Goal: Task Accomplishment & Management: Manage account settings

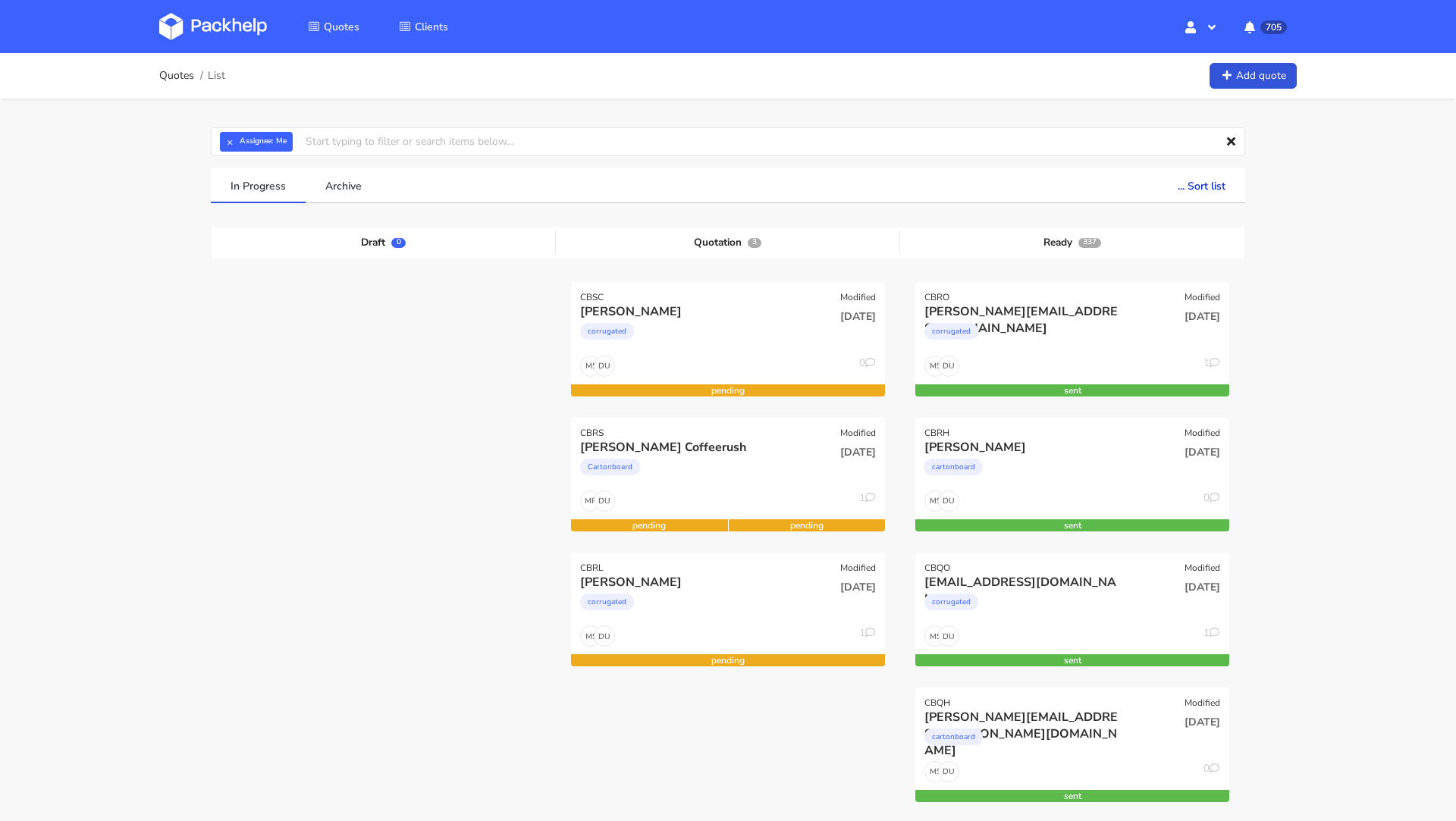
click at [204, 23] on img at bounding box center [212, 27] width 107 height 27
click at [743, 452] on div "[PERSON_NAME] Coffeerush" at bounding box center [681, 447] width 201 height 16
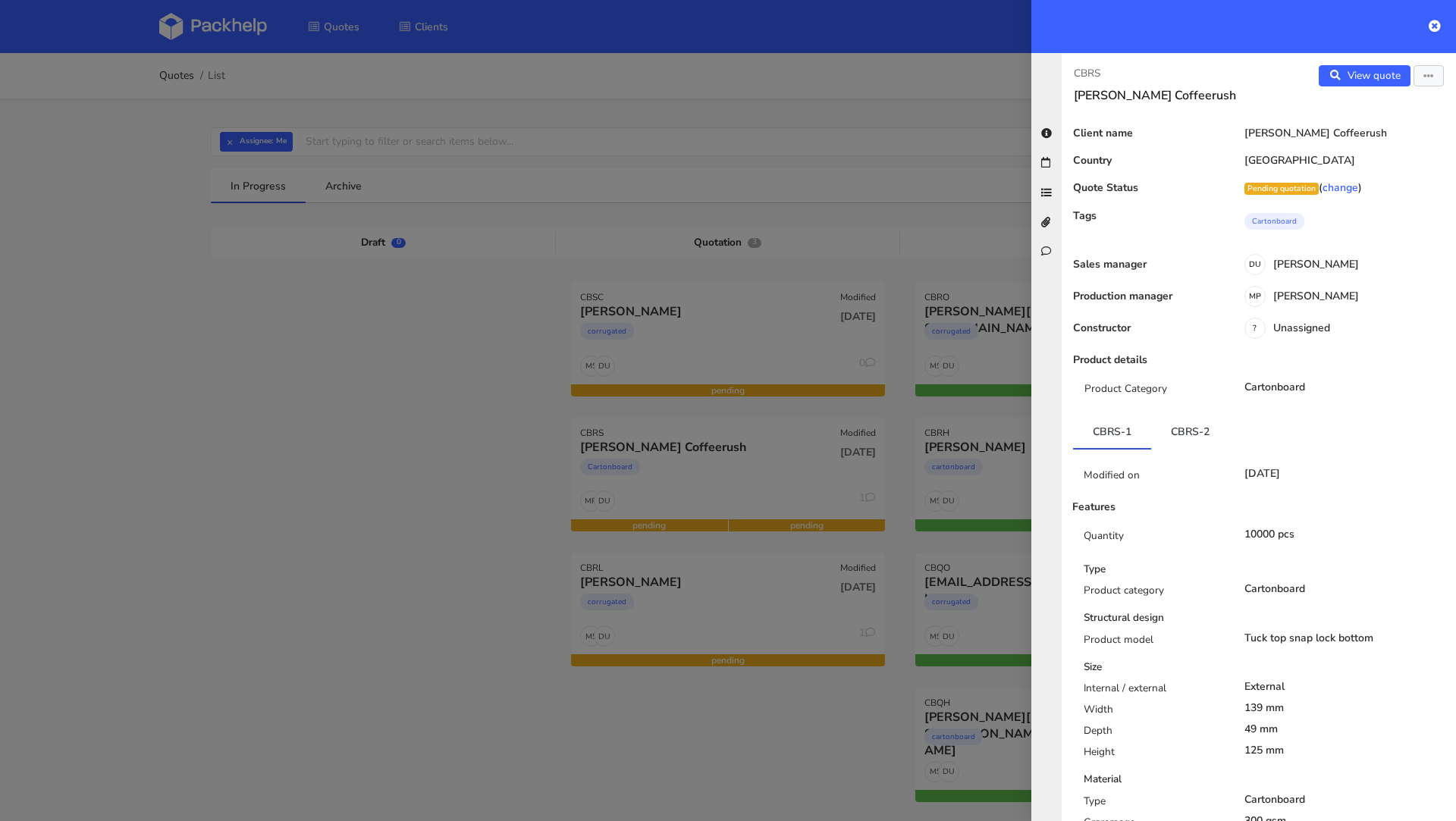
click at [306, 435] on div at bounding box center [728, 410] width 1456 height 821
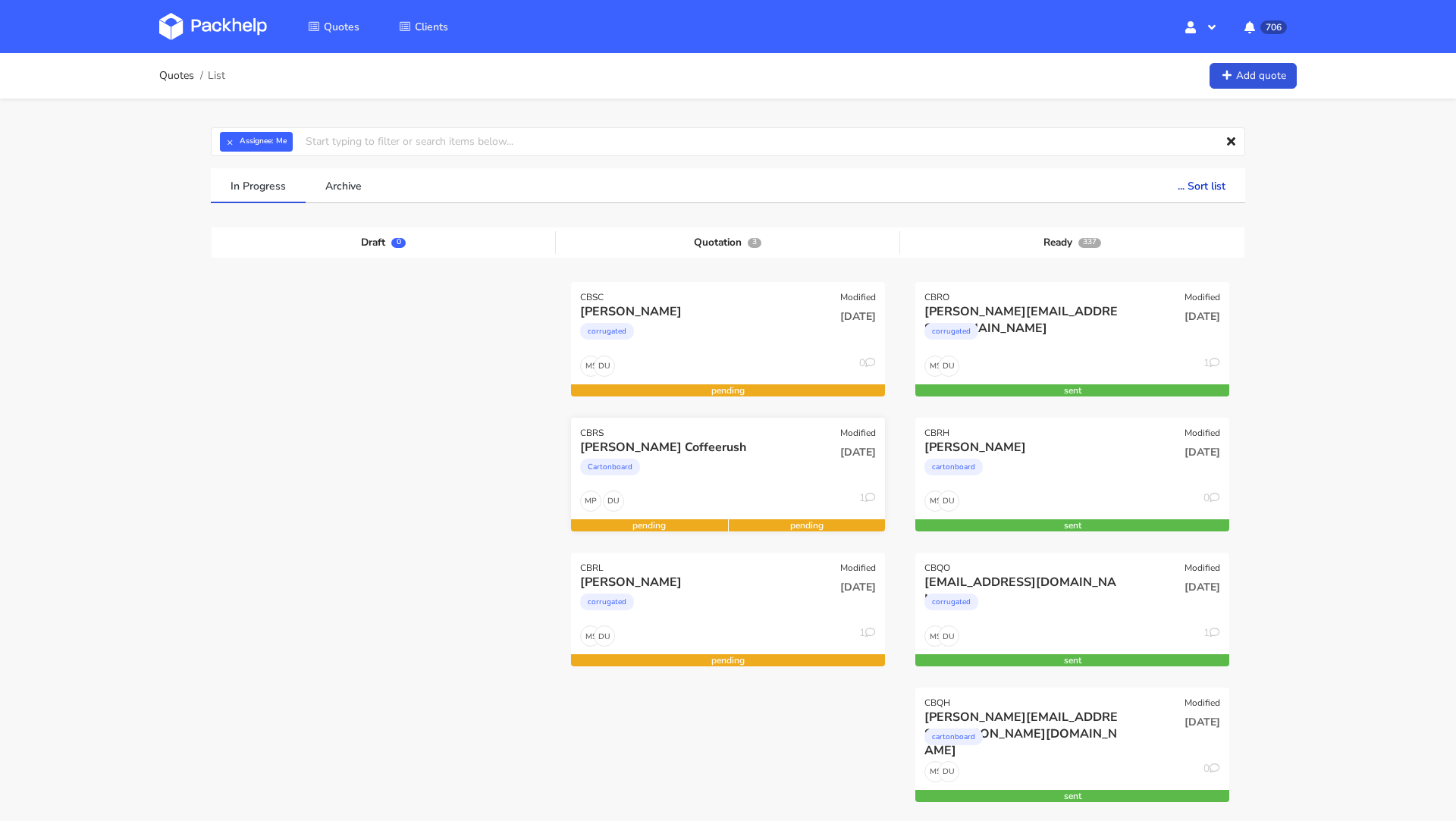
click at [682, 443] on div "[PERSON_NAME] Coffeerush" at bounding box center [681, 447] width 201 height 16
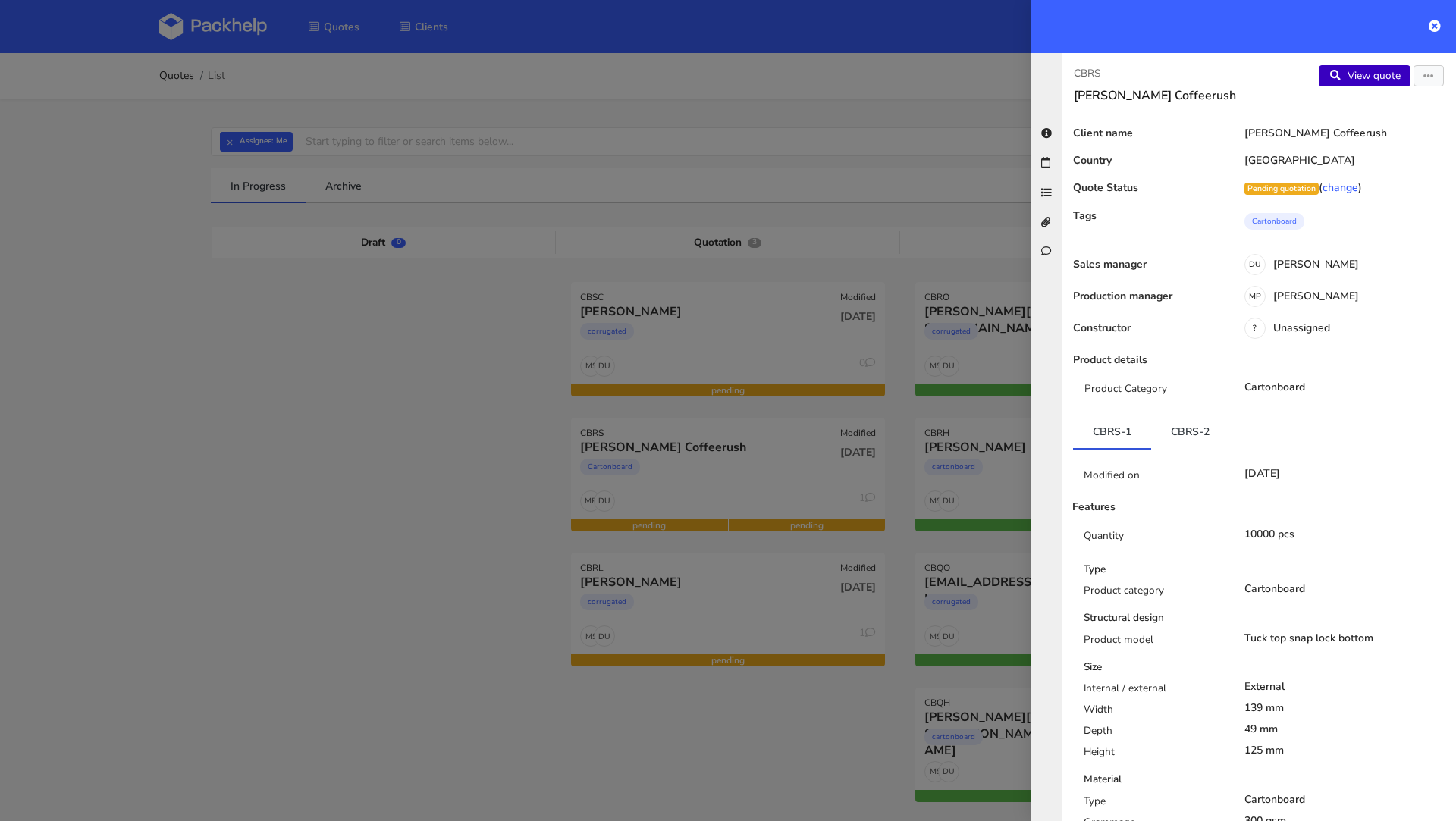
click at [1352, 74] on link "View quote" at bounding box center [1364, 76] width 92 height 21
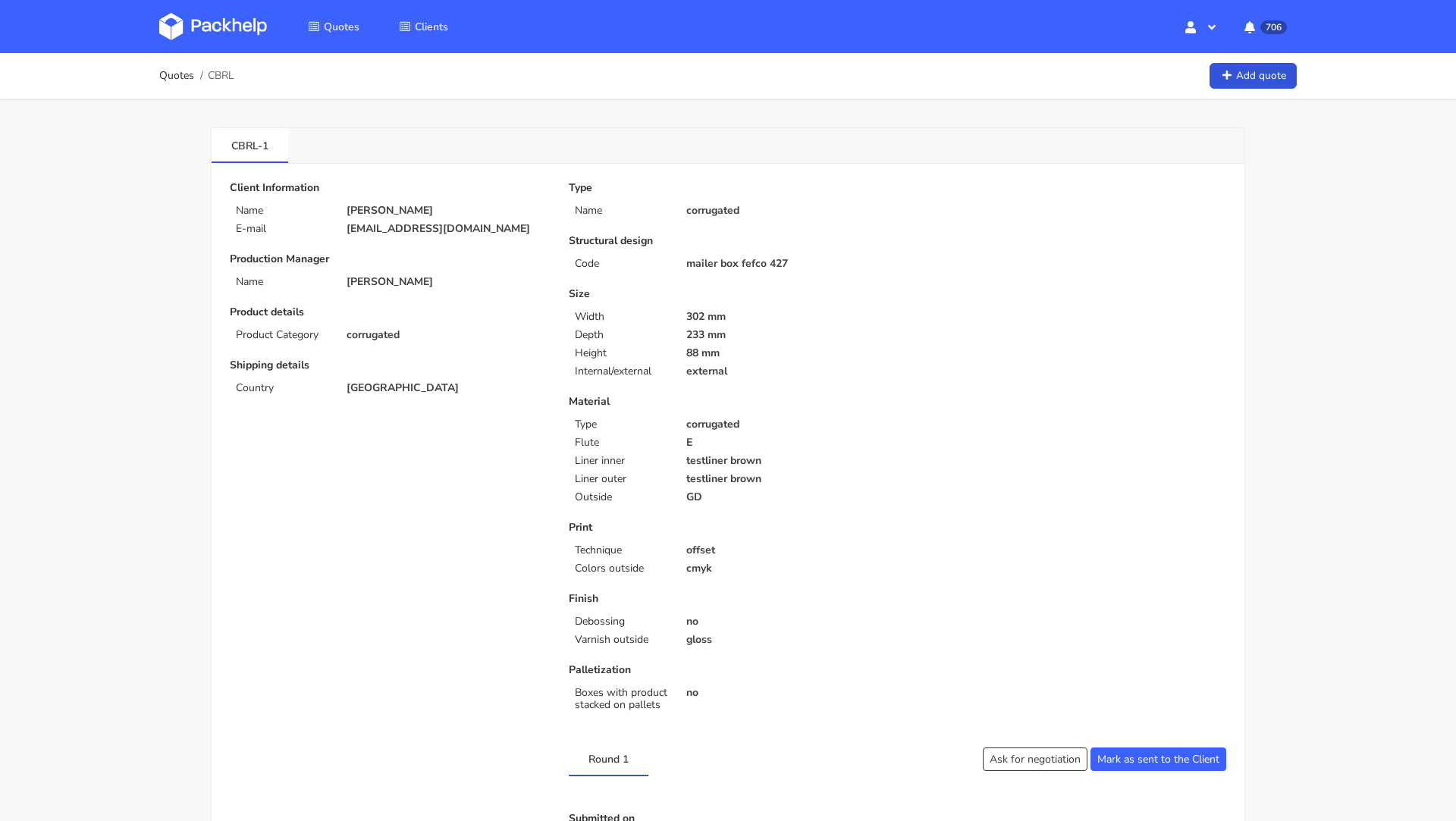
click at [376, 228] on p "[EMAIL_ADDRESS][DOMAIN_NAME]" at bounding box center [447, 229] width 201 height 12
copy div "[EMAIL_ADDRESS][DOMAIN_NAME]"
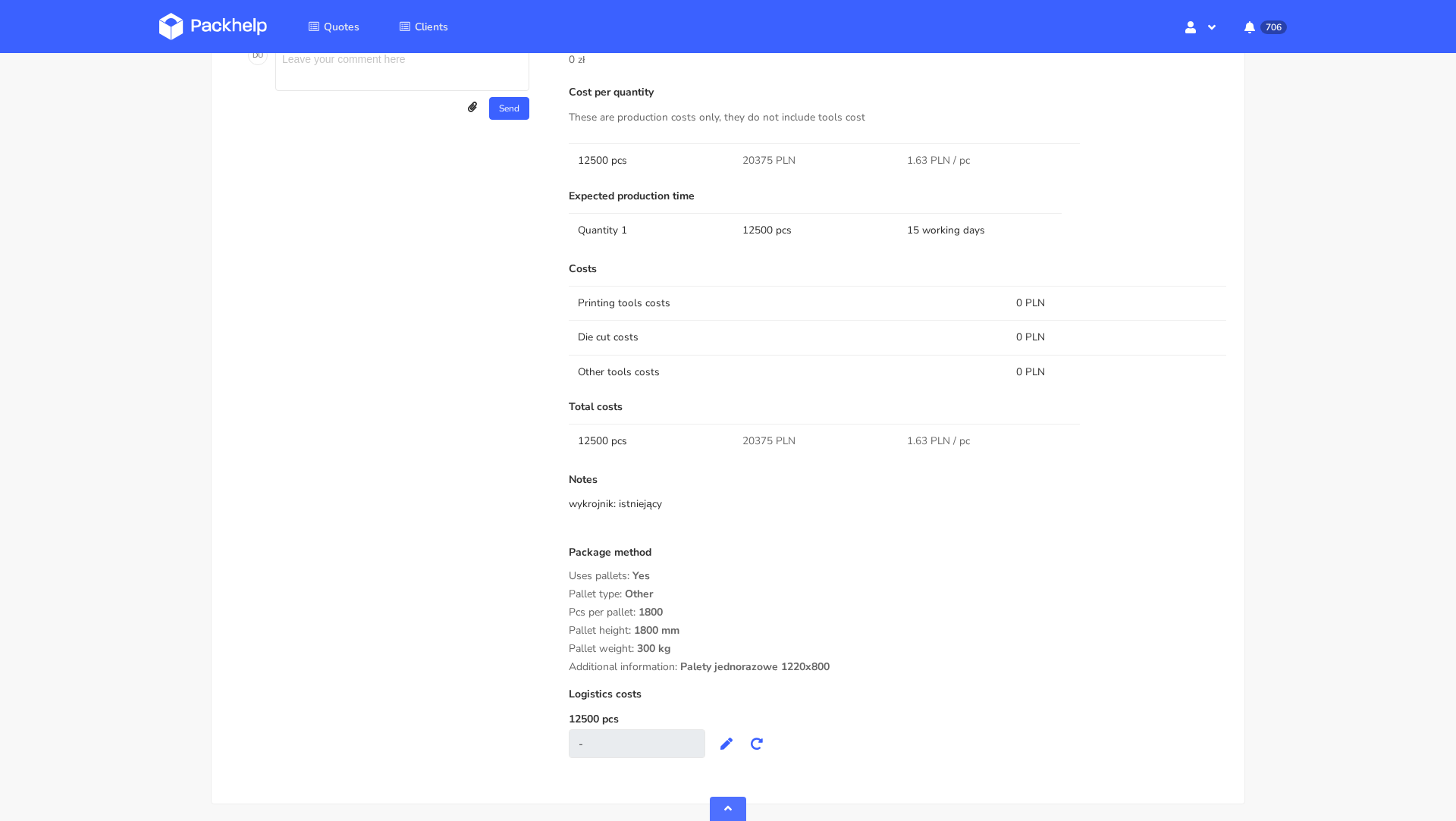
scroll to position [897, 0]
click at [737, 362] on td "Other tools costs" at bounding box center [787, 374] width 438 height 34
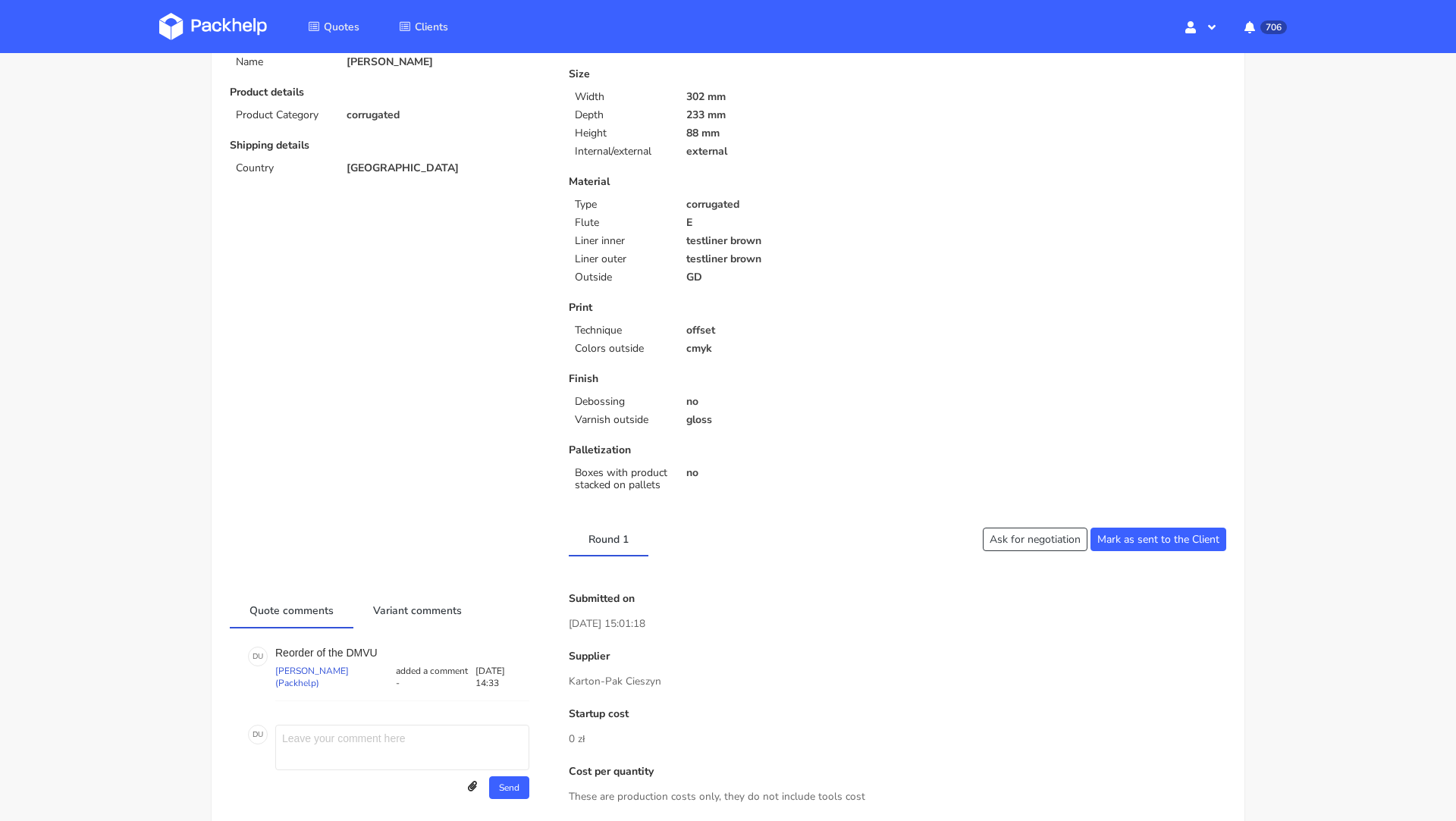
scroll to position [0, 0]
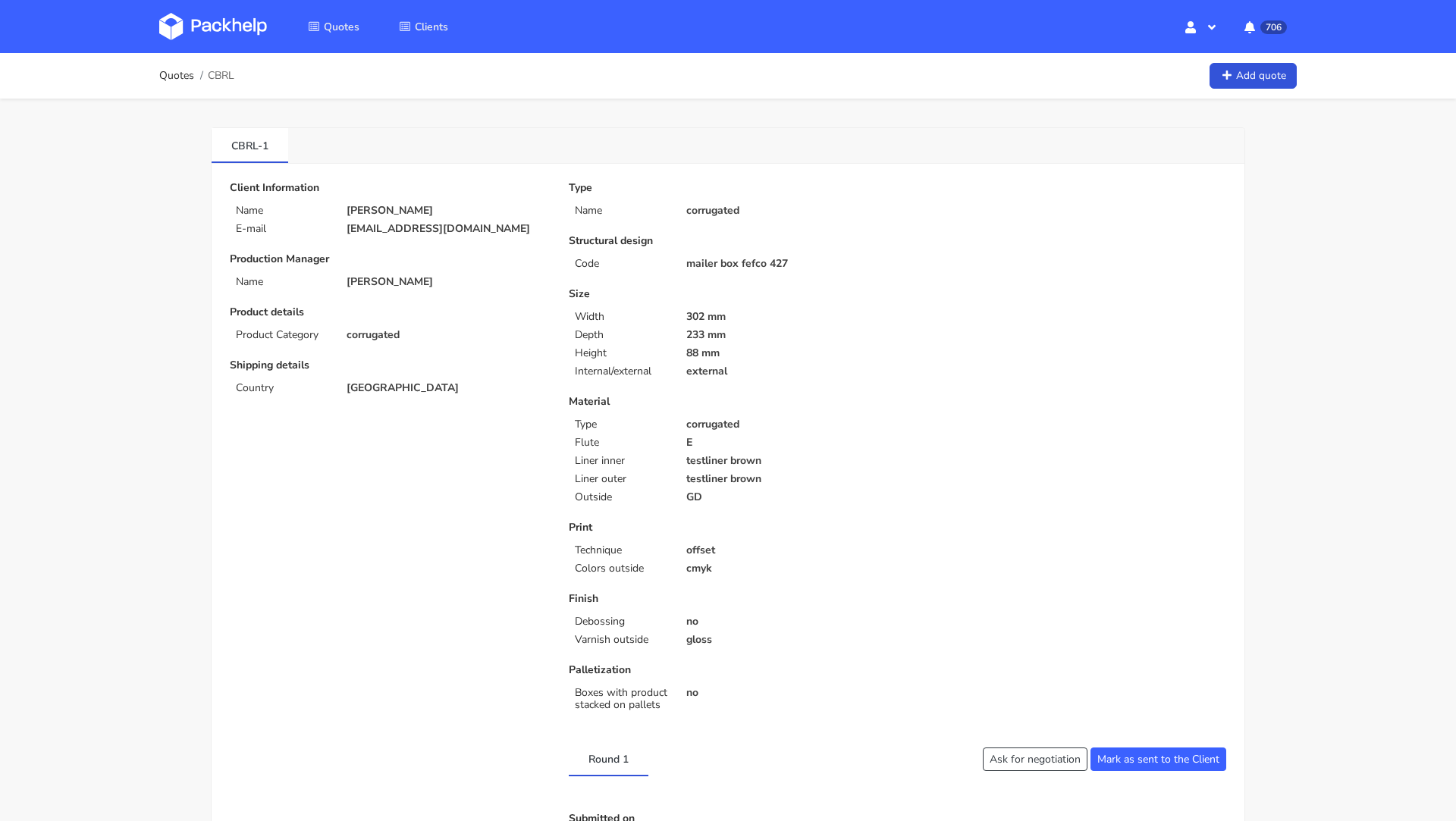
click at [221, 78] on span "CBRL" at bounding box center [221, 76] width 27 height 12
copy span "CBRL"
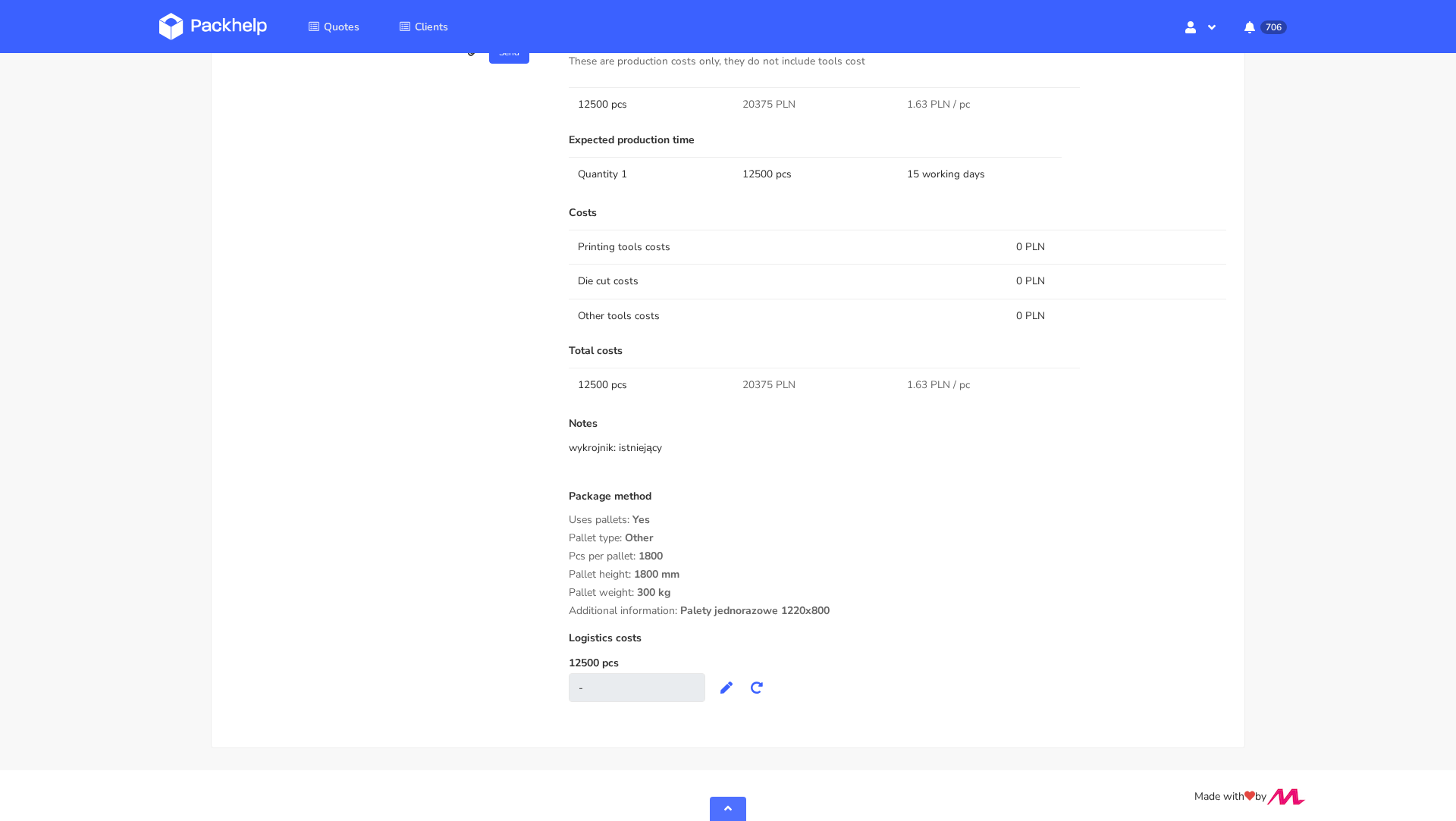
click at [748, 383] on span "20375 PLN" at bounding box center [769, 386] width 53 height 15
copy span "20375"
click at [803, 520] on div "Uses pallets: Yes" at bounding box center [897, 520] width 658 height 12
click at [800, 519] on div "Uses pallets: Yes" at bounding box center [897, 520] width 658 height 12
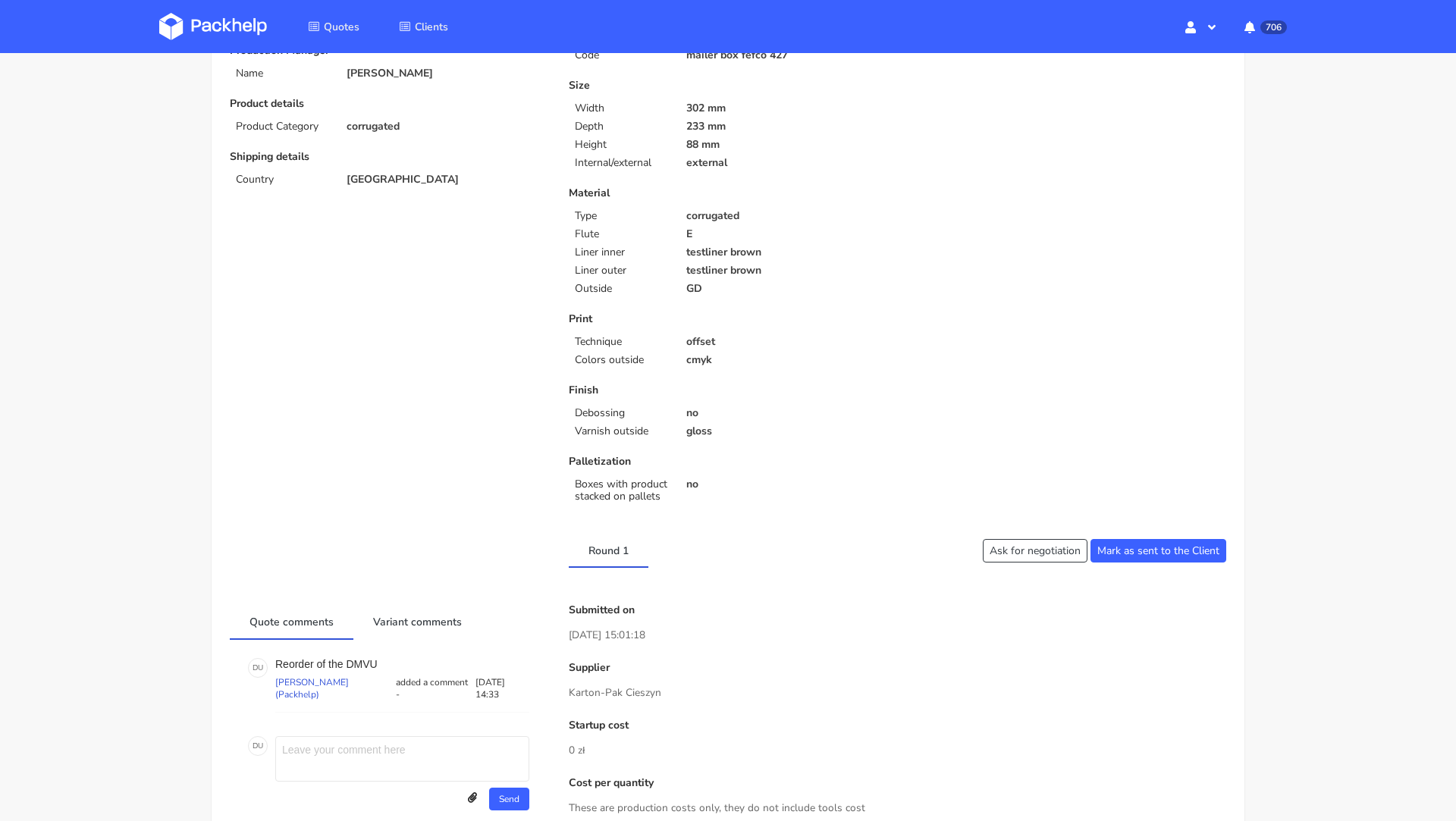
scroll to position [0, 0]
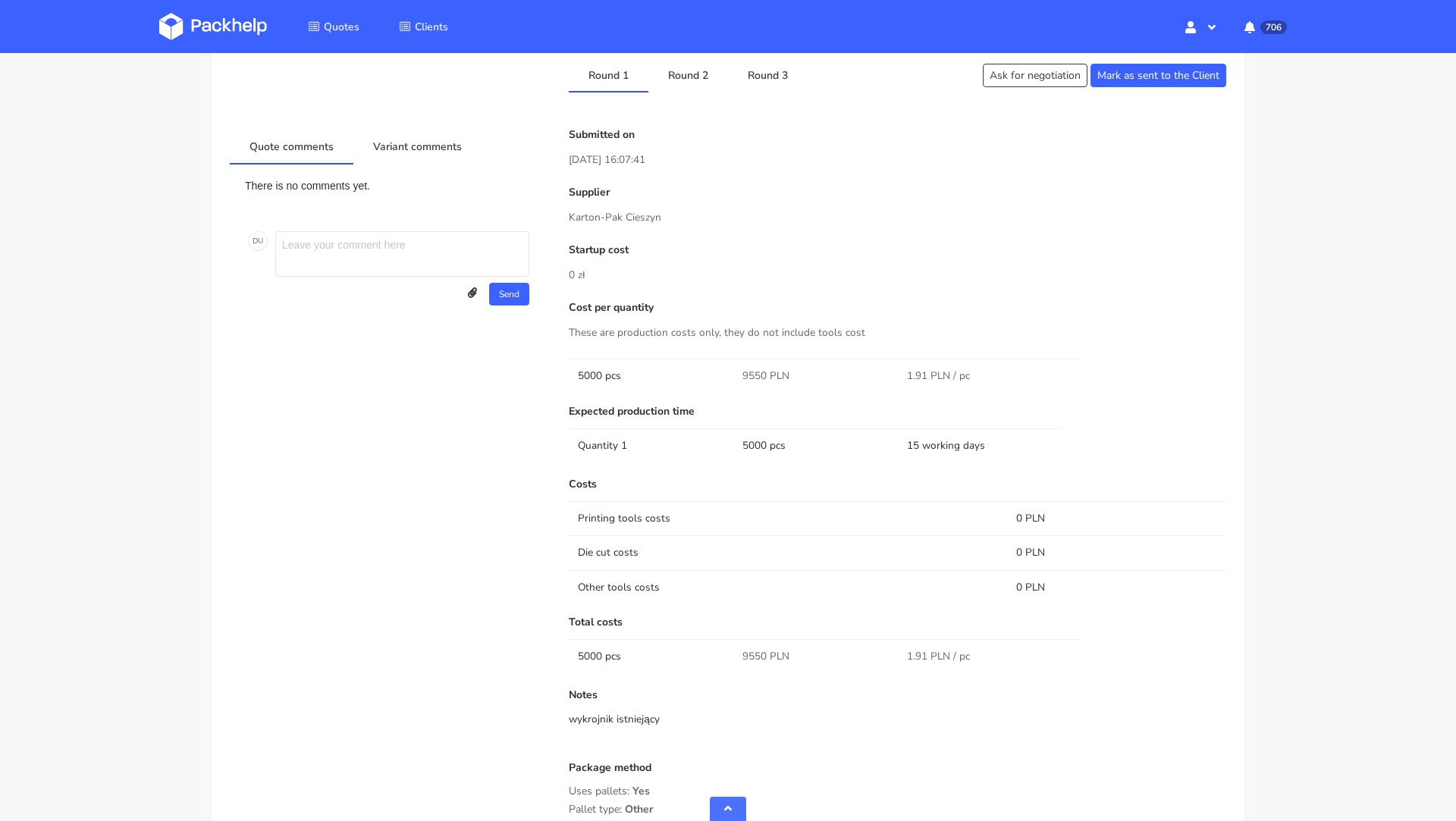
scroll to position [348, 0]
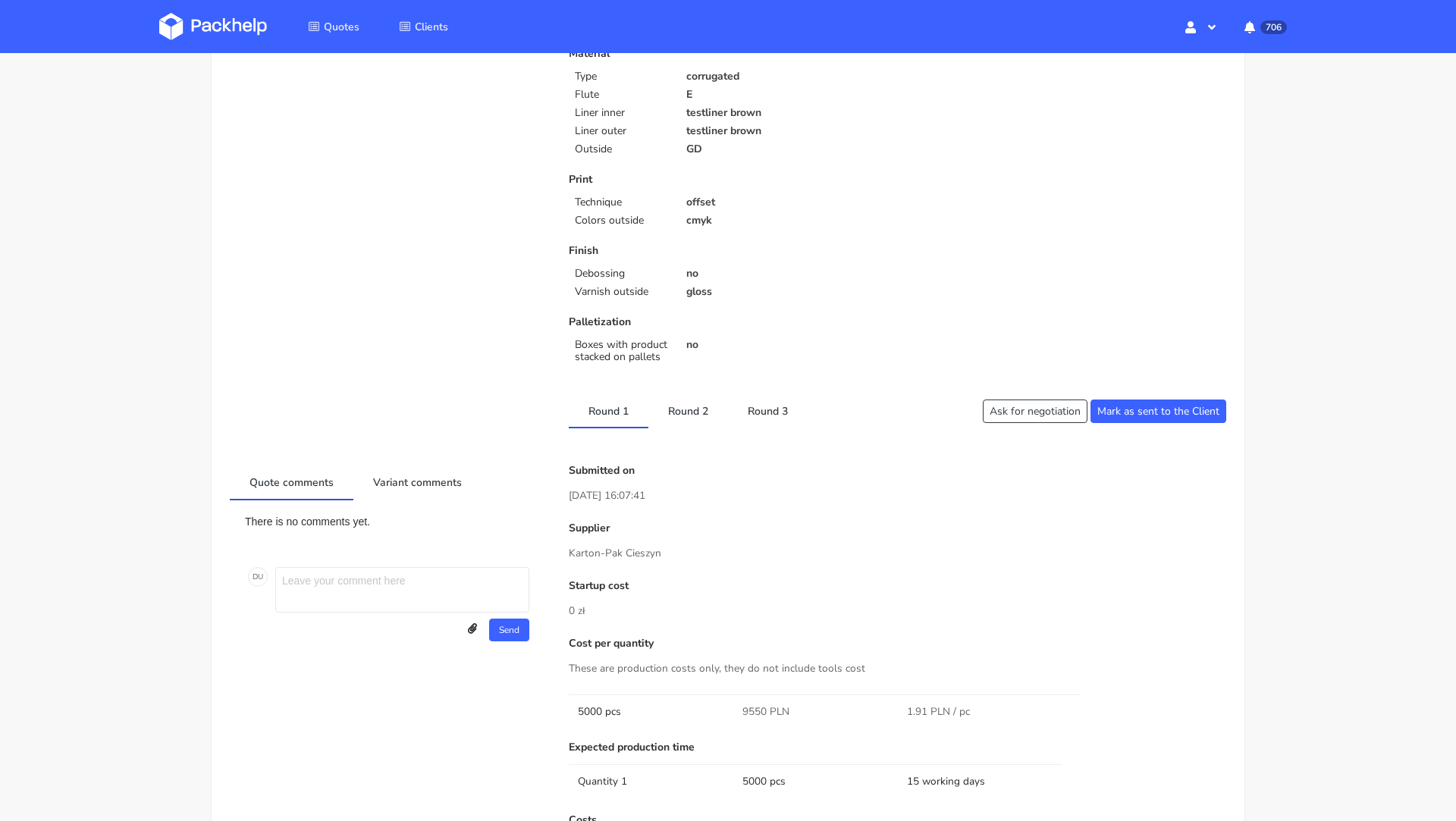
click at [744, 247] on p "Finish" at bounding box center [727, 251] width 318 height 12
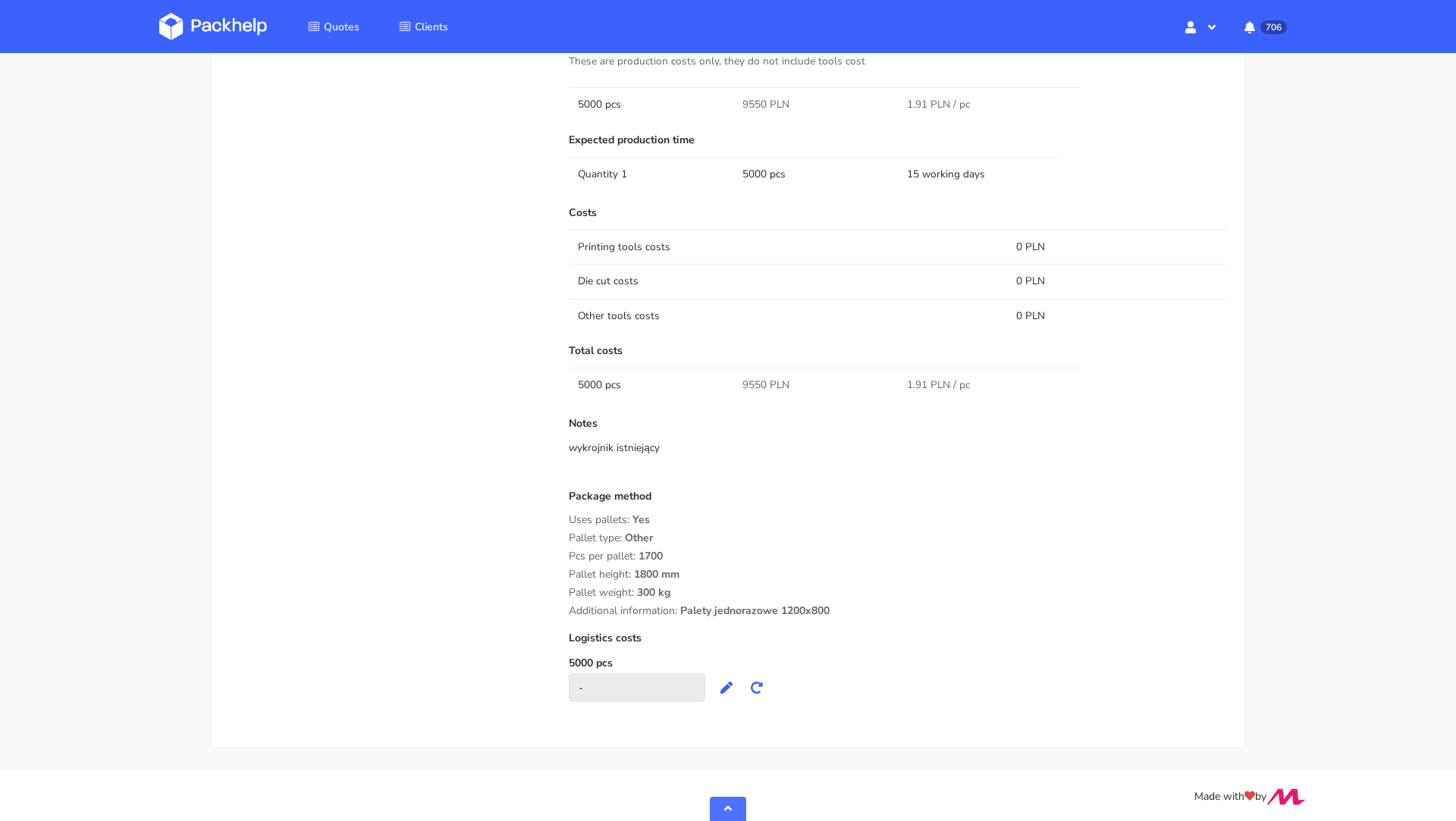
scroll to position [0, 0]
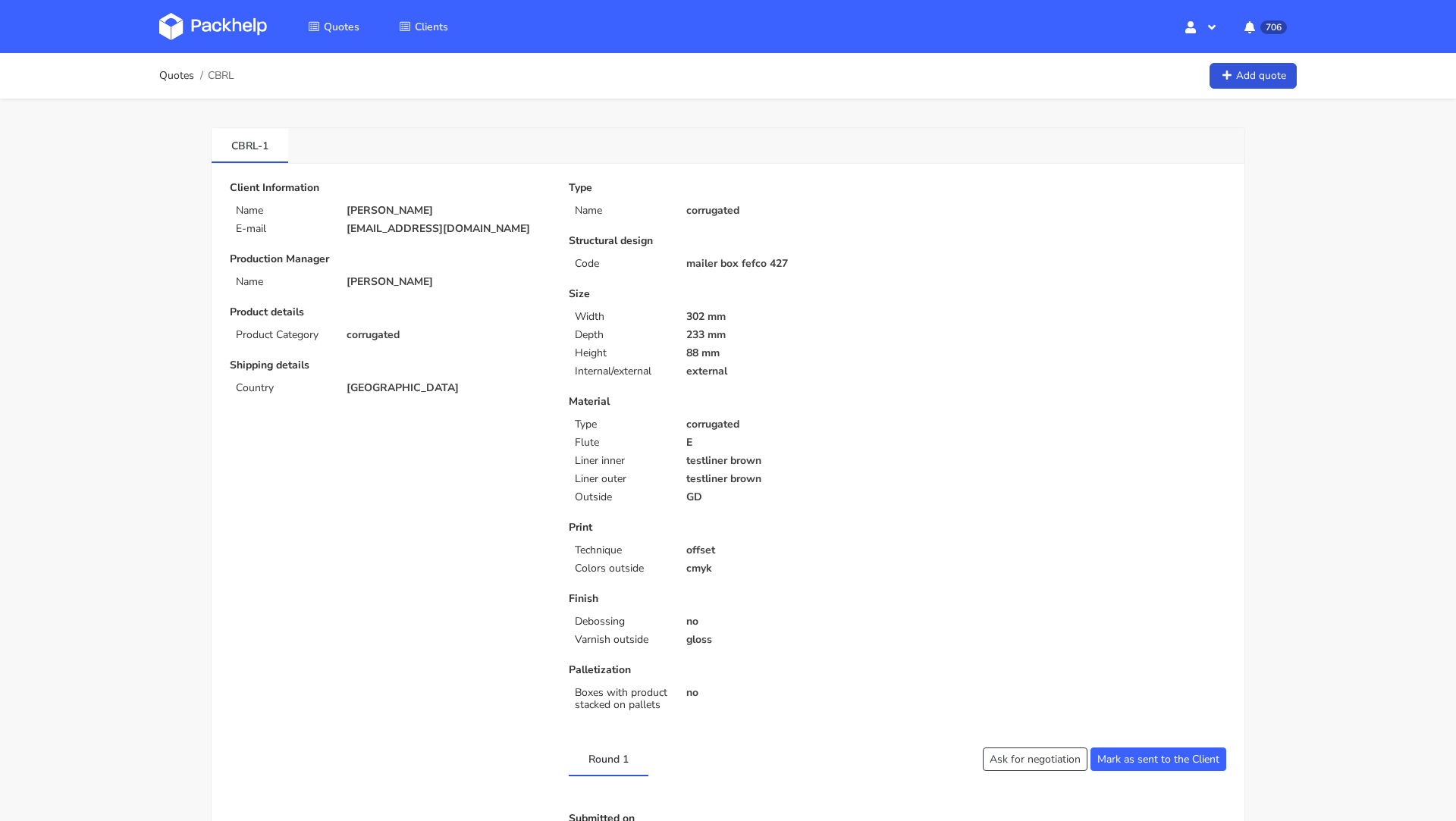
click at [221, 76] on span "CBRL" at bounding box center [221, 76] width 27 height 12
copy span "CBRL"
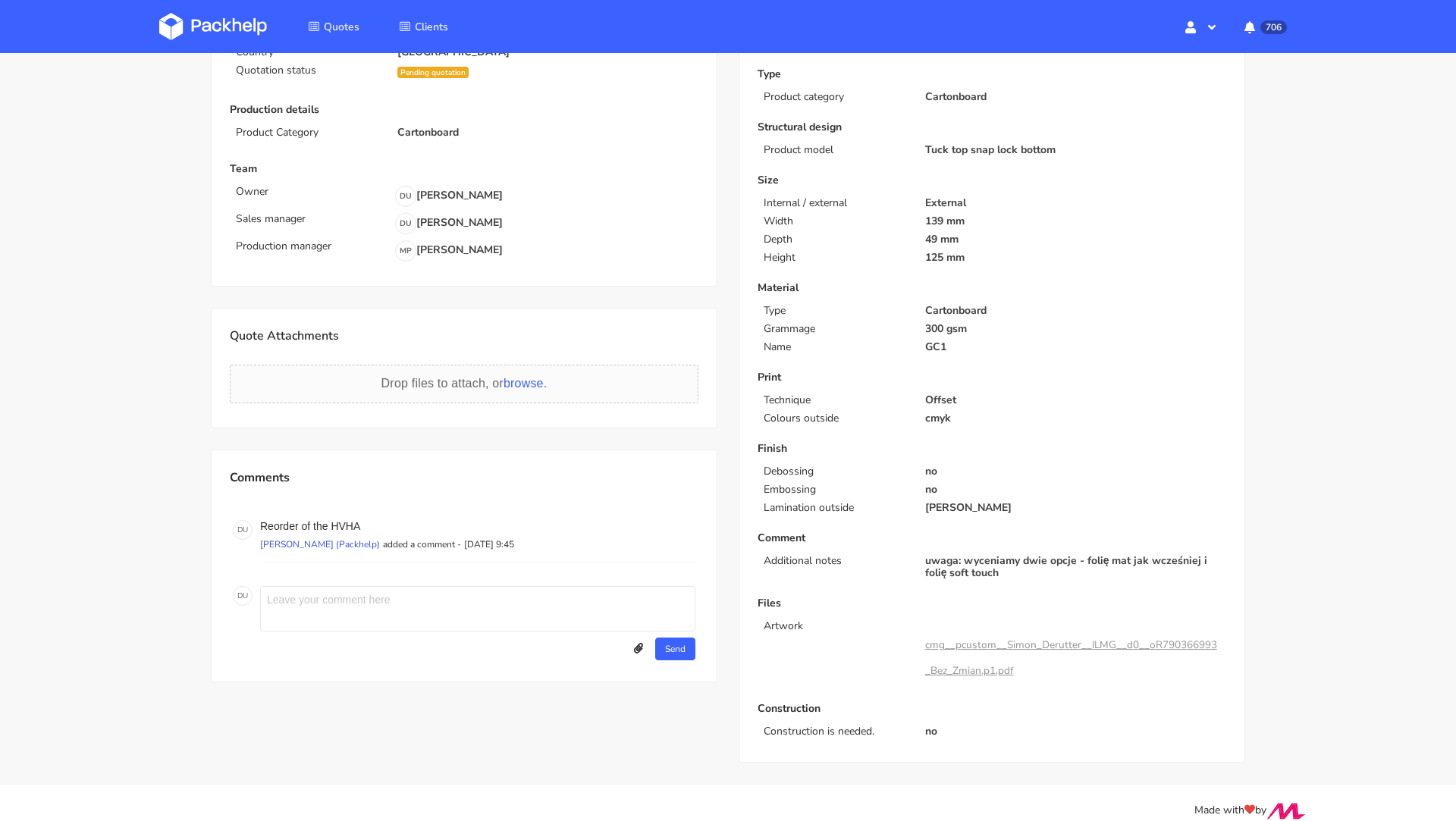
scroll to position [212, 0]
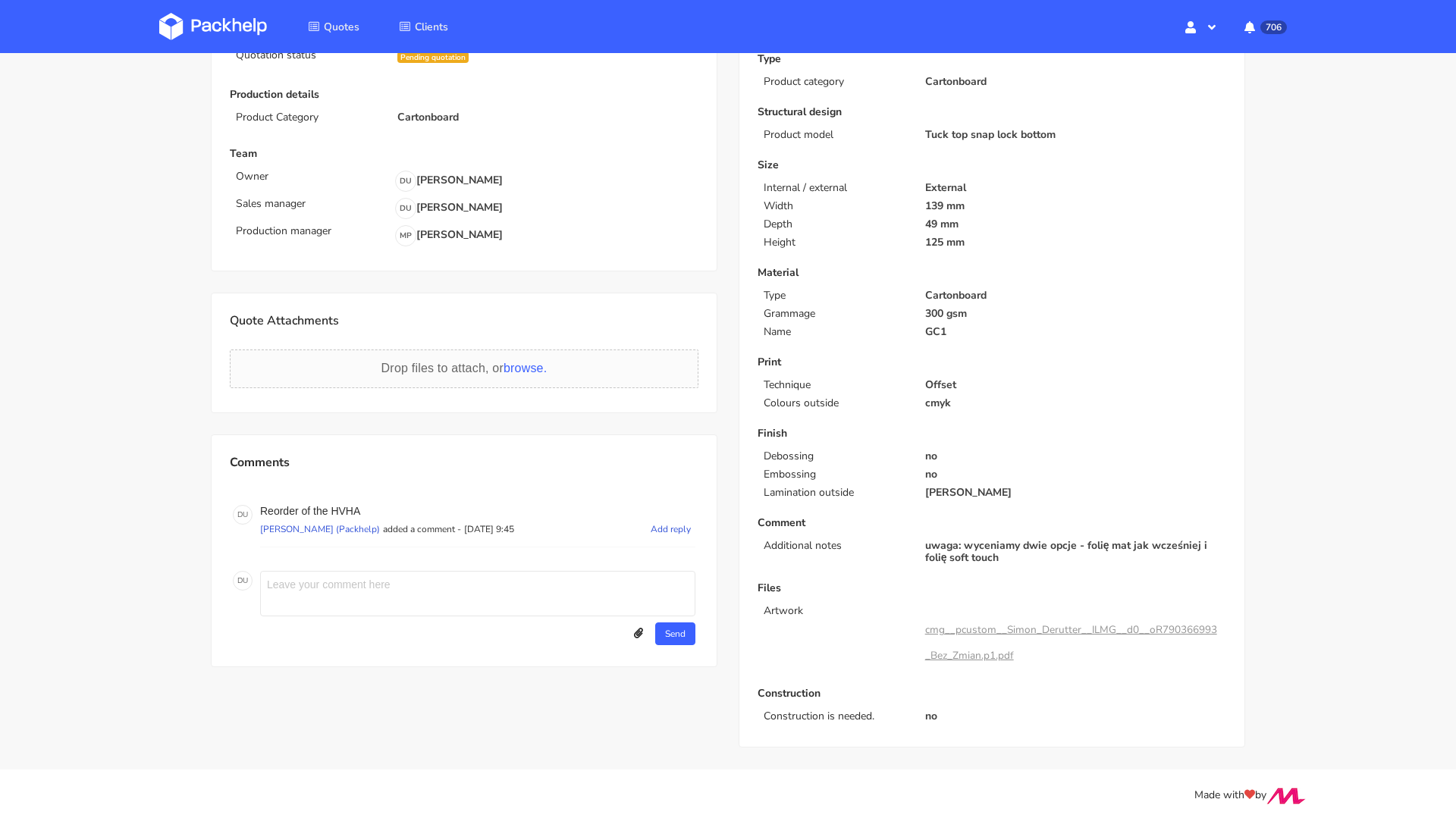
click at [345, 505] on p "Reorder of the HVHA" at bounding box center [477, 511] width 435 height 12
copy p "HVHA"
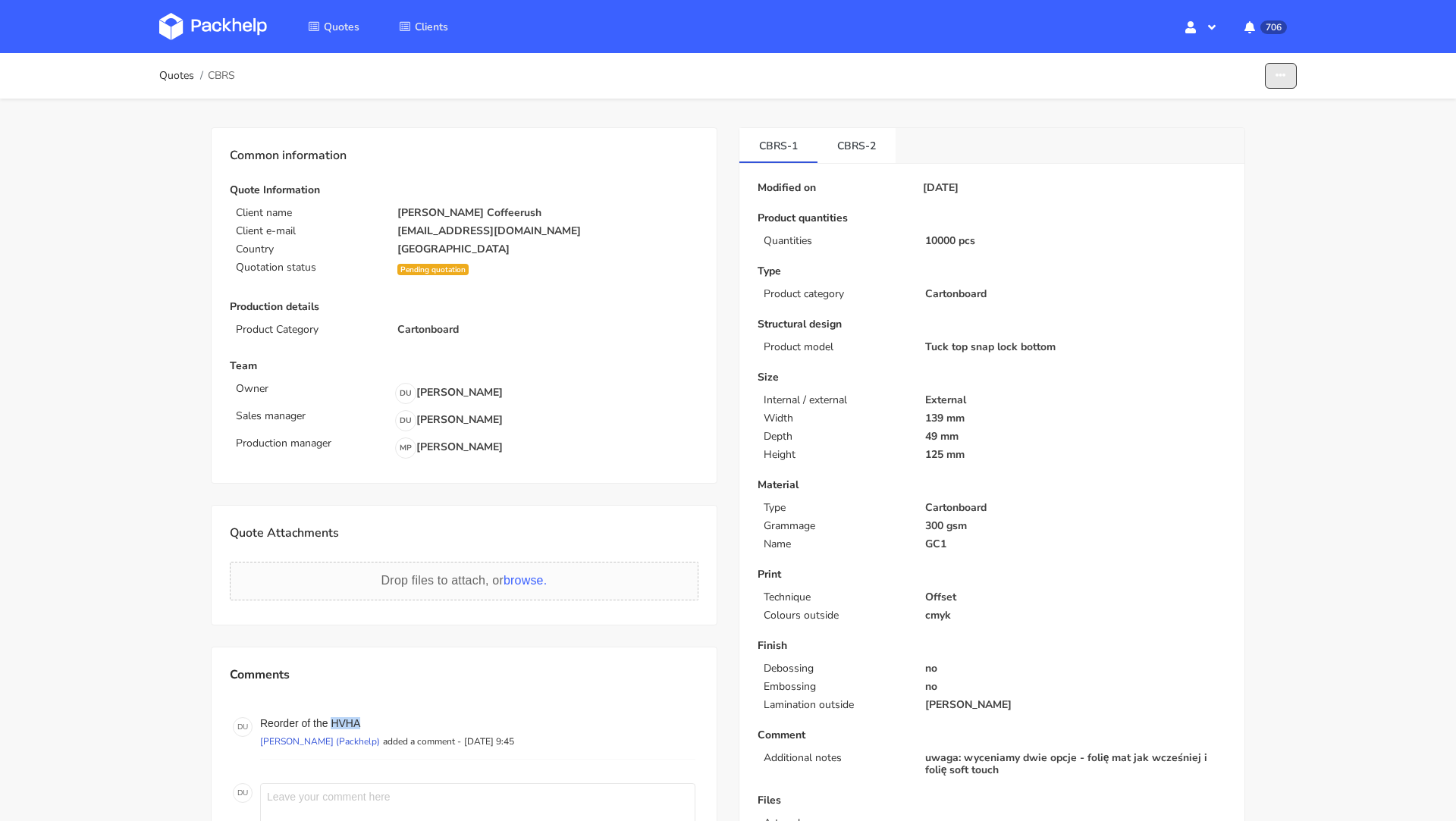
click at [1289, 68] on button "button" at bounding box center [1280, 76] width 32 height 27
click at [1218, 134] on link "Show estimations" at bounding box center [1222, 137] width 133 height 25
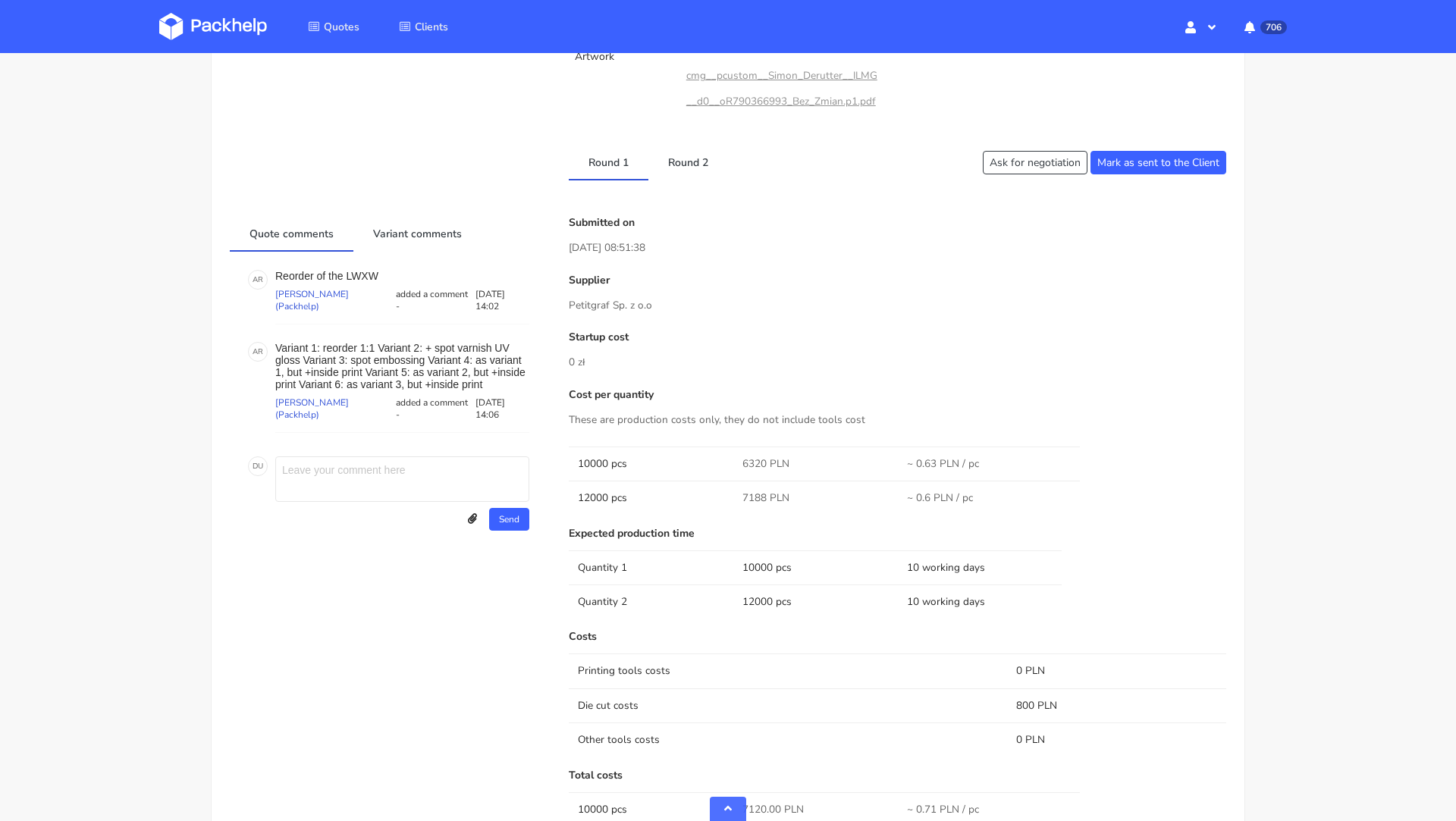
scroll to position [680, 0]
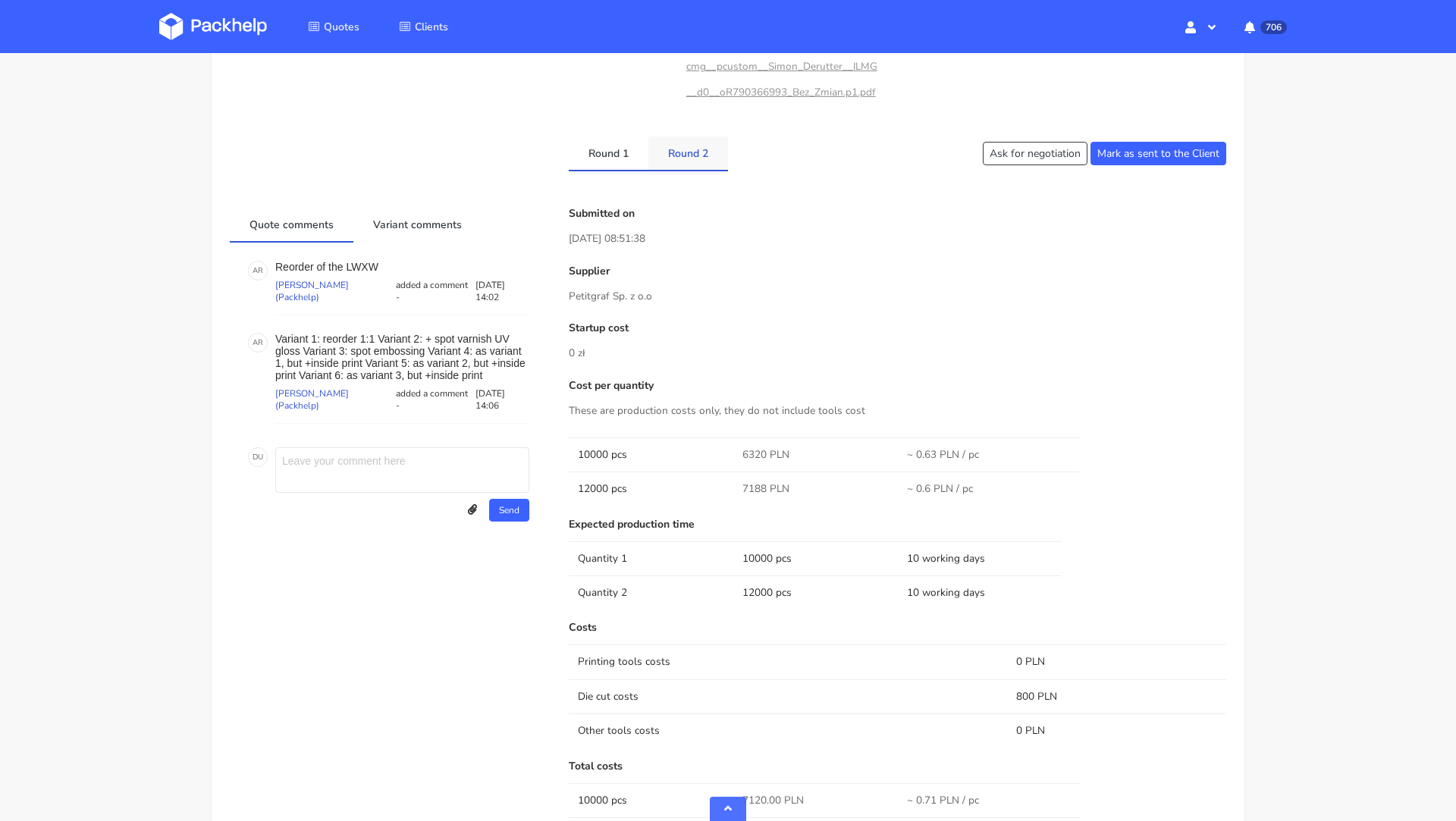
click at [684, 166] on link "Round 2" at bounding box center [688, 153] width 80 height 33
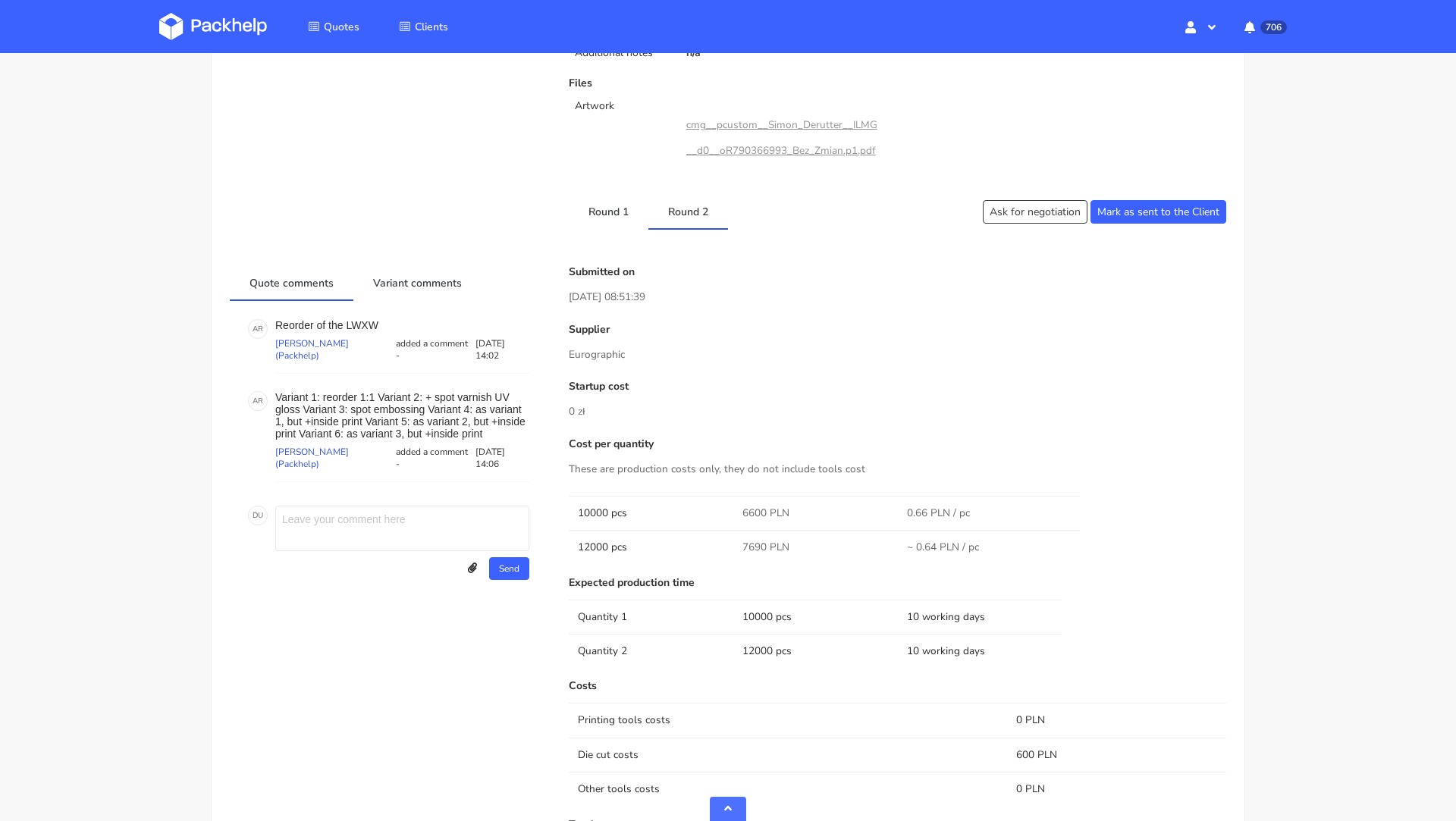
scroll to position [613, 0]
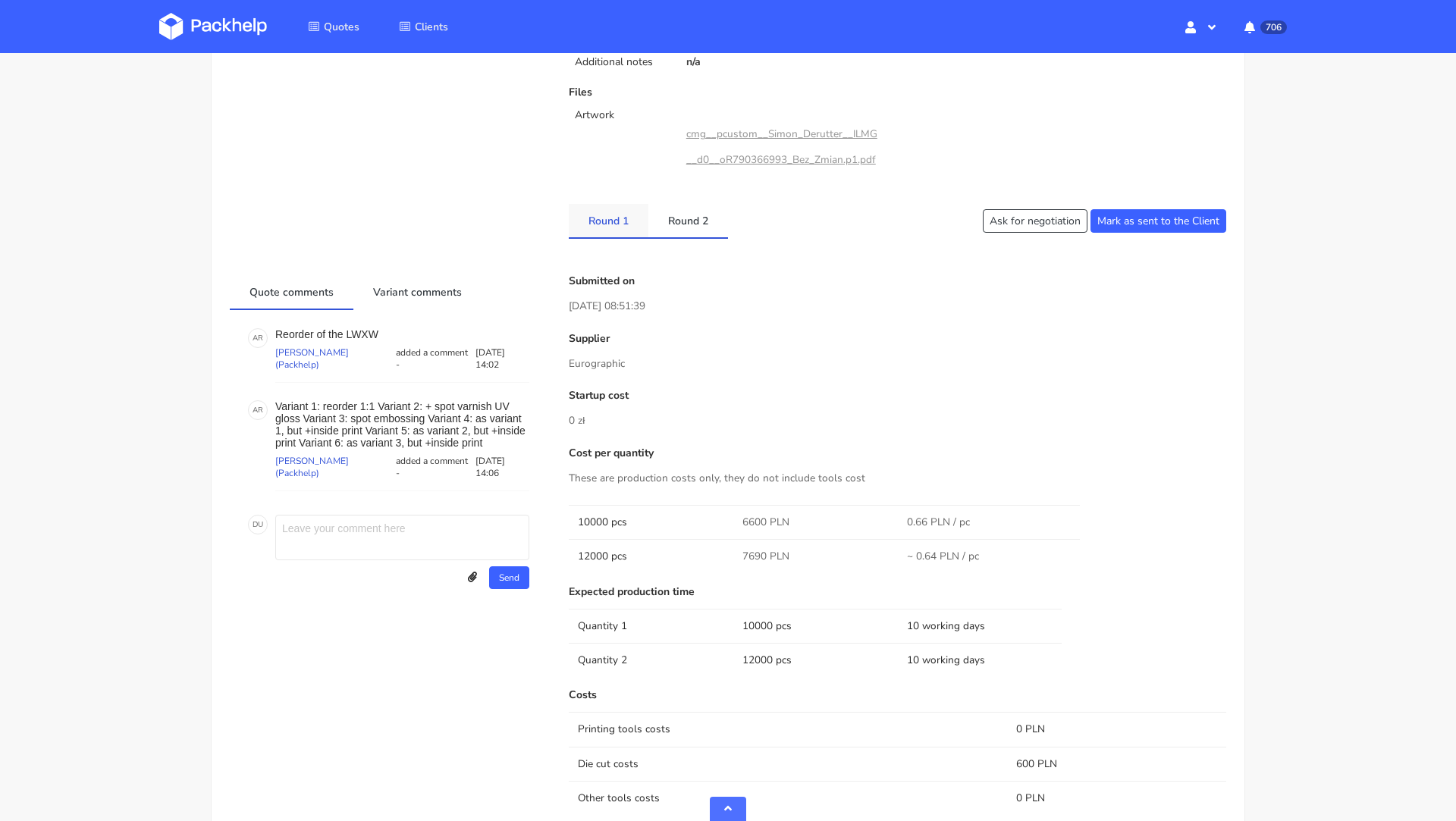
click at [607, 216] on link "Round 1" at bounding box center [608, 221] width 80 height 33
click at [686, 234] on link "Round 2" at bounding box center [688, 221] width 80 height 33
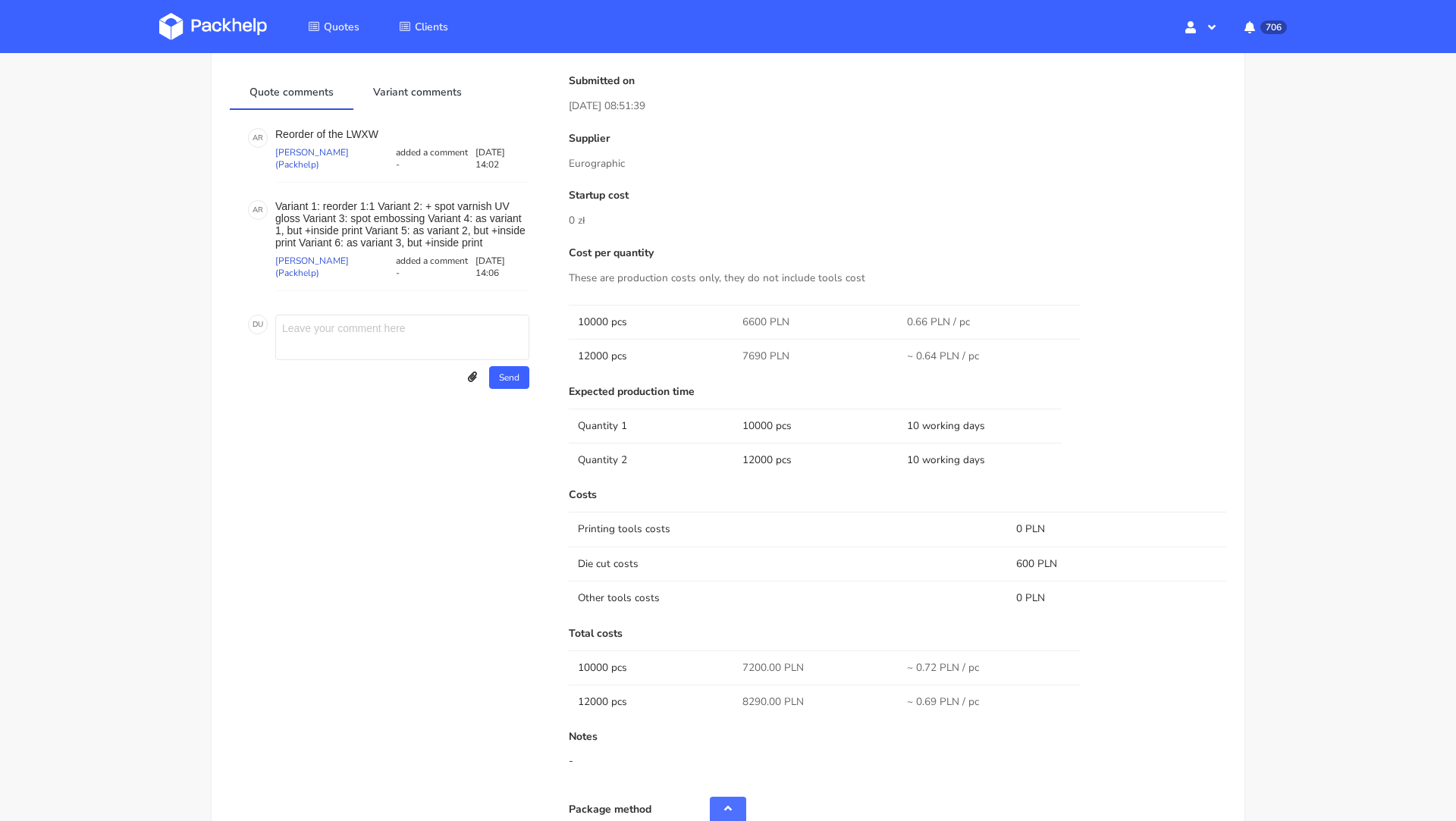
scroll to position [380, 0]
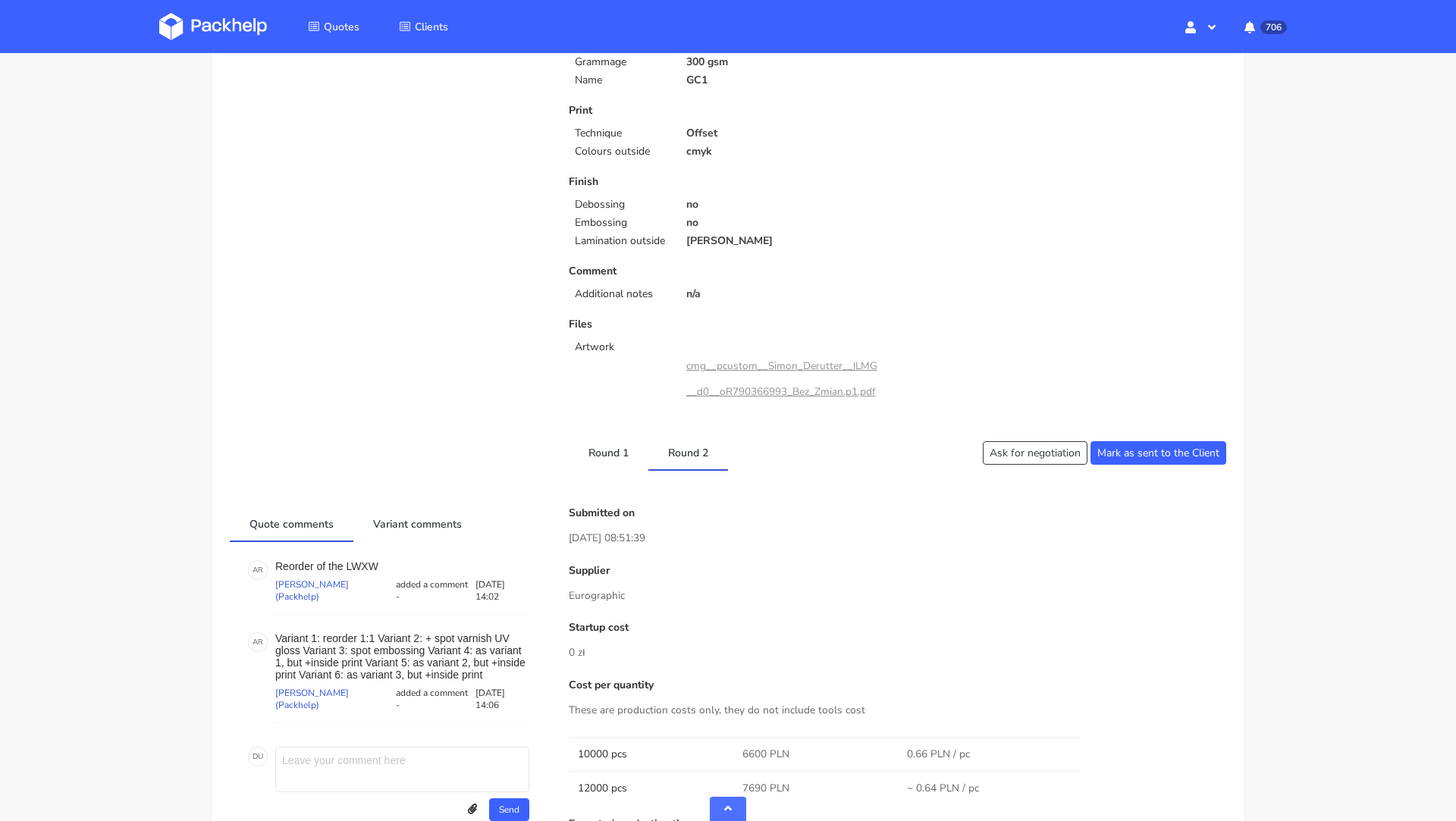
click at [792, 222] on p "no" at bounding box center [786, 223] width 201 height 12
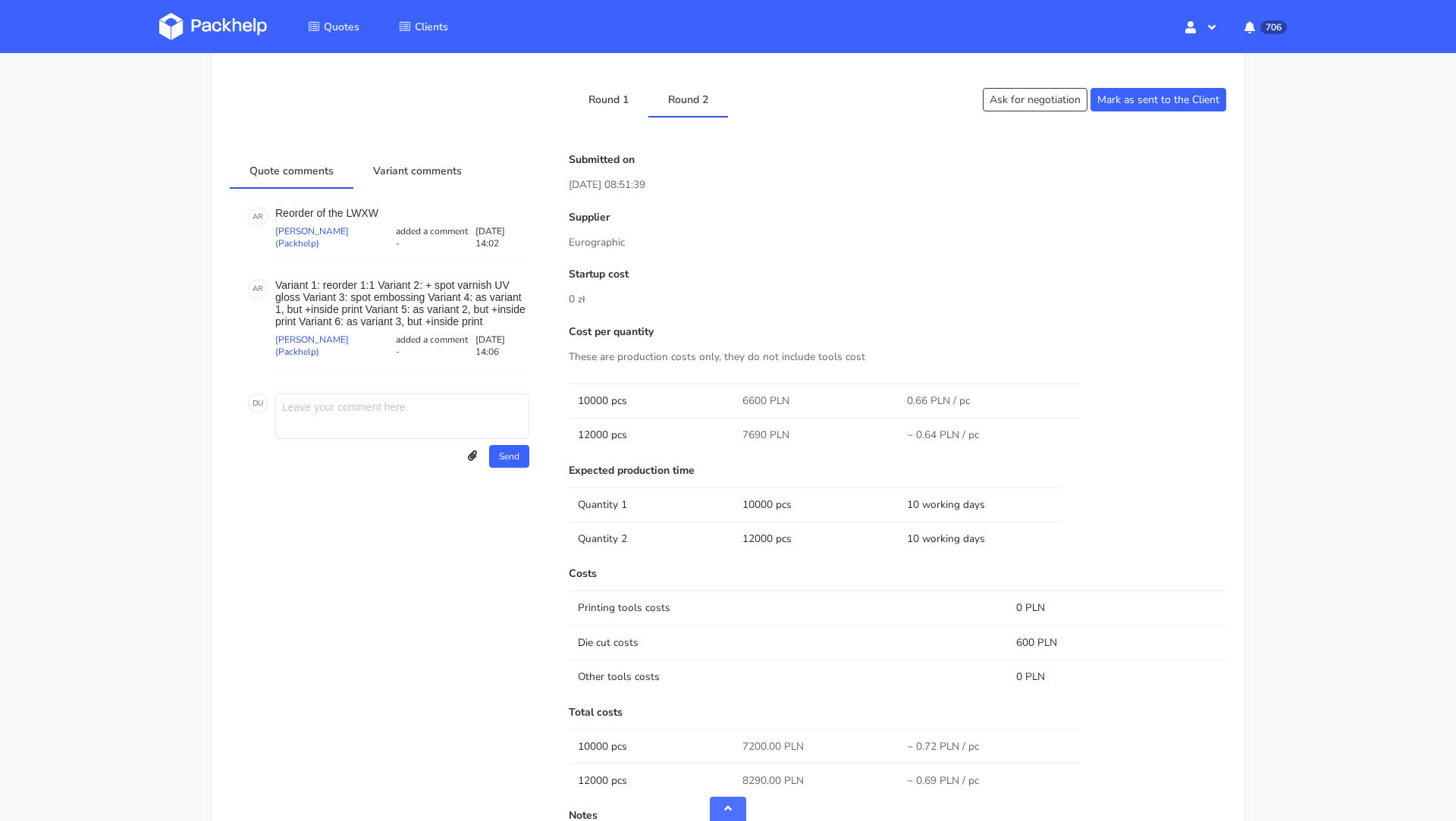
scroll to position [740, 0]
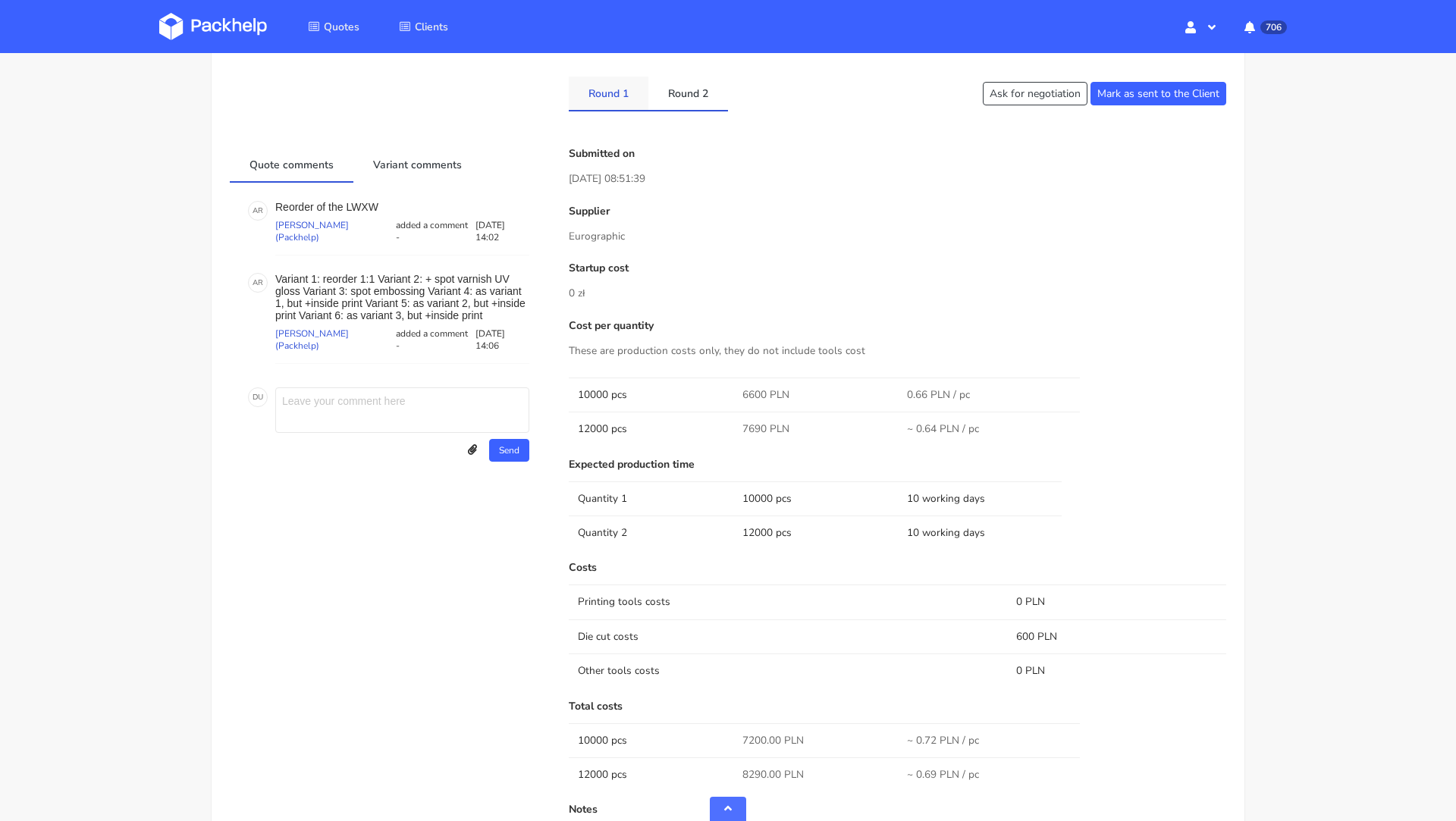
click at [611, 82] on link "Round 1" at bounding box center [608, 93] width 80 height 33
click at [689, 88] on link "Round 2" at bounding box center [688, 93] width 80 height 33
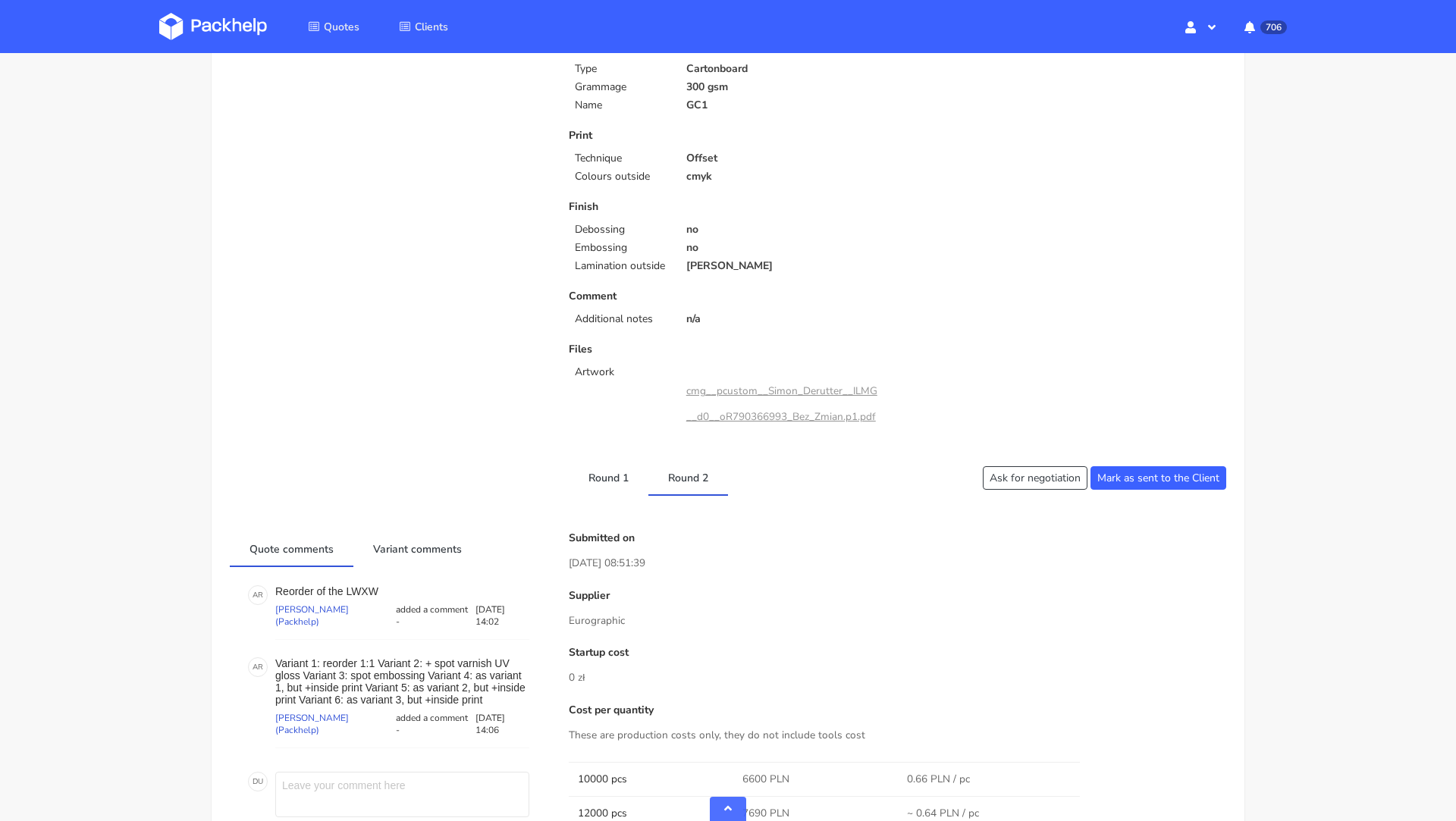
scroll to position [0, 0]
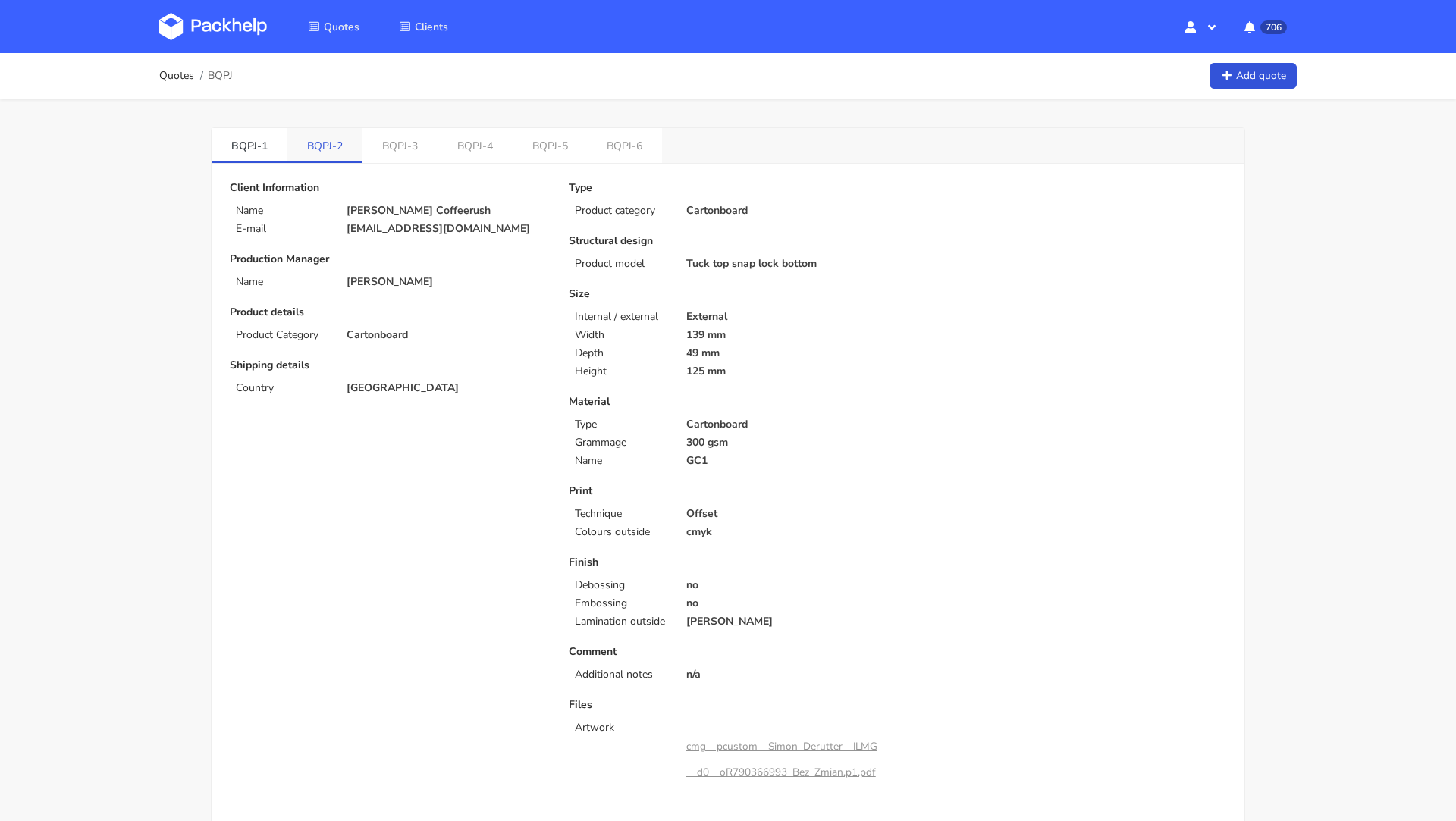
click at [315, 143] on link "BQPJ-2" at bounding box center [325, 144] width 75 height 33
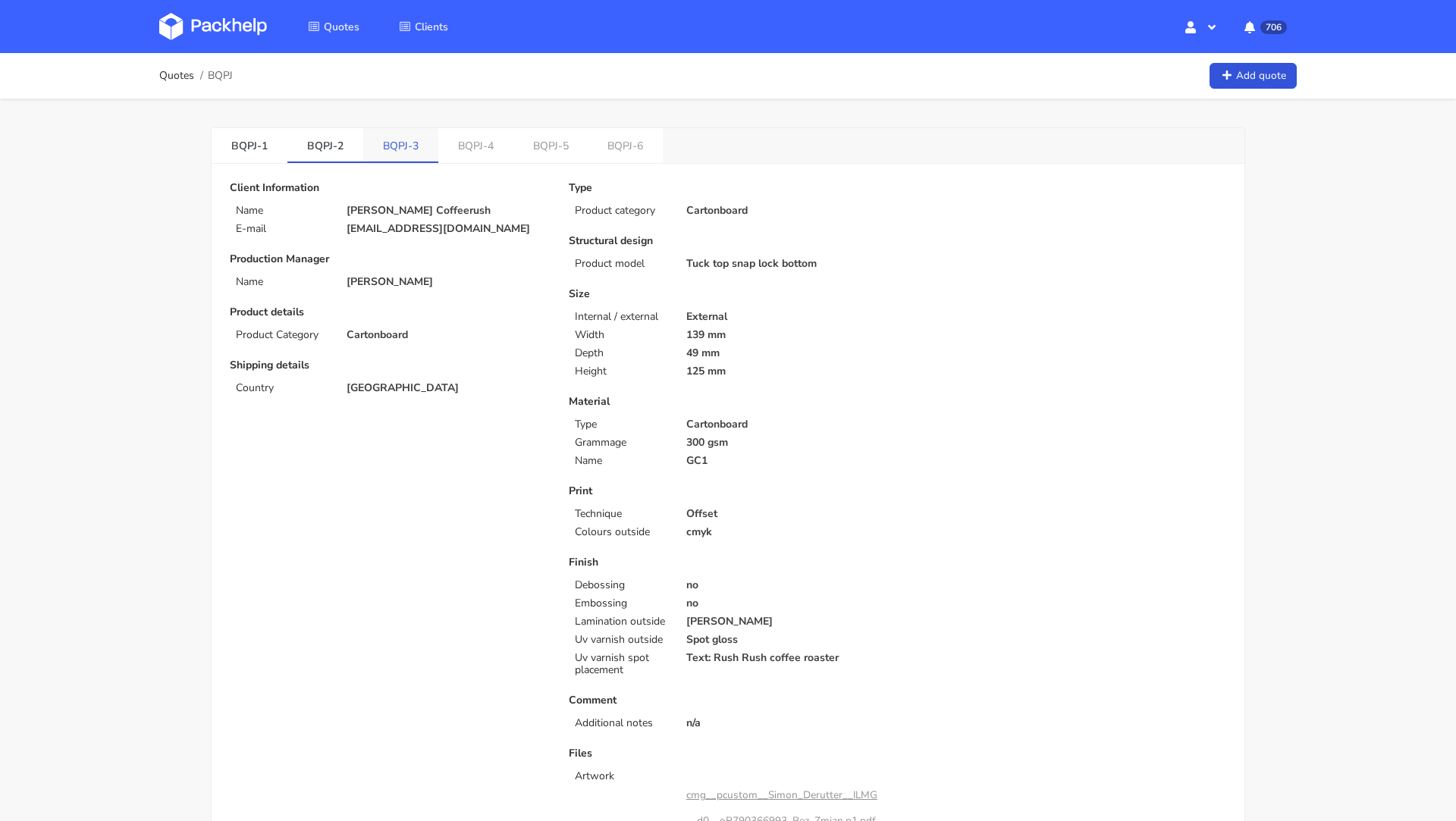
click at [401, 145] on link "BQPJ-3" at bounding box center [400, 144] width 75 height 33
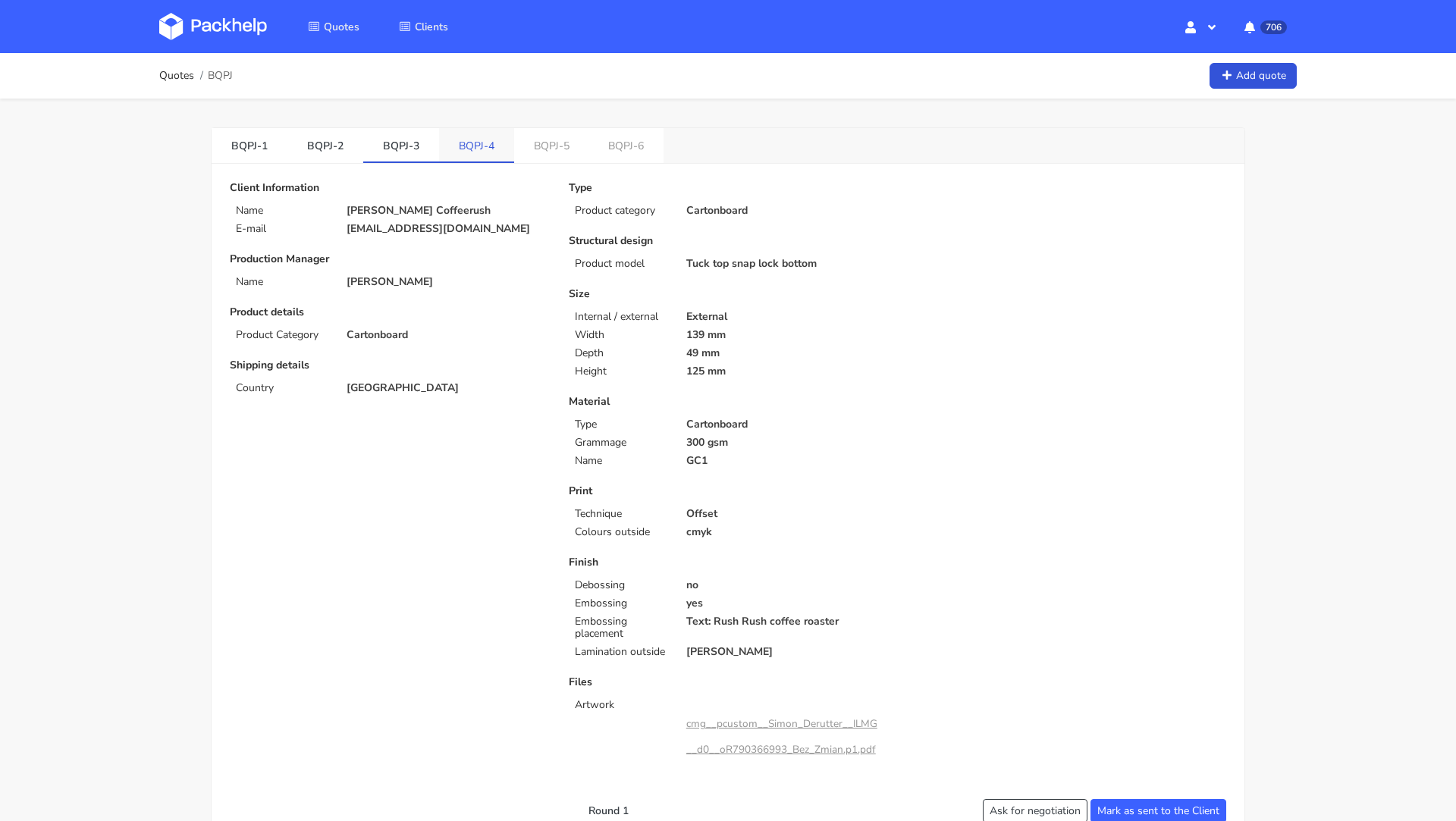
click at [489, 138] on link "BQPJ-4" at bounding box center [476, 144] width 75 height 33
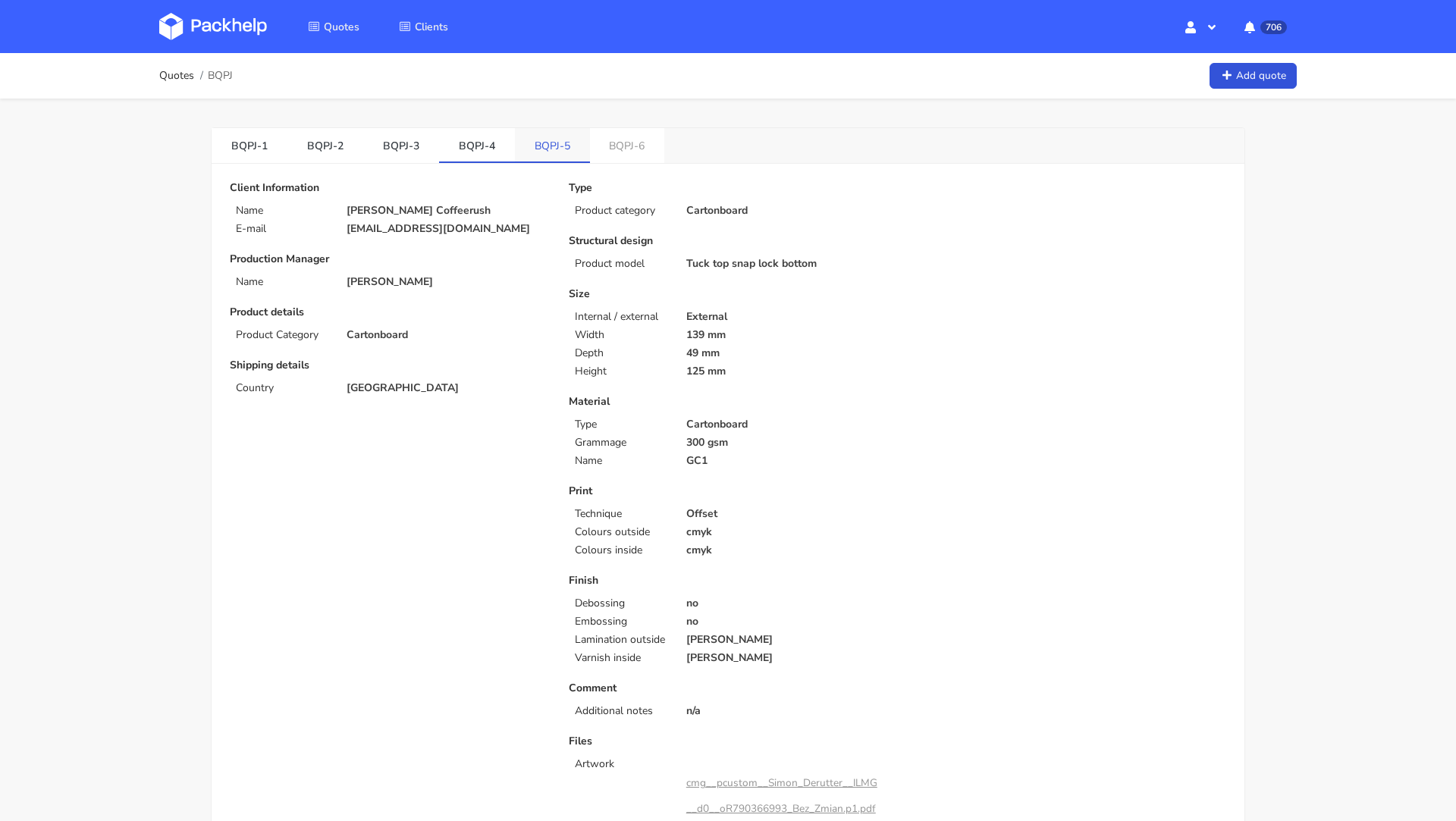
click at [561, 159] on link "BQPJ-5" at bounding box center [552, 144] width 75 height 33
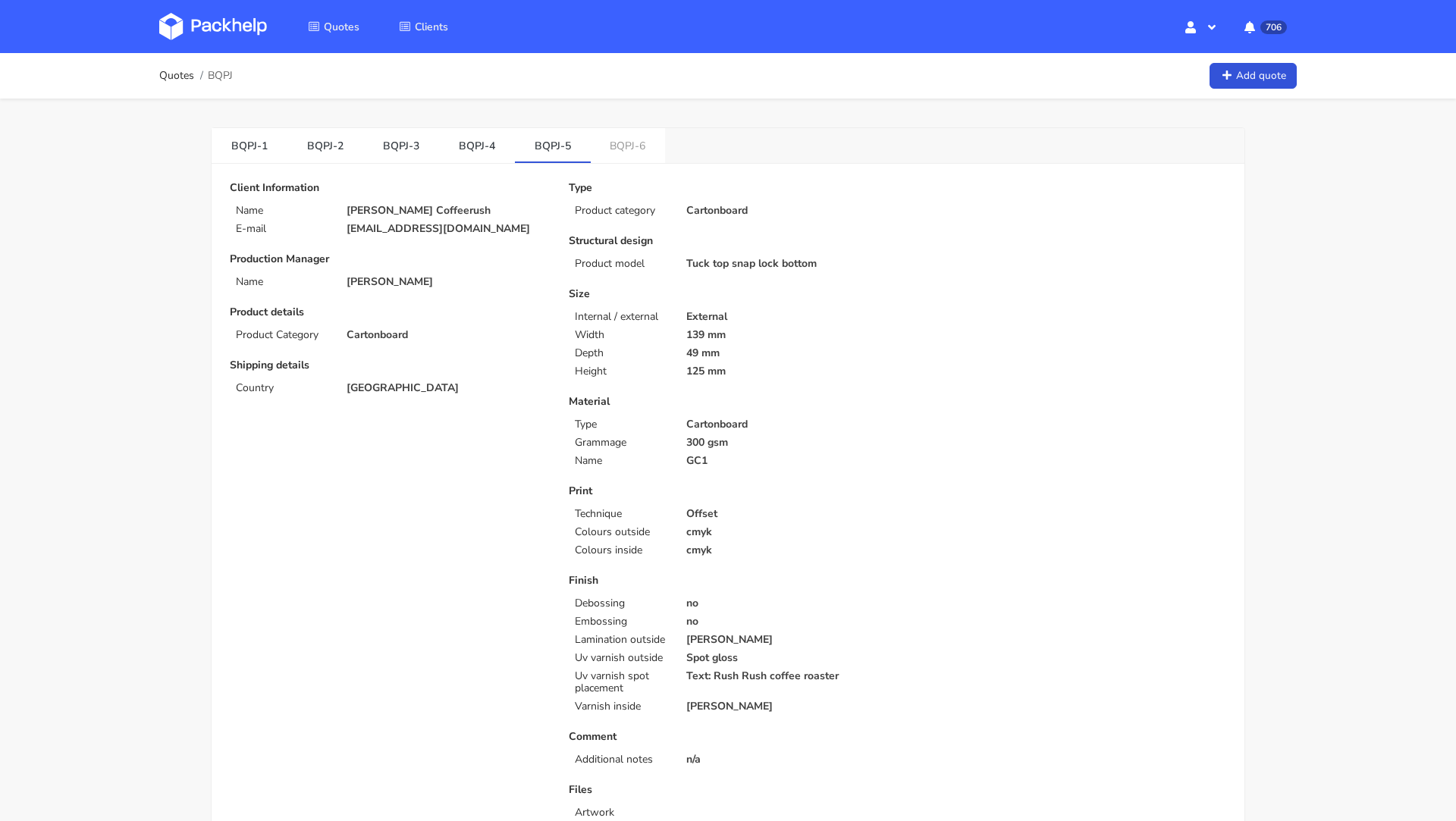
click at [627, 149] on link "BQPJ-6" at bounding box center [628, 144] width 75 height 33
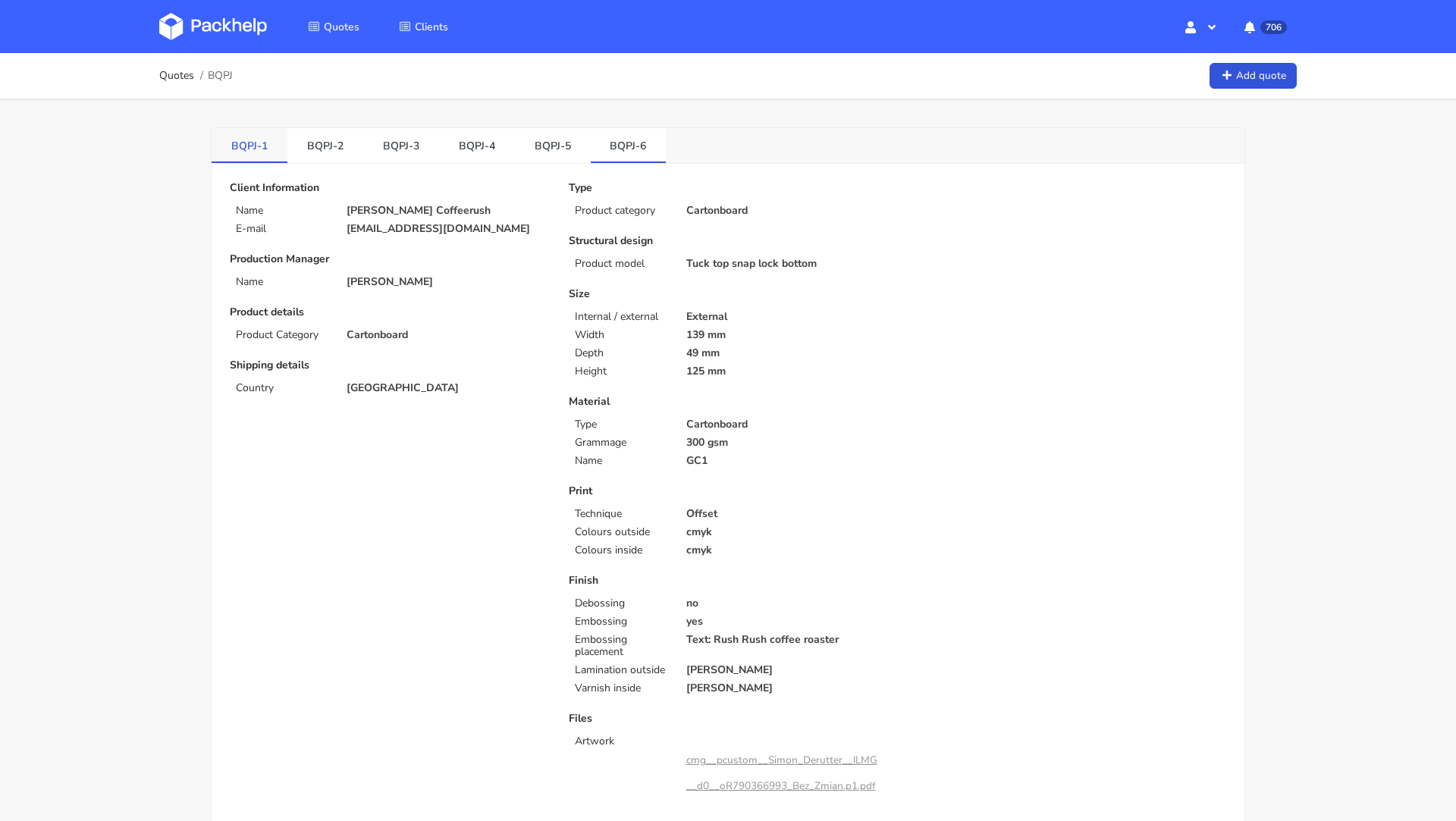
click at [246, 140] on link "BQPJ-1" at bounding box center [249, 144] width 76 height 33
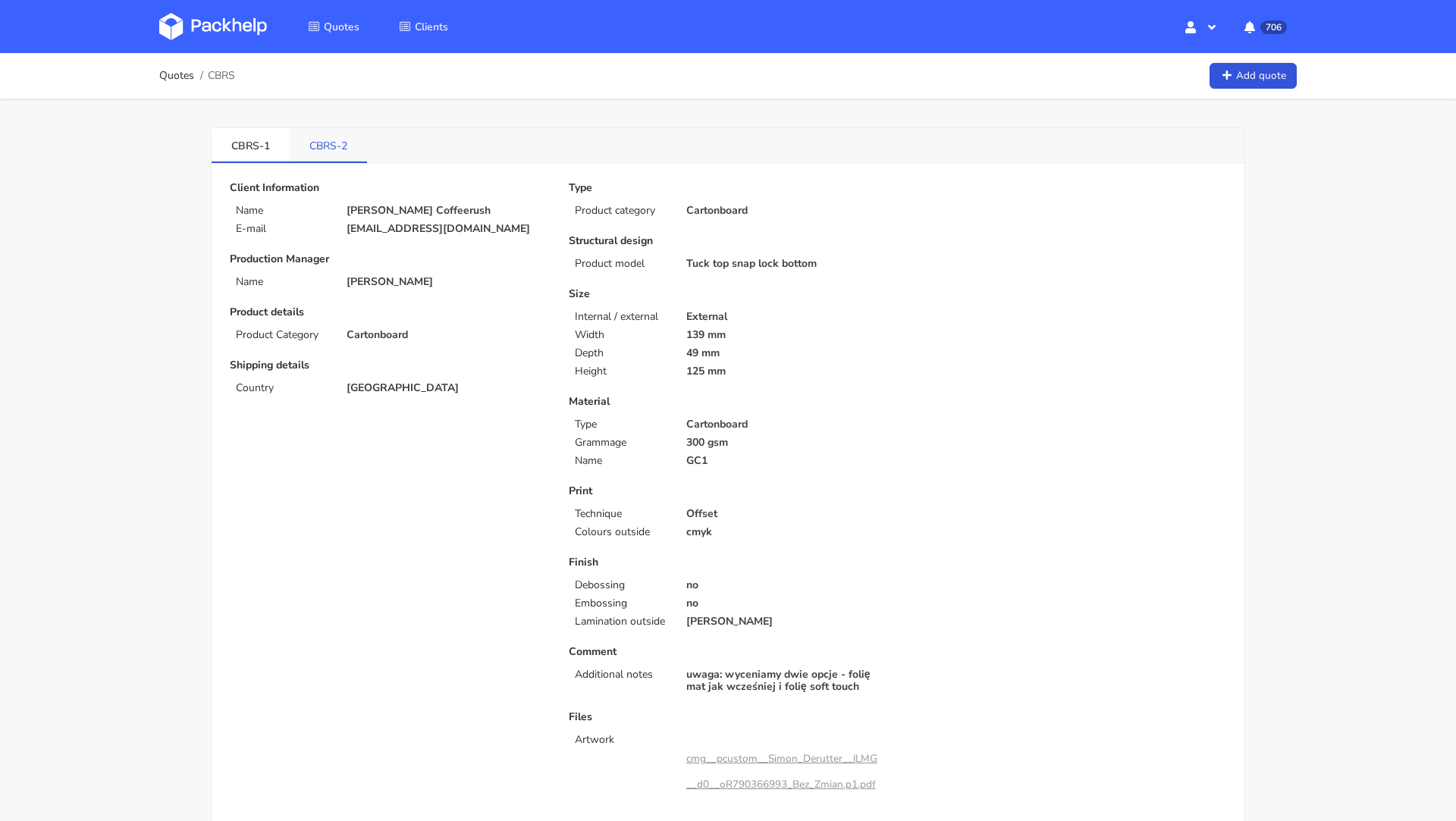
click at [312, 151] on link "CBRS-2" at bounding box center [328, 144] width 77 height 33
click at [250, 149] on link "CBRS-1" at bounding box center [250, 144] width 78 height 33
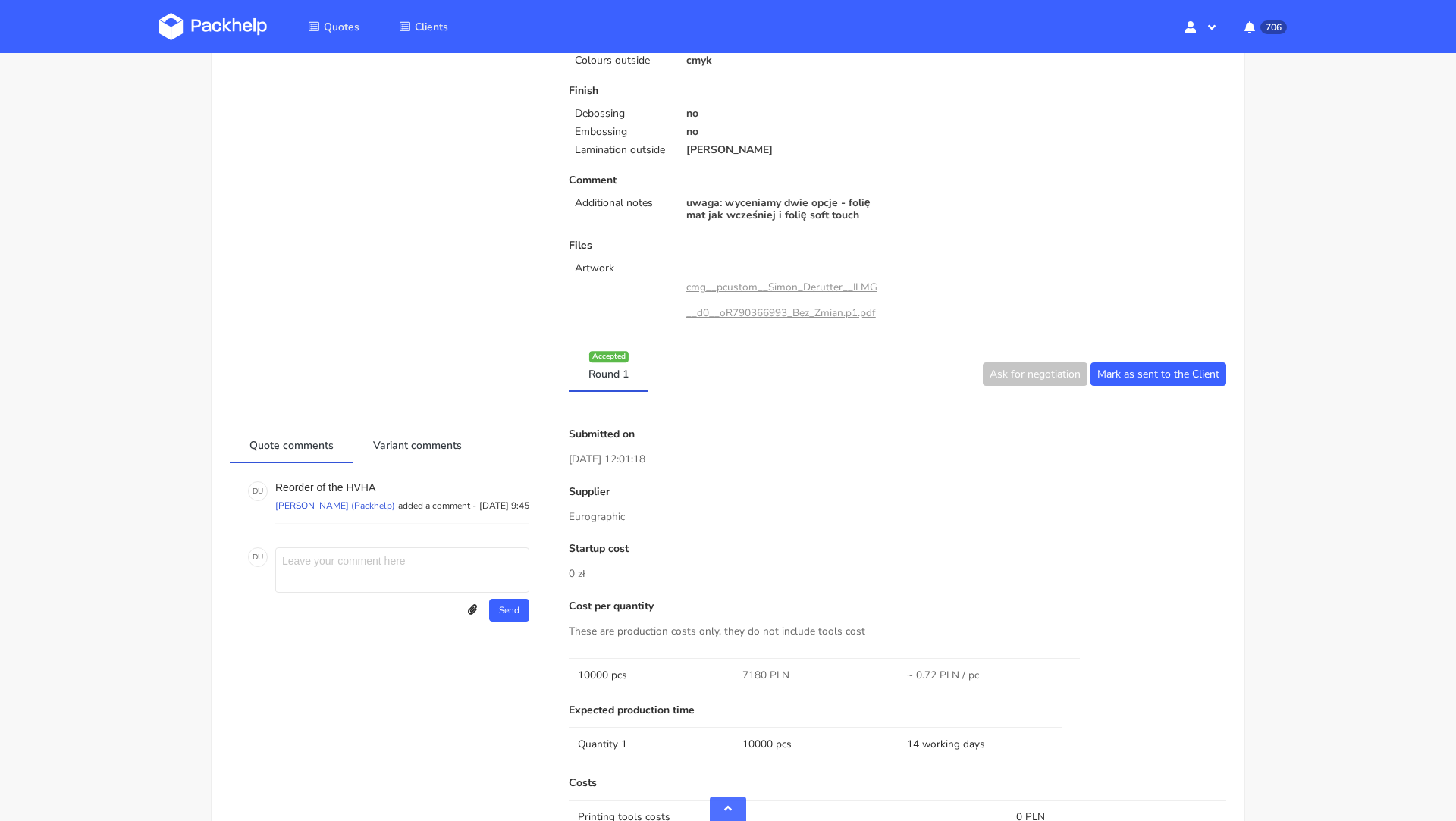
scroll to position [458, 0]
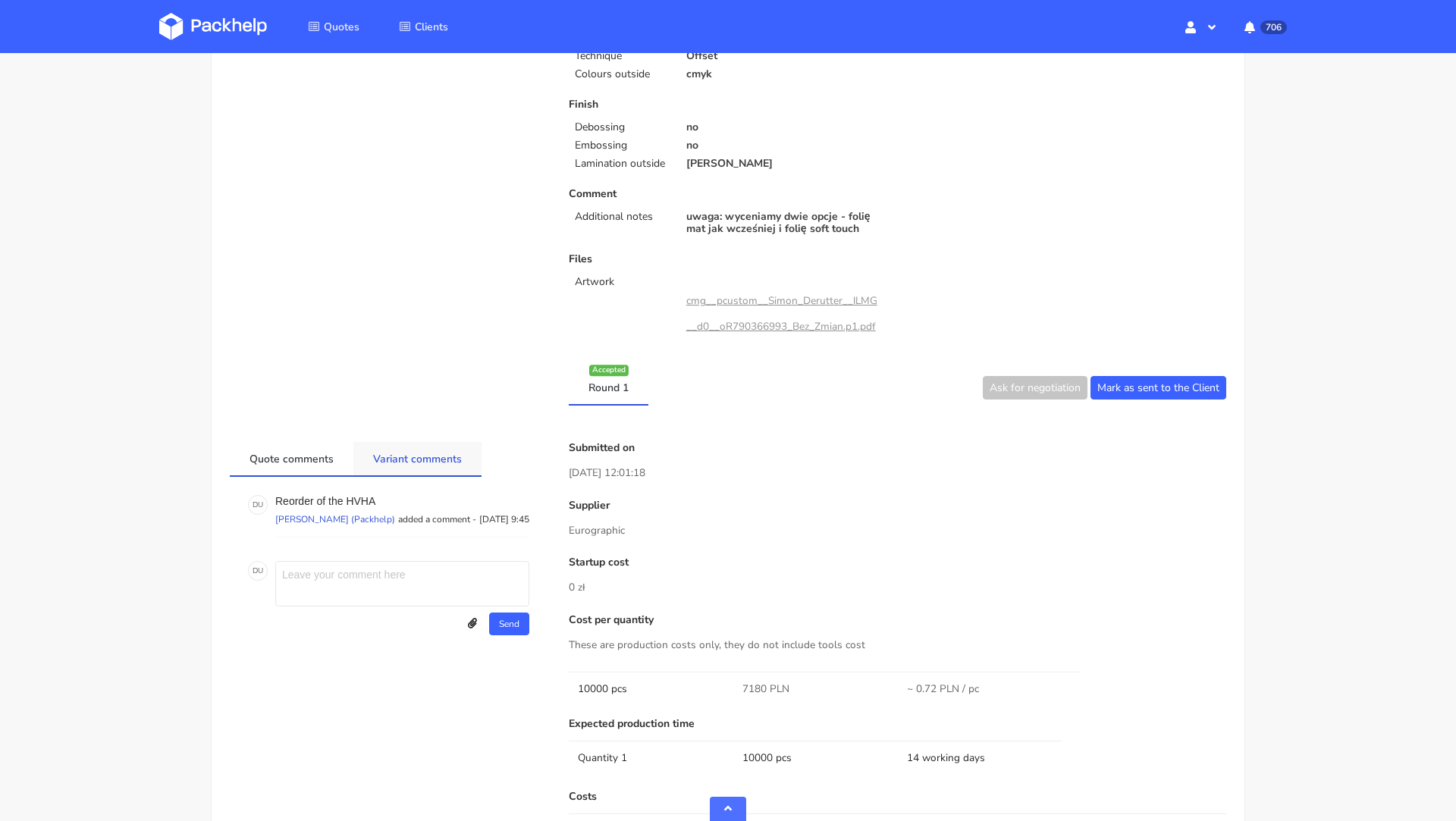
click at [378, 447] on link "Variant comments" at bounding box center [417, 459] width 128 height 33
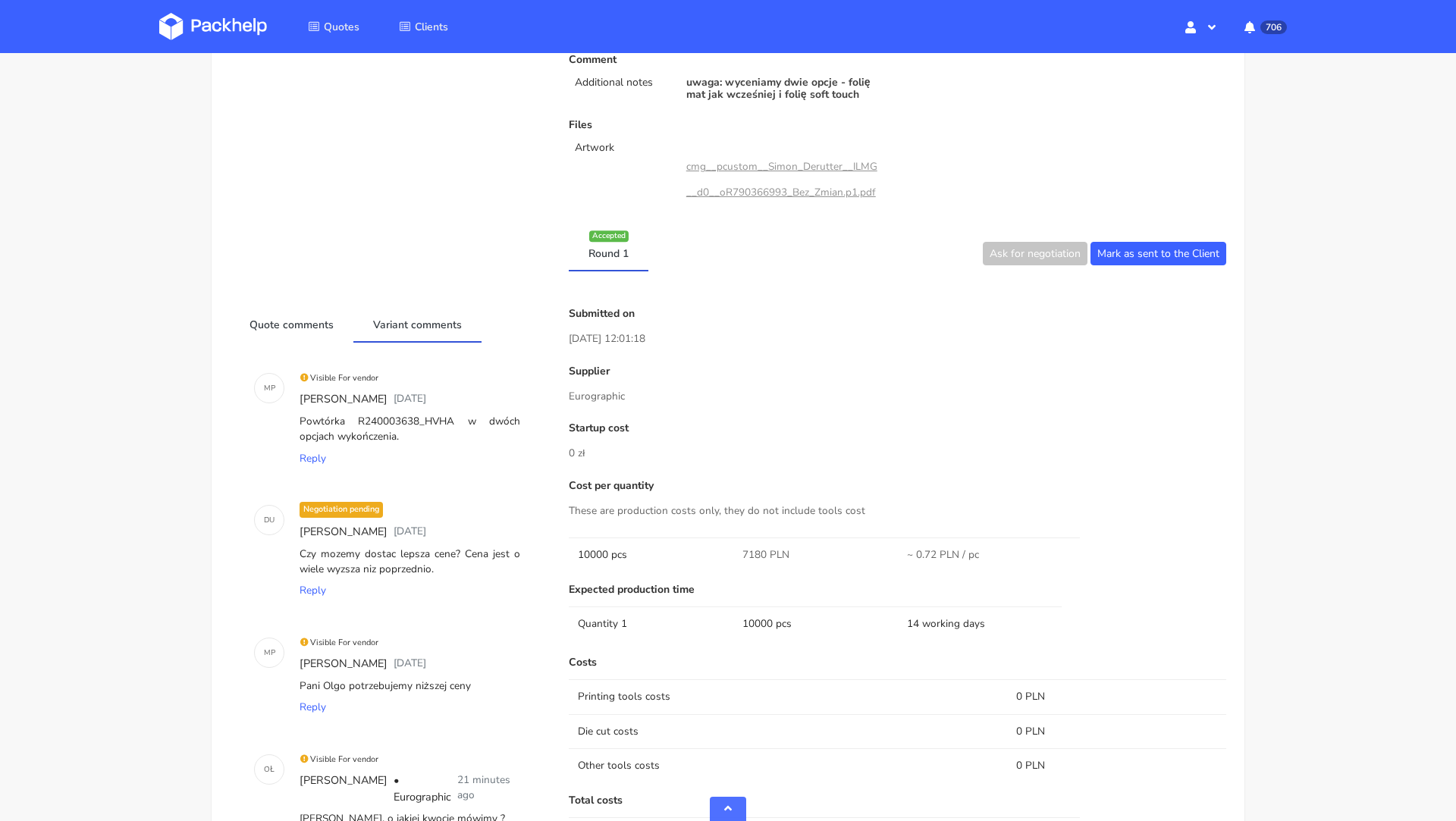
scroll to position [0, 0]
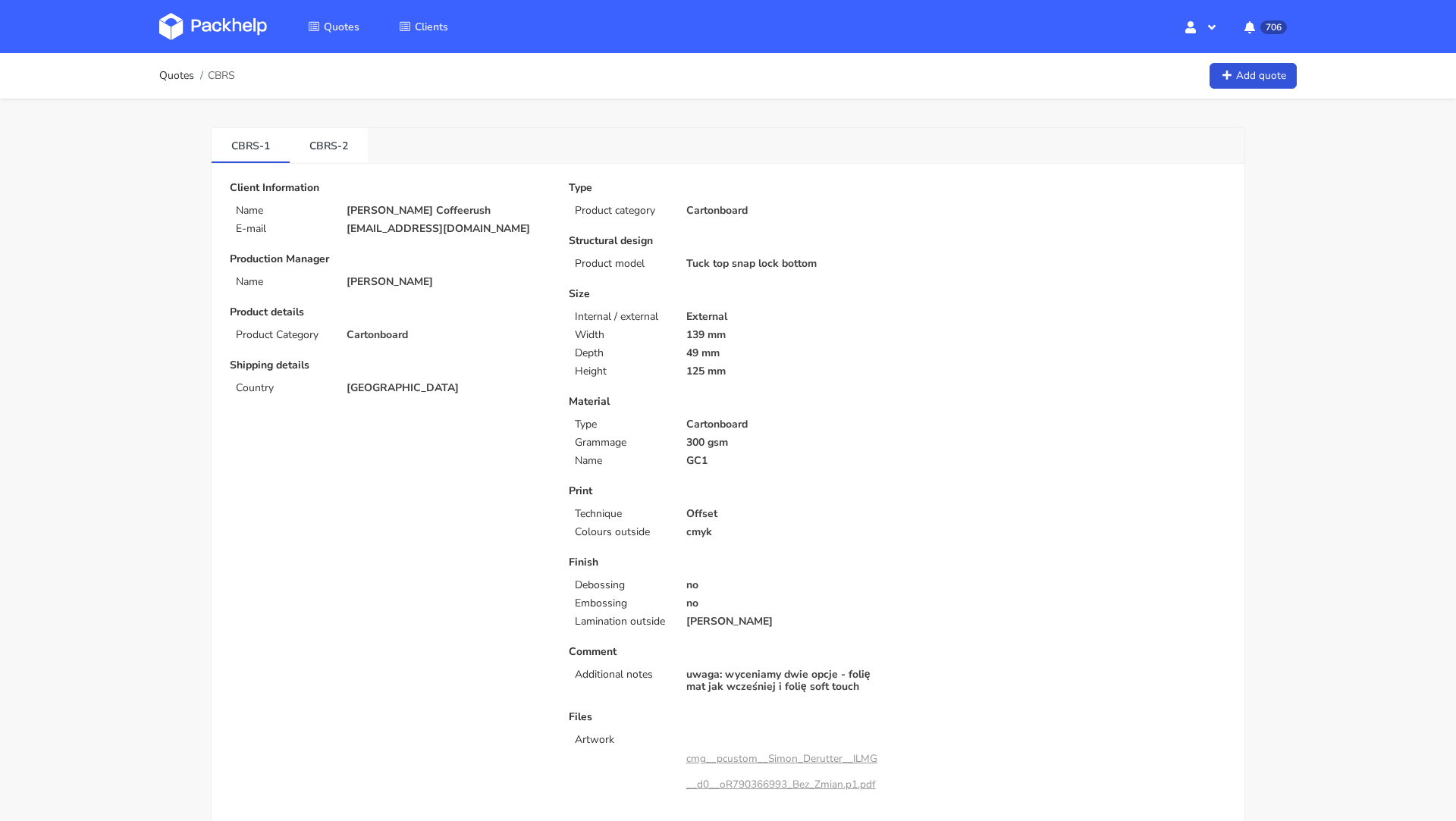
click at [215, 30] on img at bounding box center [212, 27] width 107 height 27
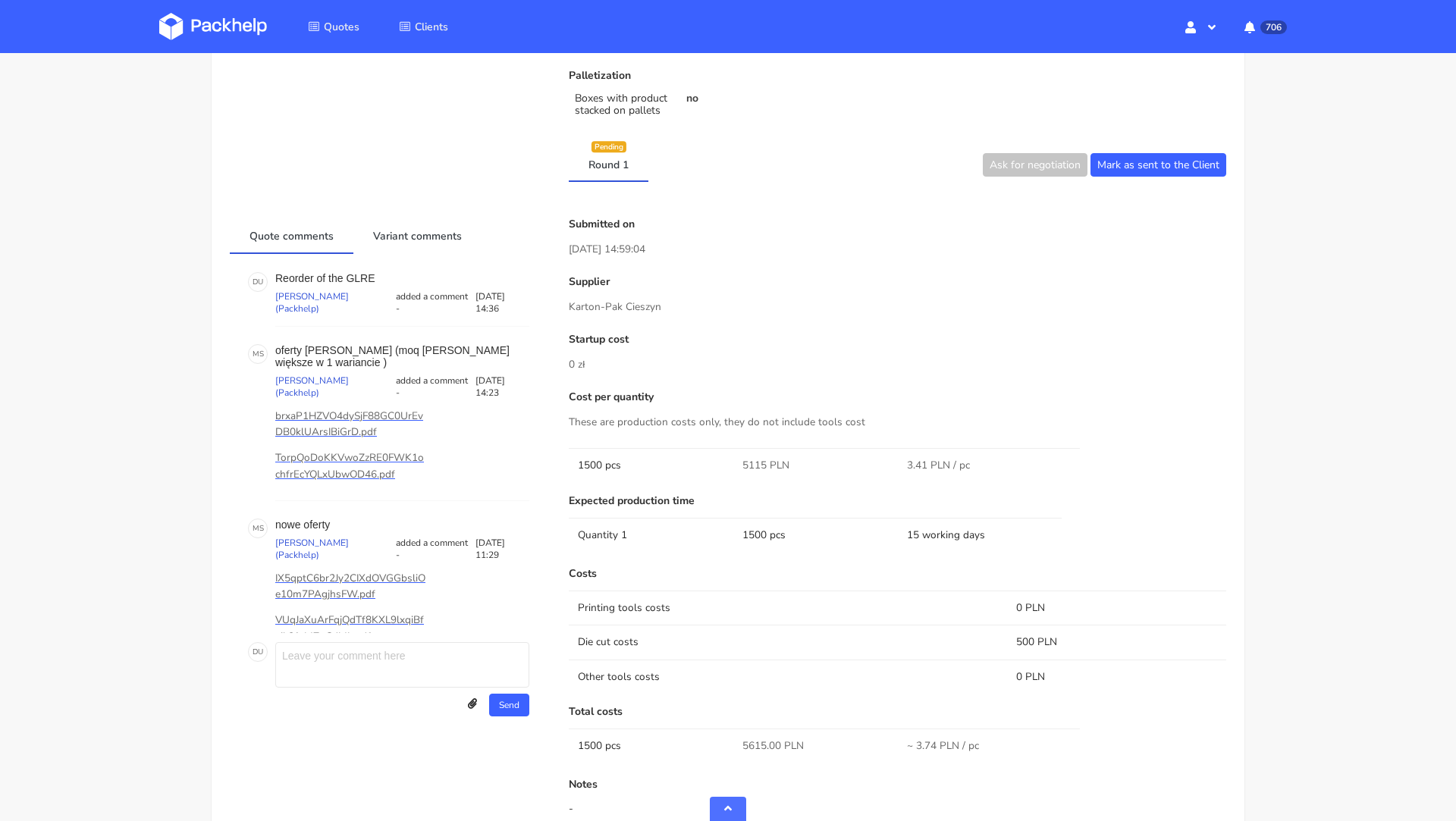
scroll to position [683, 0]
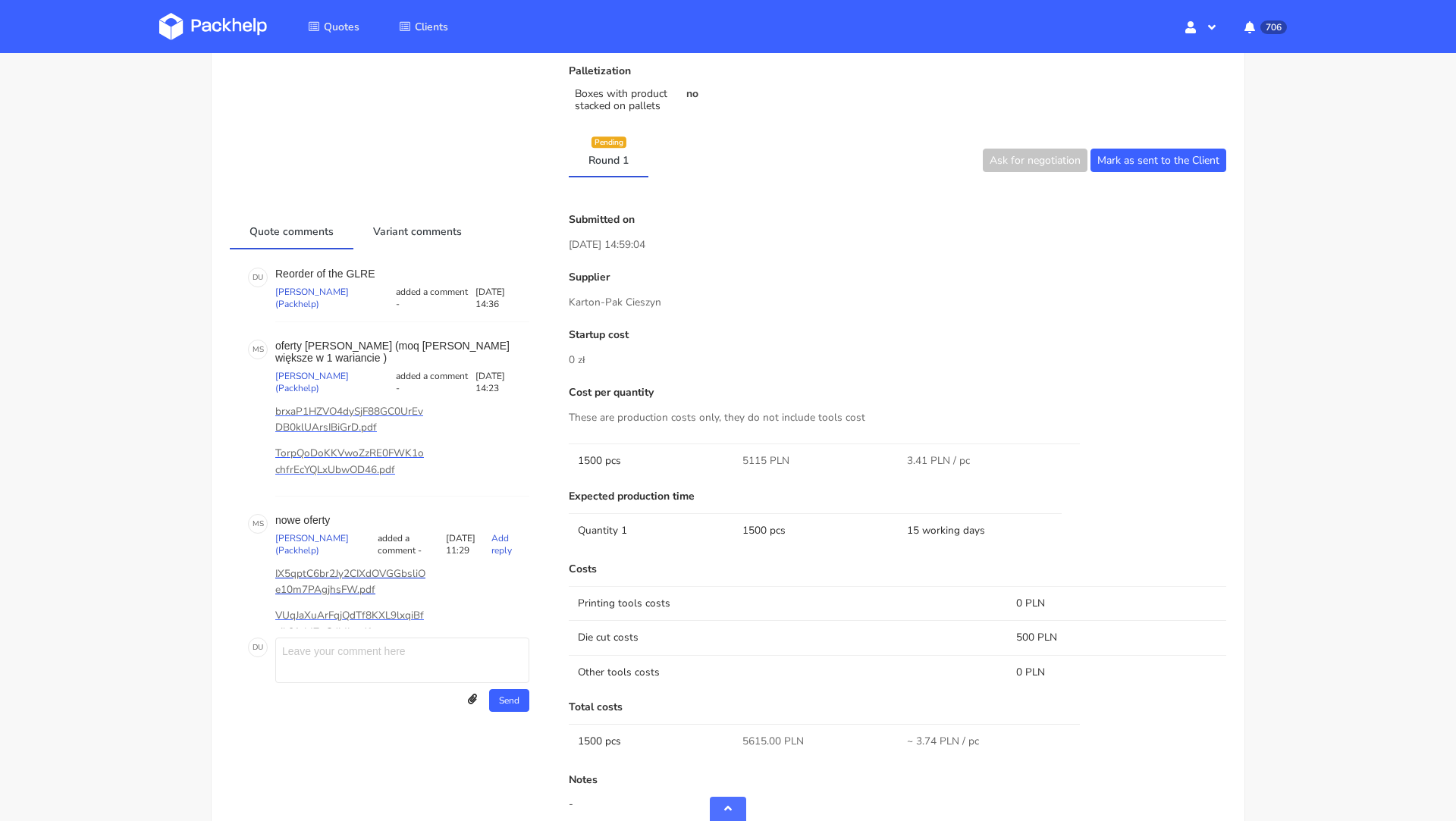
click at [334, 566] on p "IX5qptC6br2Jy2CIXdOVGGbsliOe10m7PAgjhsFW.pdf" at bounding box center [351, 582] width 152 height 33
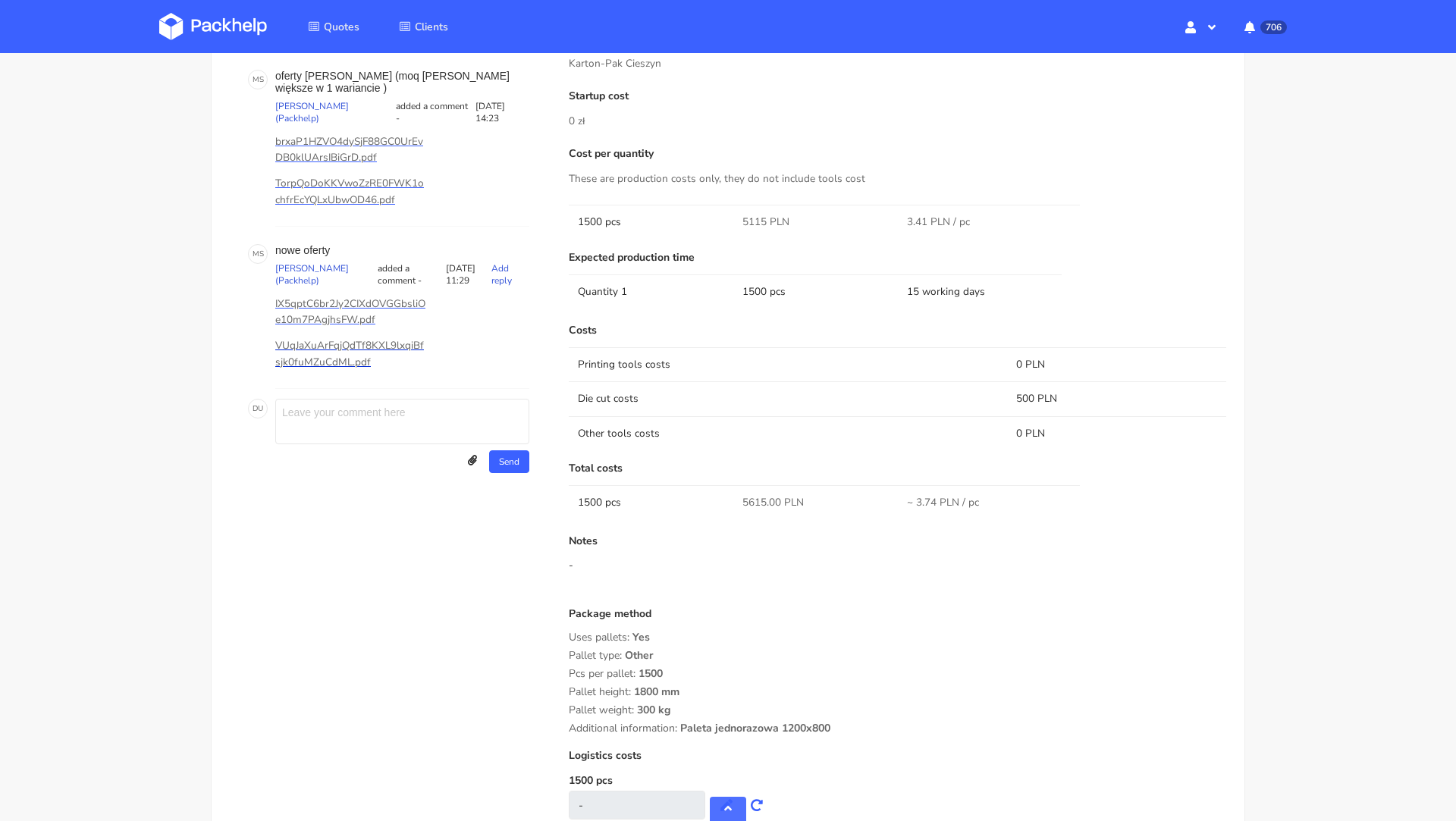
scroll to position [32, 0]
click at [325, 337] on p "VUqJaXuArFqjQdTf8KXL9lxqiBfsjk0fuMZuCdML.pdf" at bounding box center [351, 353] width 152 height 33
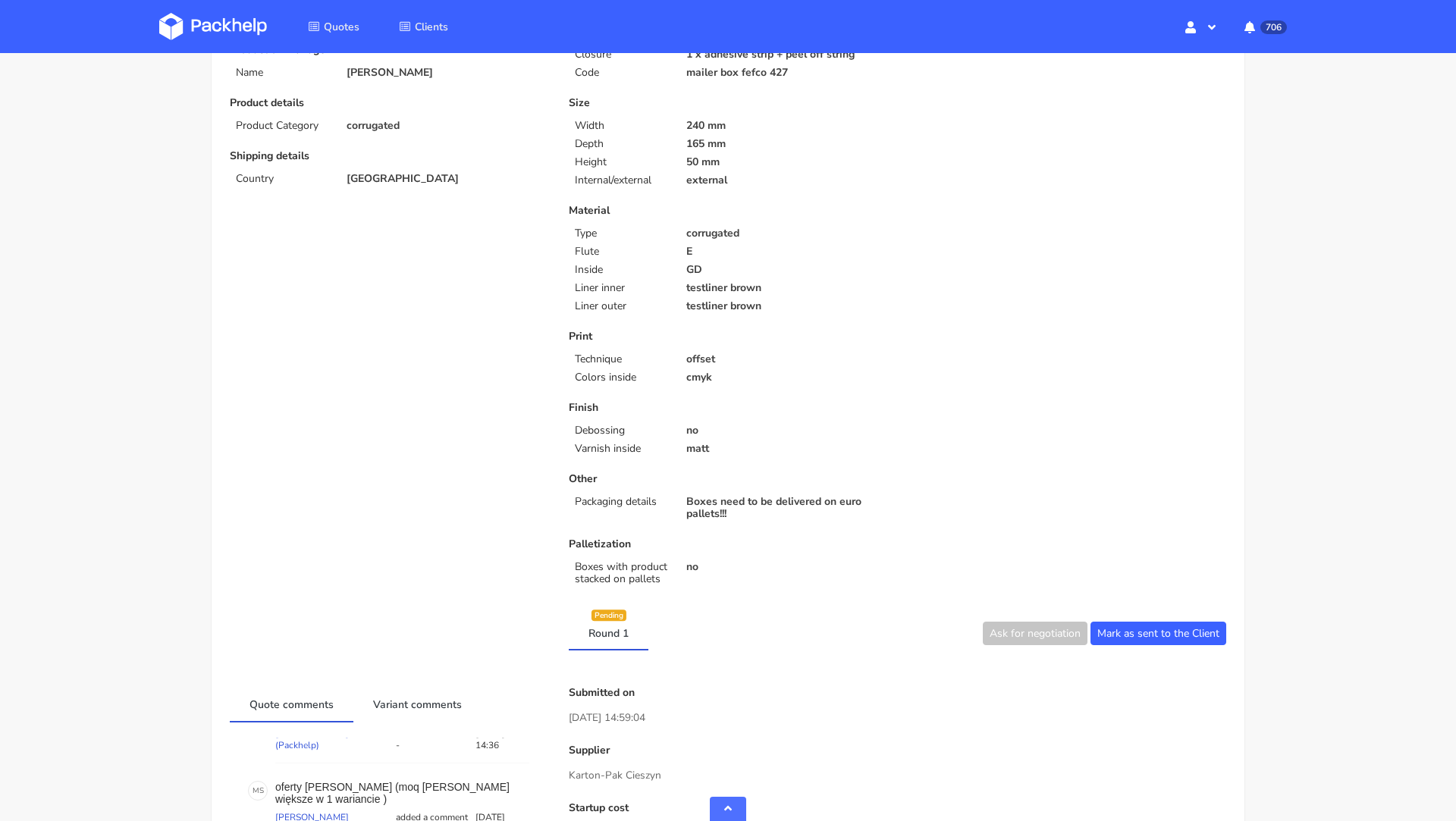
scroll to position [0, 0]
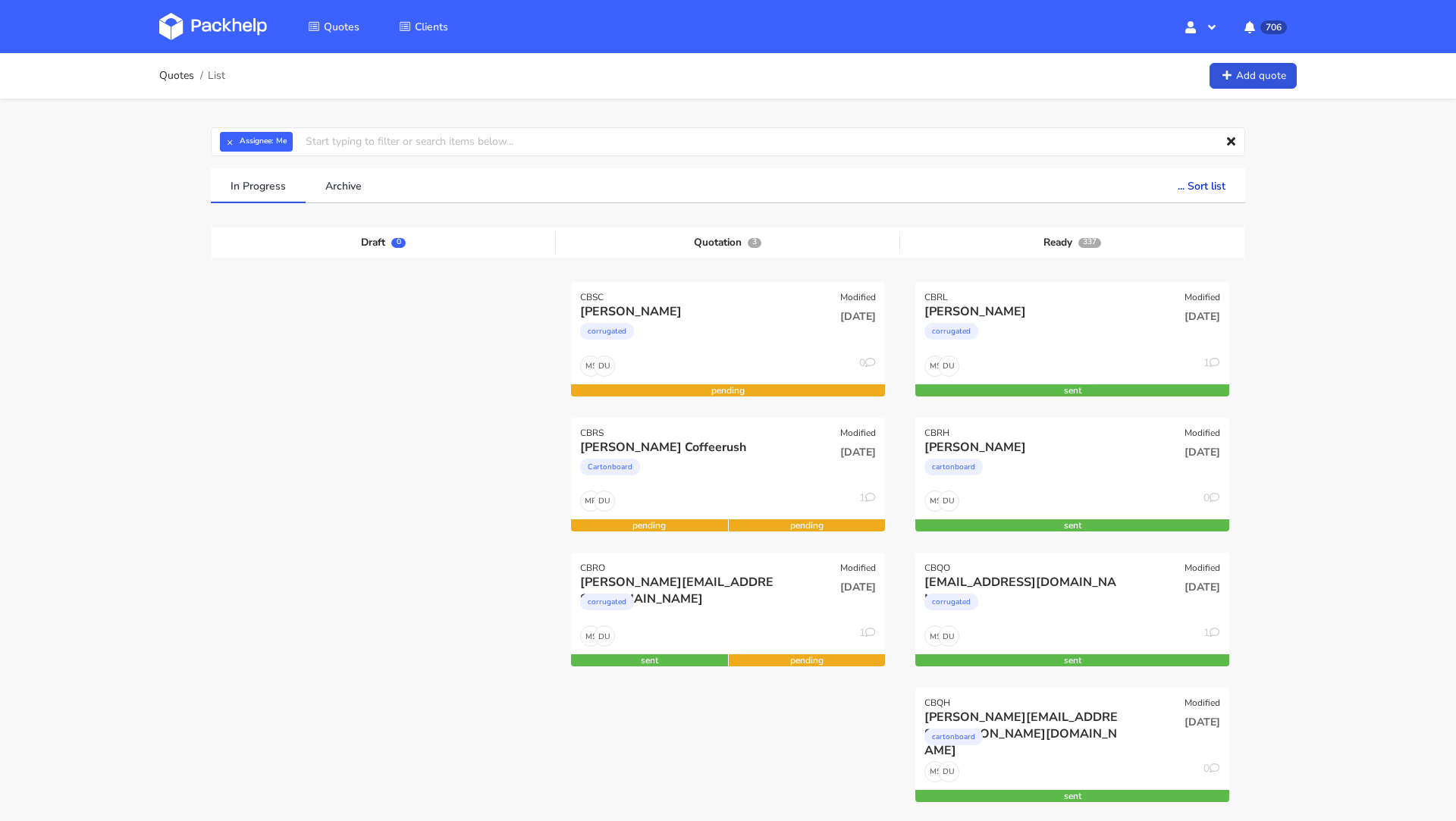
click at [221, 21] on img at bounding box center [212, 27] width 107 height 27
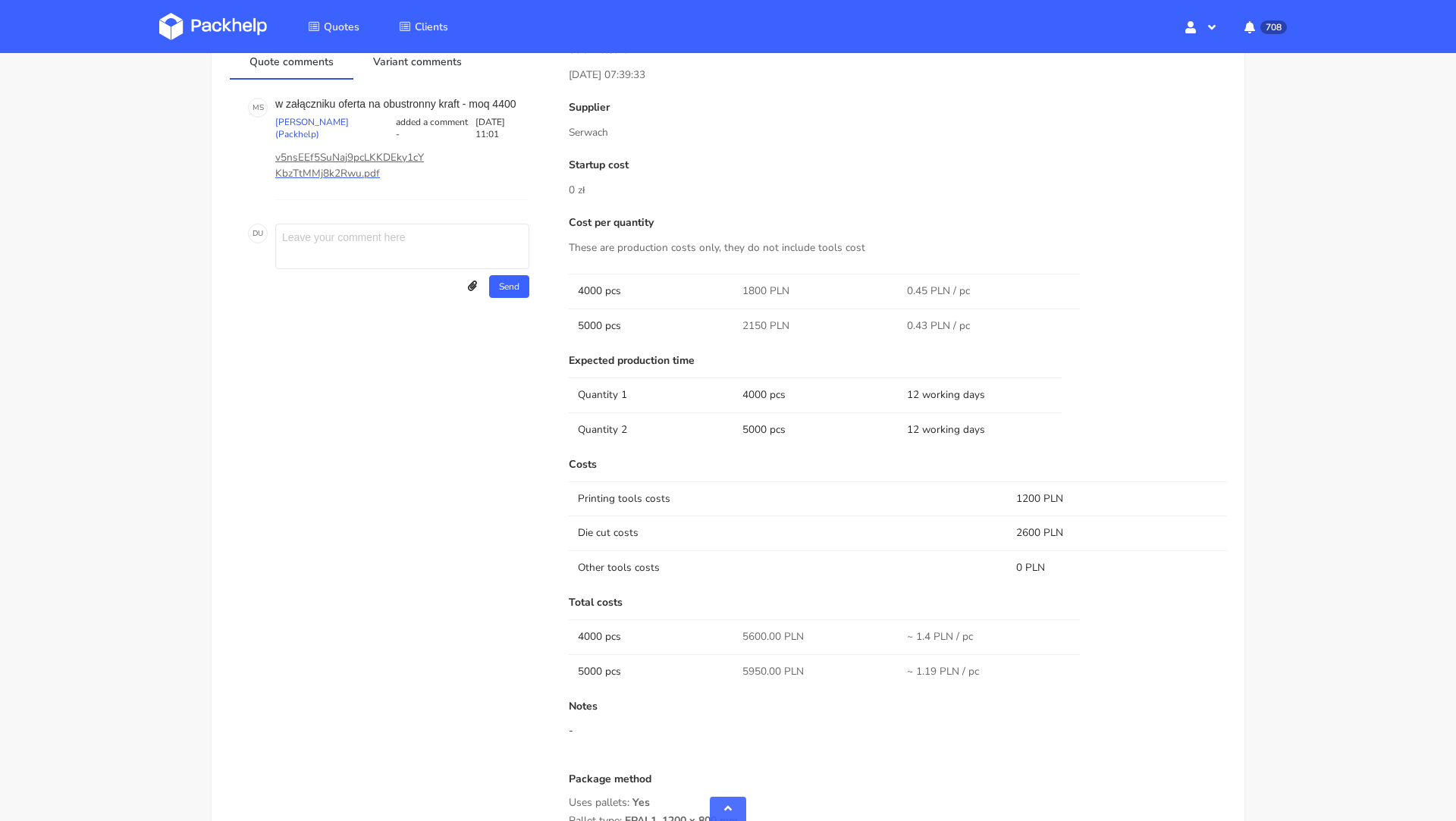
scroll to position [675, 0]
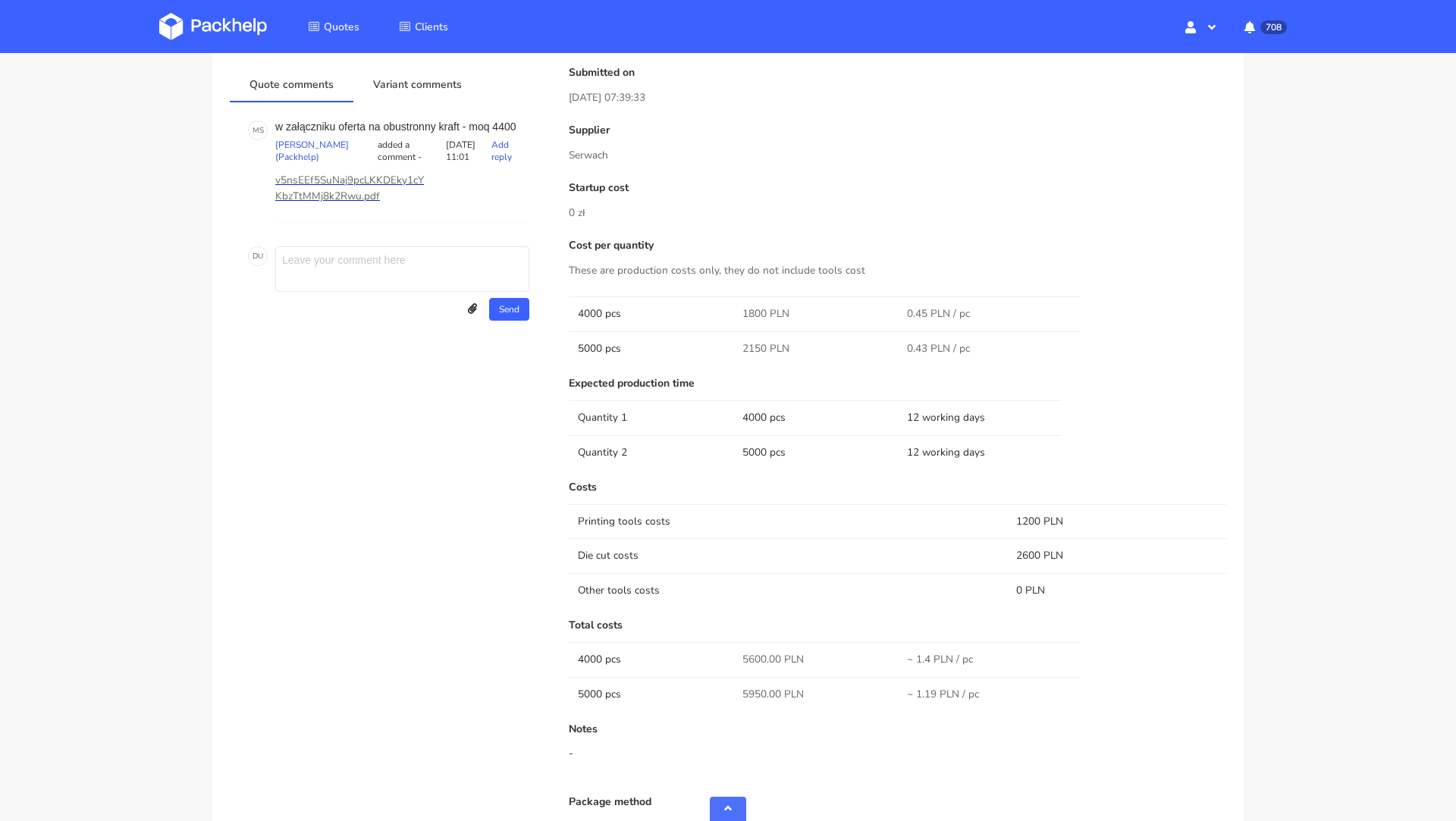
click at [315, 185] on p "v5nsEEf5SuNaj9pcLKKDEky1cYKbzTtMMj8k2Rwu.pdf" at bounding box center [351, 188] width 152 height 33
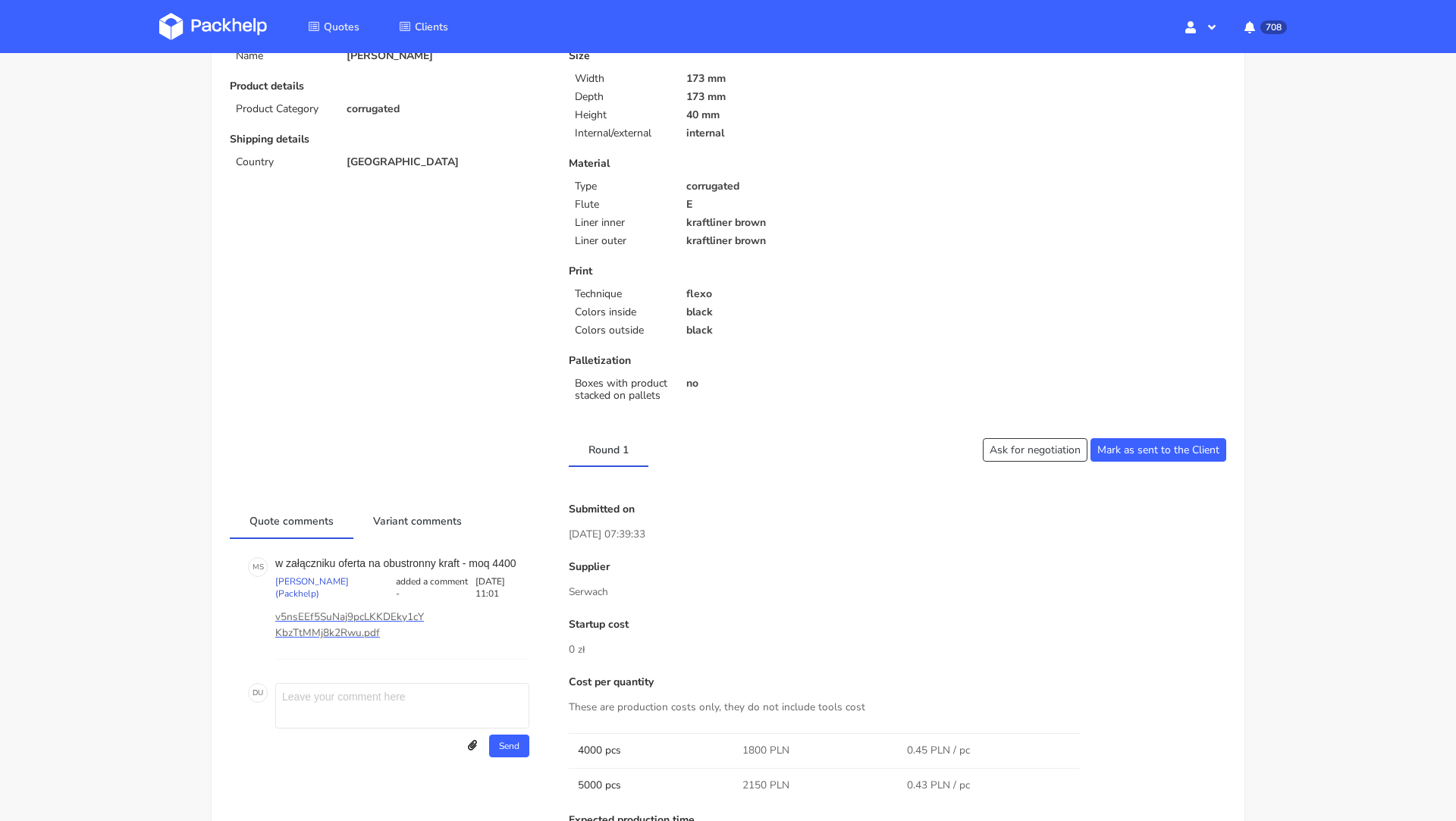
scroll to position [0, 0]
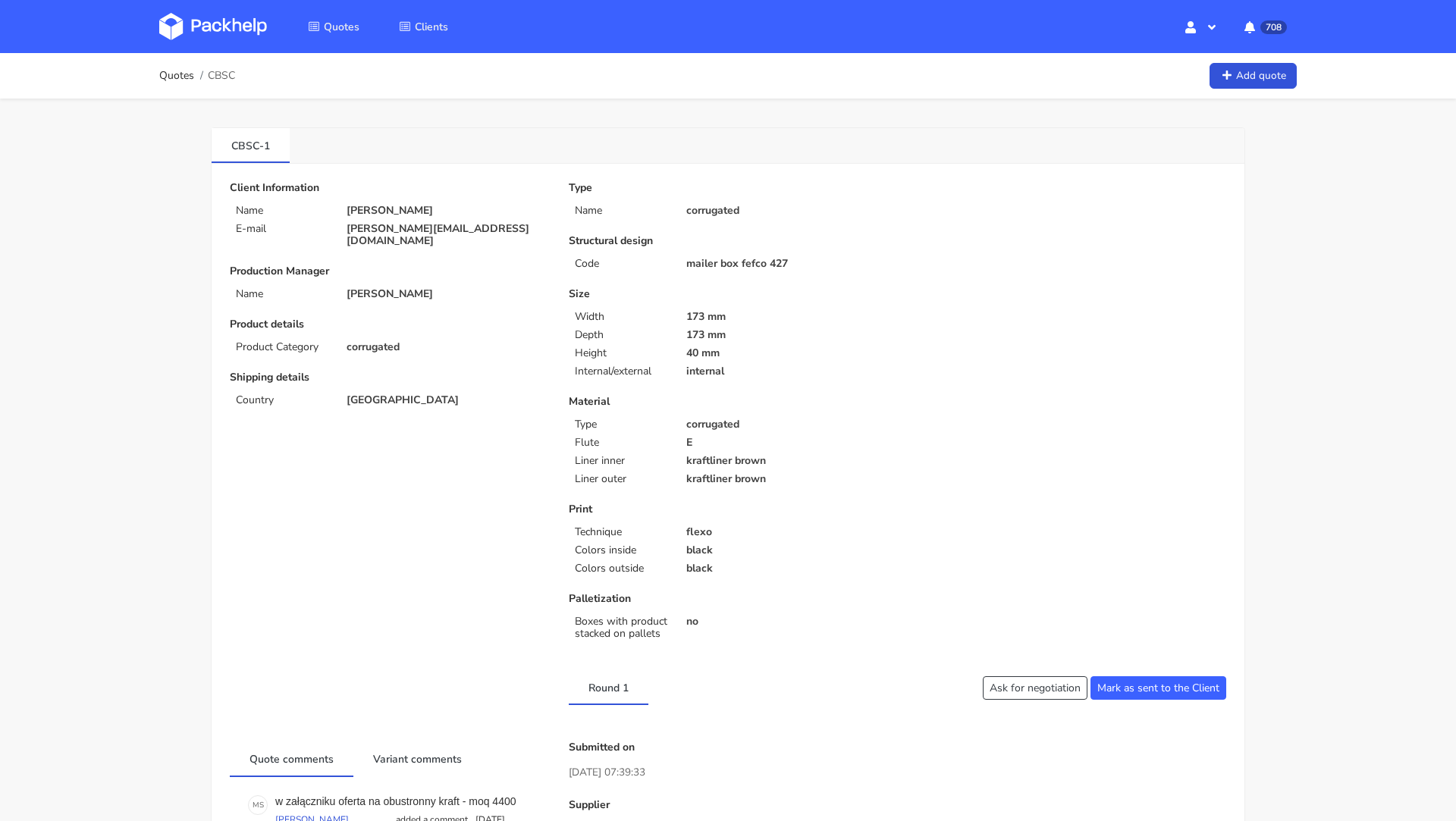
click at [224, 76] on span "CBSC" at bounding box center [221, 76] width 27 height 12
copy span "CBSC"
click at [192, 33] on img at bounding box center [212, 27] width 107 height 27
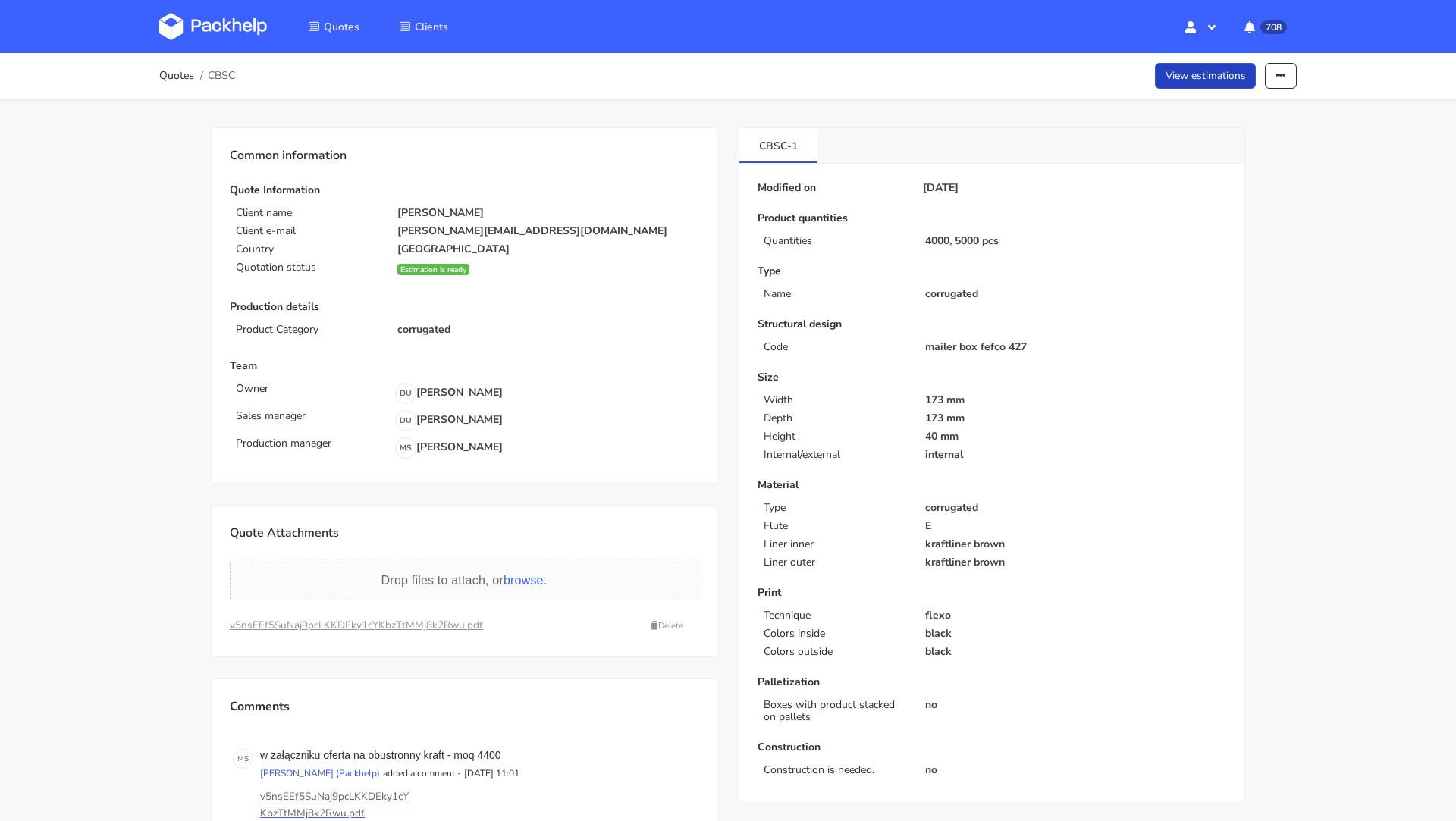
click at [1191, 77] on link "View estimations" at bounding box center [1205, 76] width 101 height 27
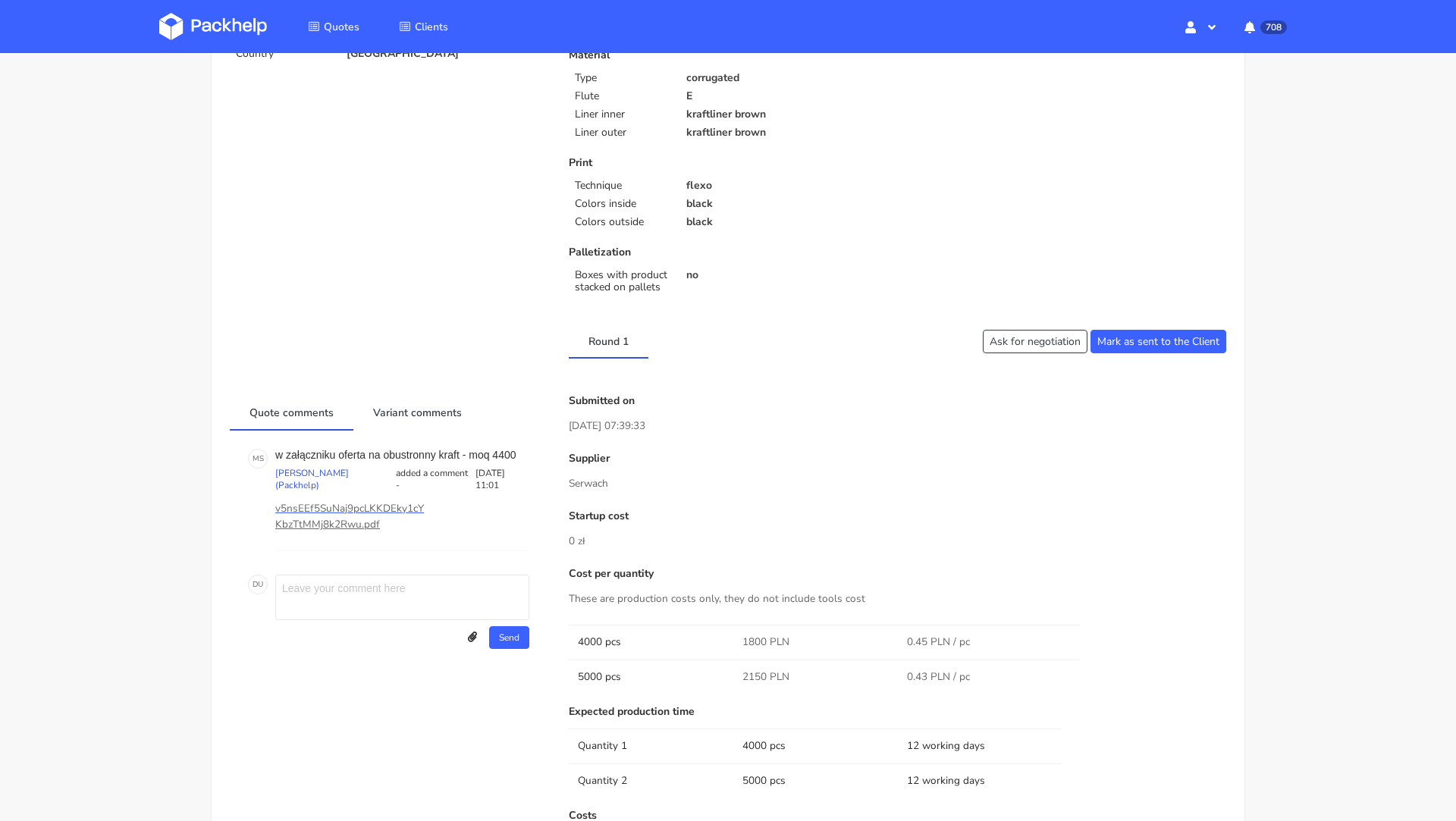
scroll to position [293, 0]
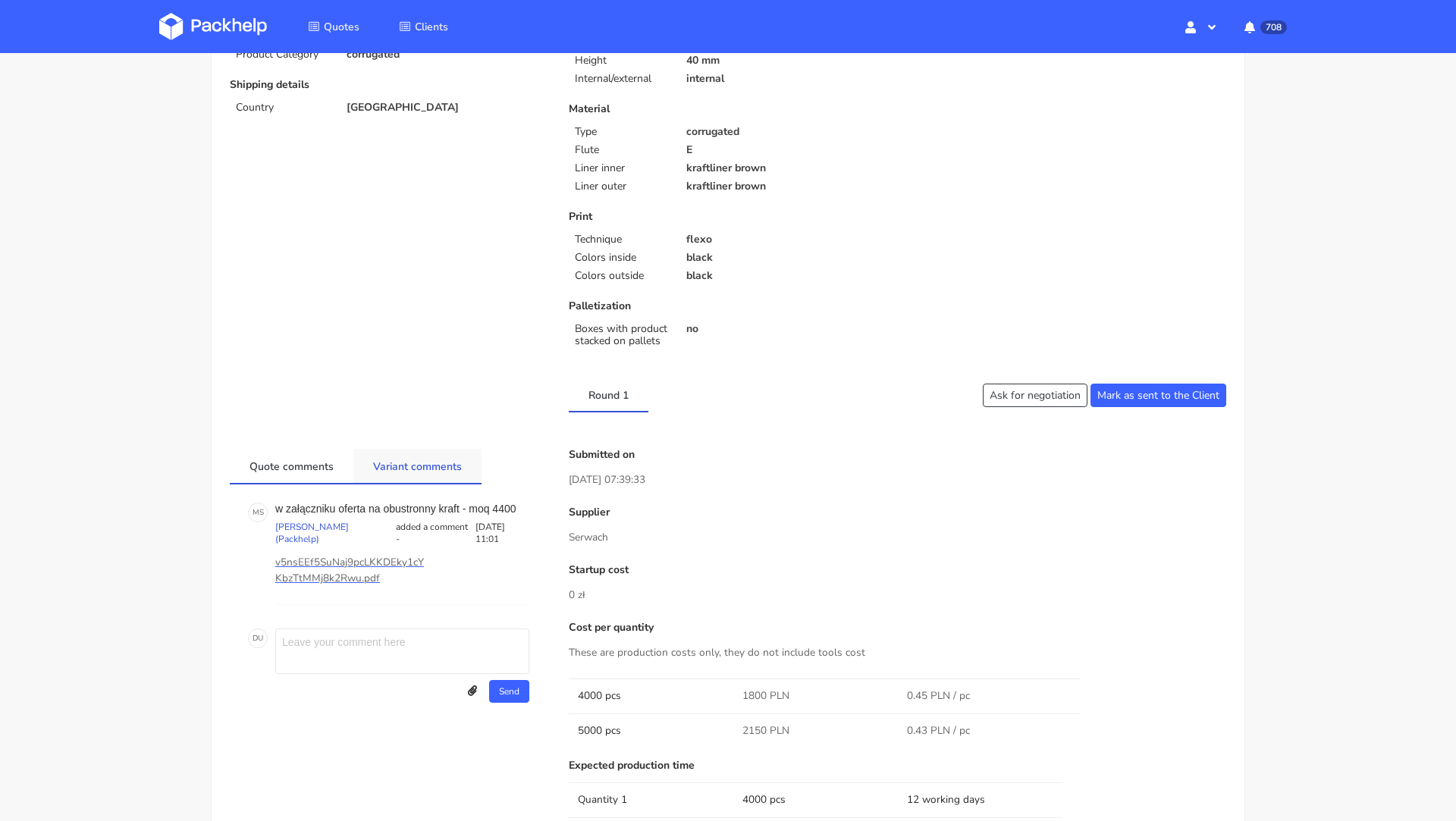
click at [430, 465] on link "Variant comments" at bounding box center [417, 465] width 128 height 33
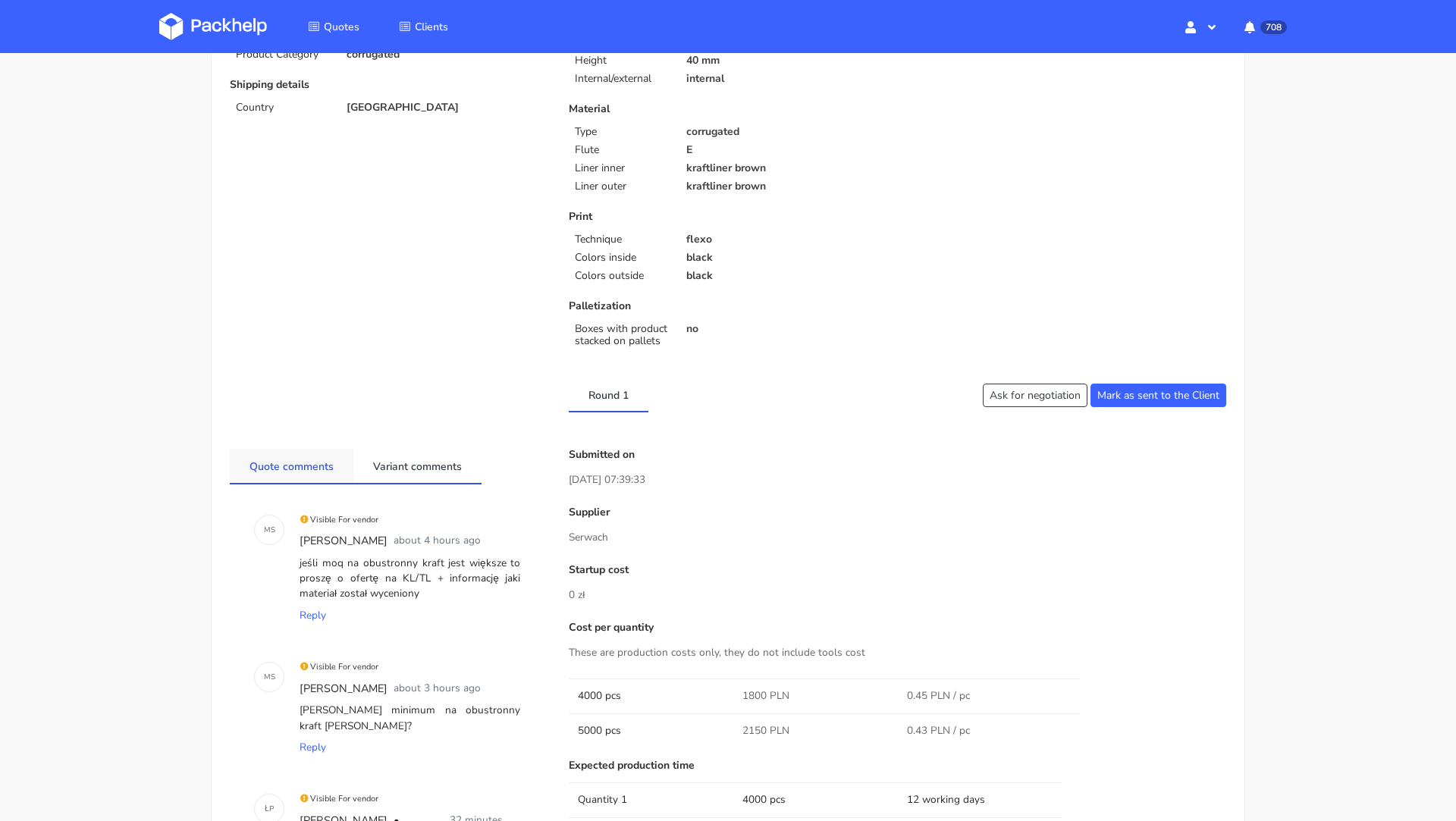
click at [309, 455] on link "Quote comments" at bounding box center [292, 465] width 124 height 33
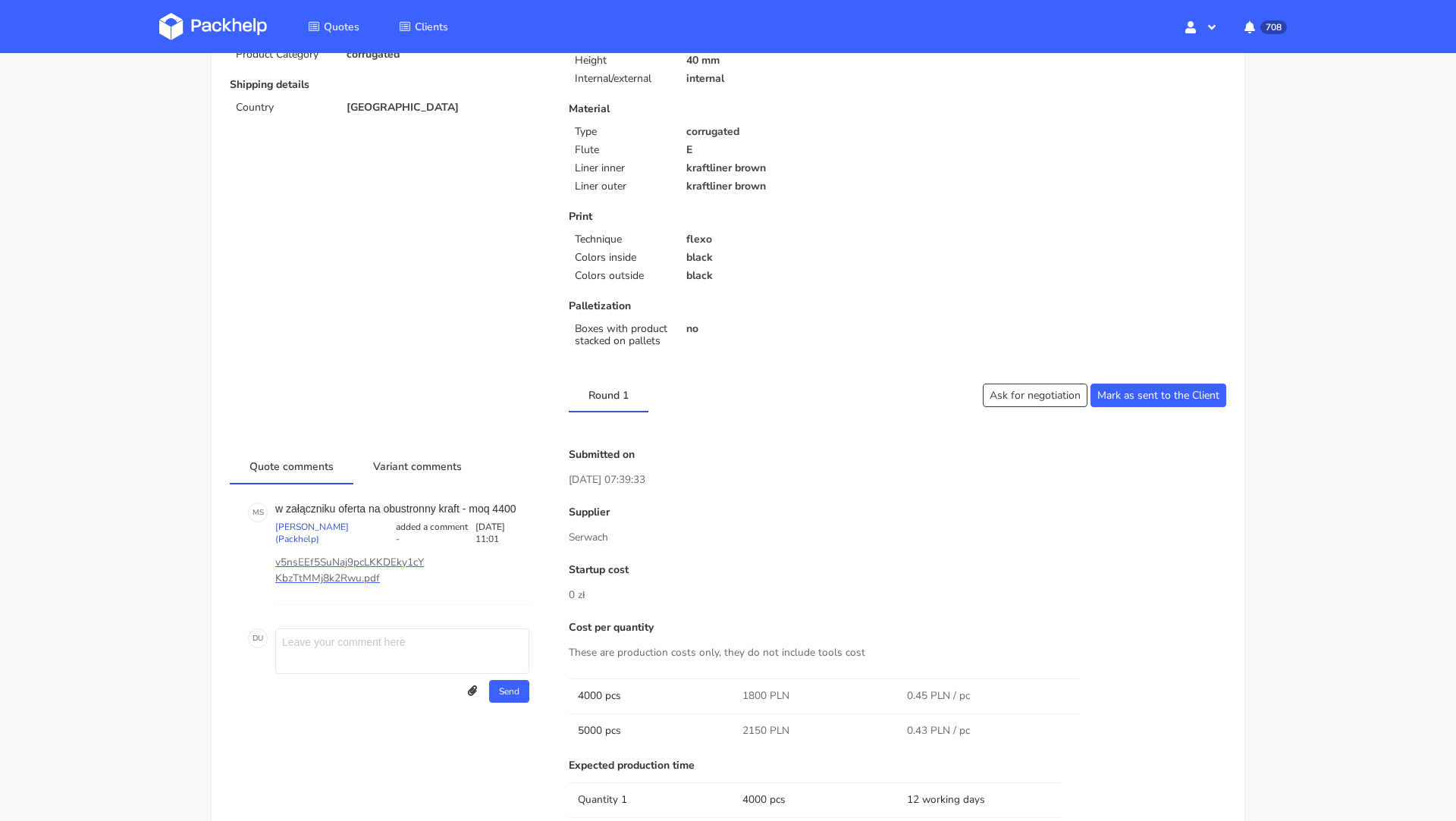
scroll to position [0, 0]
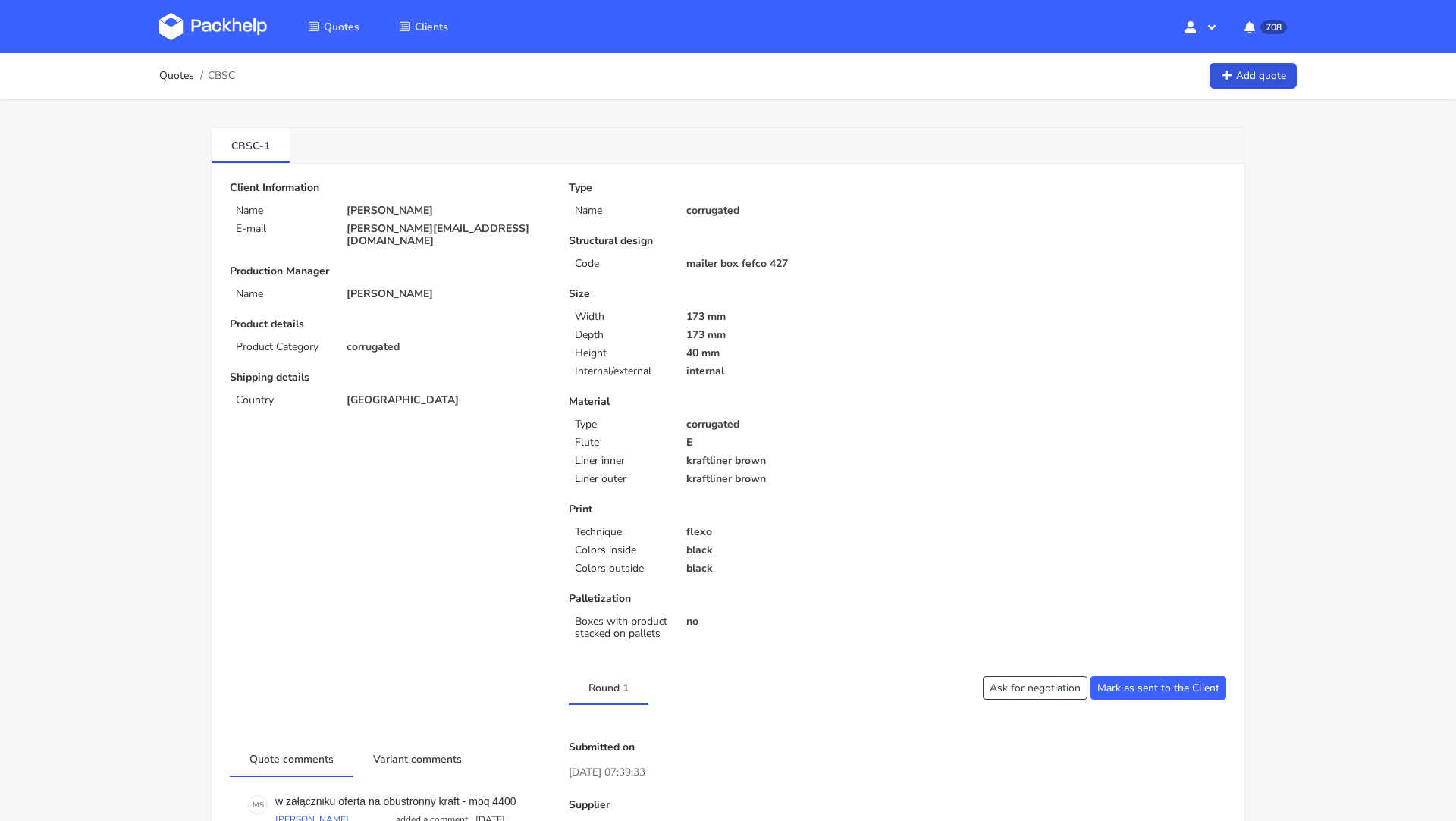
click at [224, 73] on span "CBSC" at bounding box center [221, 76] width 27 height 12
copy span "CBSC"
click at [367, 447] on div "Client Information Name [PERSON_NAME] E-mail [PERSON_NAME][EMAIL_ADDRESS][DOMAI…" at bounding box center [388, 420] width 339 height 477
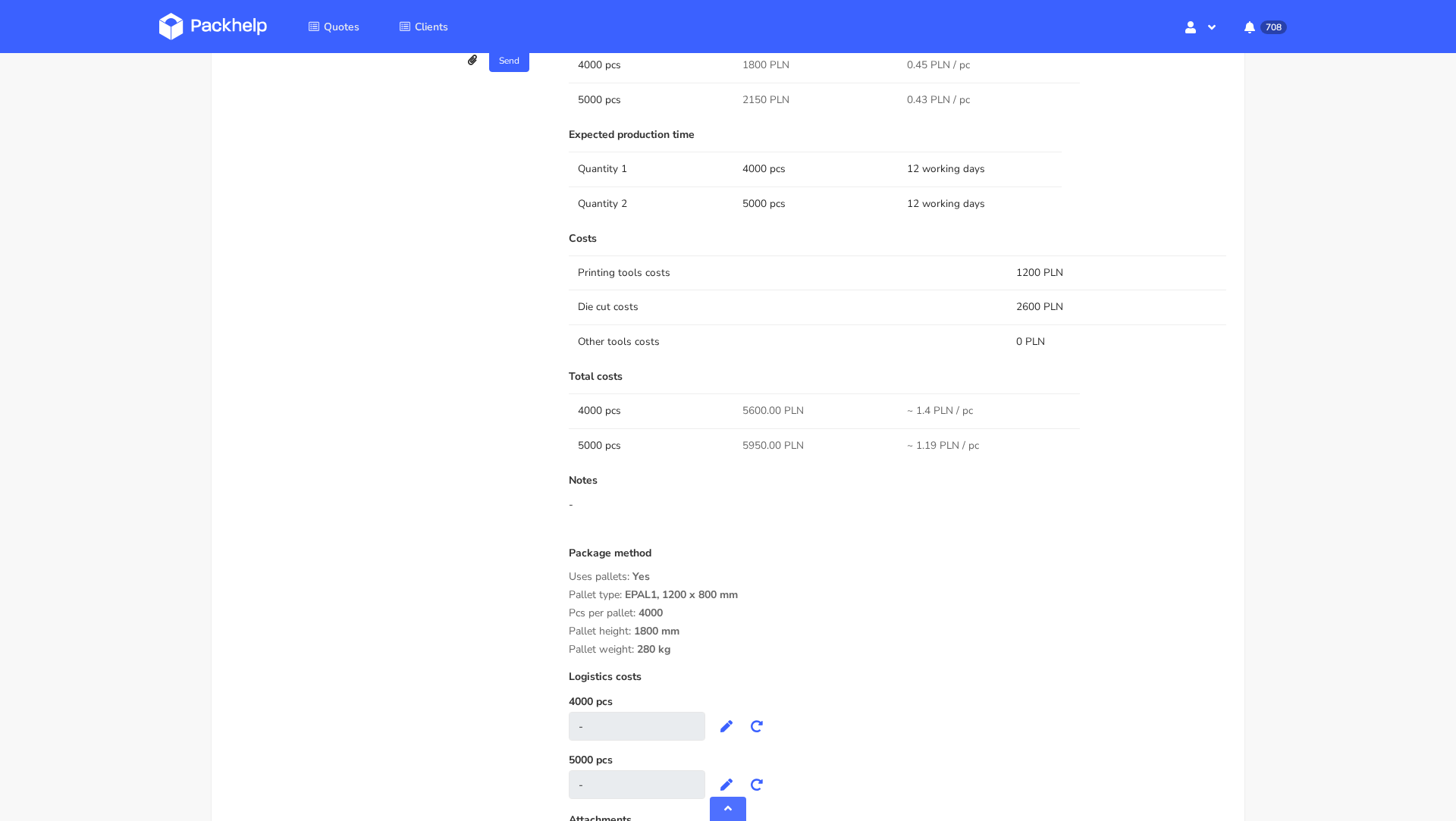
scroll to position [925, 0]
click at [755, 404] on span "5600.00 PLN" at bounding box center [774, 410] width 62 height 15
copy span "5600.00"
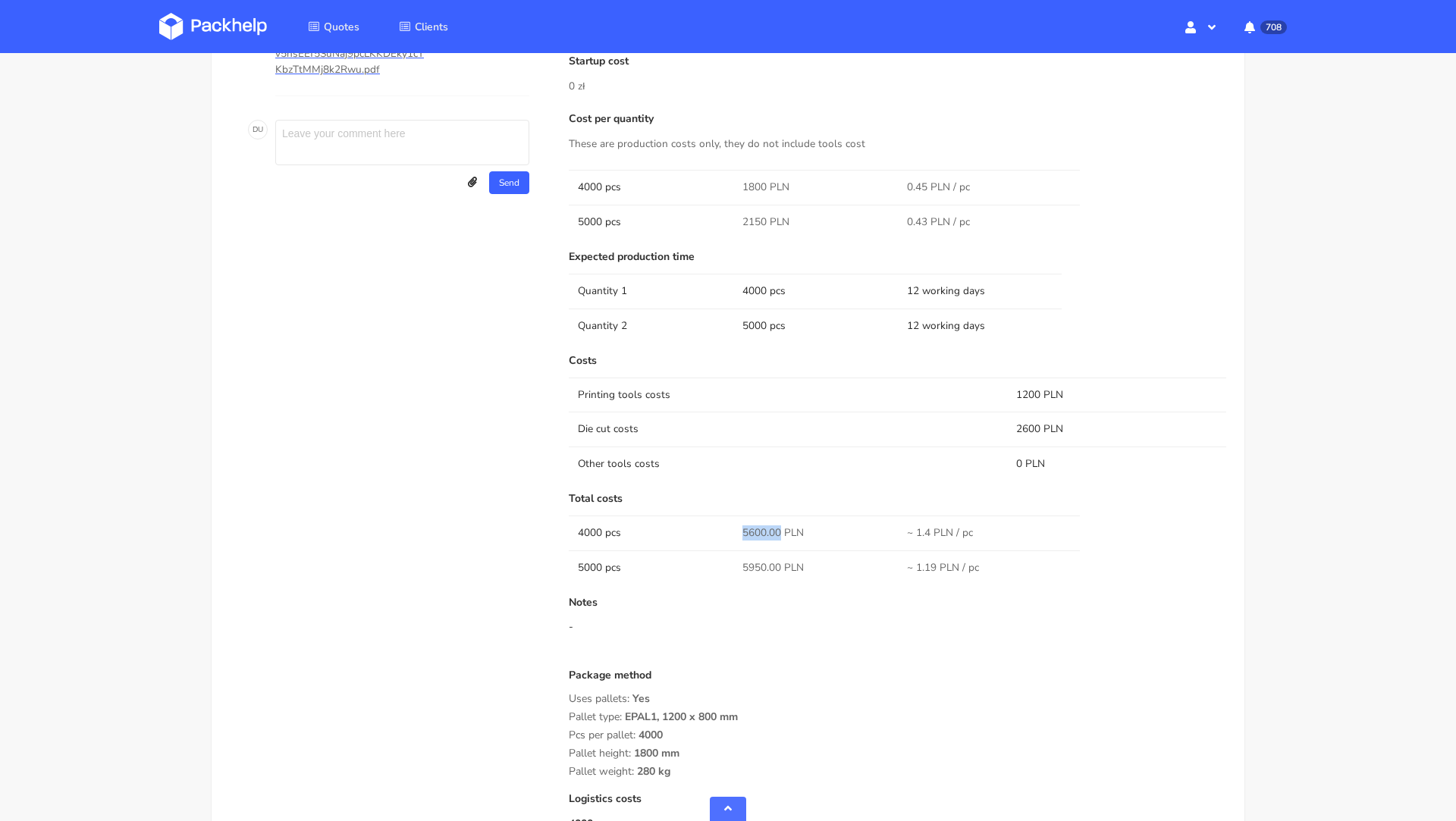
scroll to position [795, 0]
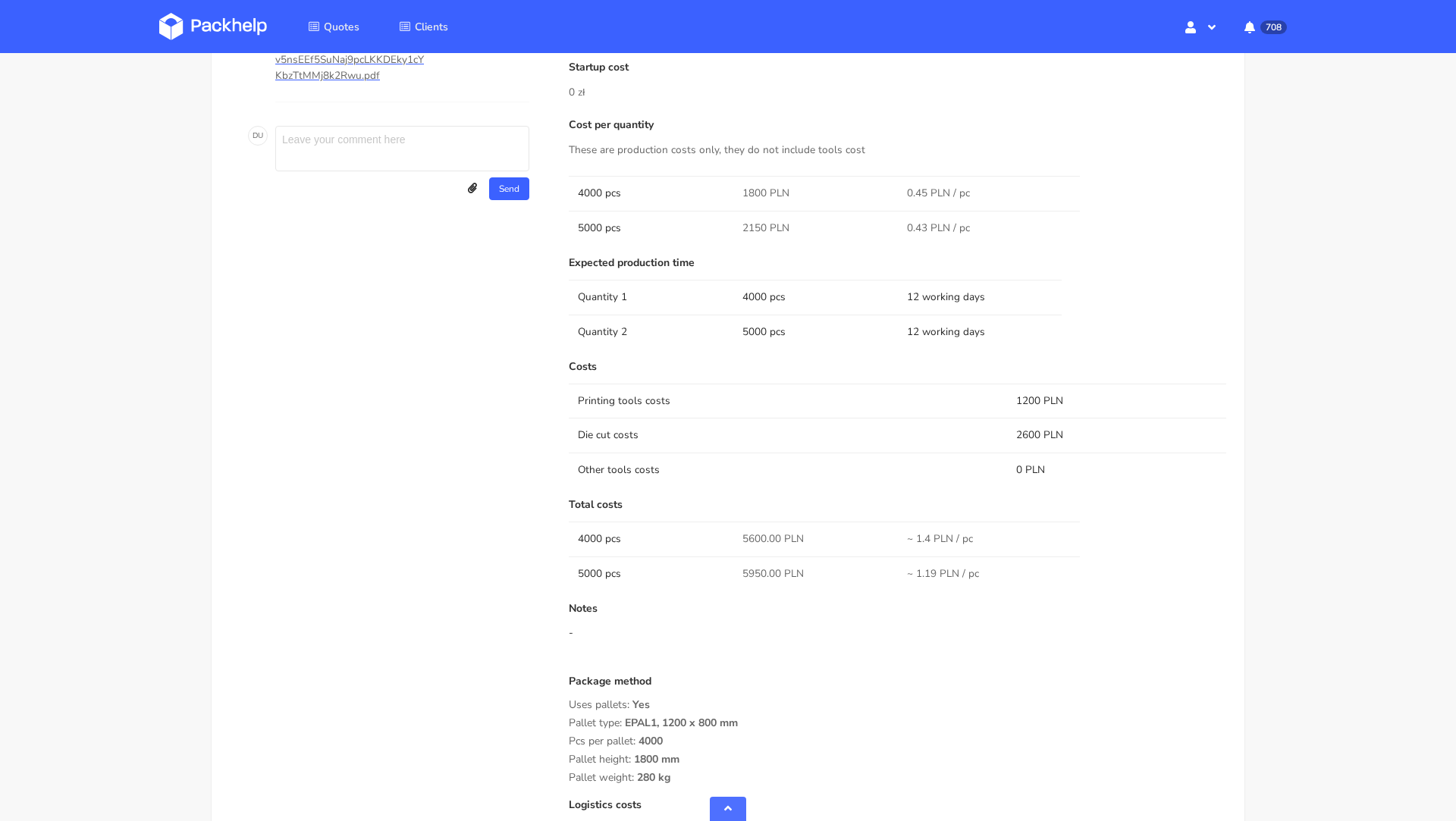
click at [754, 576] on span "5950.00 PLN" at bounding box center [774, 575] width 62 height 15
click at [749, 573] on span "5950.00 PLN" at bounding box center [774, 575] width 62 height 15
copy span "5950.00"
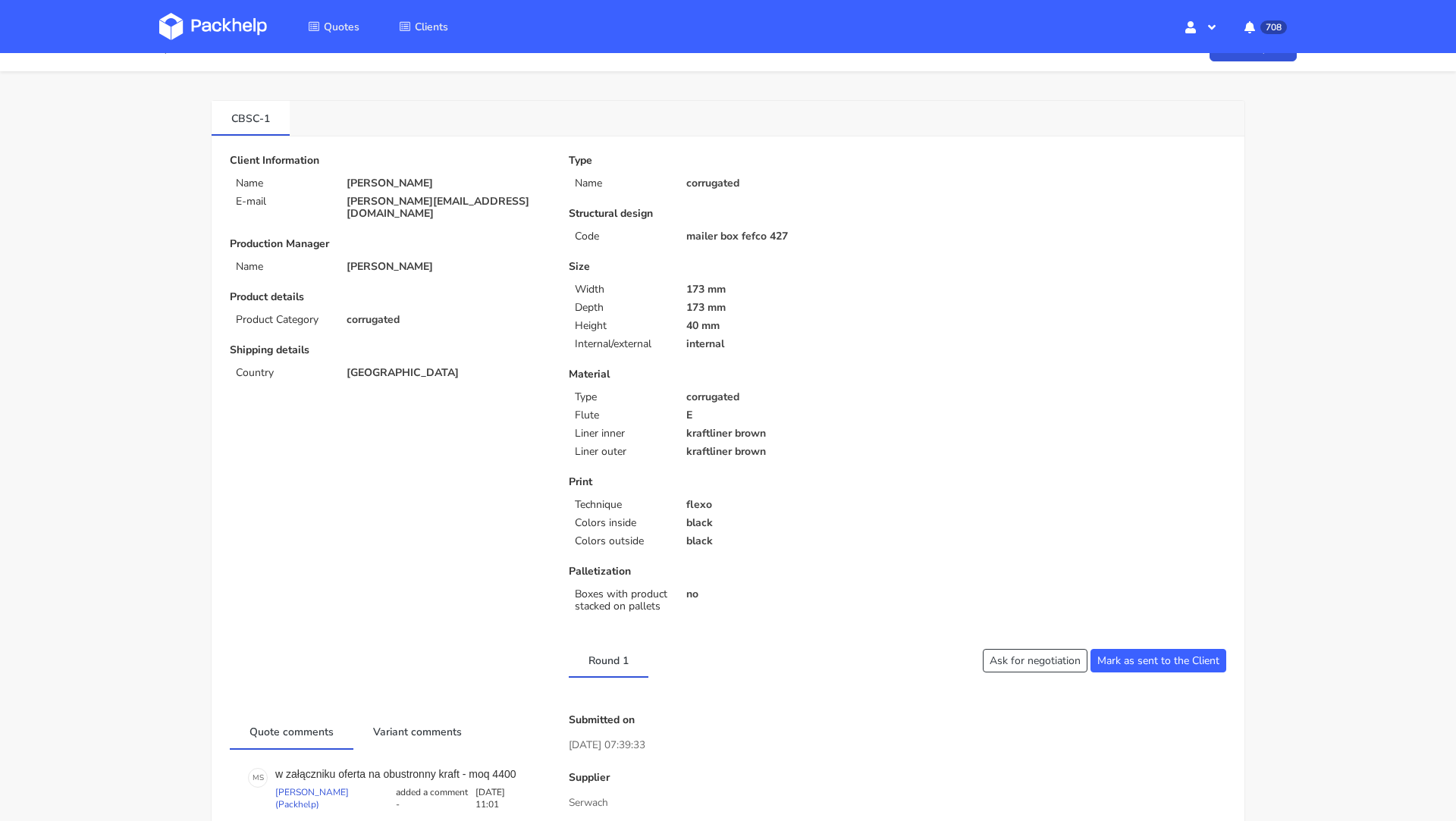
scroll to position [0, 0]
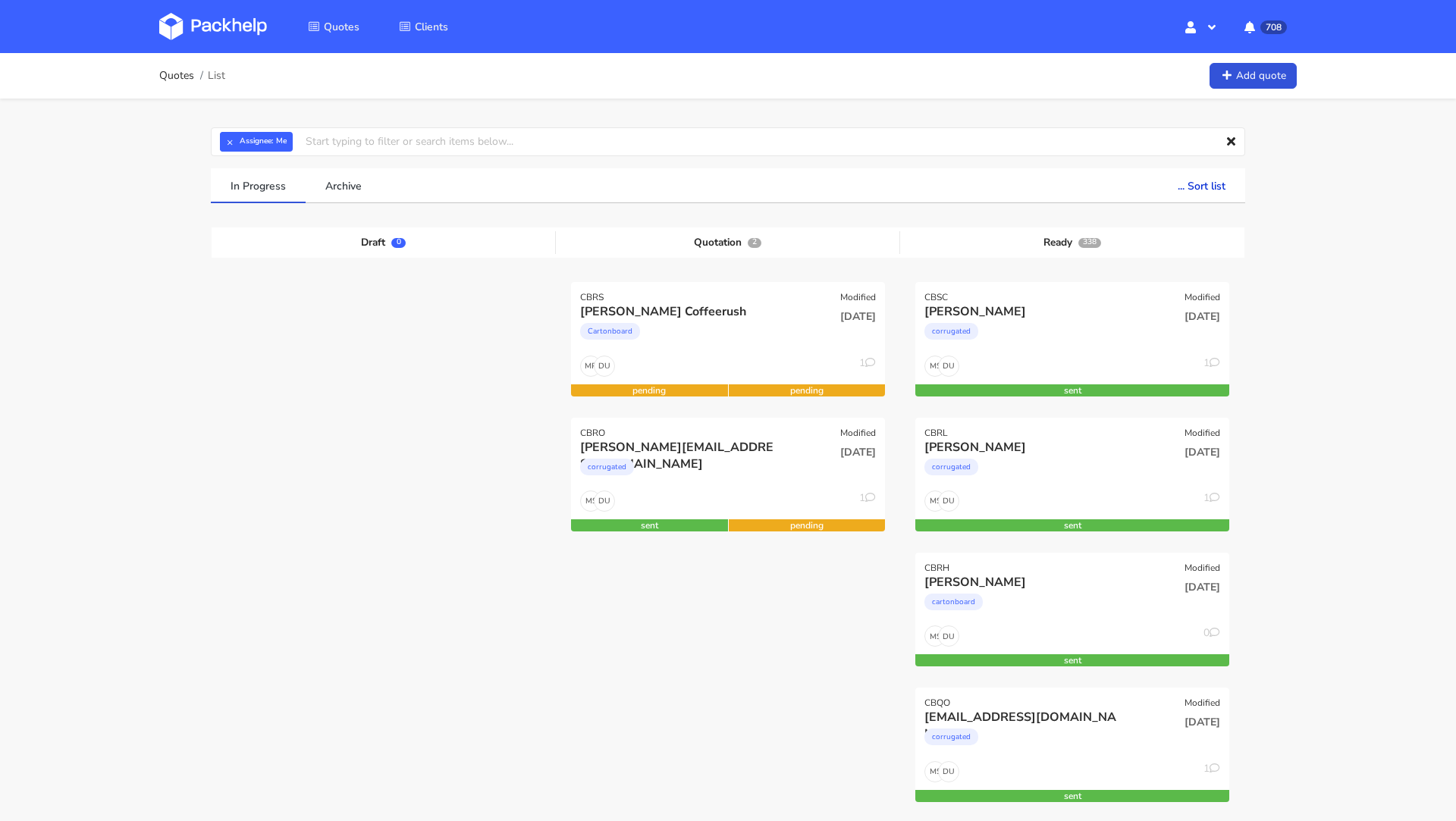
click at [210, 23] on img at bounding box center [212, 27] width 107 height 27
click at [172, 9] on link at bounding box center [224, 26] width 130 height 44
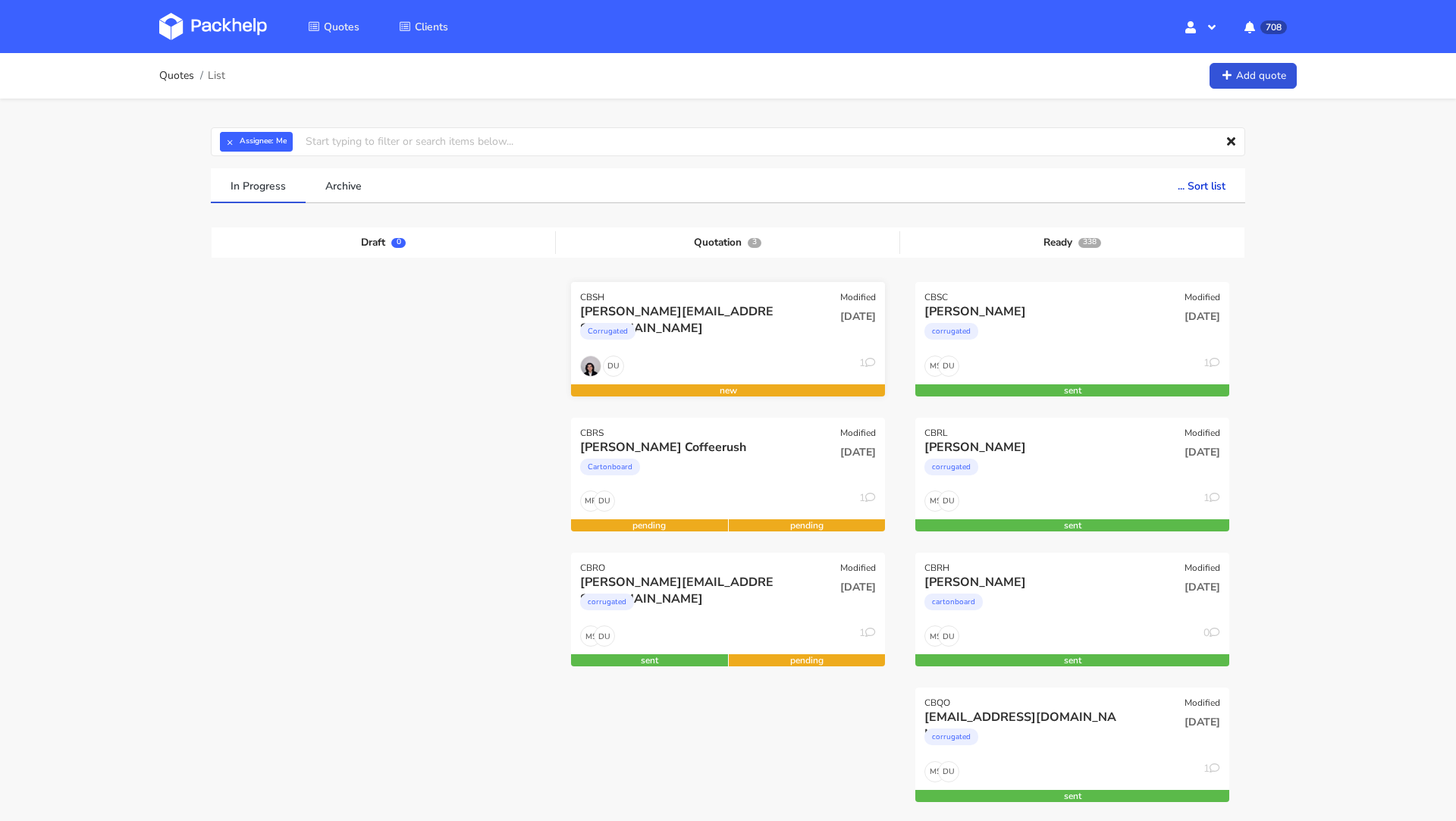
click at [694, 300] on div "CBSH Modified" at bounding box center [728, 293] width 314 height 21
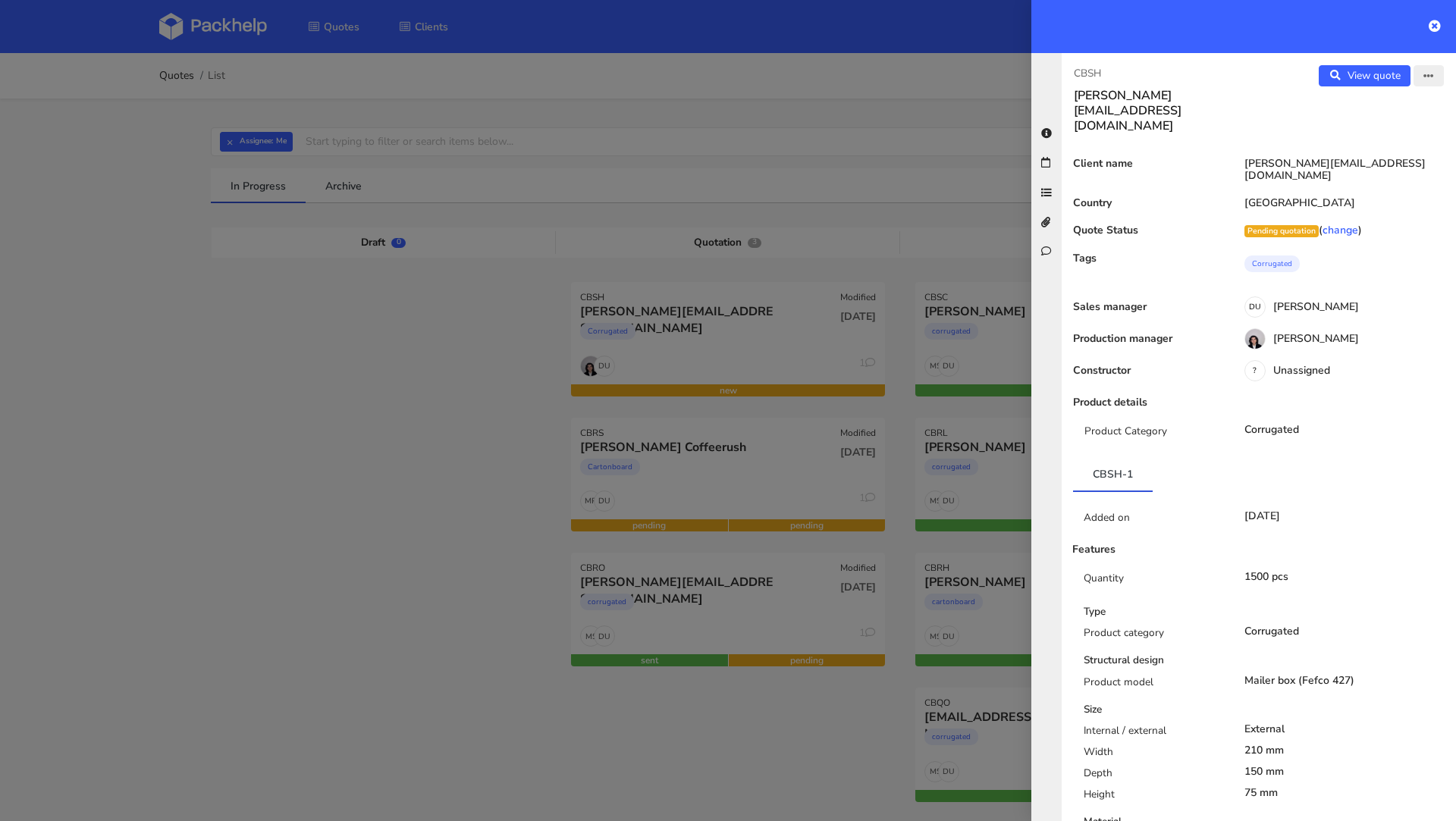
click at [1429, 79] on icon "button" at bounding box center [1429, 76] width 10 height 10
click at [1390, 103] on link "Edit quote" at bounding box center [1378, 106] width 133 height 25
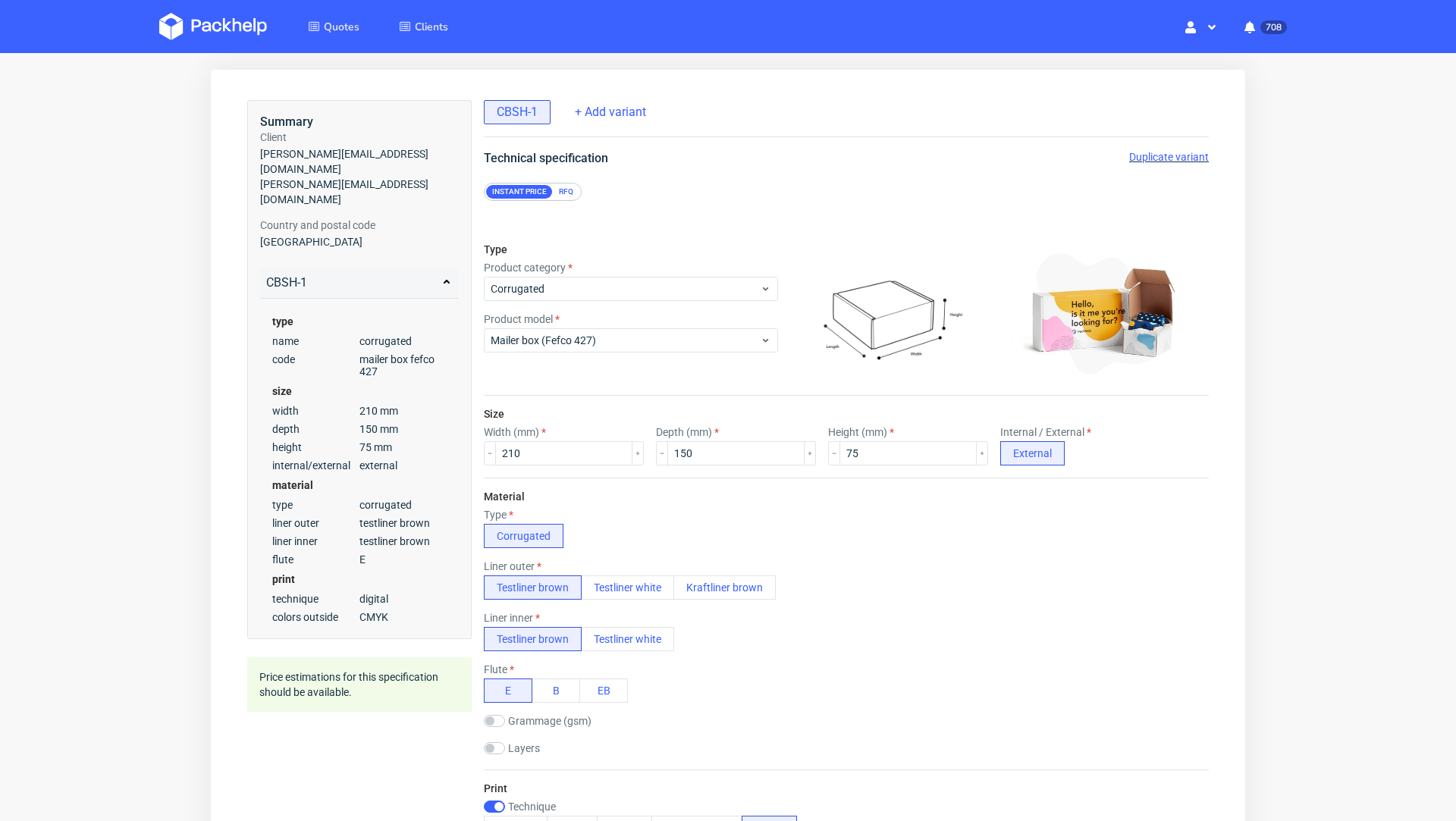
scroll to position [20, 0]
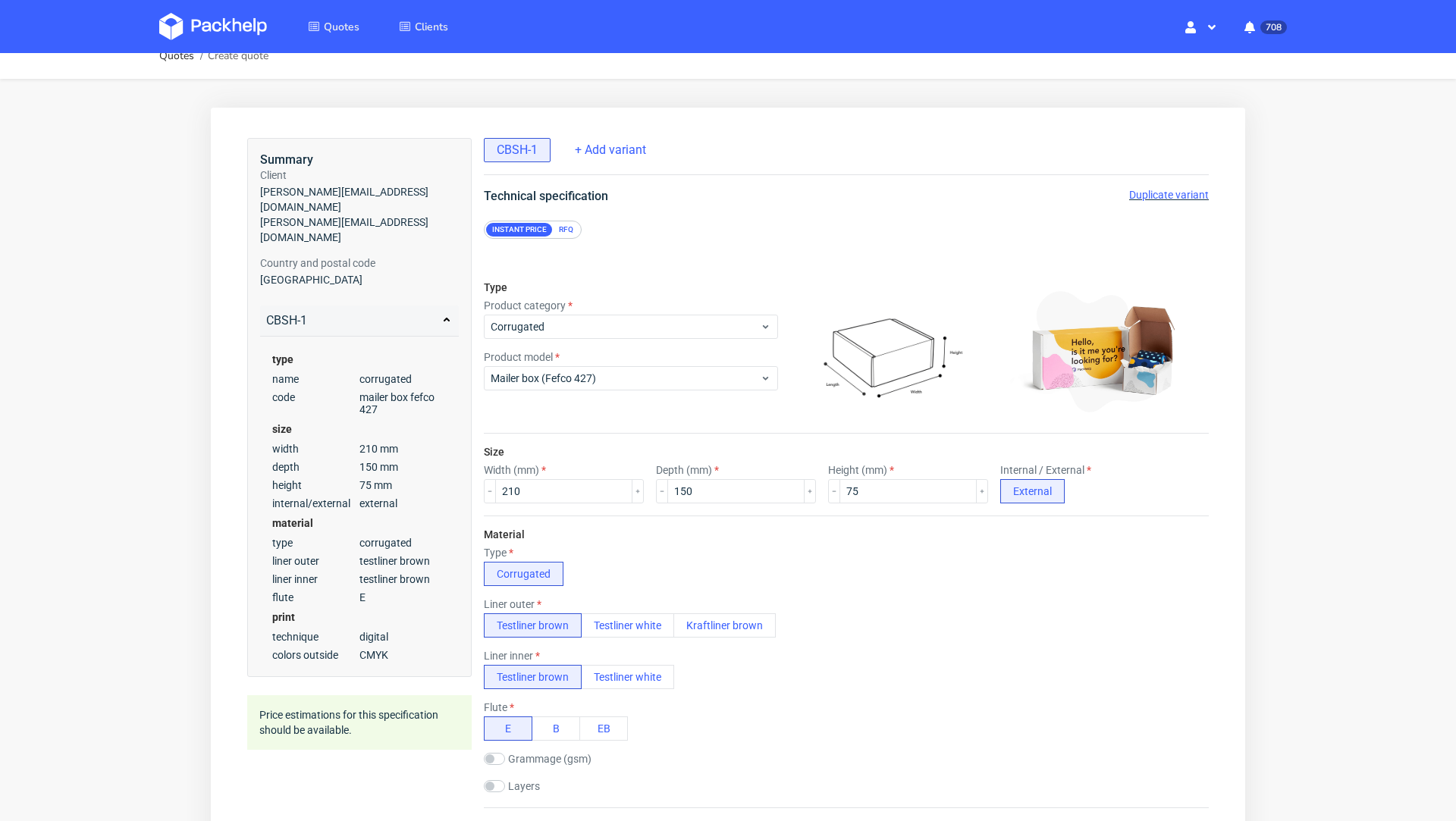
click at [567, 233] on div "RFQ" at bounding box center [566, 230] width 27 height 14
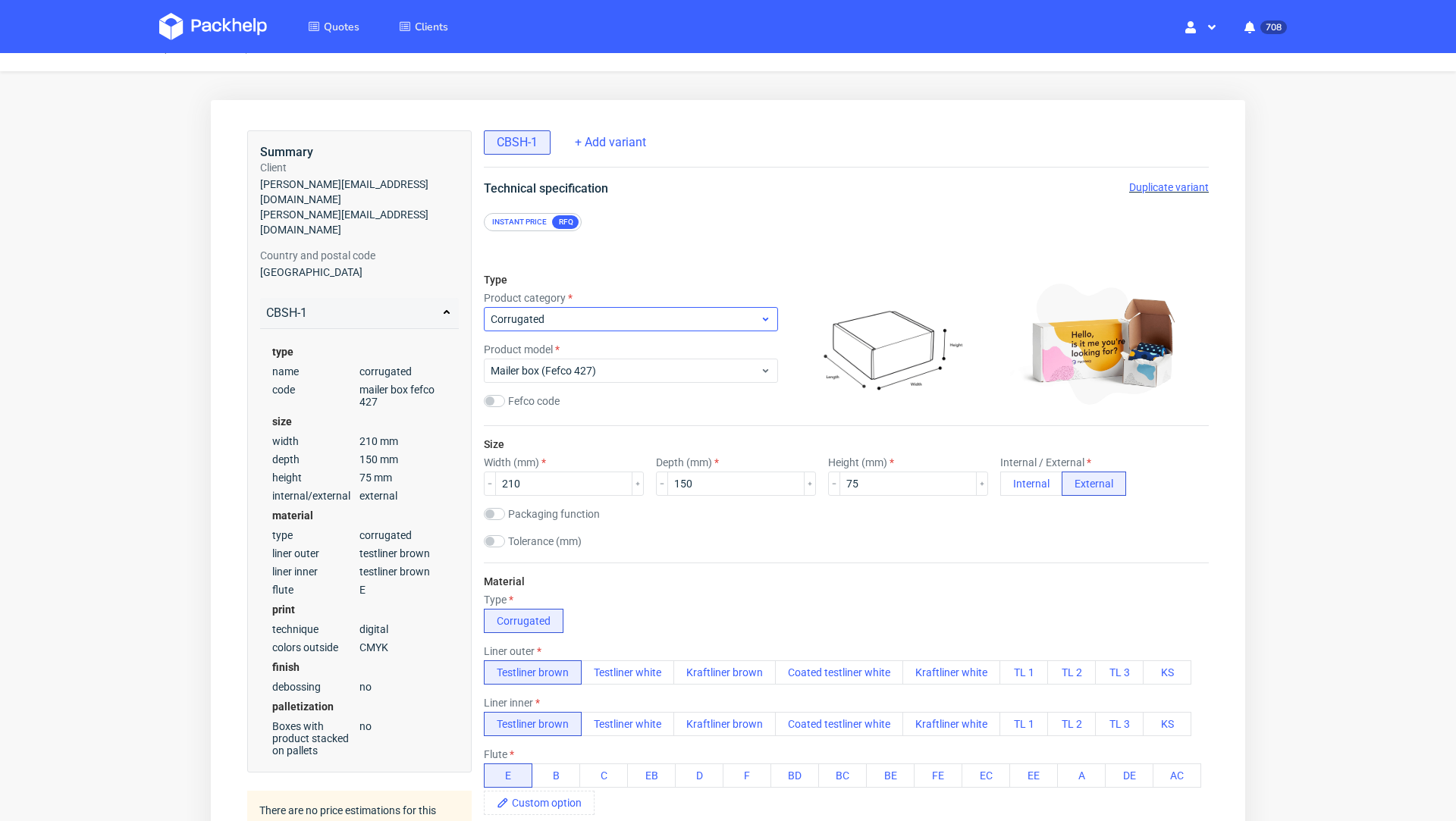
scroll to position [0, 0]
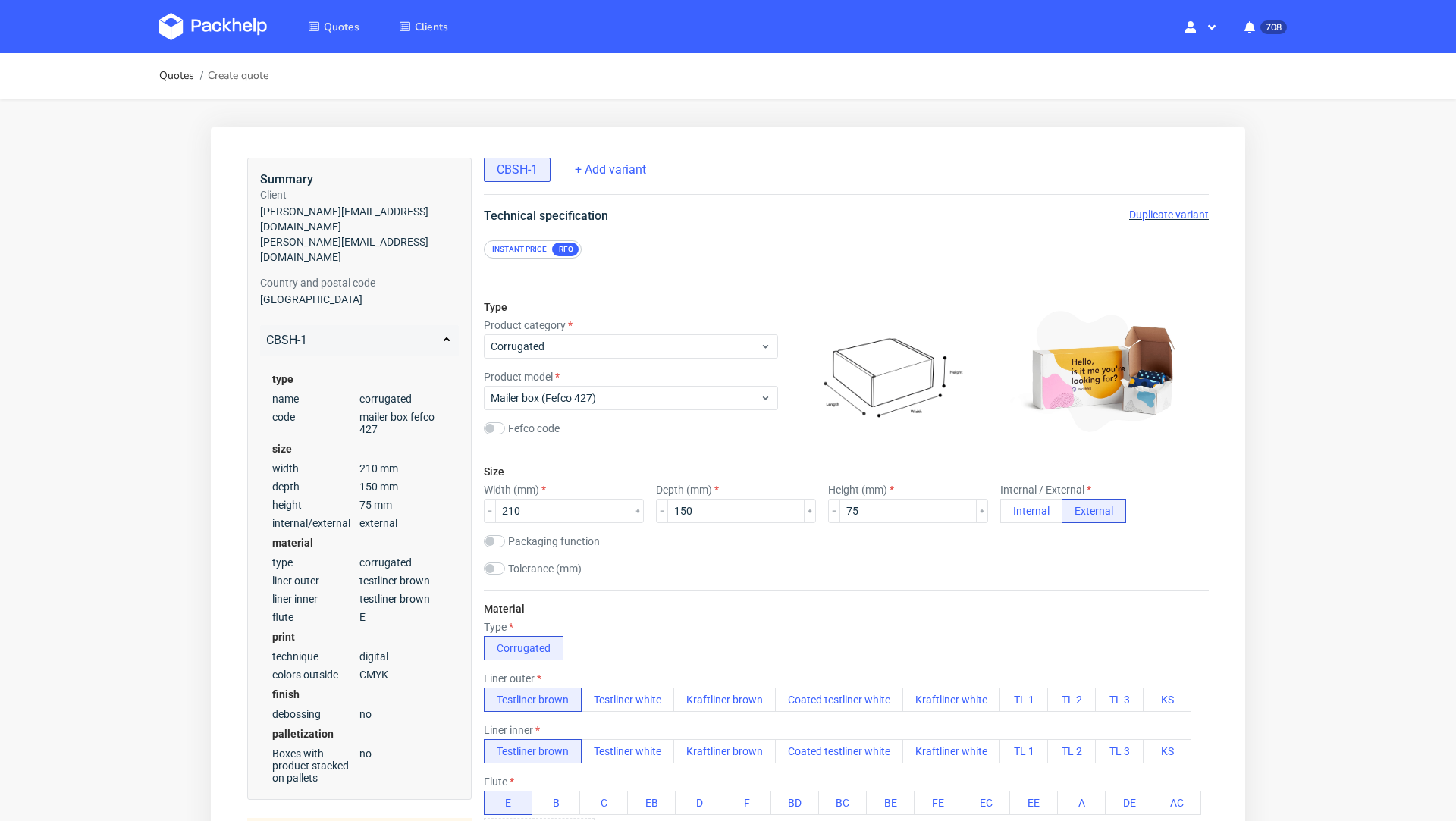
click at [513, 247] on div "Instant price" at bounding box center [519, 250] width 67 height 14
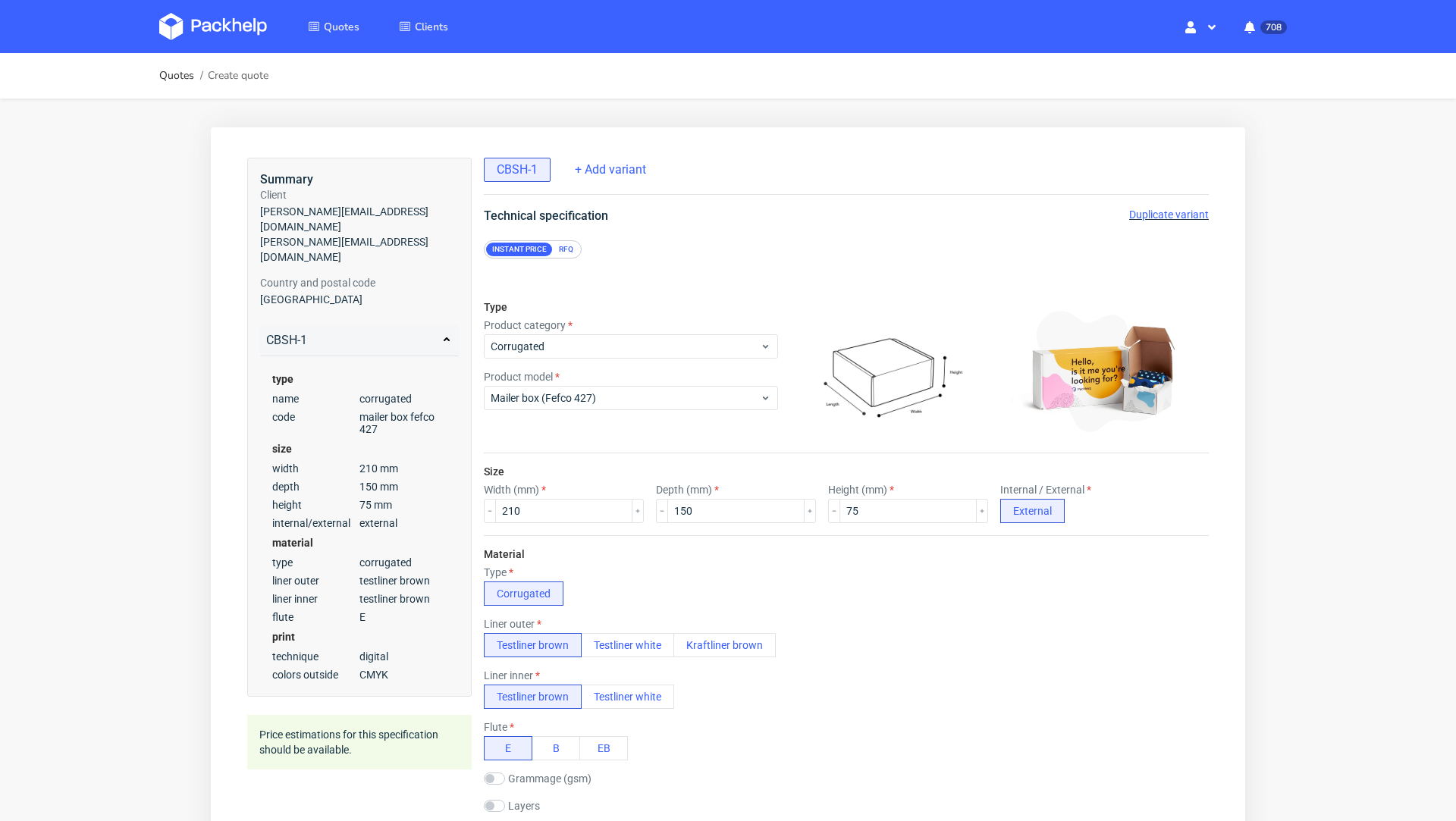
click at [570, 250] on div "RFQ" at bounding box center [566, 250] width 27 height 14
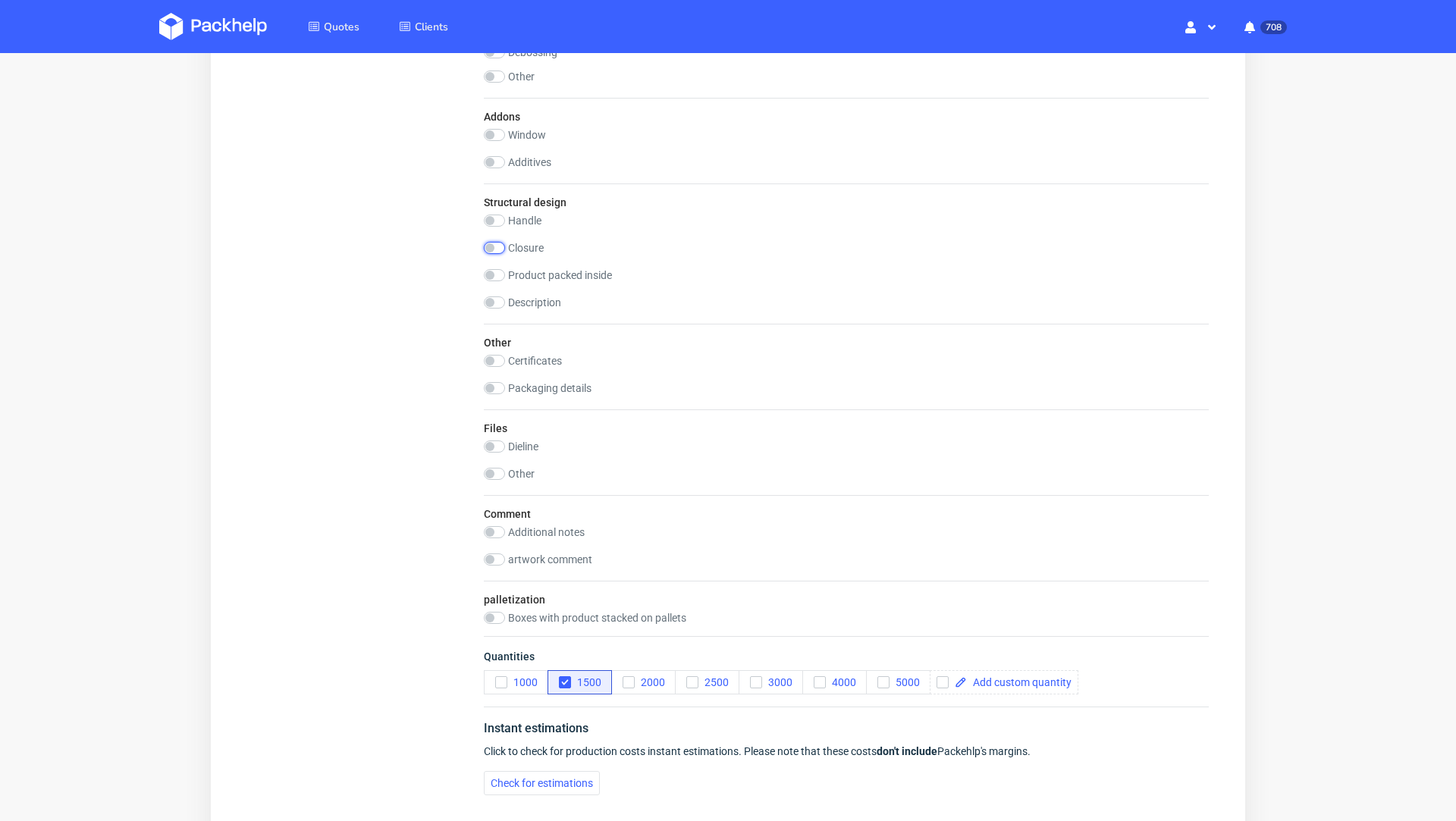
click at [494, 243] on input "checkbox" at bounding box center [494, 248] width 21 height 12
checkbox input "true"
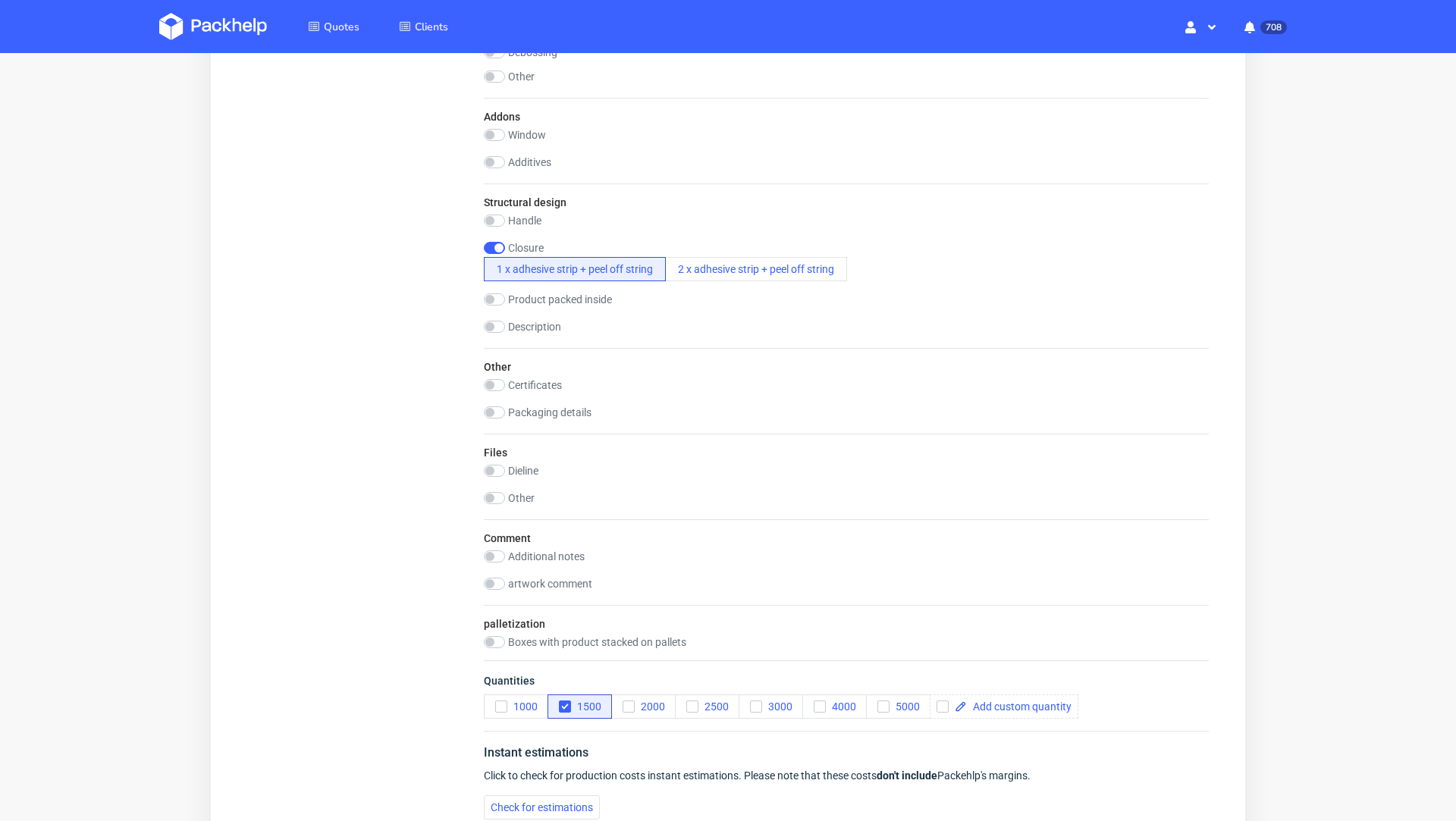
click at [730, 468] on div "Dieline" at bounding box center [846, 471] width 725 height 12
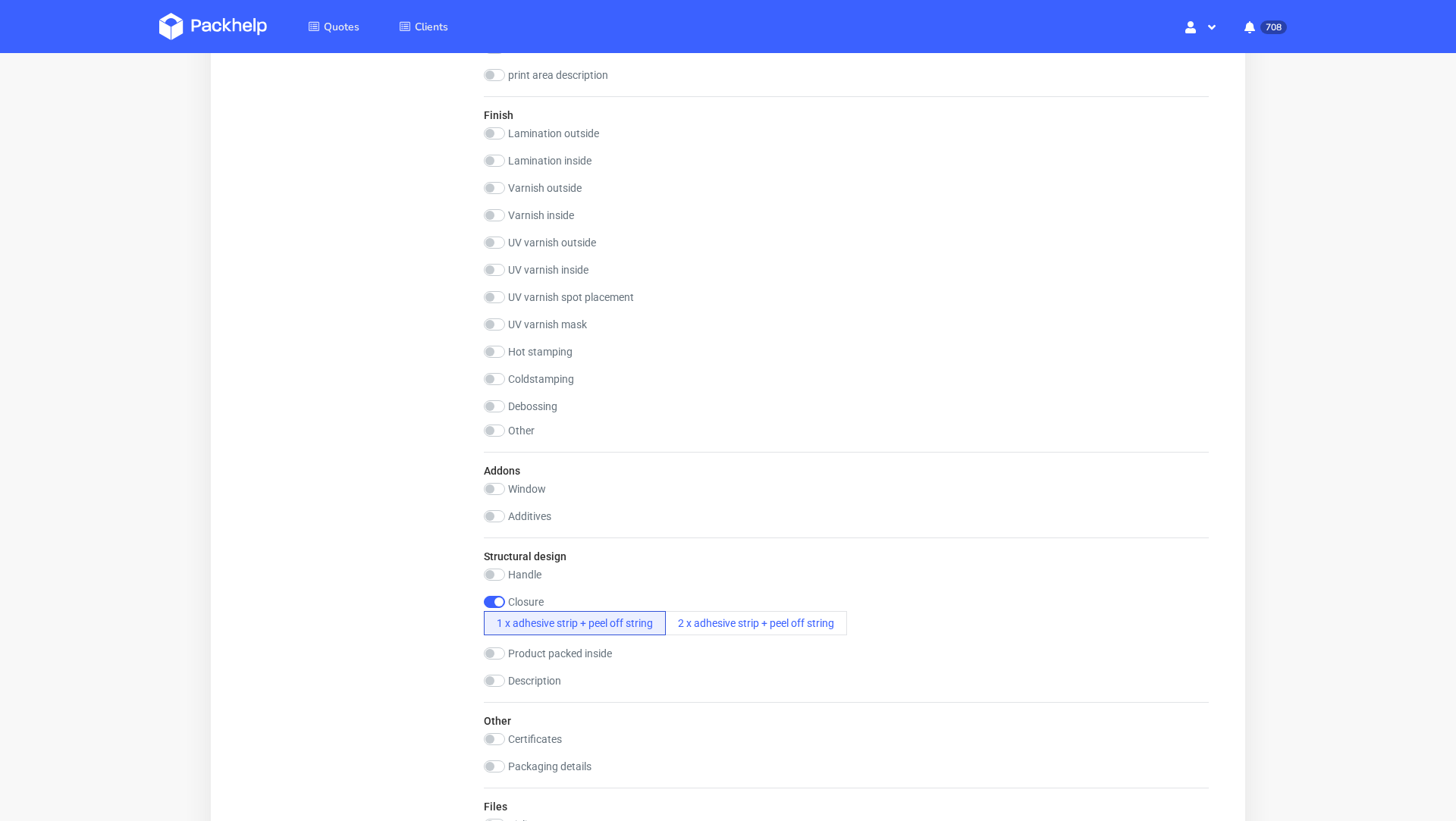
scroll to position [1690, 0]
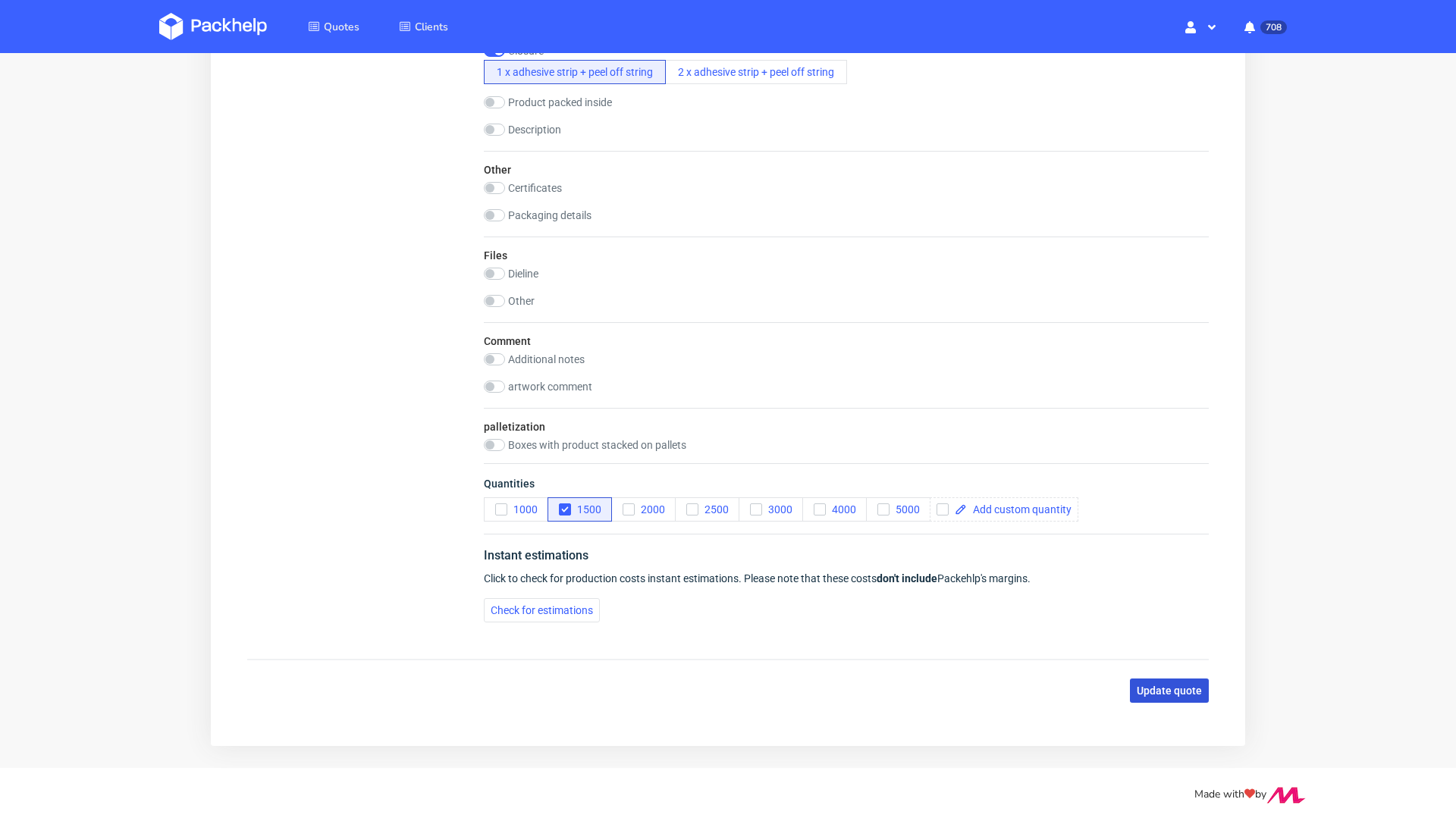
click at [1168, 685] on span "Update quote" at bounding box center [1169, 690] width 65 height 10
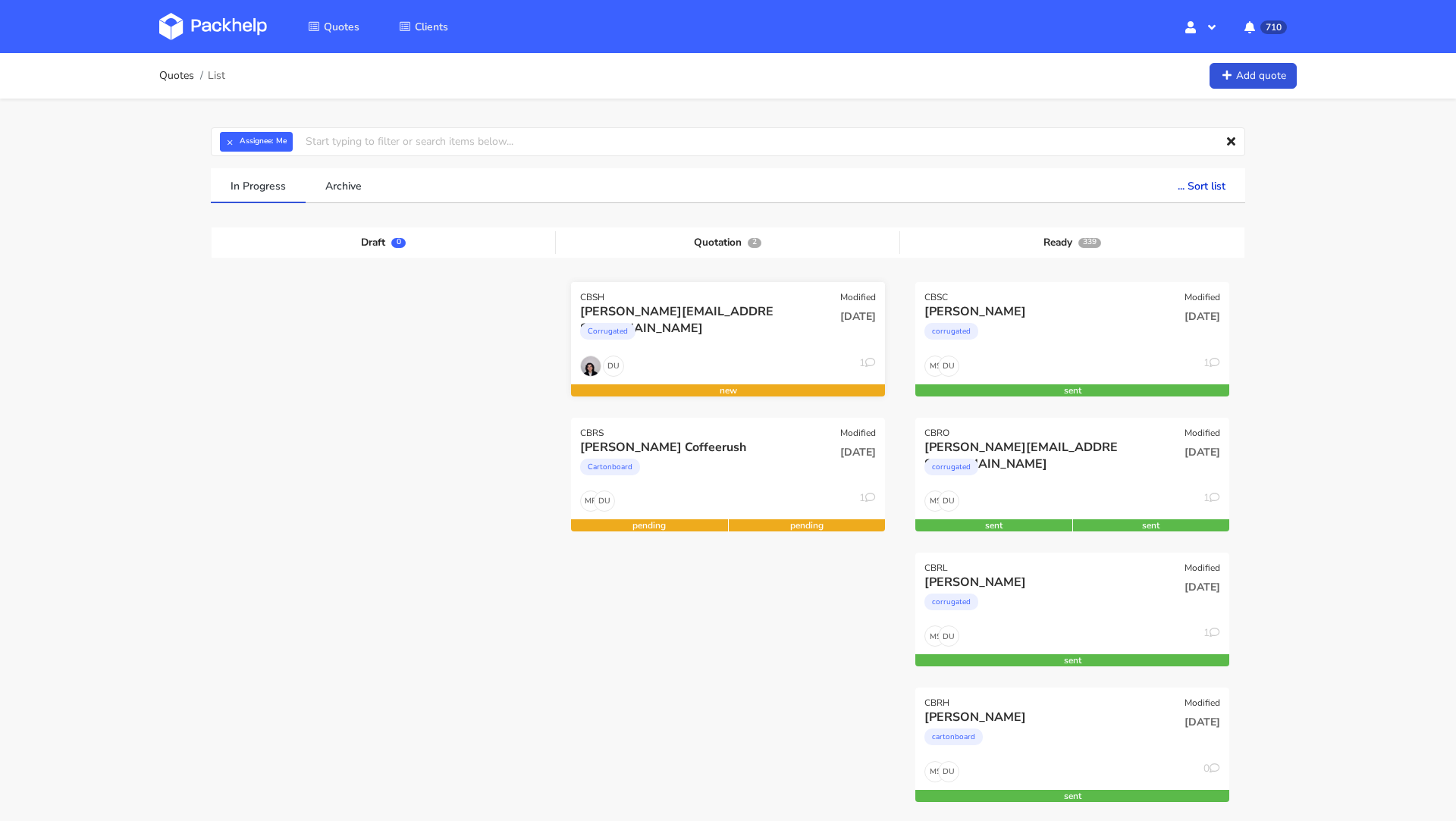
click at [658, 310] on div "michael.janczikowski@unterheld.de" at bounding box center [681, 311] width 201 height 16
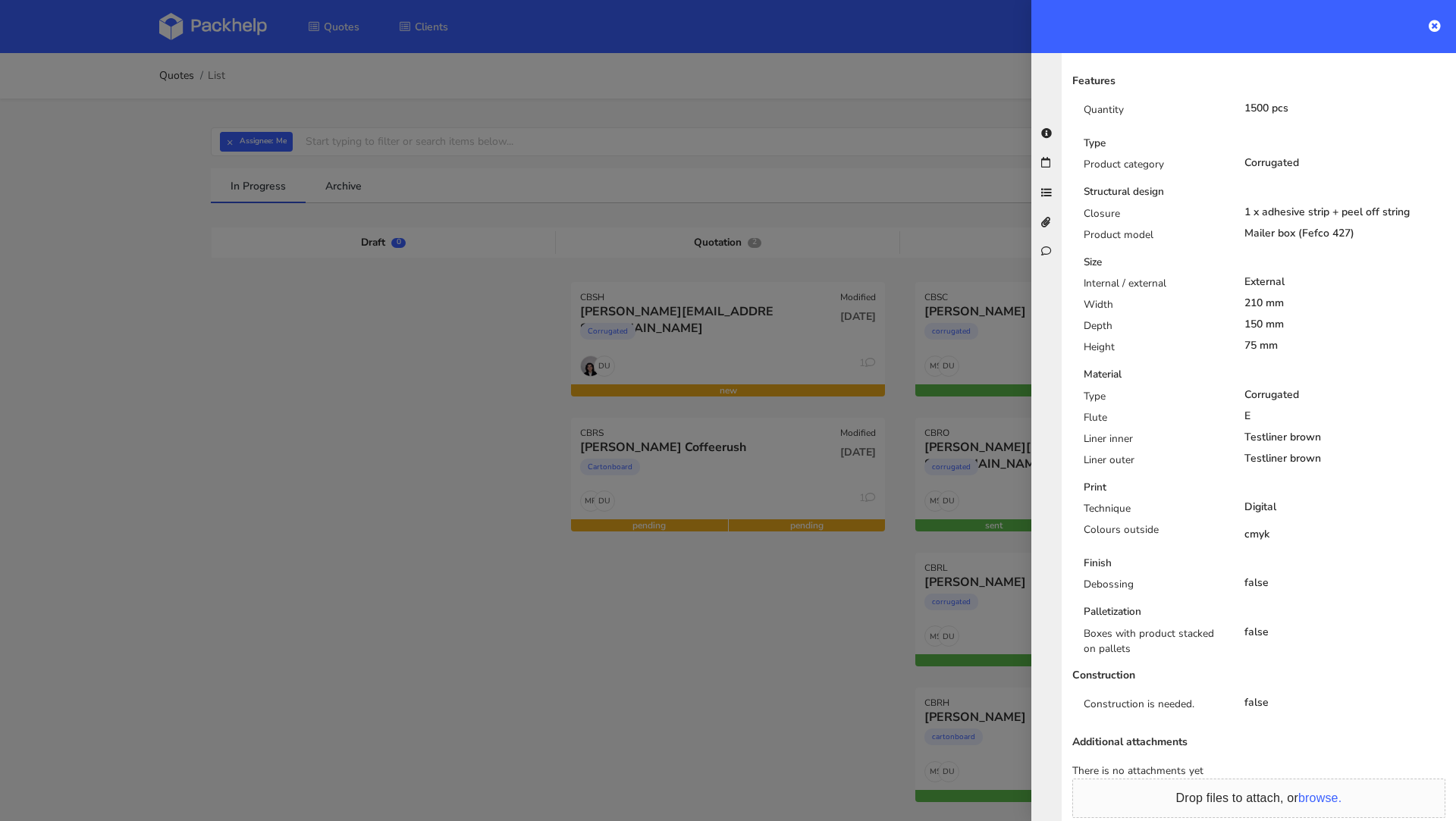
scroll to position [629, 0]
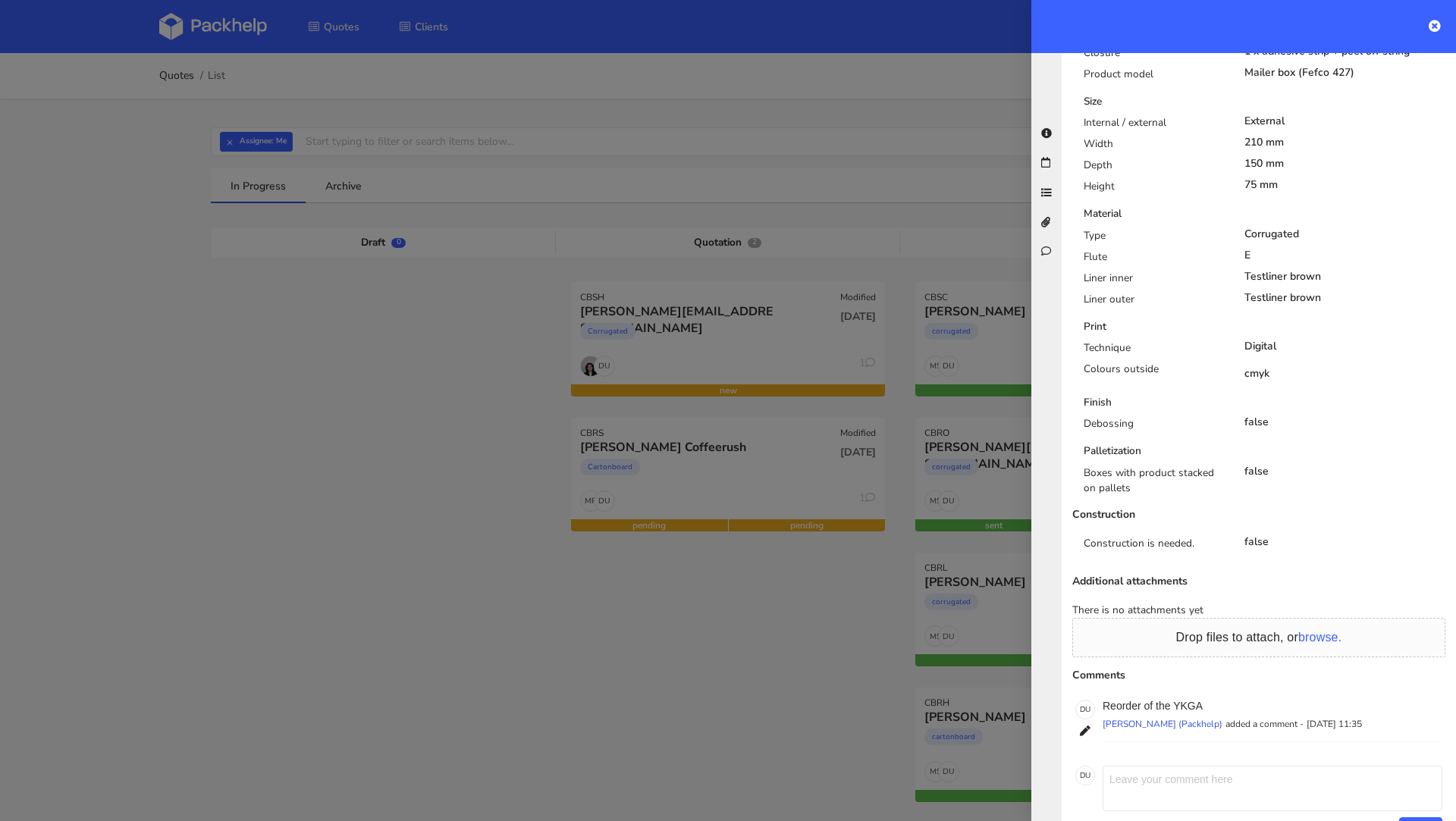
click at [1198, 766] on textarea at bounding box center [1272, 788] width 340 height 46
paste textarea "+pasek klejący+zrywka"
click at [1109, 766] on textarea "+pasek klejący+zrywka" at bounding box center [1272, 788] width 340 height 46
click at [1307, 766] on textarea "reorder +pasek klejący+zrywka" at bounding box center [1272, 788] width 340 height 46
type textarea "reorder +pasek klejący+zrywka"
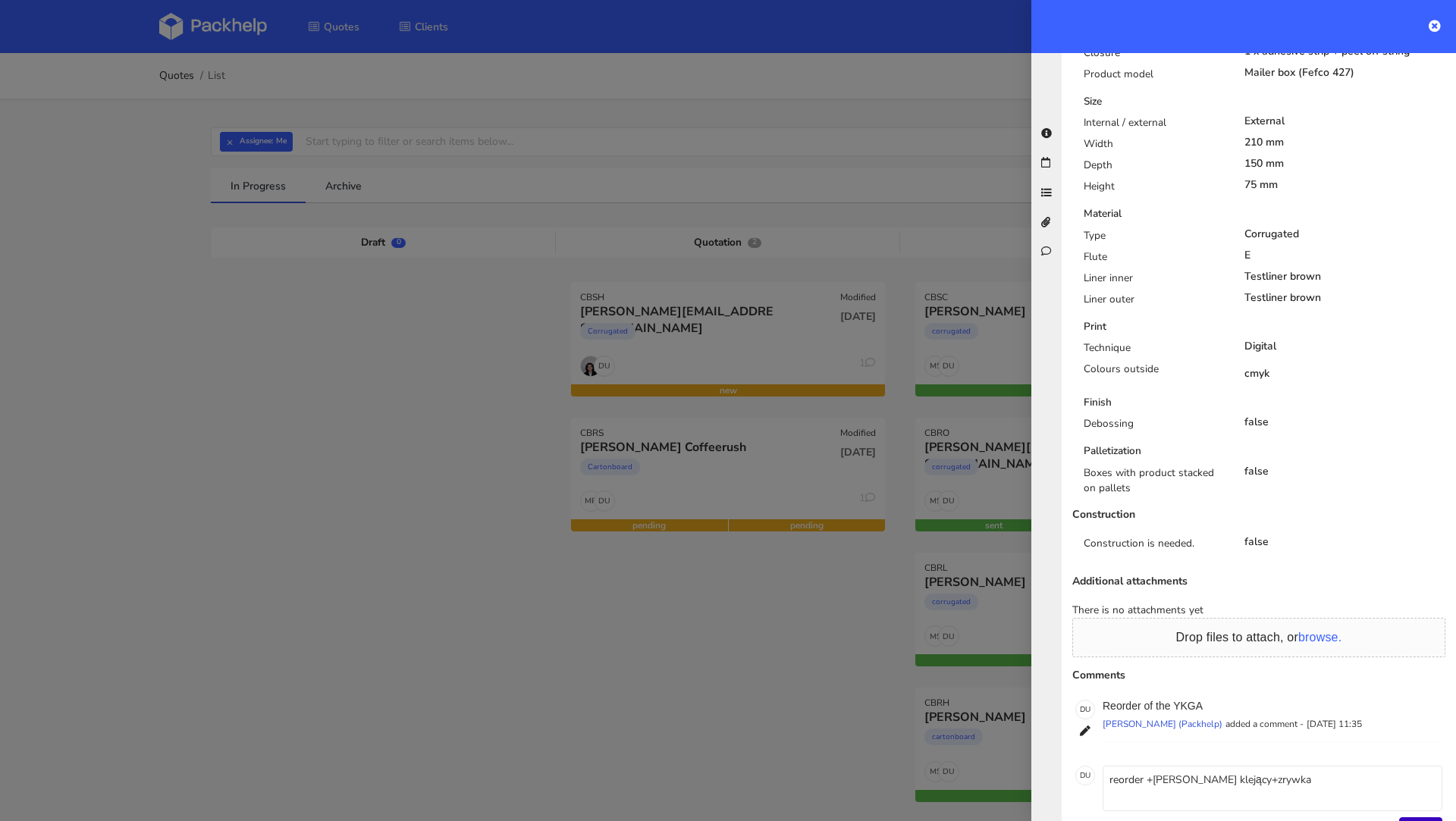
click at [1415, 818] on button "Send" at bounding box center [1420, 828] width 43 height 21
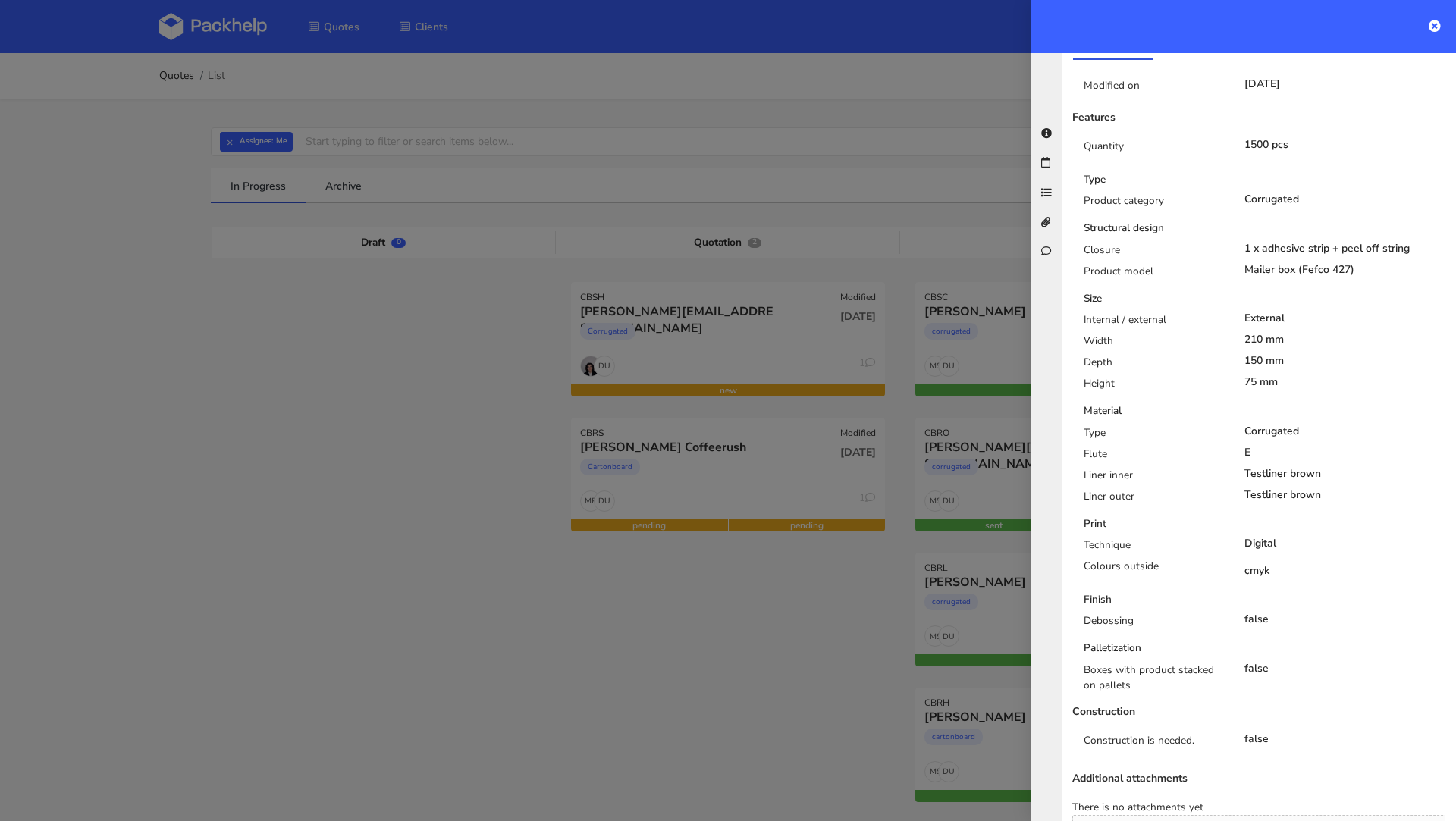
scroll to position [434, 0]
click at [399, 406] on div at bounding box center [728, 410] width 1456 height 821
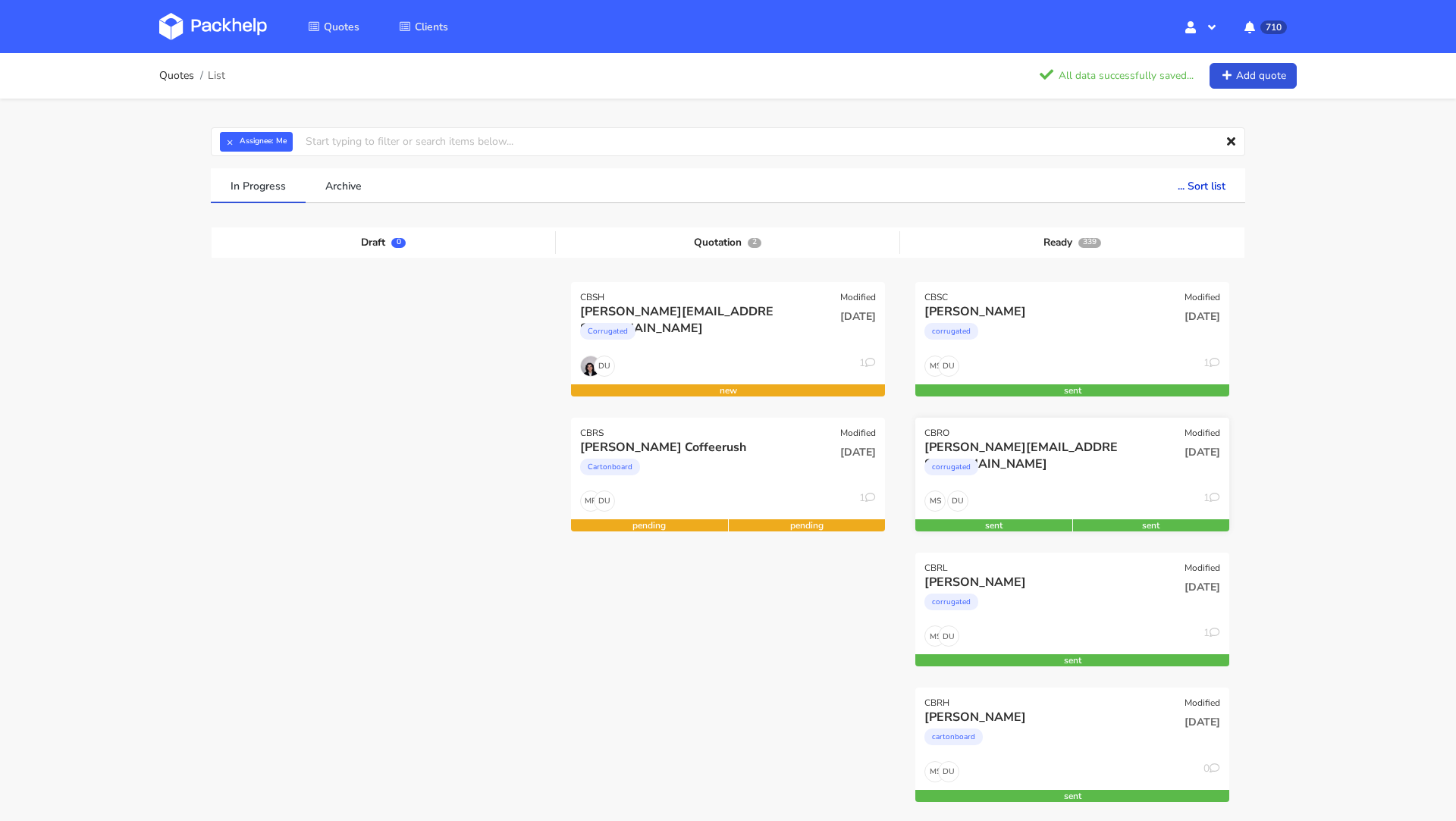
click at [1077, 462] on div "corrugated" at bounding box center [1025, 471] width 201 height 30
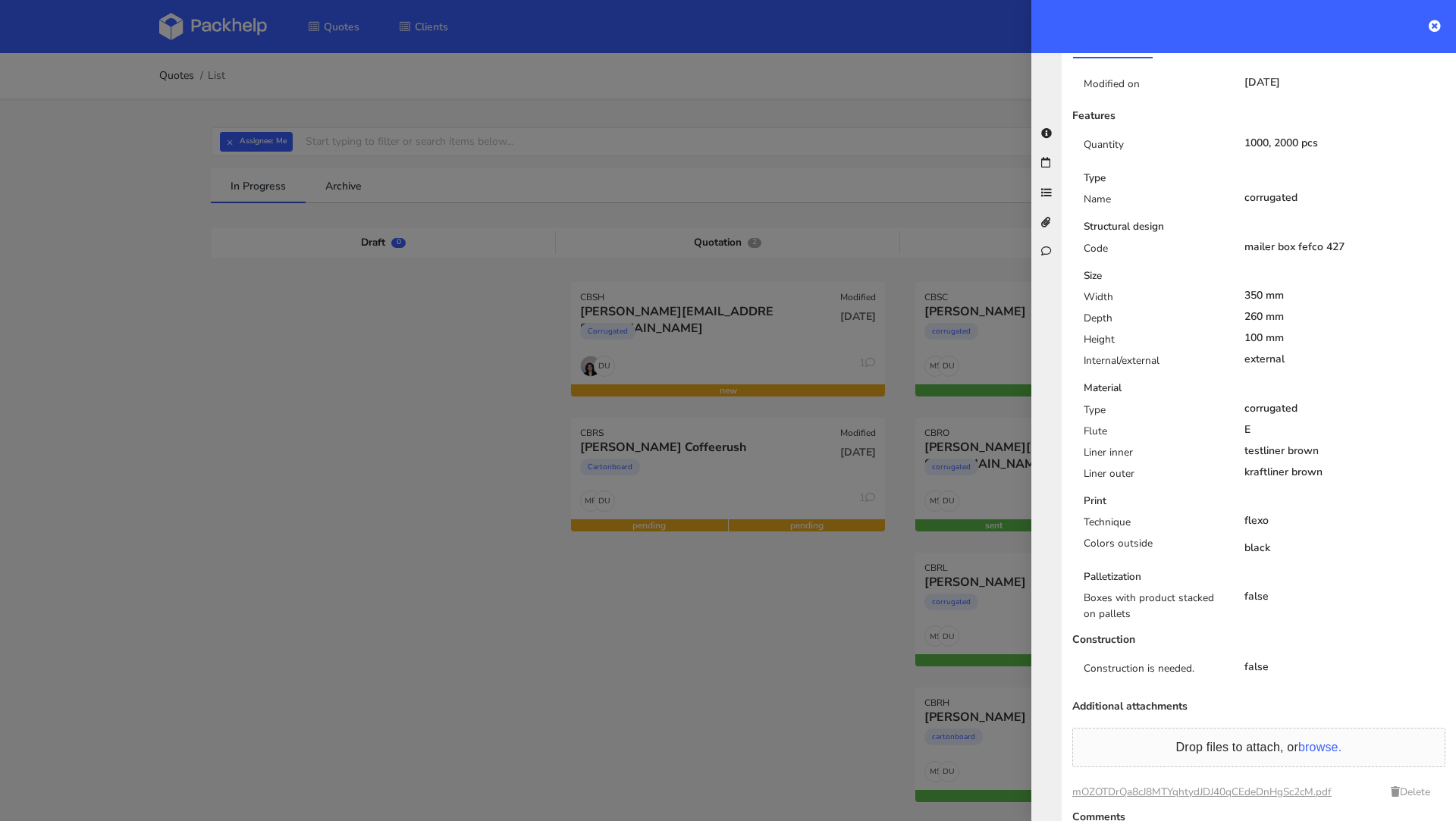
scroll to position [0, 0]
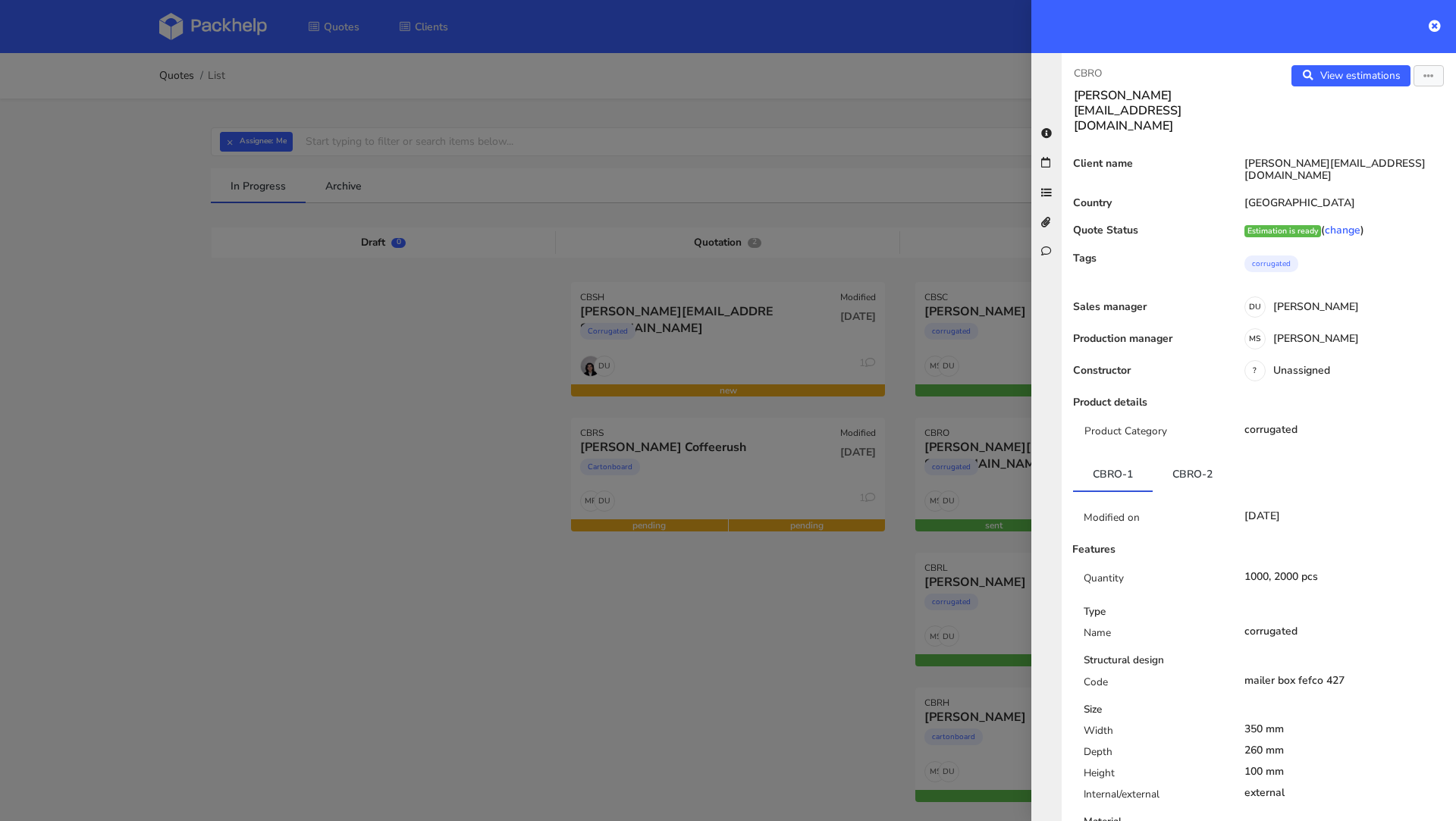
click at [494, 319] on div at bounding box center [728, 410] width 1456 height 821
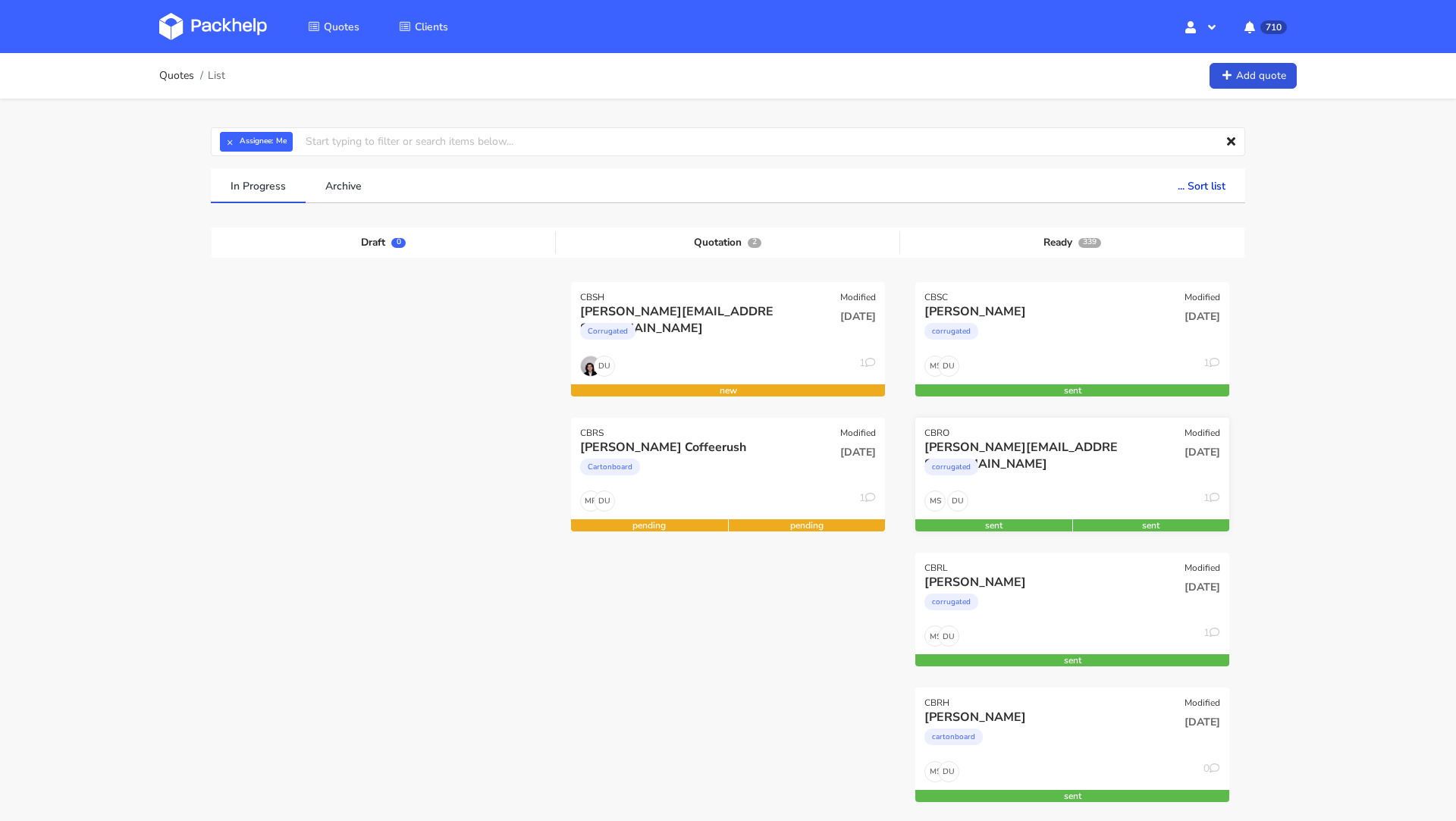
click at [1033, 458] on div "corrugated" at bounding box center [1025, 471] width 201 height 30
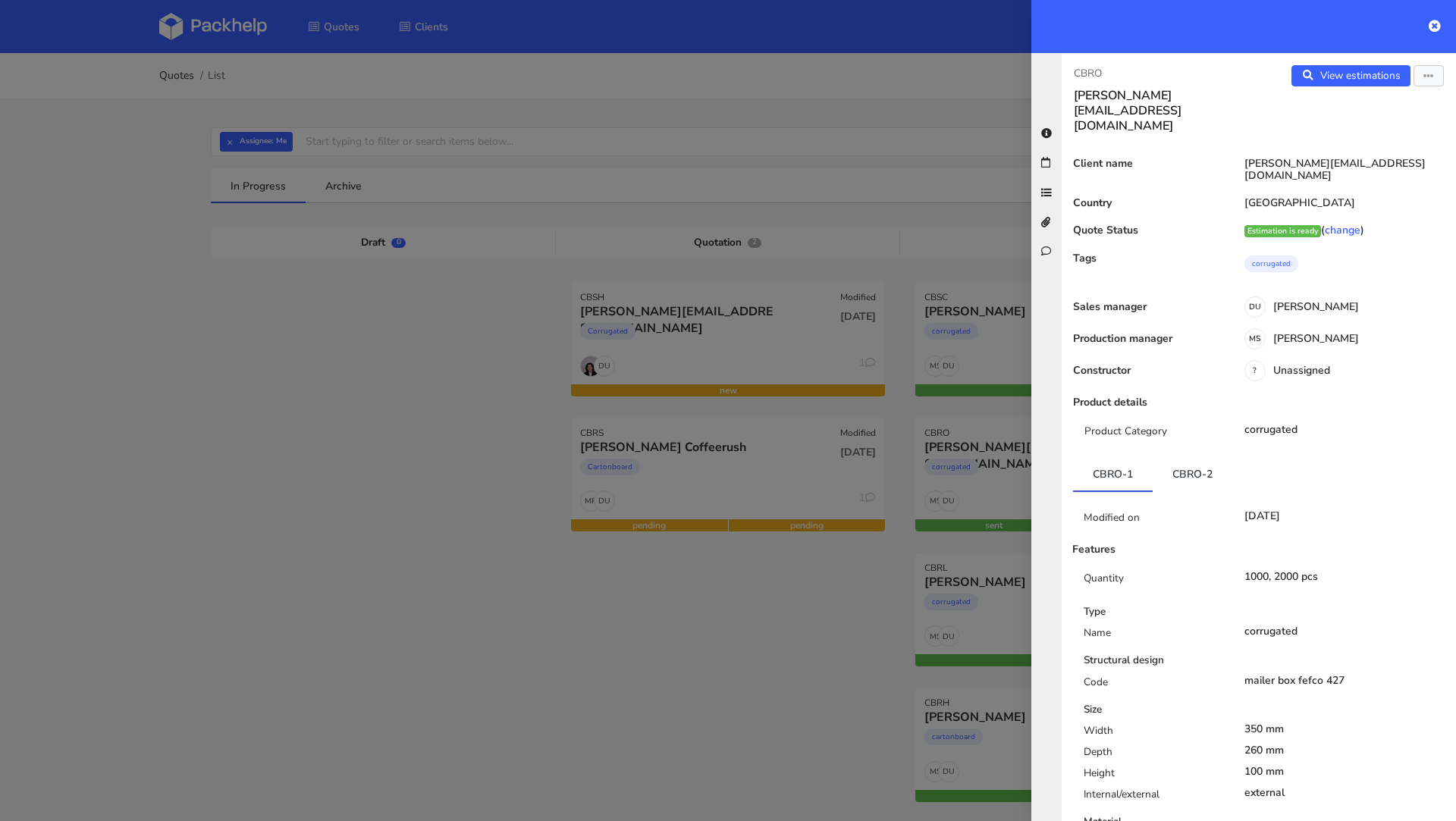
click at [203, 410] on div at bounding box center [728, 410] width 1456 height 821
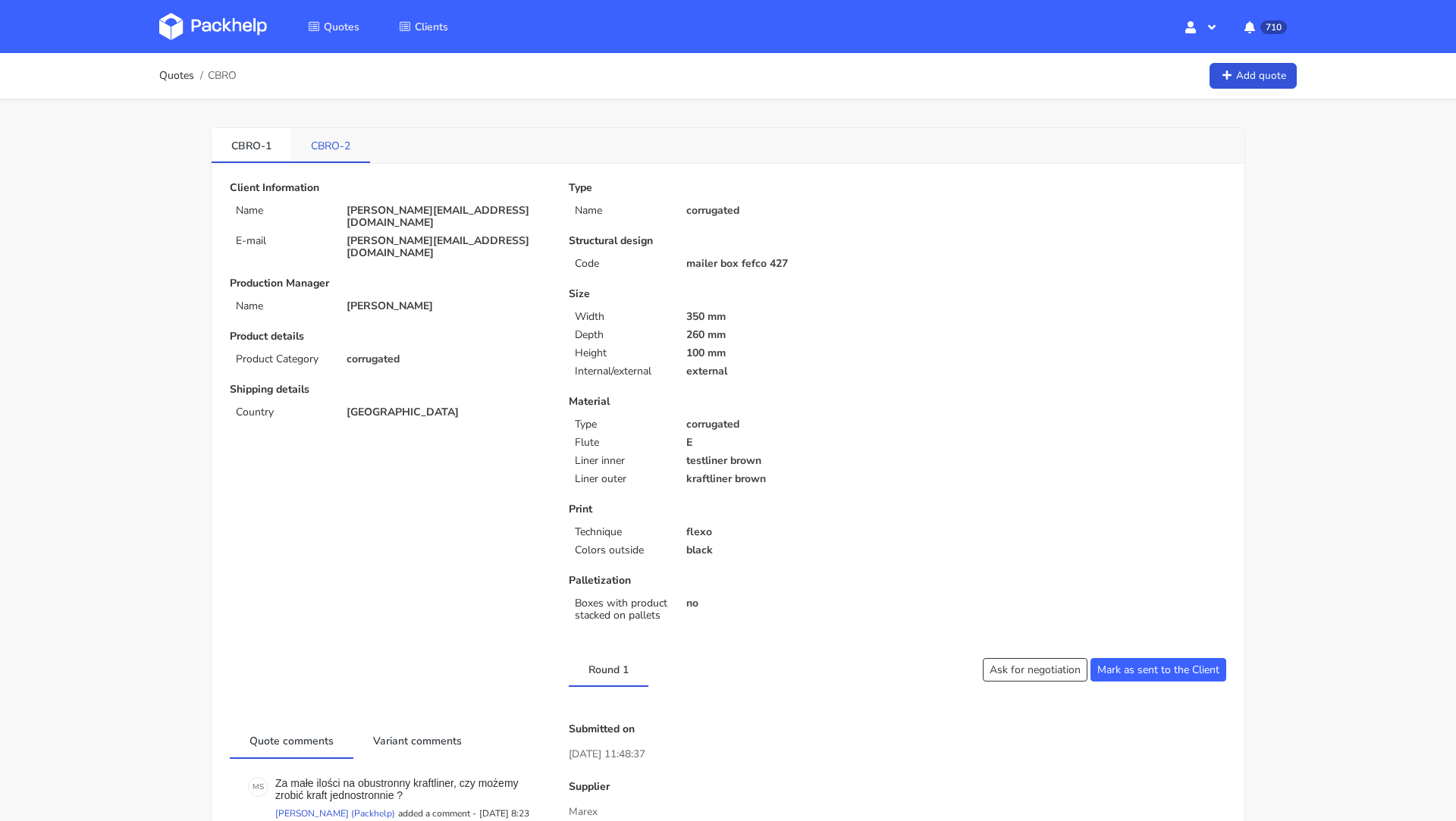
click at [295, 137] on link "CBRO-2" at bounding box center [331, 144] width 79 height 33
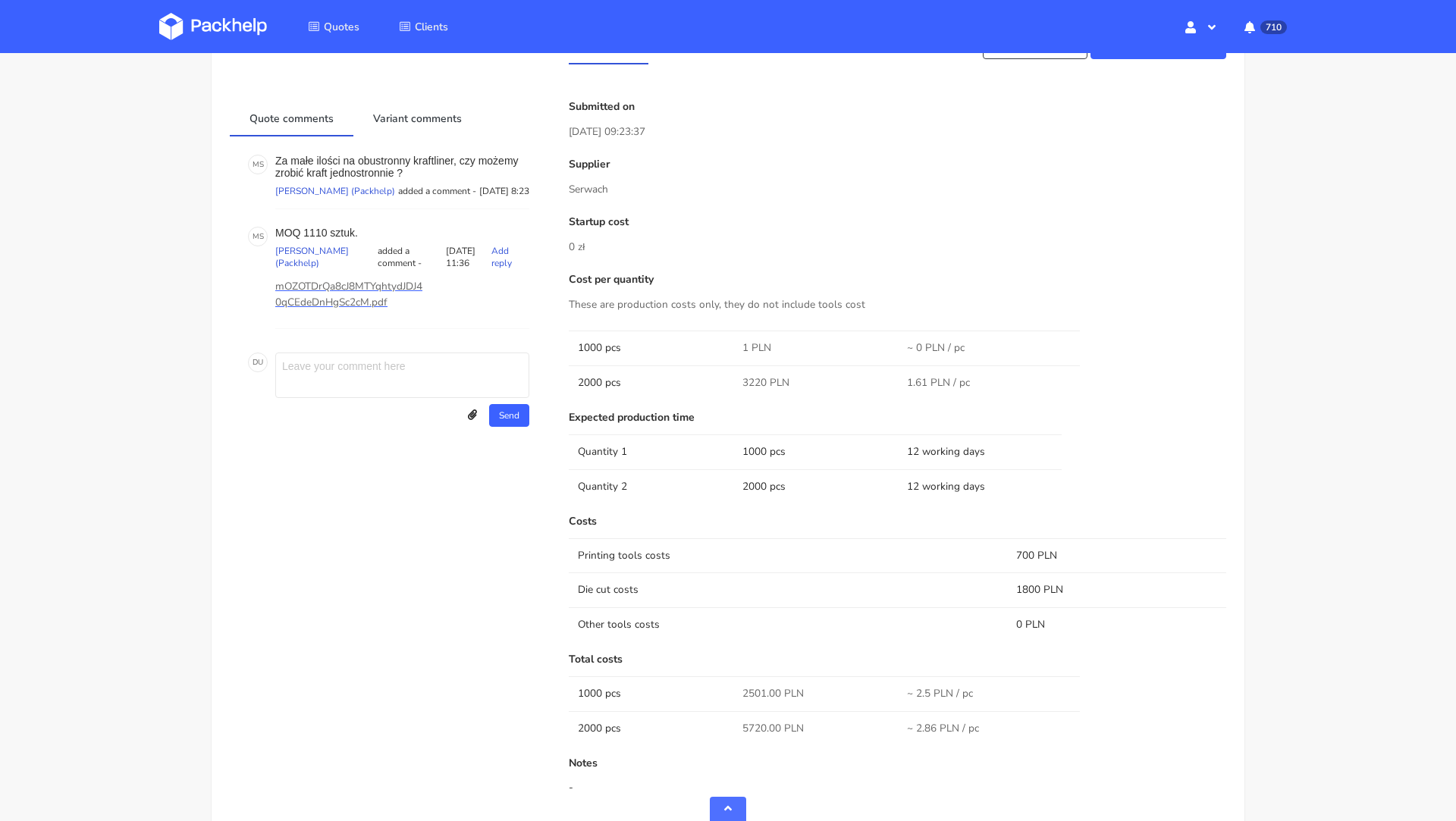
scroll to position [613, 0]
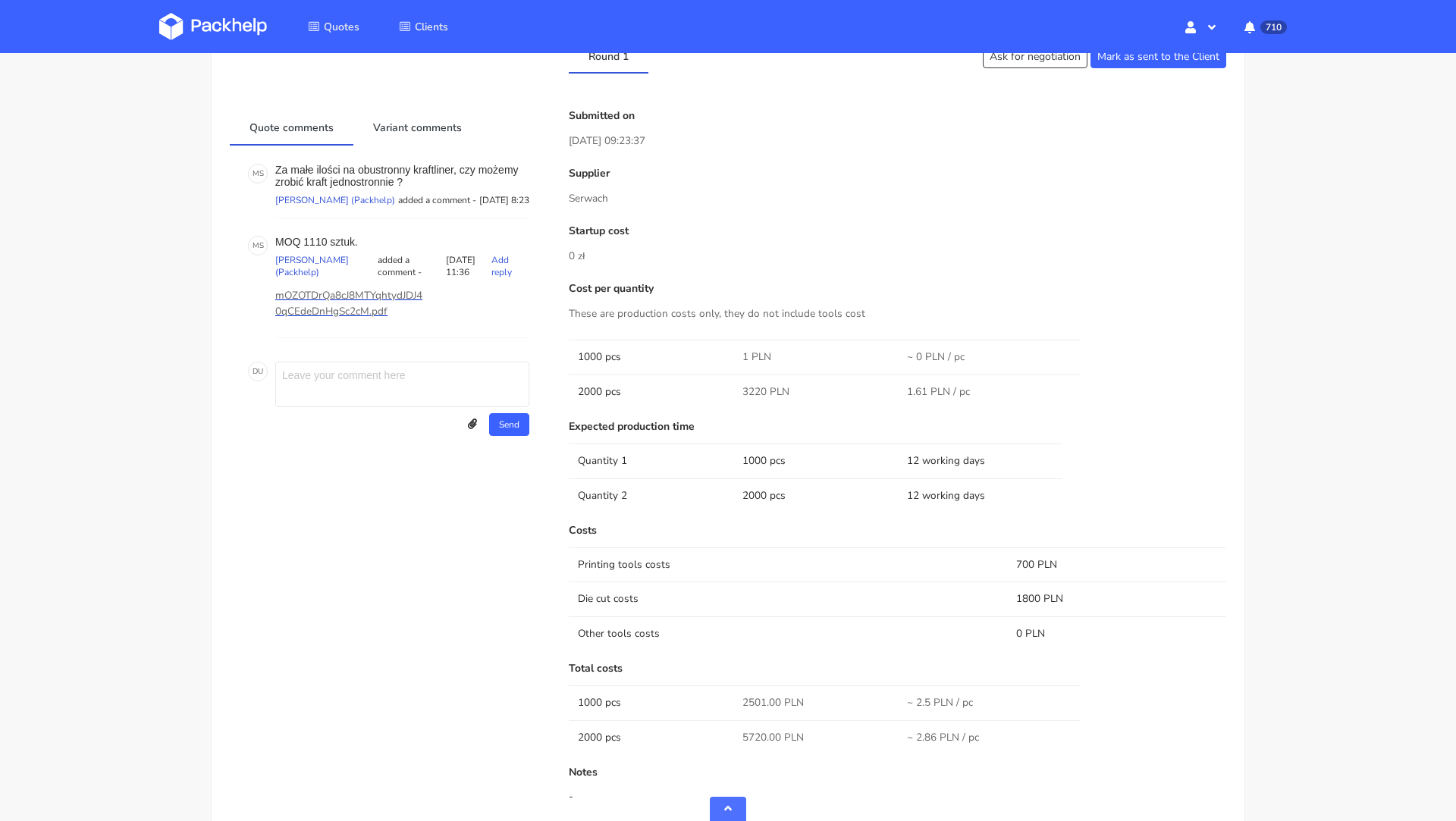
click at [360, 308] on p "mOZOTDrQa8cJ8MTYqhtydJDJ40qCEdeDnHgSc2cM.pdf" at bounding box center [351, 304] width 152 height 33
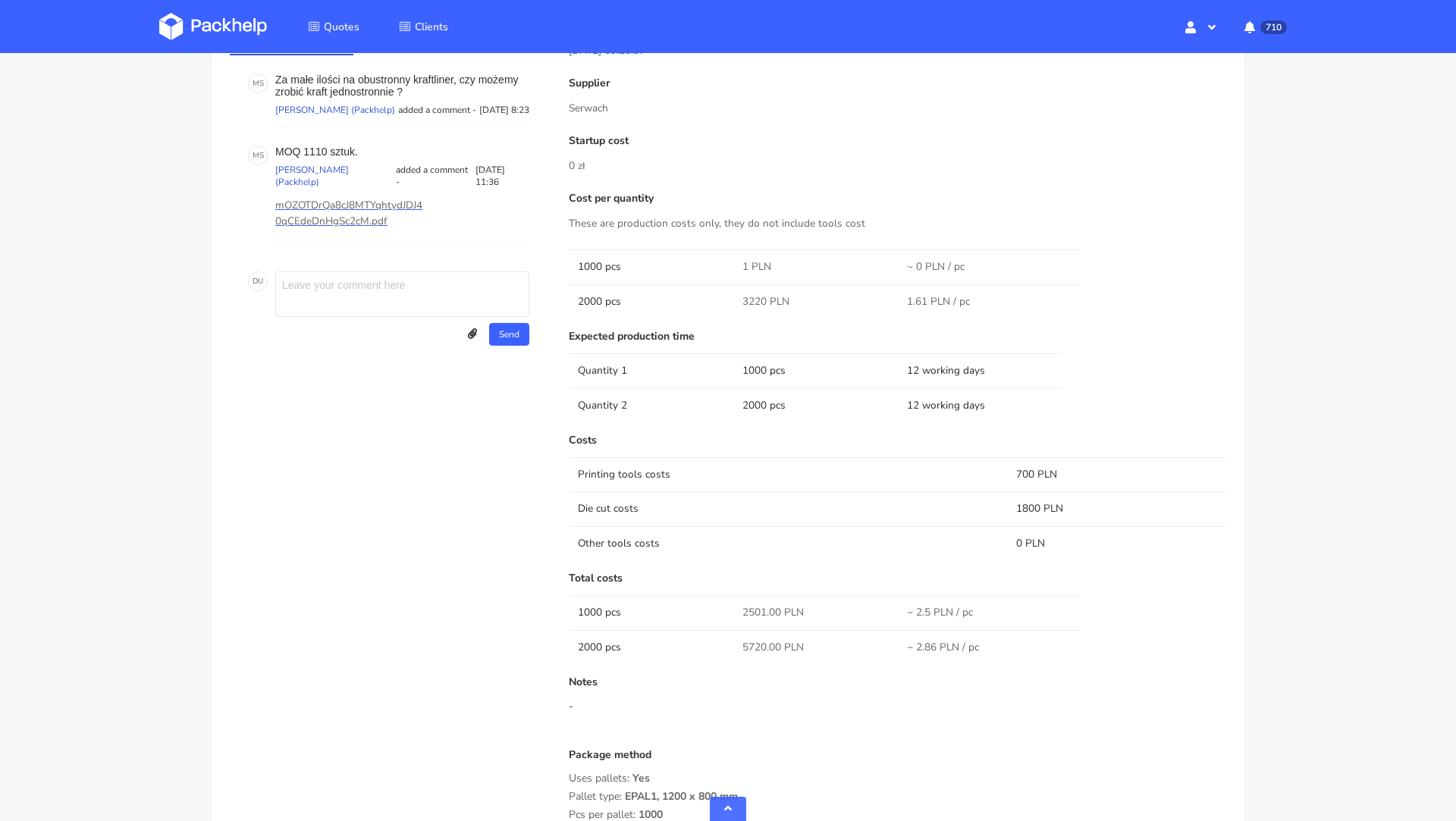
scroll to position [692, 0]
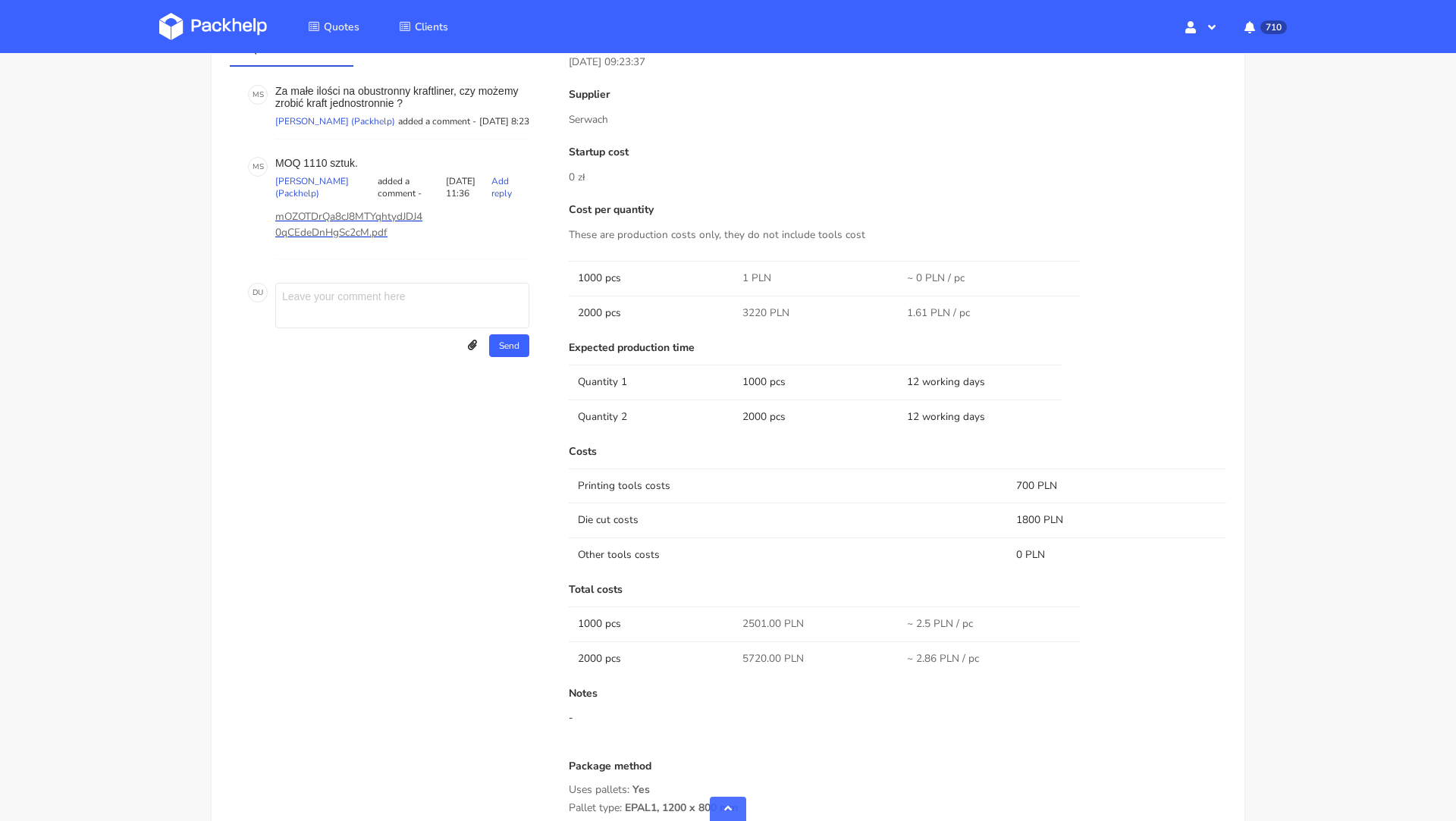
click at [303, 230] on p "mOZOTDrQa8cJ8MTYqhtydJDJ40qCEdeDnHgSc2cM.pdf" at bounding box center [351, 225] width 152 height 33
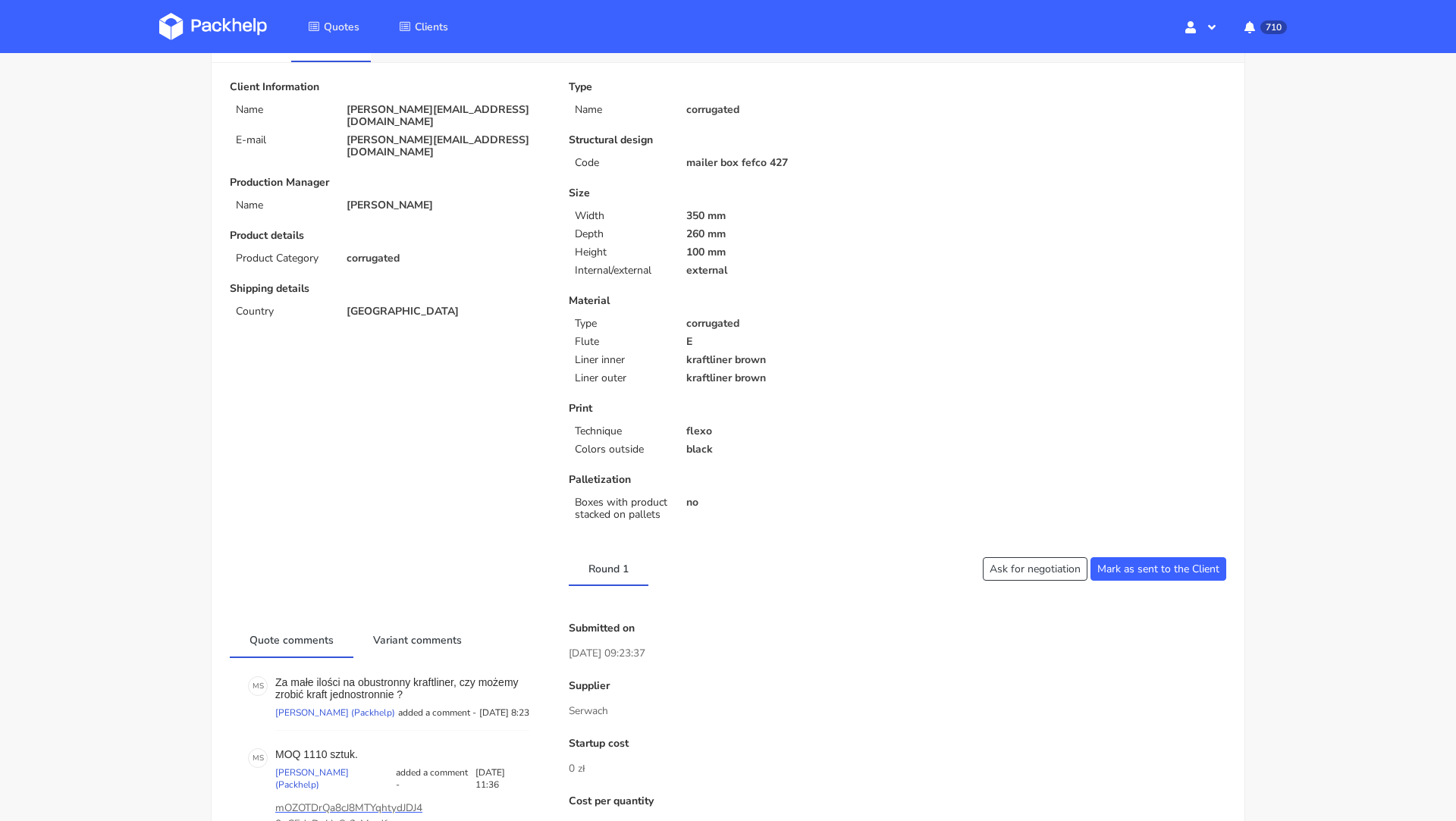
scroll to position [80, 0]
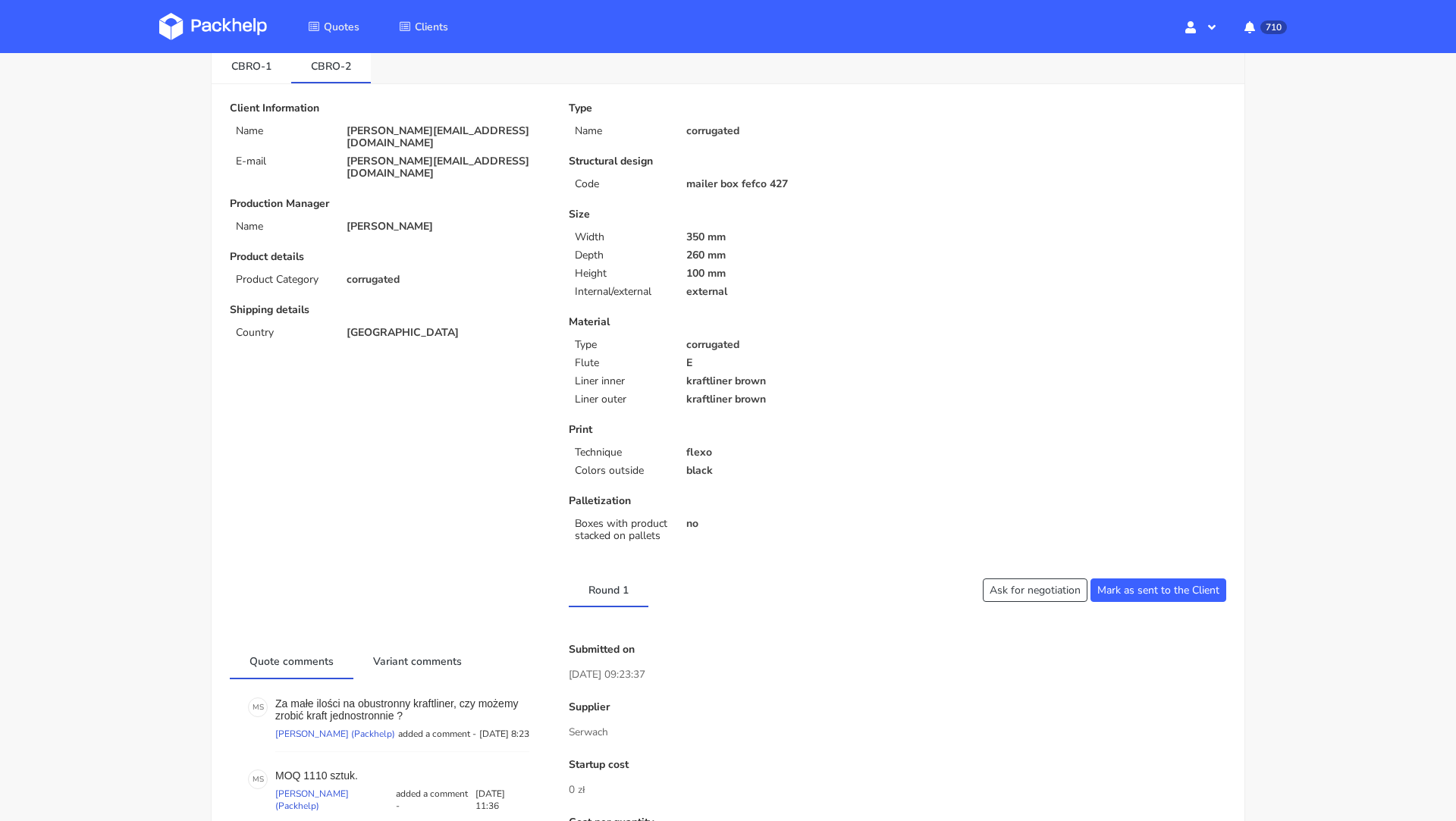
click at [836, 304] on div "Type Name corrugated Structural design Code mailer box fefco 427 Size Width 350…" at bounding box center [727, 325] width 339 height 446
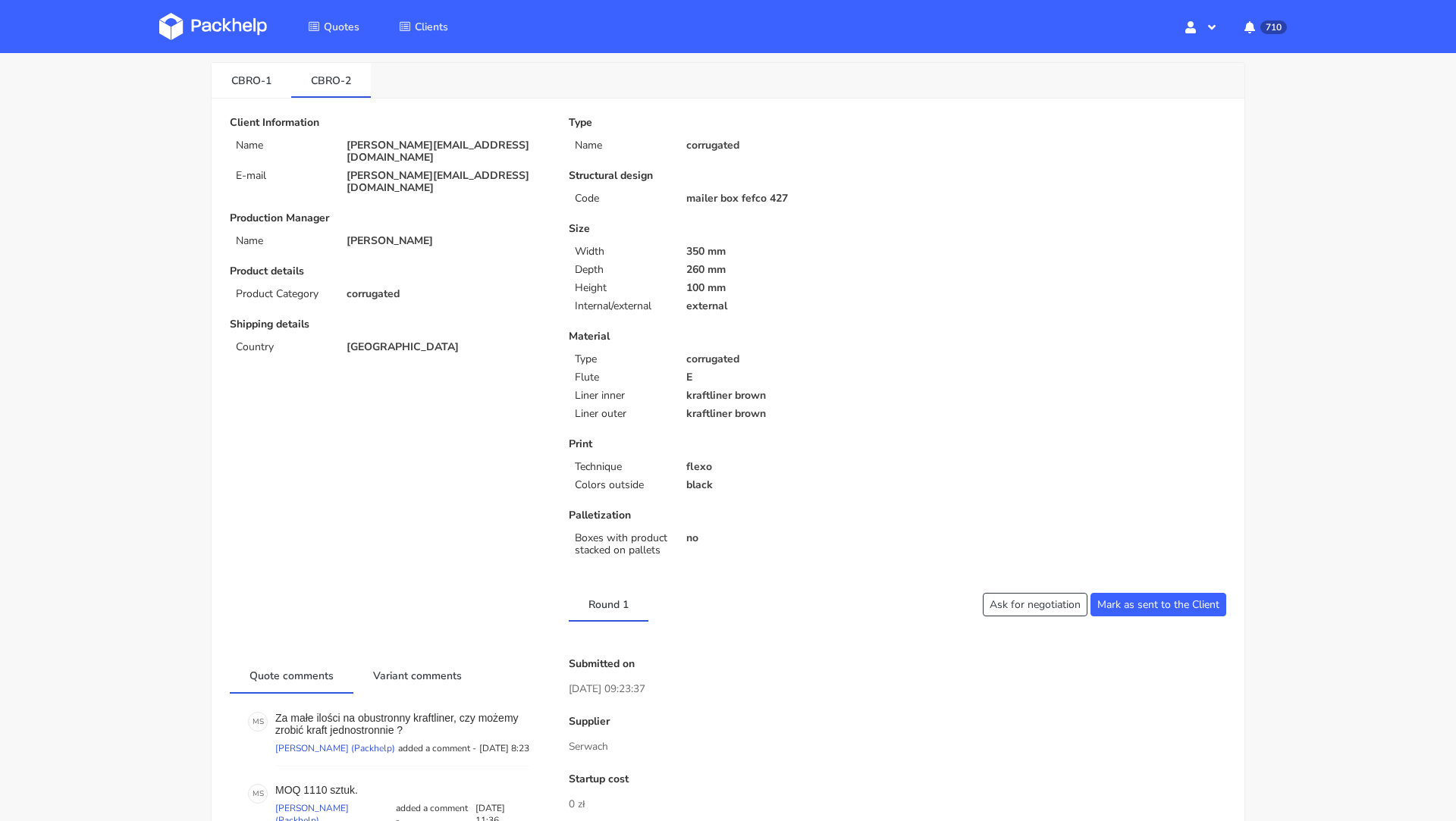
scroll to position [70, 0]
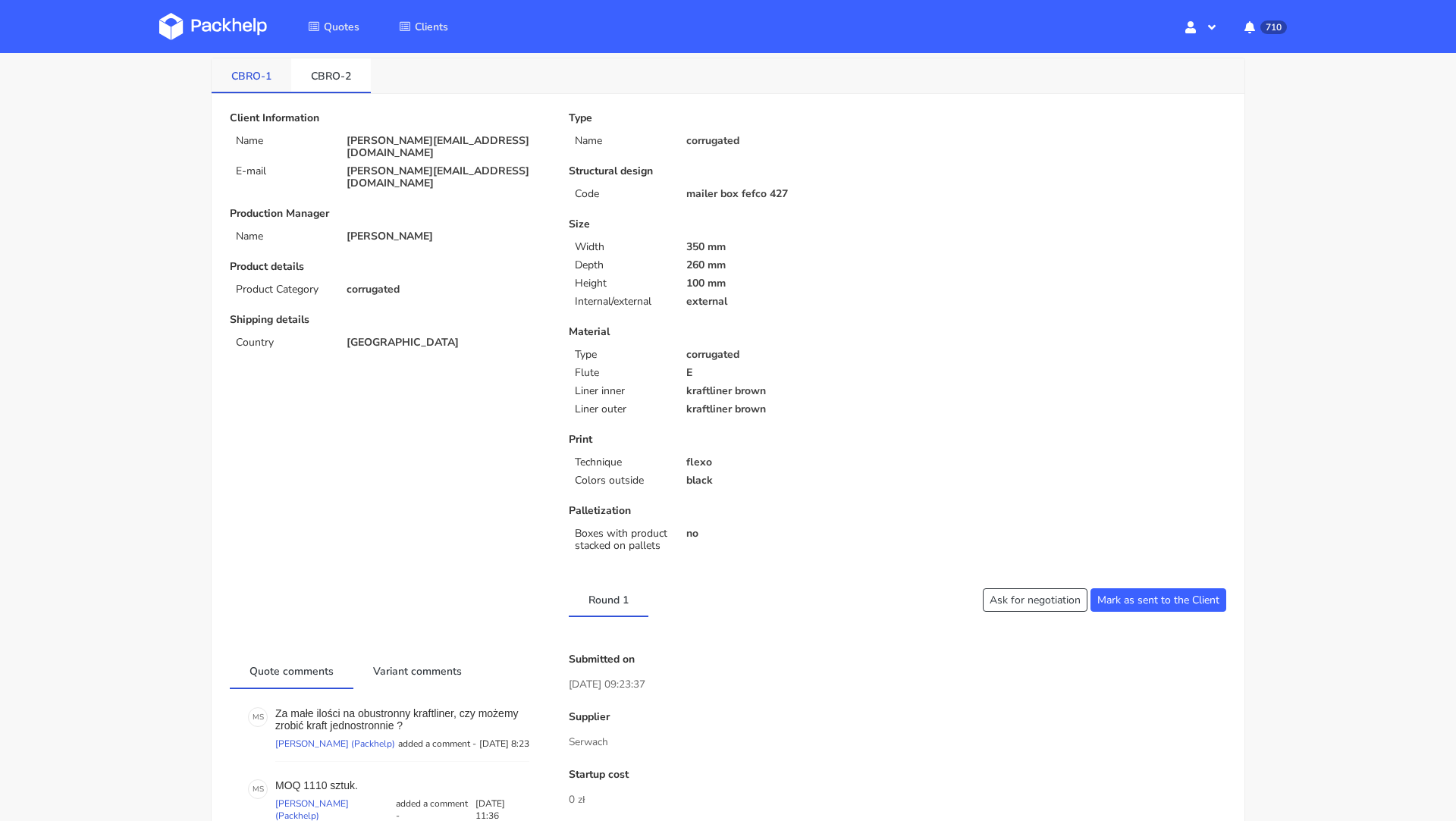
click at [250, 71] on link "CBRO-1" at bounding box center [251, 75] width 80 height 33
click at [318, 75] on link "CBRO-2" at bounding box center [331, 75] width 80 height 33
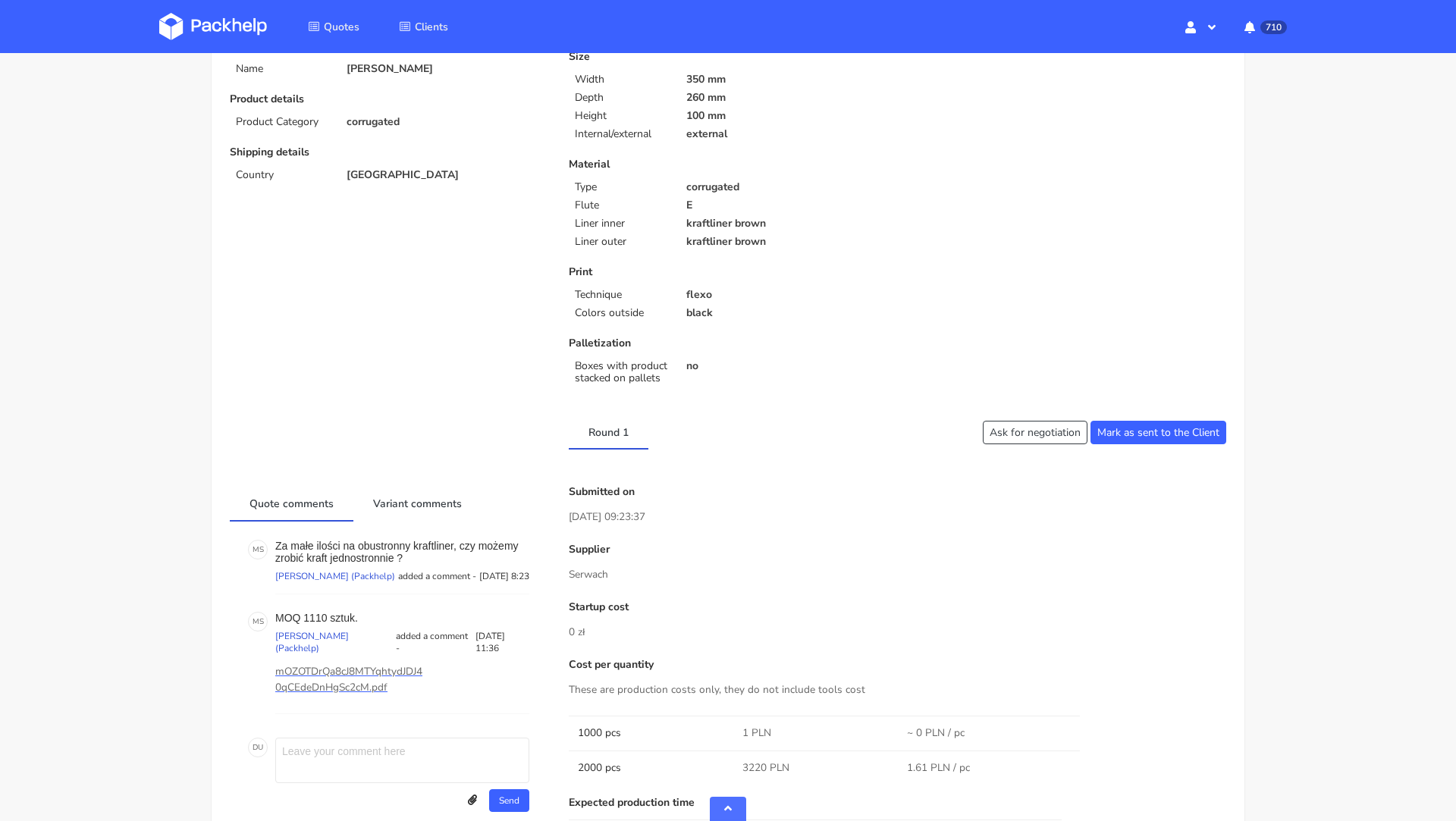
scroll to position [0, 0]
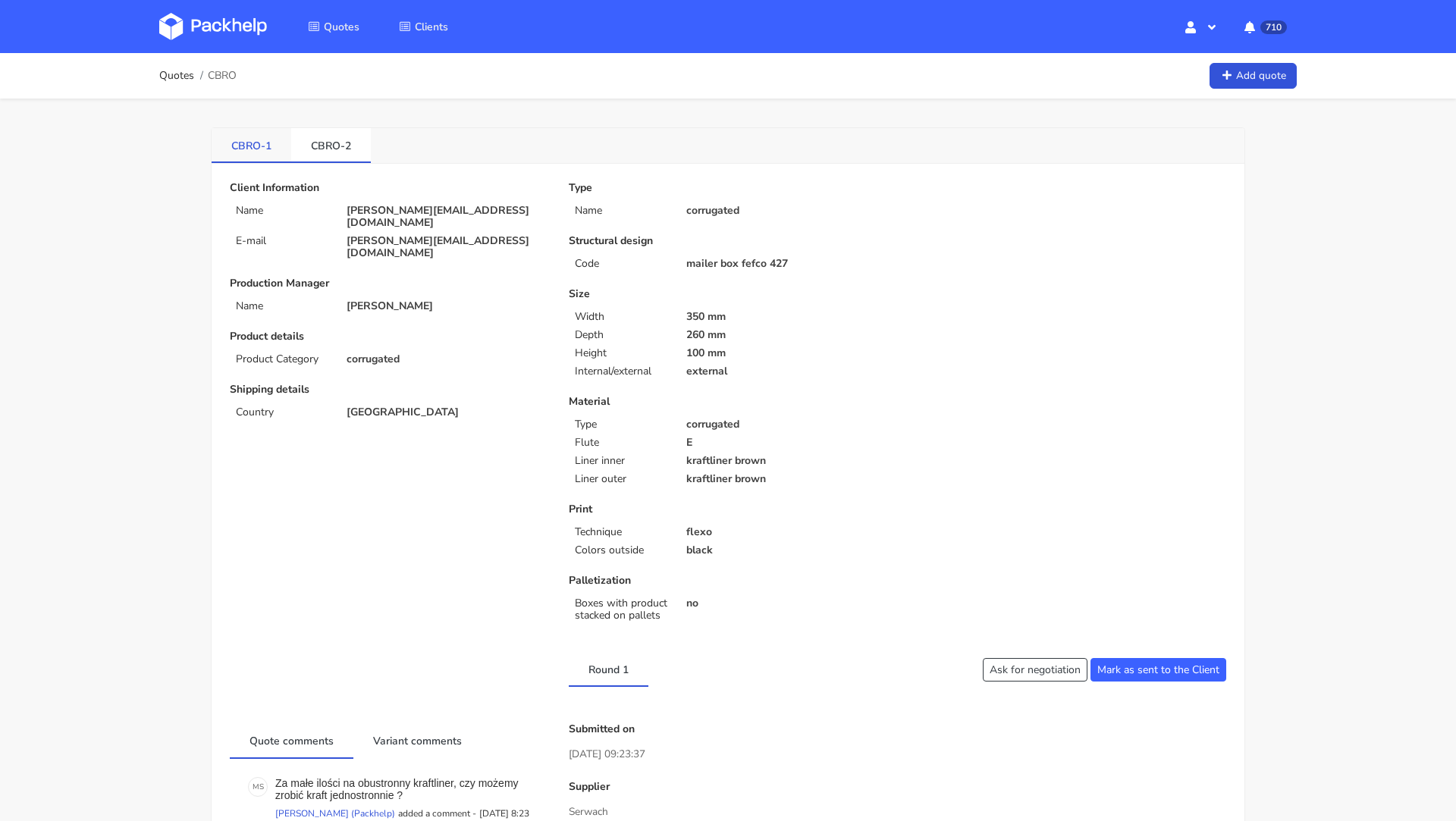
click at [256, 133] on link "CBRO-1" at bounding box center [251, 144] width 80 height 33
click at [322, 146] on link "CBRO-2" at bounding box center [331, 144] width 80 height 33
click at [245, 142] on link "CBRO-1" at bounding box center [251, 144] width 80 height 33
click at [328, 137] on link "CBRO-2" at bounding box center [331, 144] width 80 height 33
click at [333, 143] on link "CBRO-2" at bounding box center [331, 144] width 80 height 33
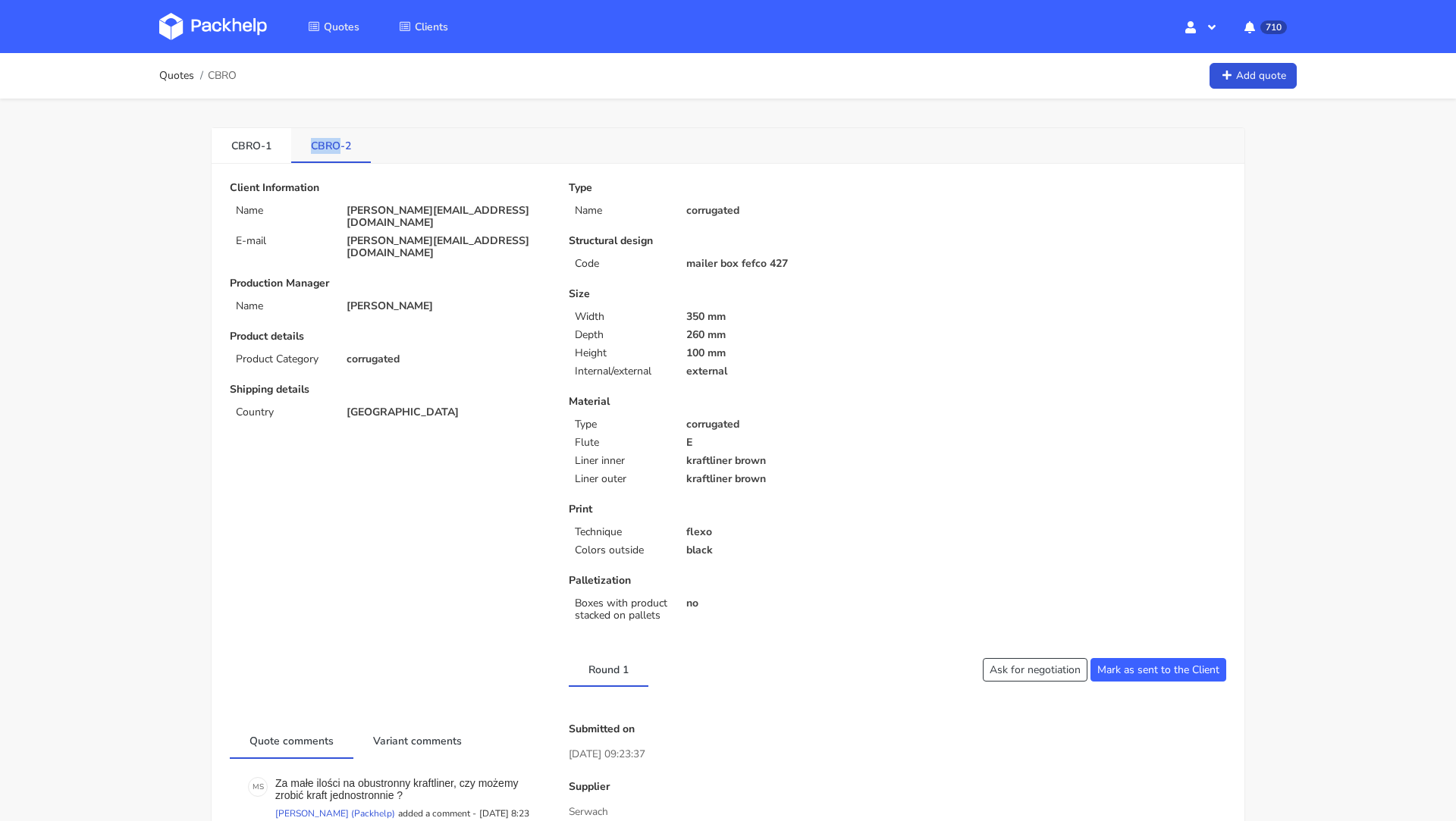
click at [333, 143] on link "CBRO-2" at bounding box center [331, 144] width 80 height 33
copy div "CBRO-2"
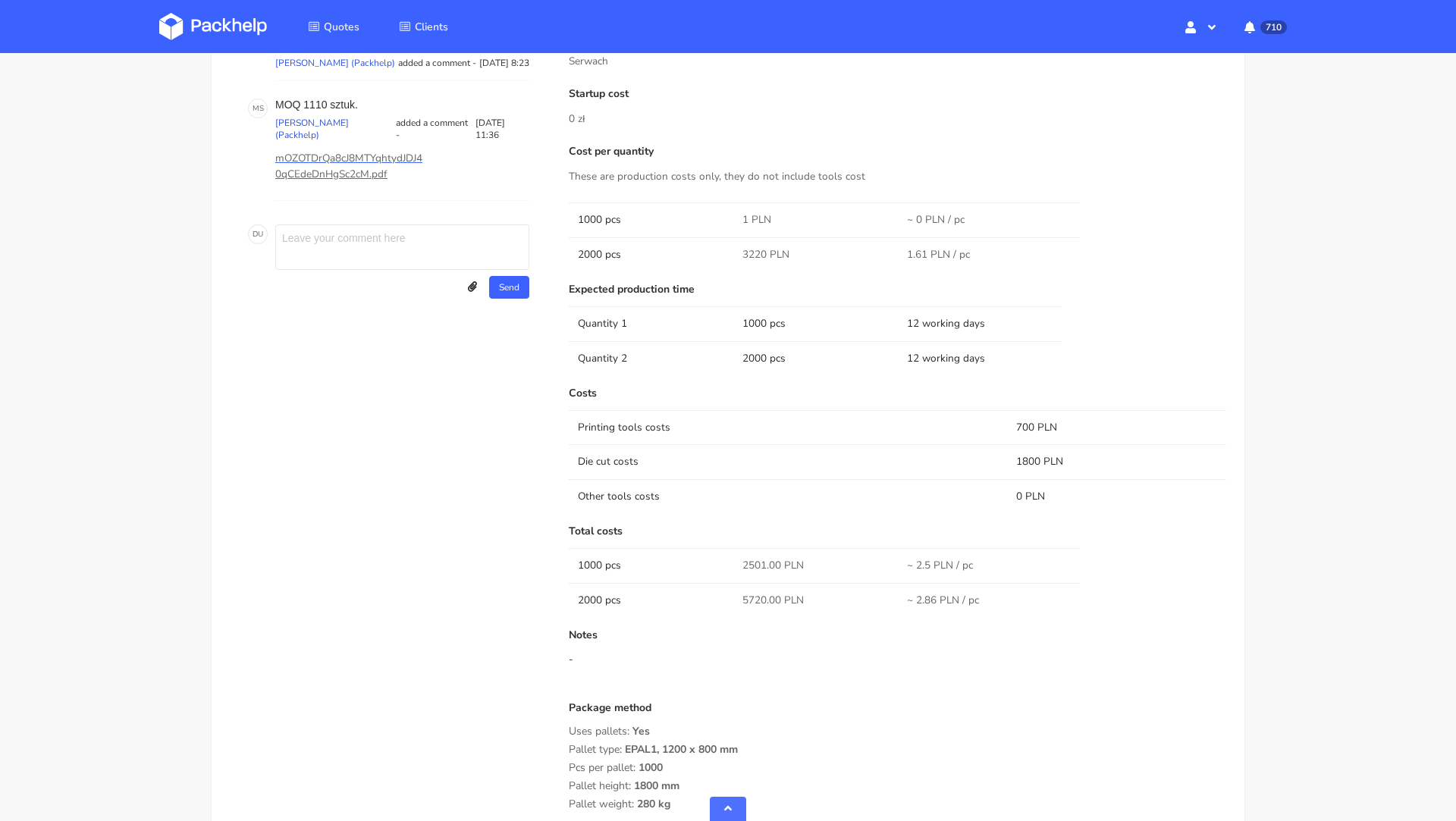
scroll to position [605, 0]
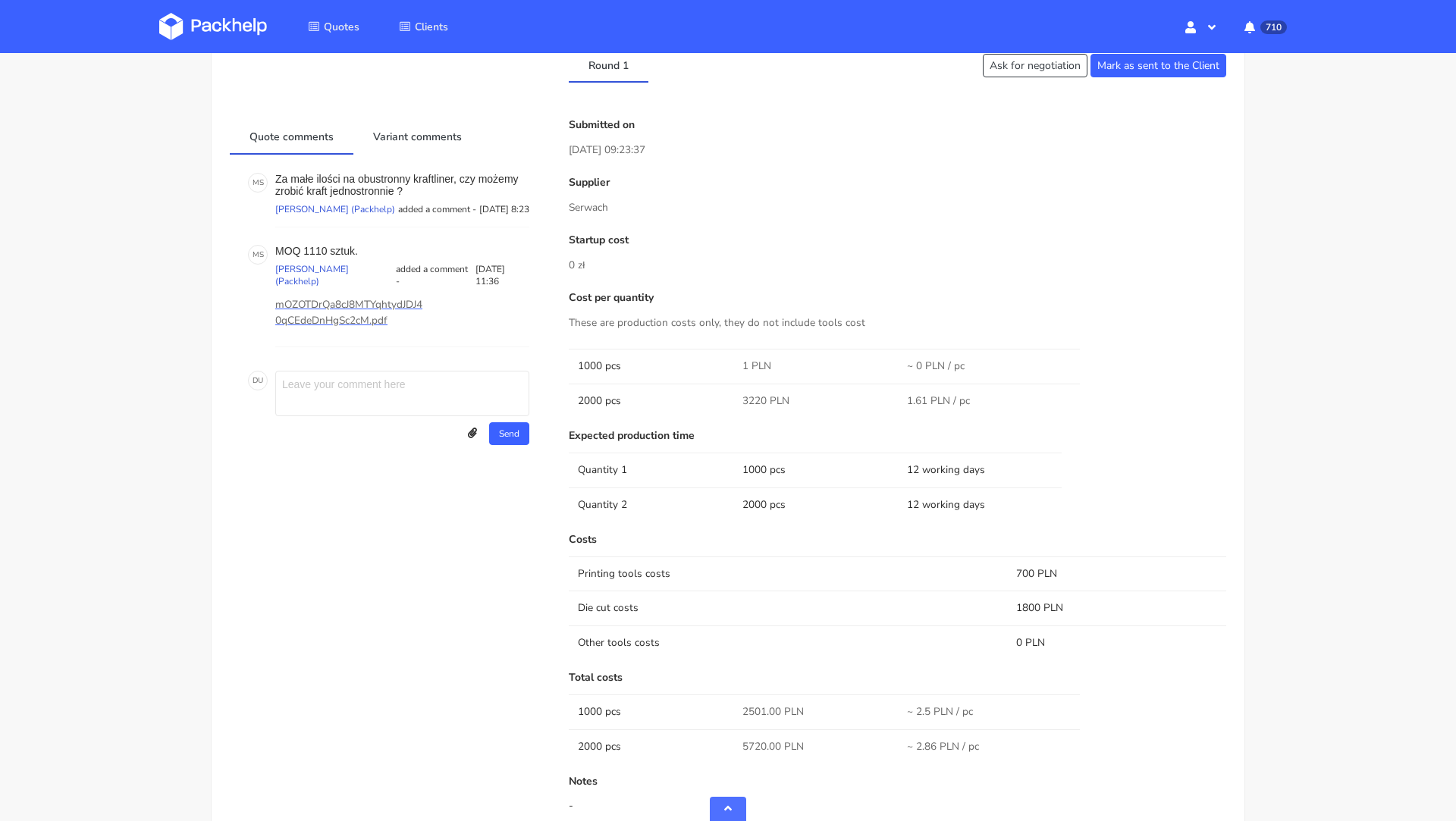
click at [697, 197] on div "Supplier Serwach" at bounding box center [897, 197] width 658 height 40
click at [738, 201] on p "Serwach" at bounding box center [897, 207] width 658 height 16
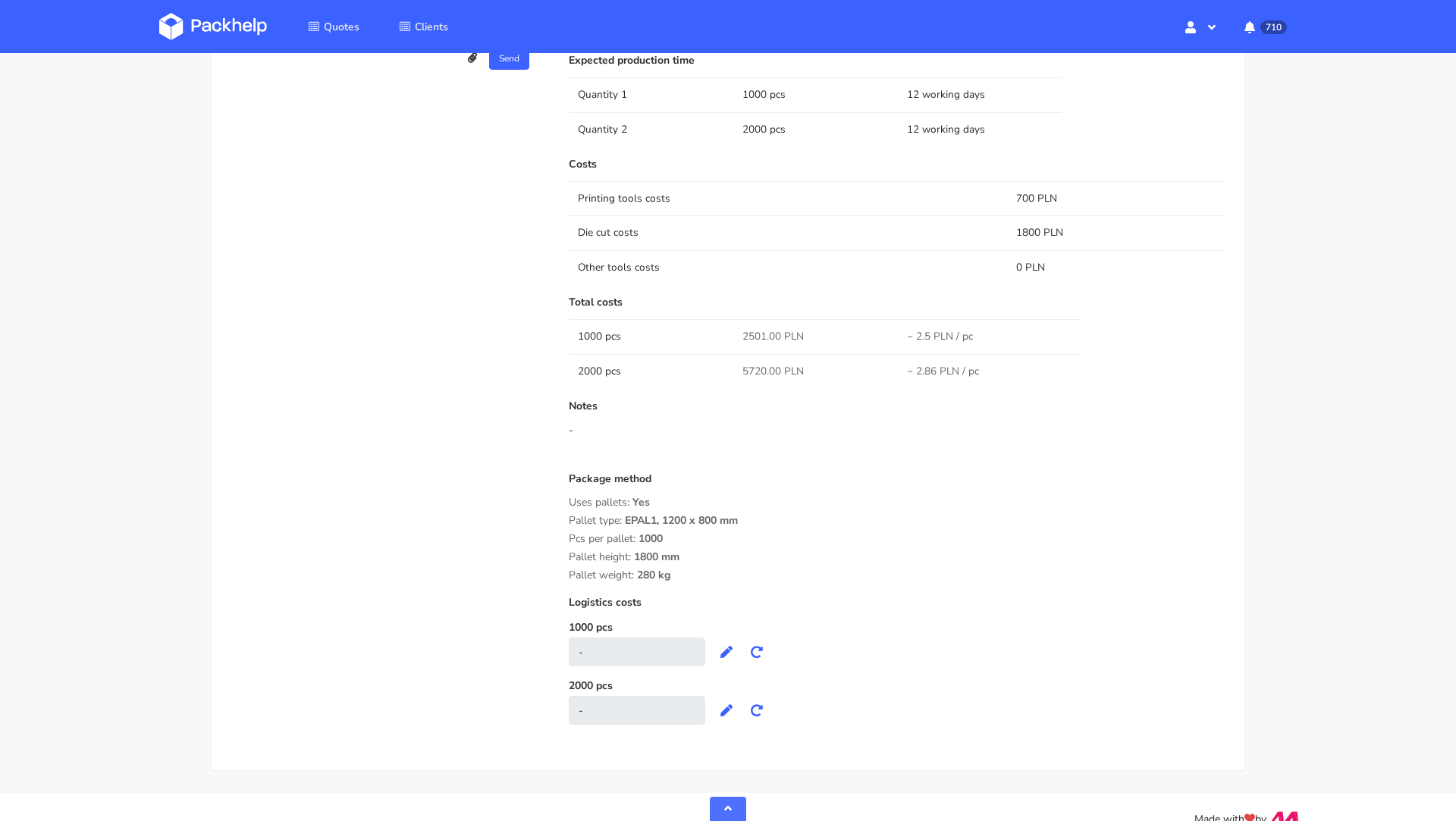
scroll to position [982, 0]
click at [745, 412] on div "Notes -" at bounding box center [897, 429] width 658 height 61
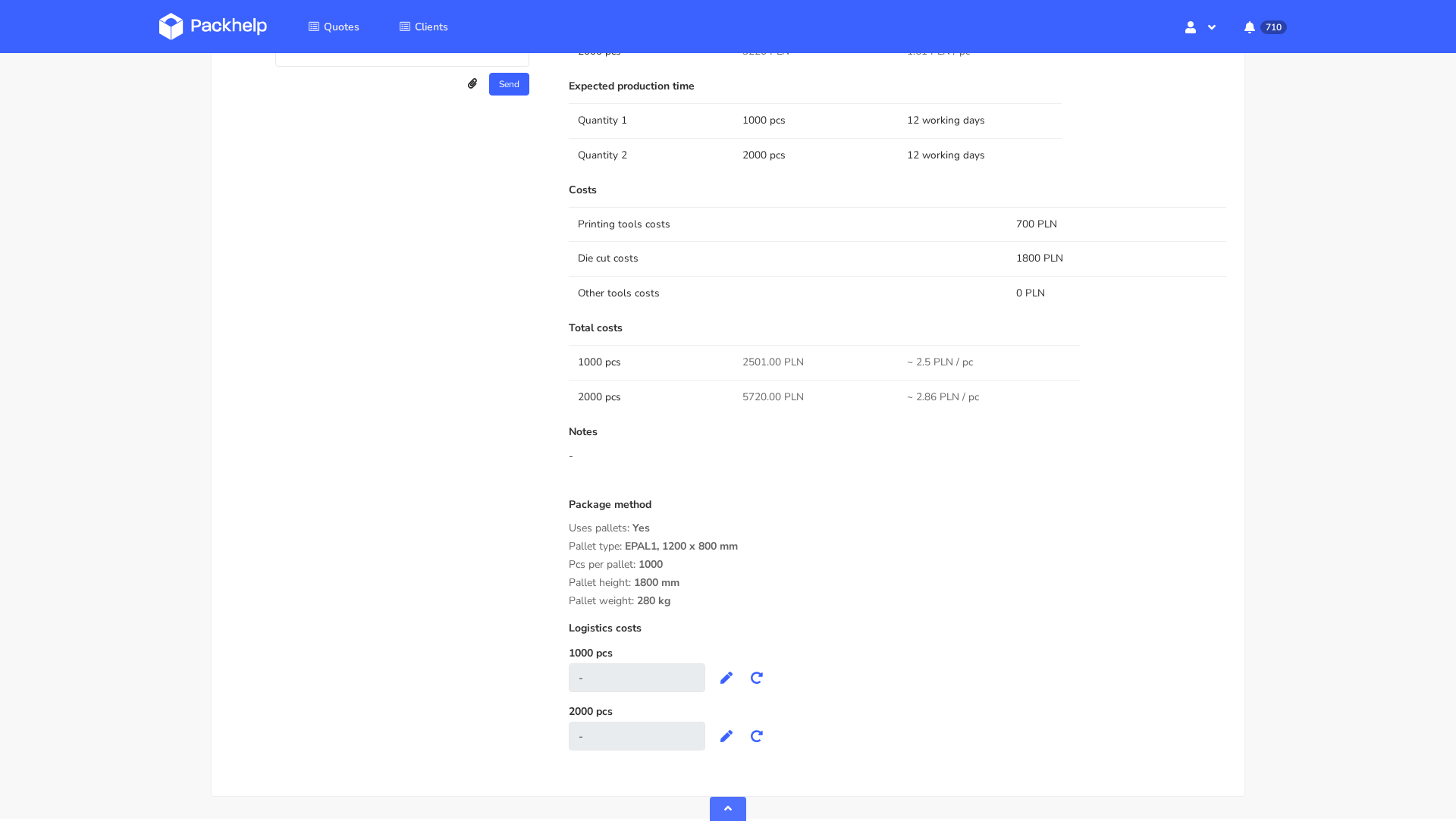
scroll to position [1002, 0]
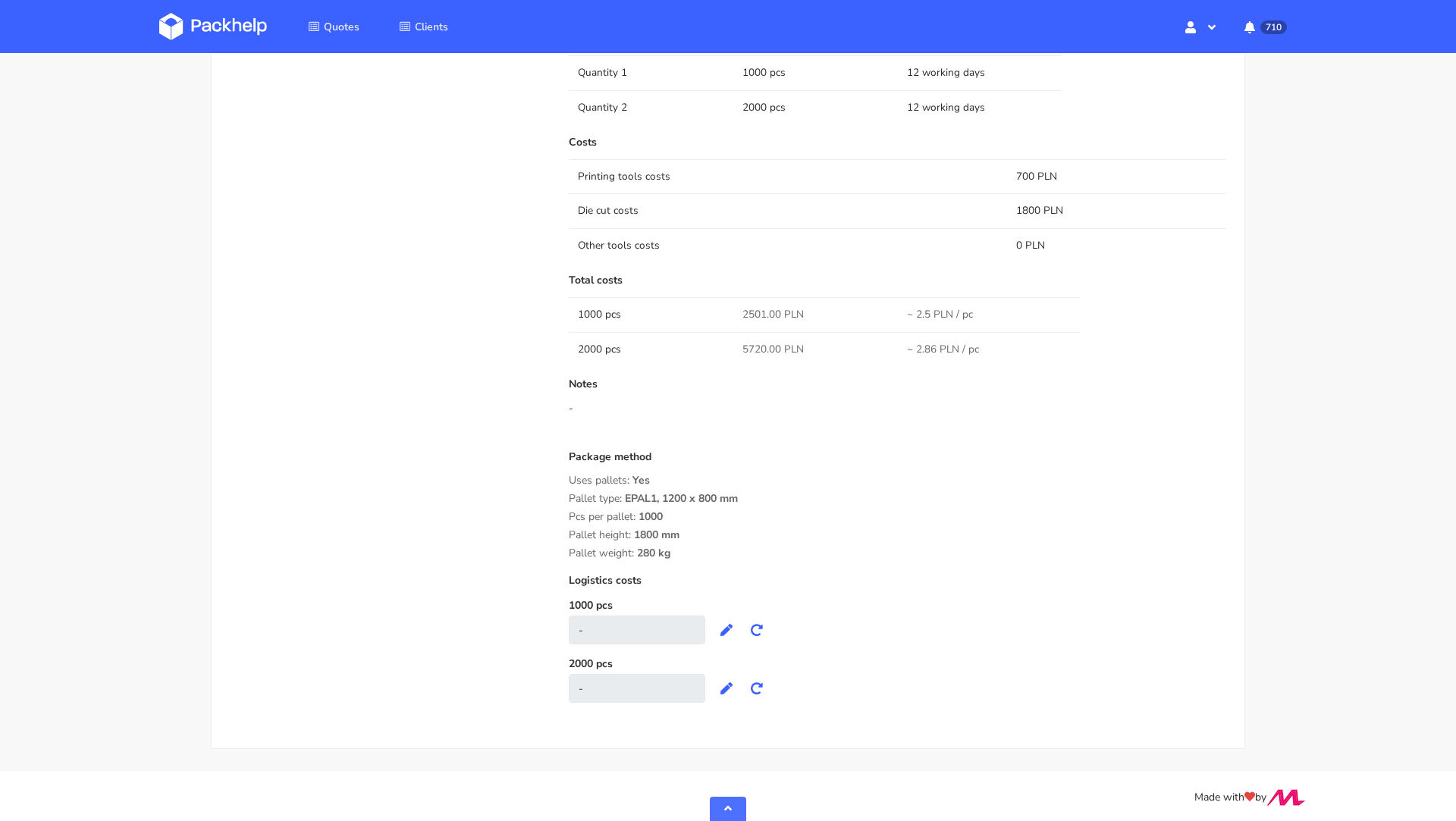
click at [188, 14] on img at bounding box center [212, 27] width 107 height 27
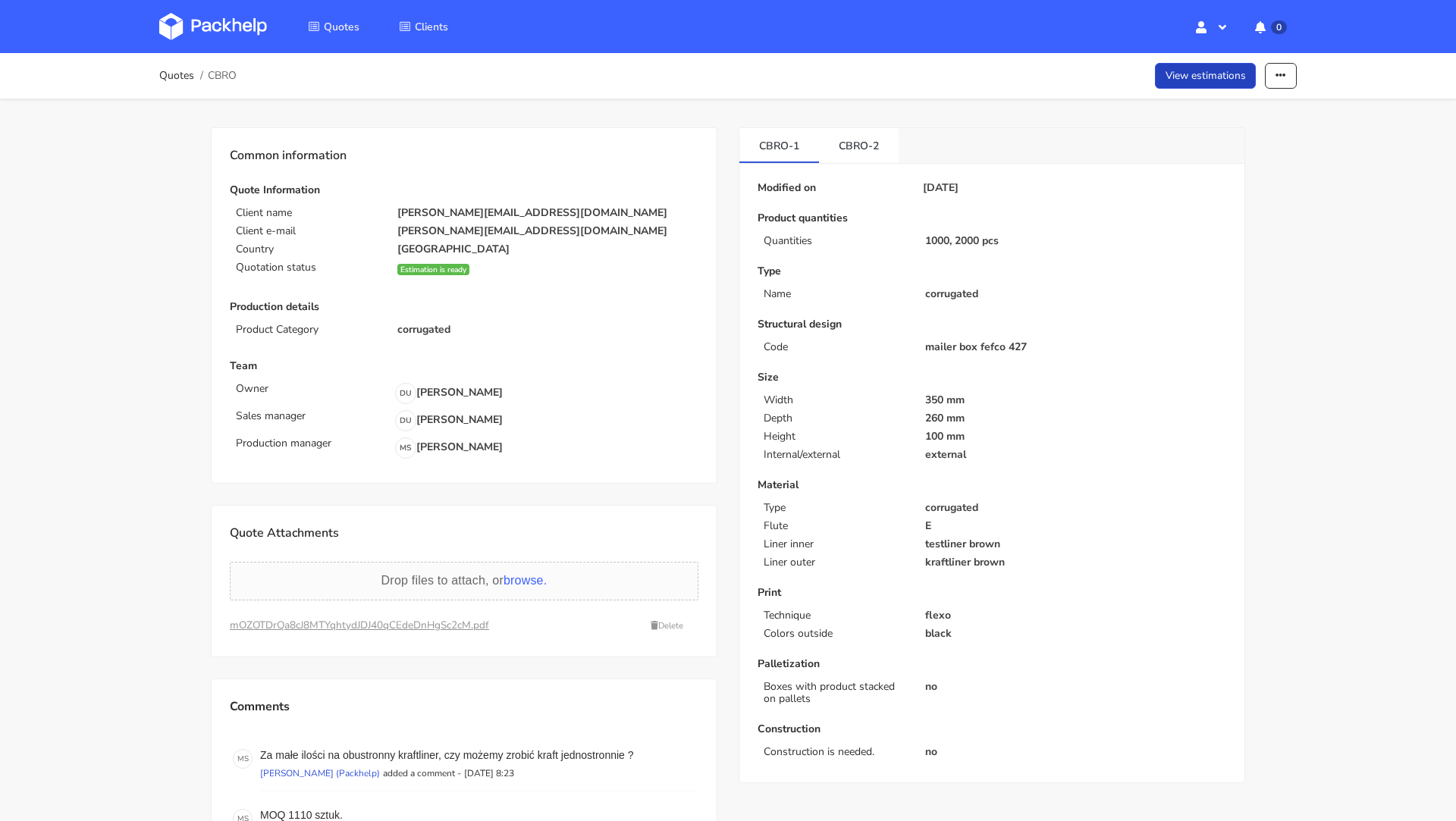
click at [1222, 87] on link "View estimations" at bounding box center [1205, 76] width 101 height 27
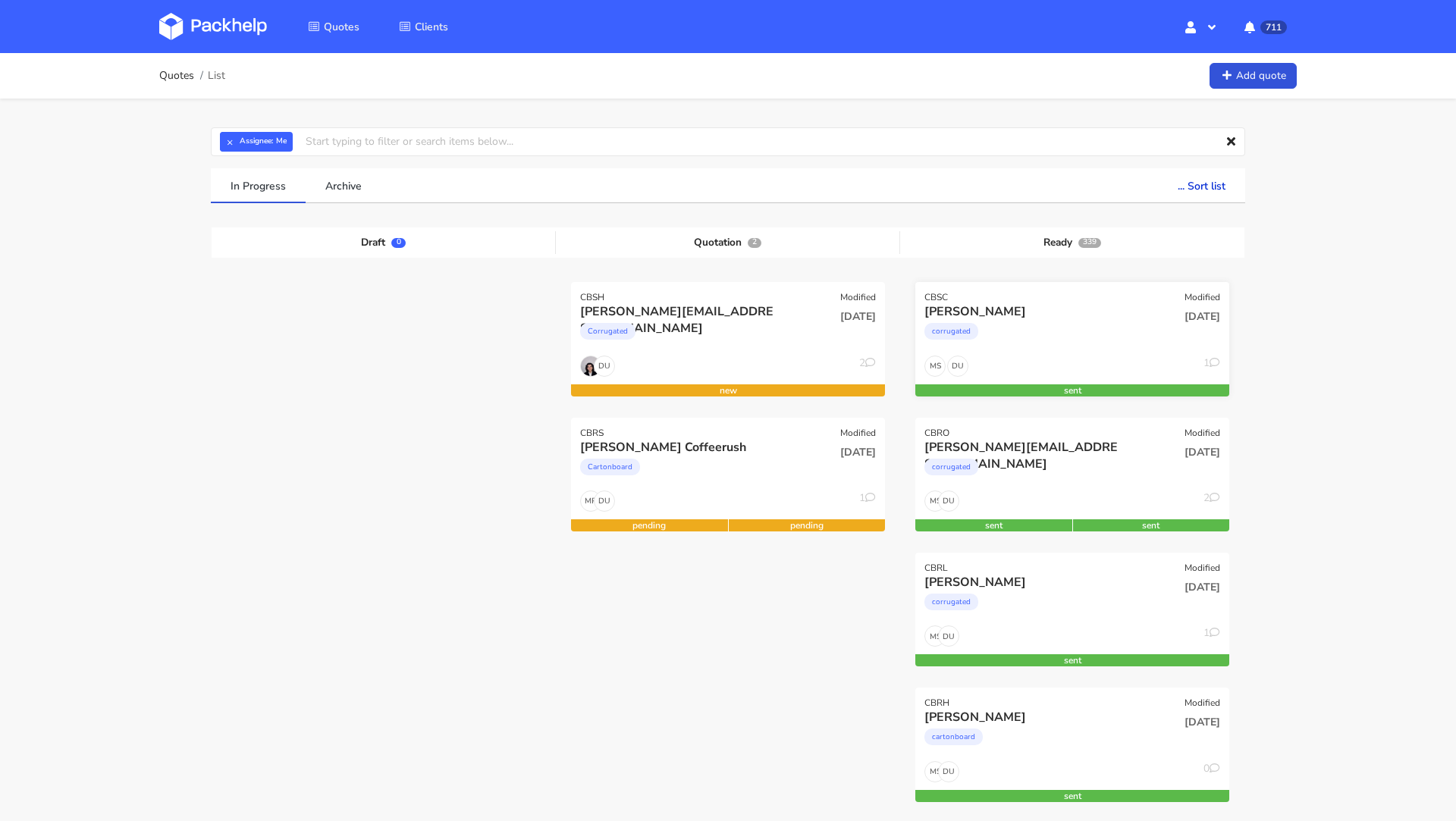
click at [1009, 331] on div "corrugated" at bounding box center [1025, 335] width 201 height 30
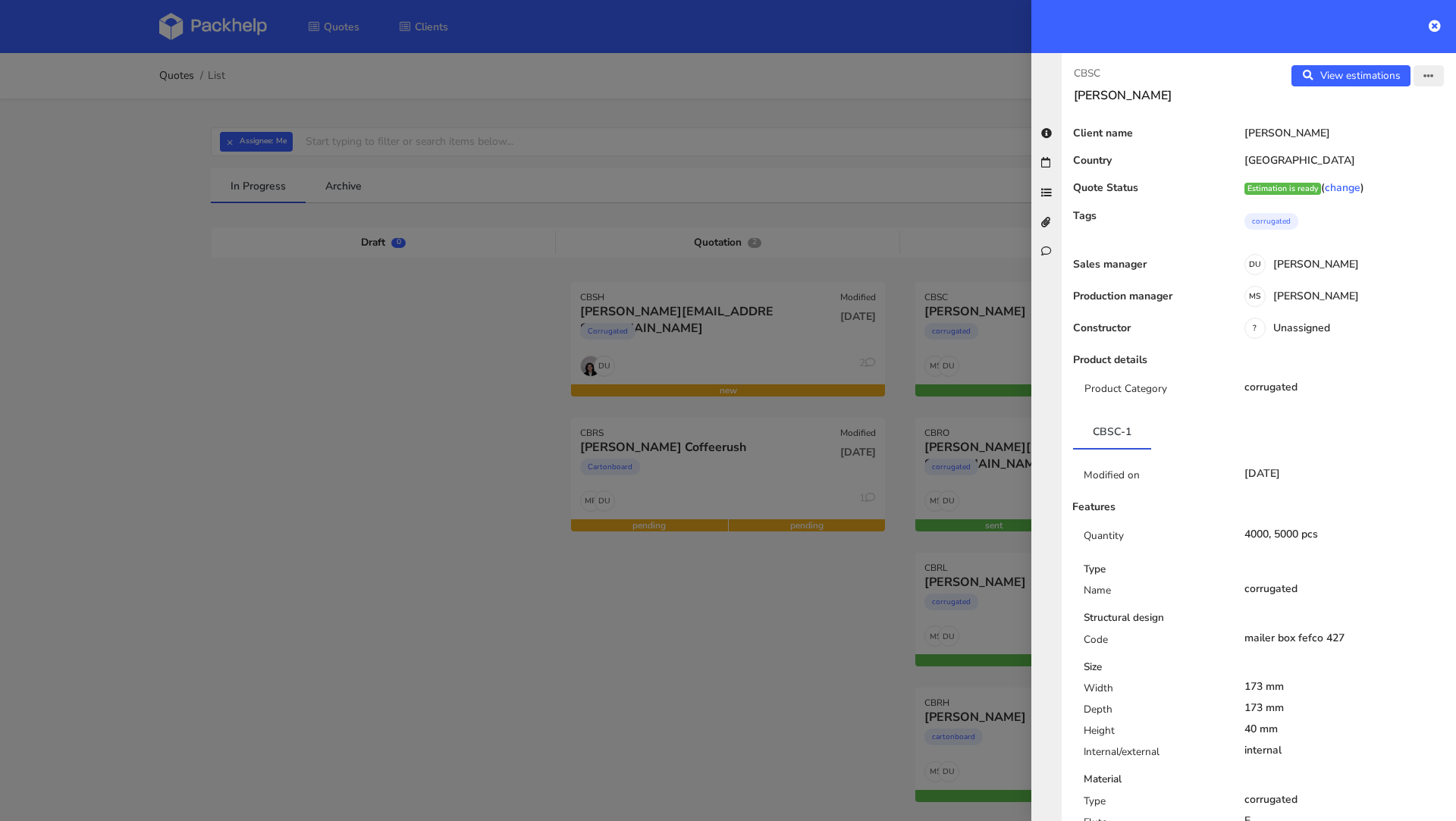
click at [1429, 72] on icon "button" at bounding box center [1429, 76] width 10 height 10
click at [1383, 137] on link "Edit quote" at bounding box center [1378, 133] width 133 height 25
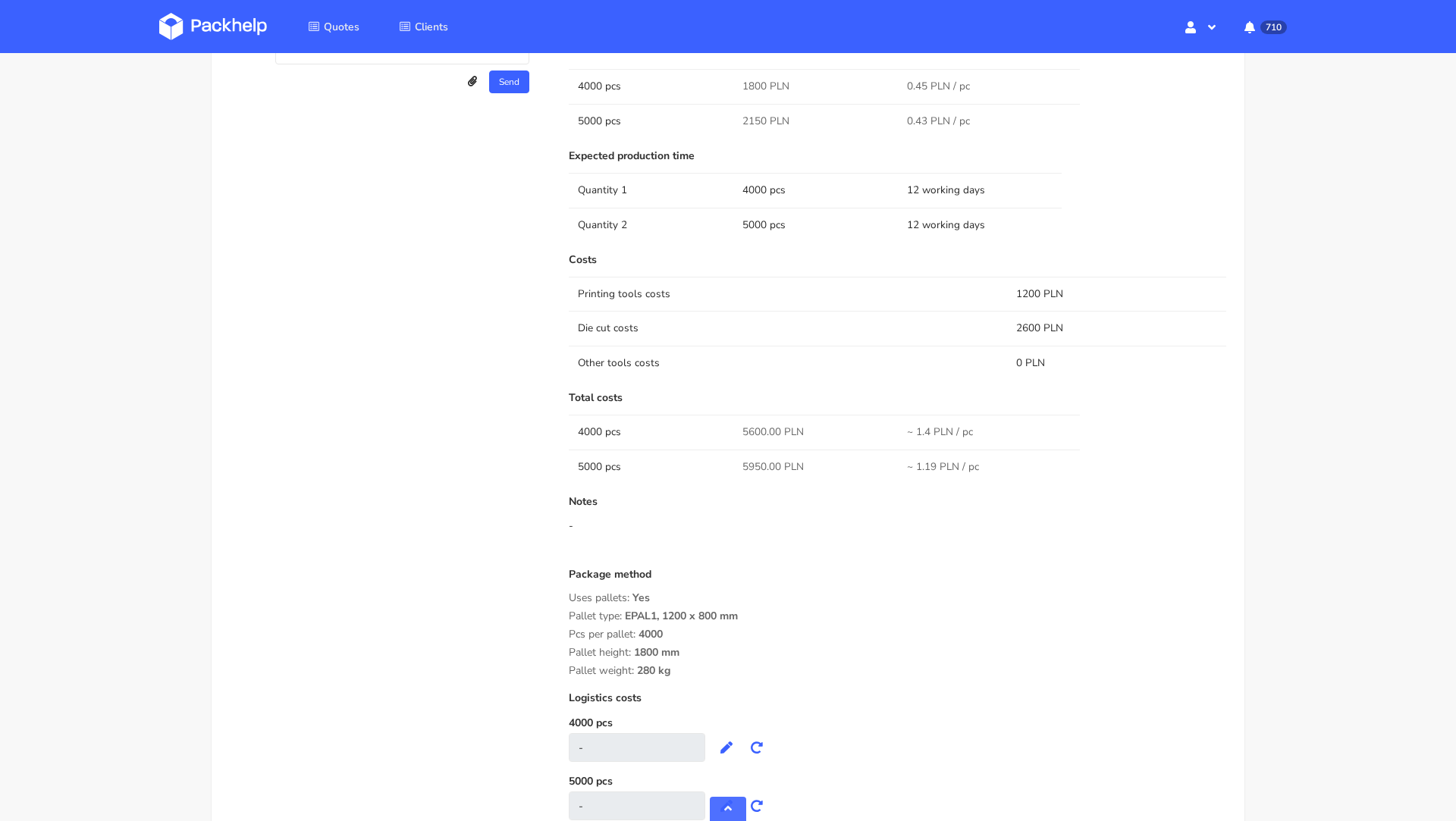
scroll to position [904, 0]
click at [1349, 353] on div "Quotes CBSC Add quote CBSC-1 Client Information Name Emilie Hnds E-mail emilie@…" at bounding box center [728, 46] width 1456 height 1793
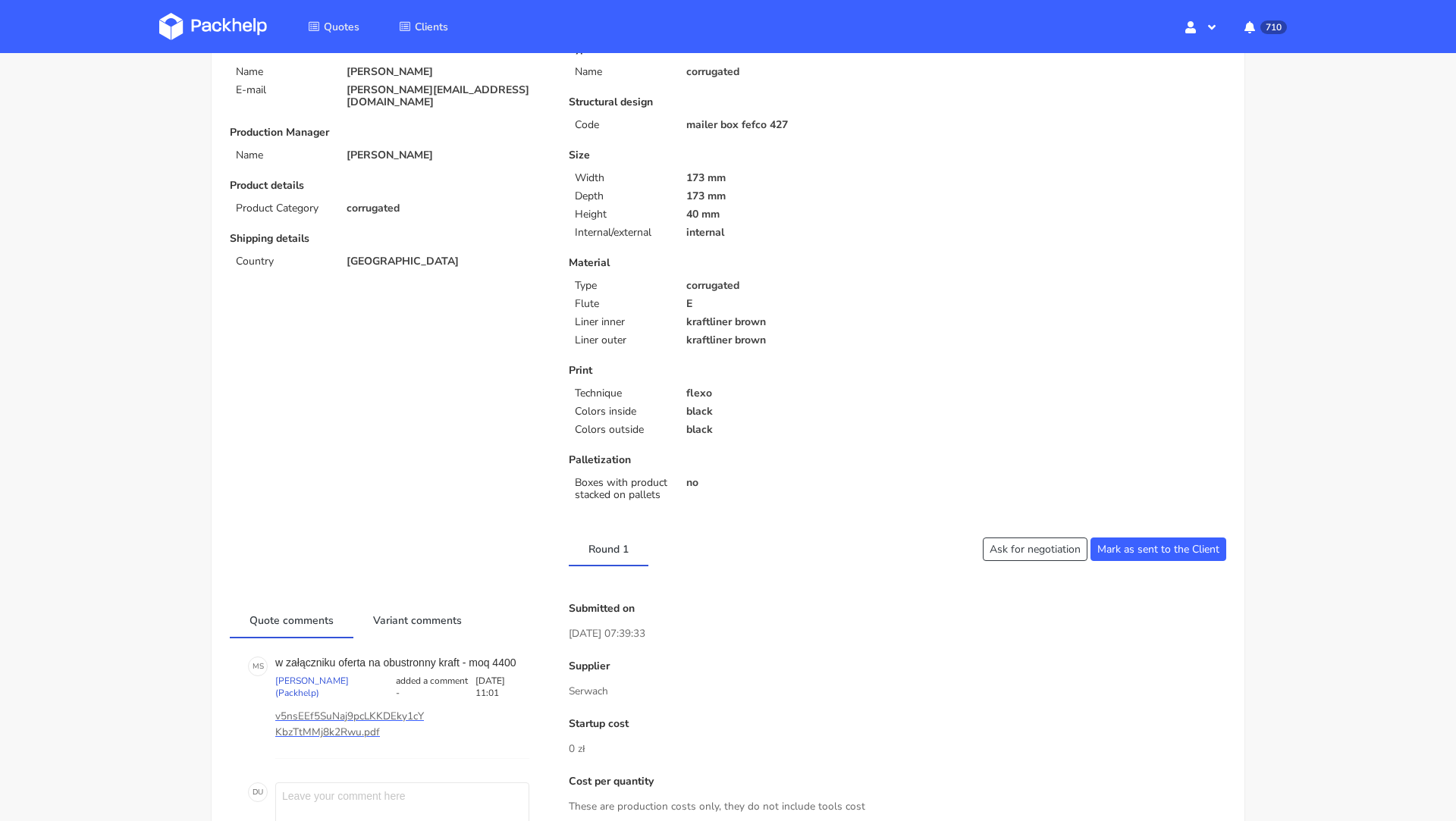
scroll to position [0, 0]
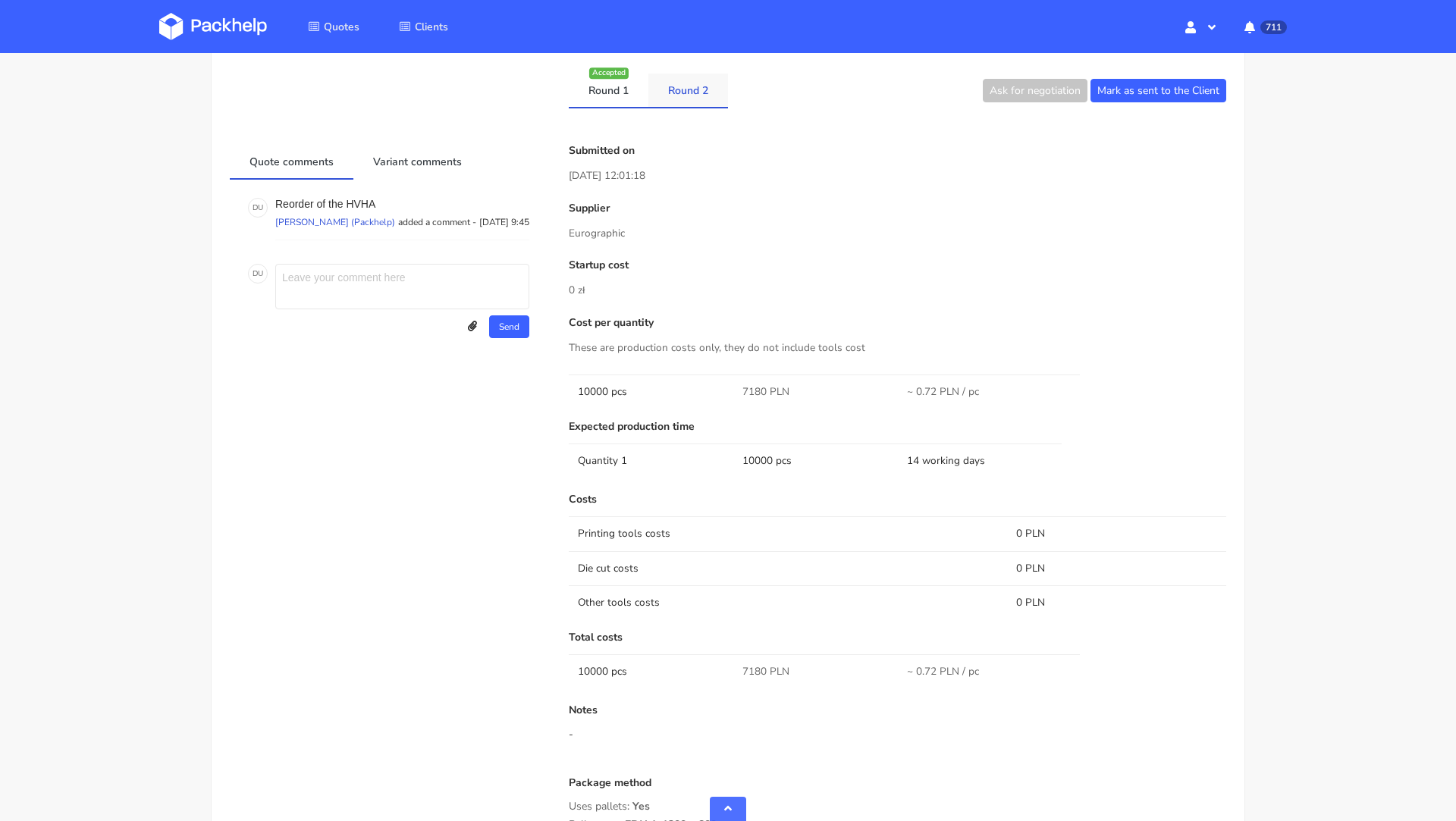
scroll to position [749, 0]
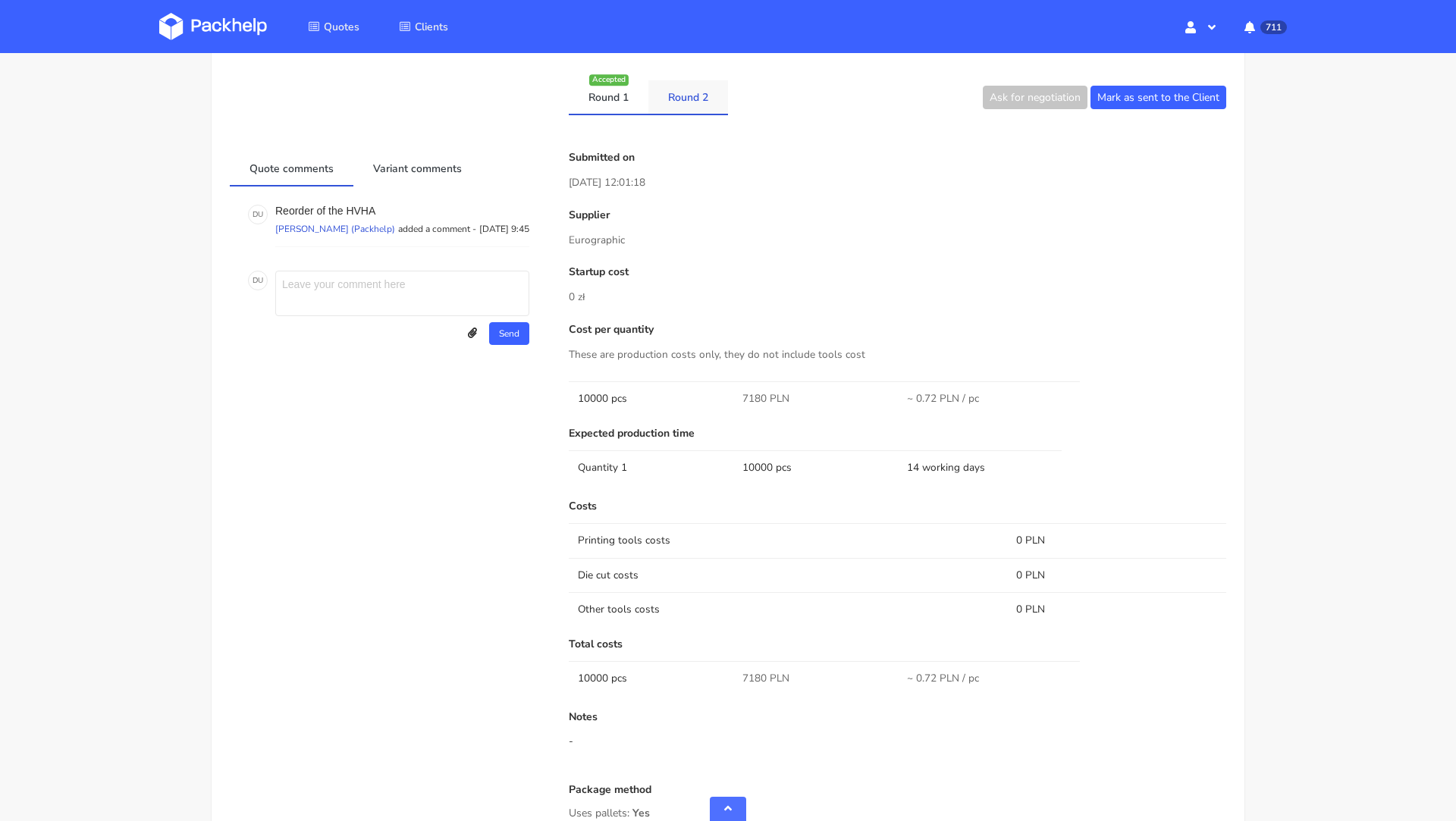
click at [687, 112] on link "Round 2" at bounding box center [688, 97] width 80 height 33
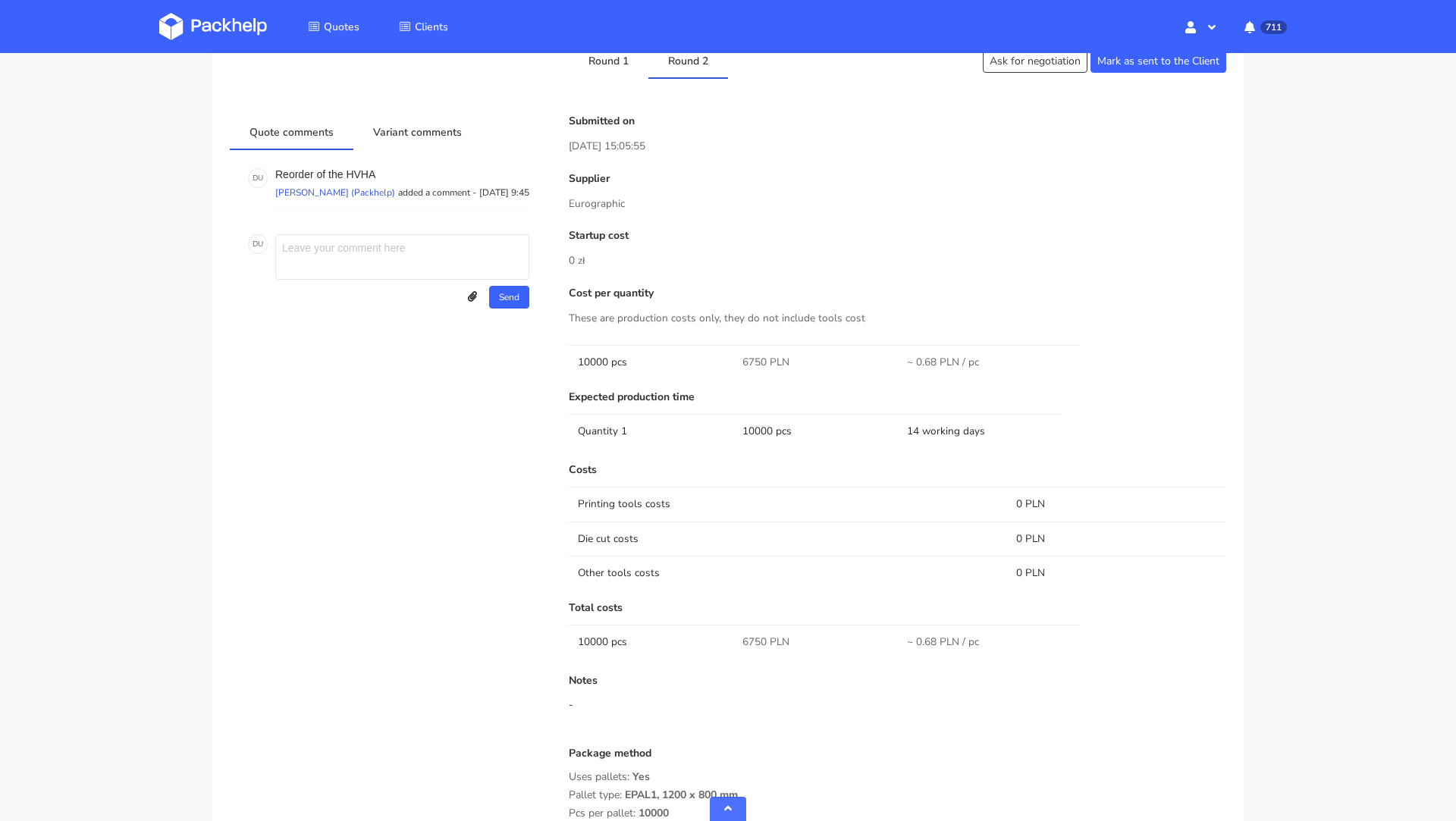
scroll to position [821, 0]
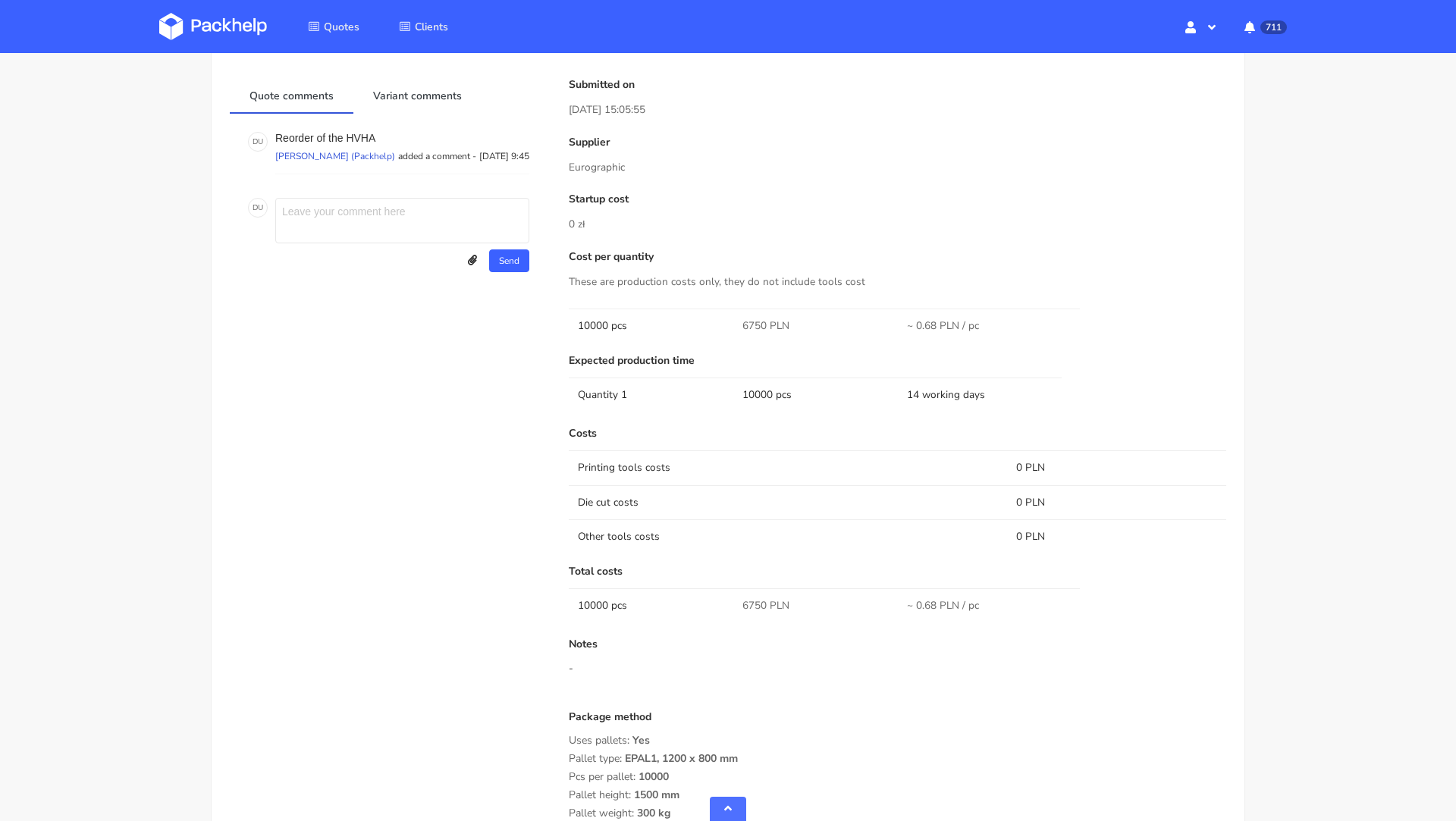
click at [750, 602] on span "6750 PLN" at bounding box center [766, 606] width 47 height 15
copy span "6750"
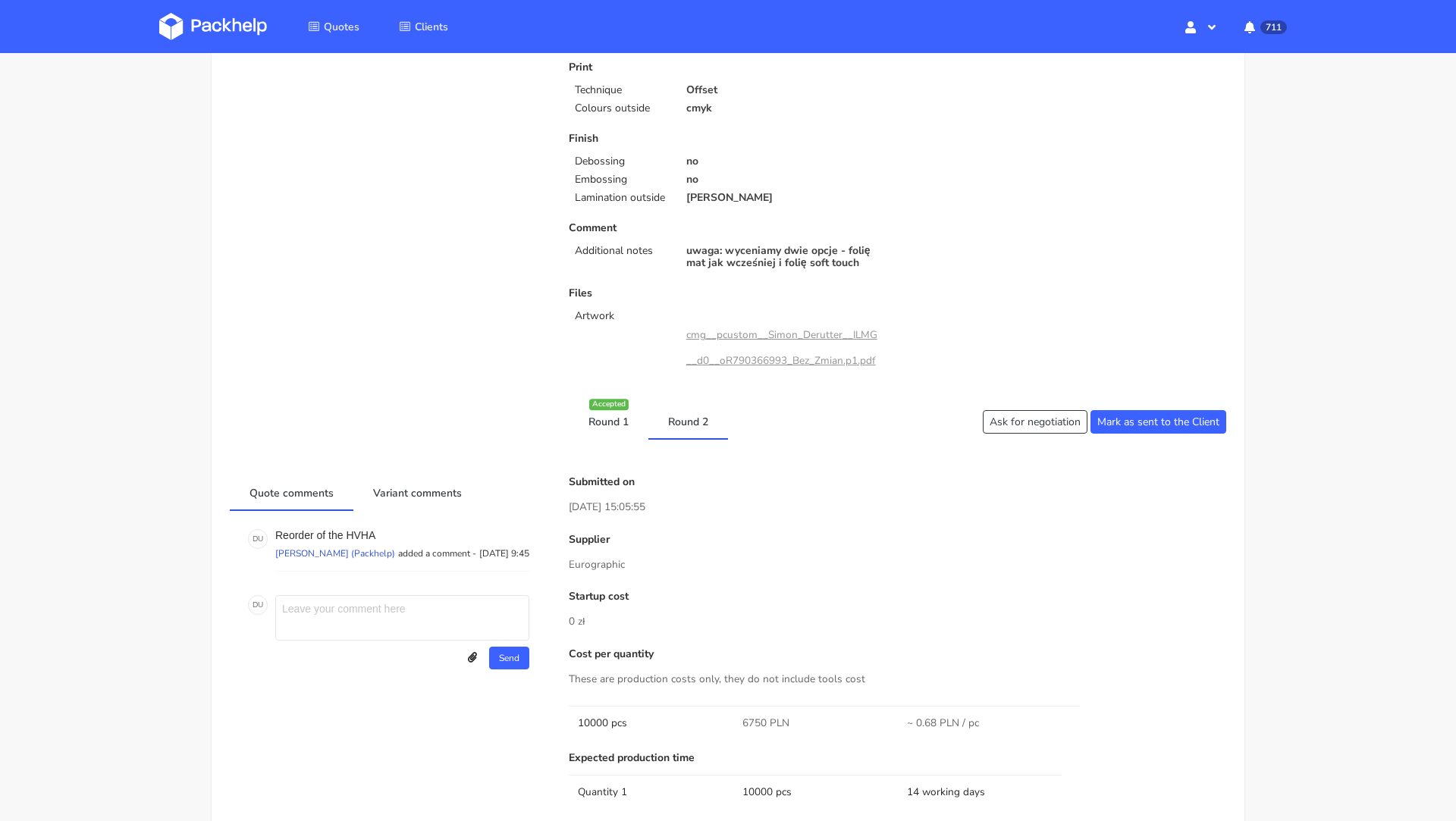
scroll to position [0, 0]
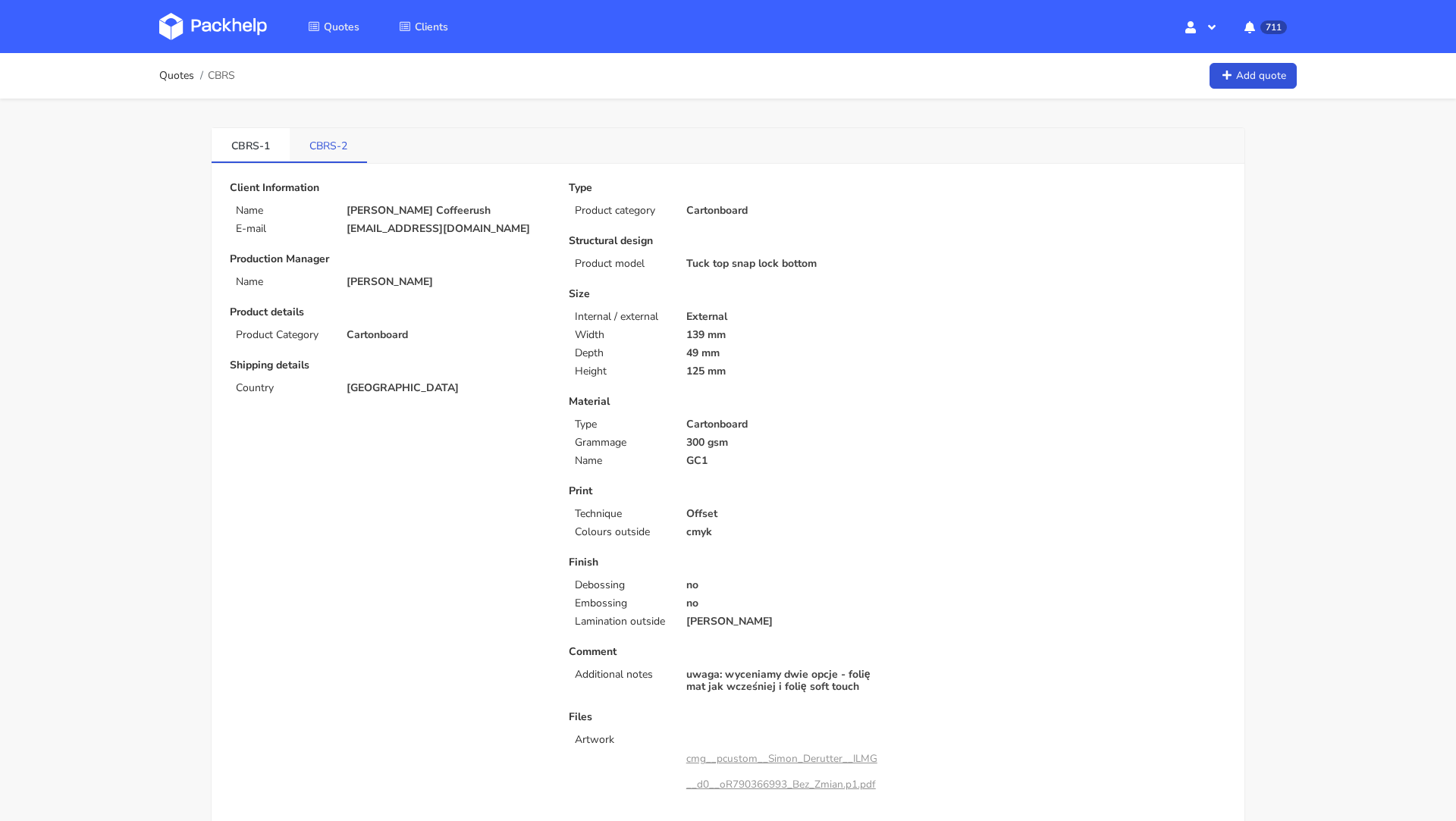
click at [341, 149] on link "CBRS-2" at bounding box center [328, 144] width 77 height 33
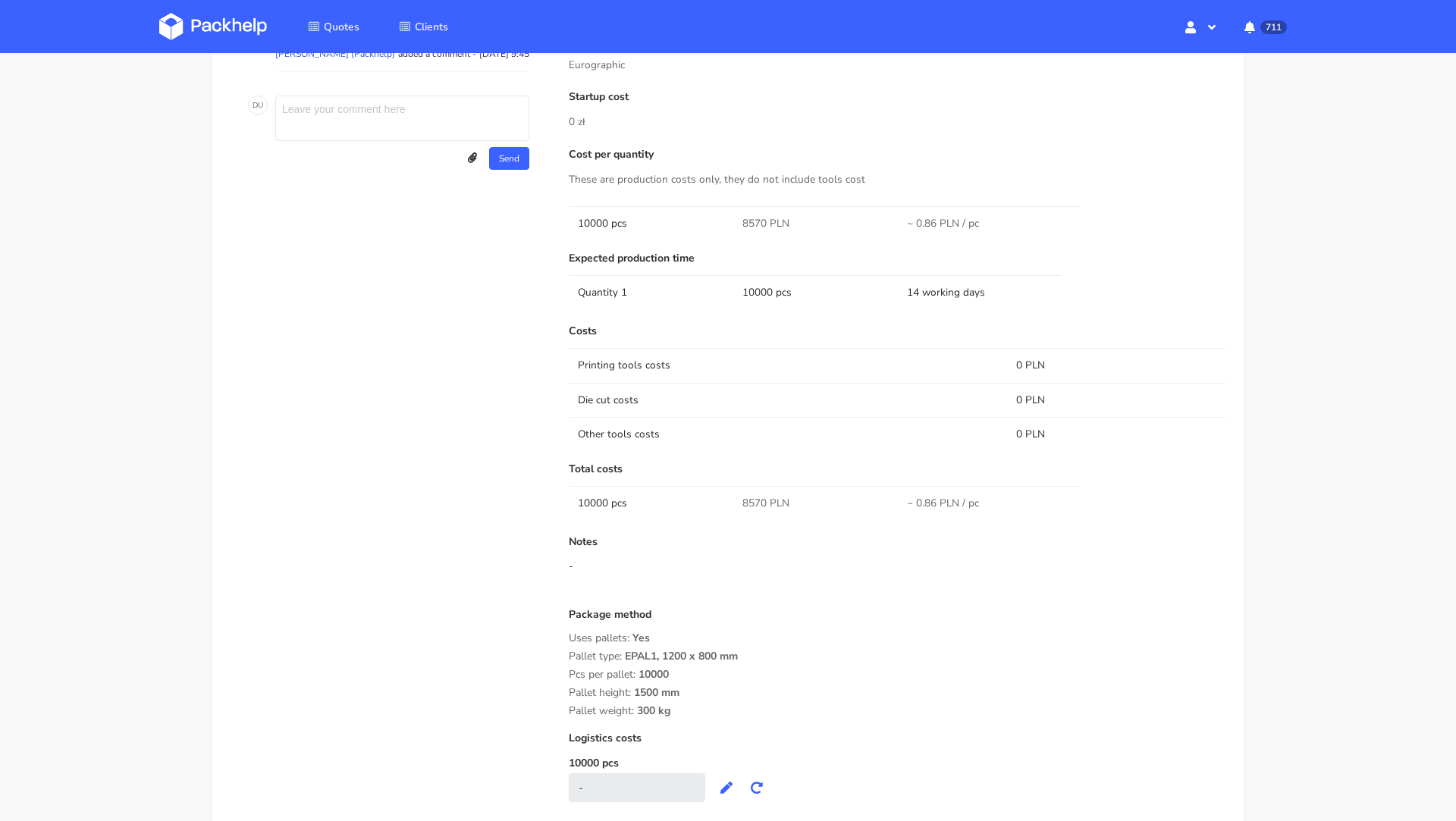
scroll to position [1024, 0]
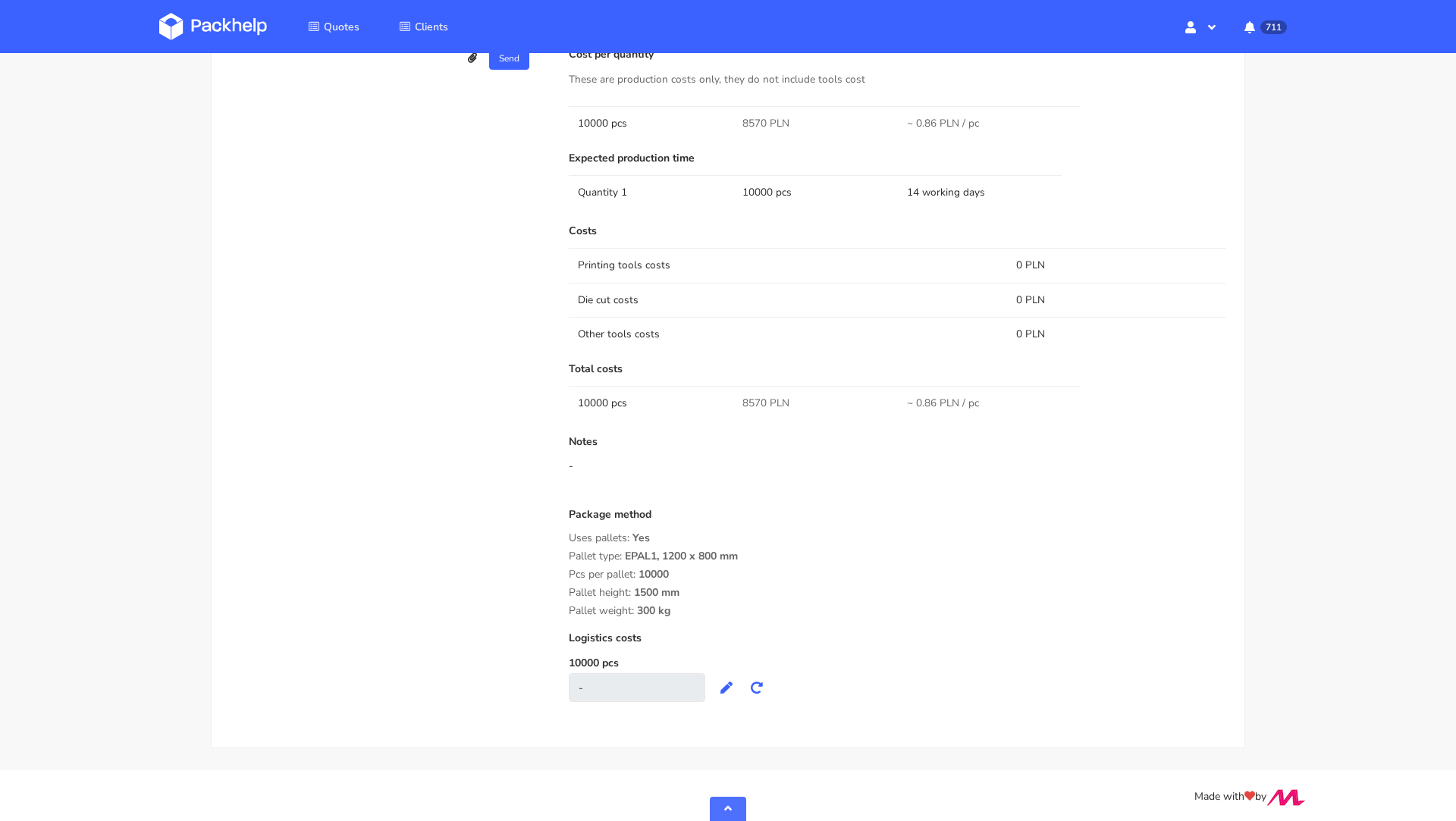
click at [753, 400] on span "8570 PLN" at bounding box center [766, 404] width 47 height 15
copy span "8570"
click at [367, 394] on div "Quote comments Variant comments D U Reorder of the HVHA Dawid Urbanowicz (Packh…" at bounding box center [388, 297] width 339 height 842
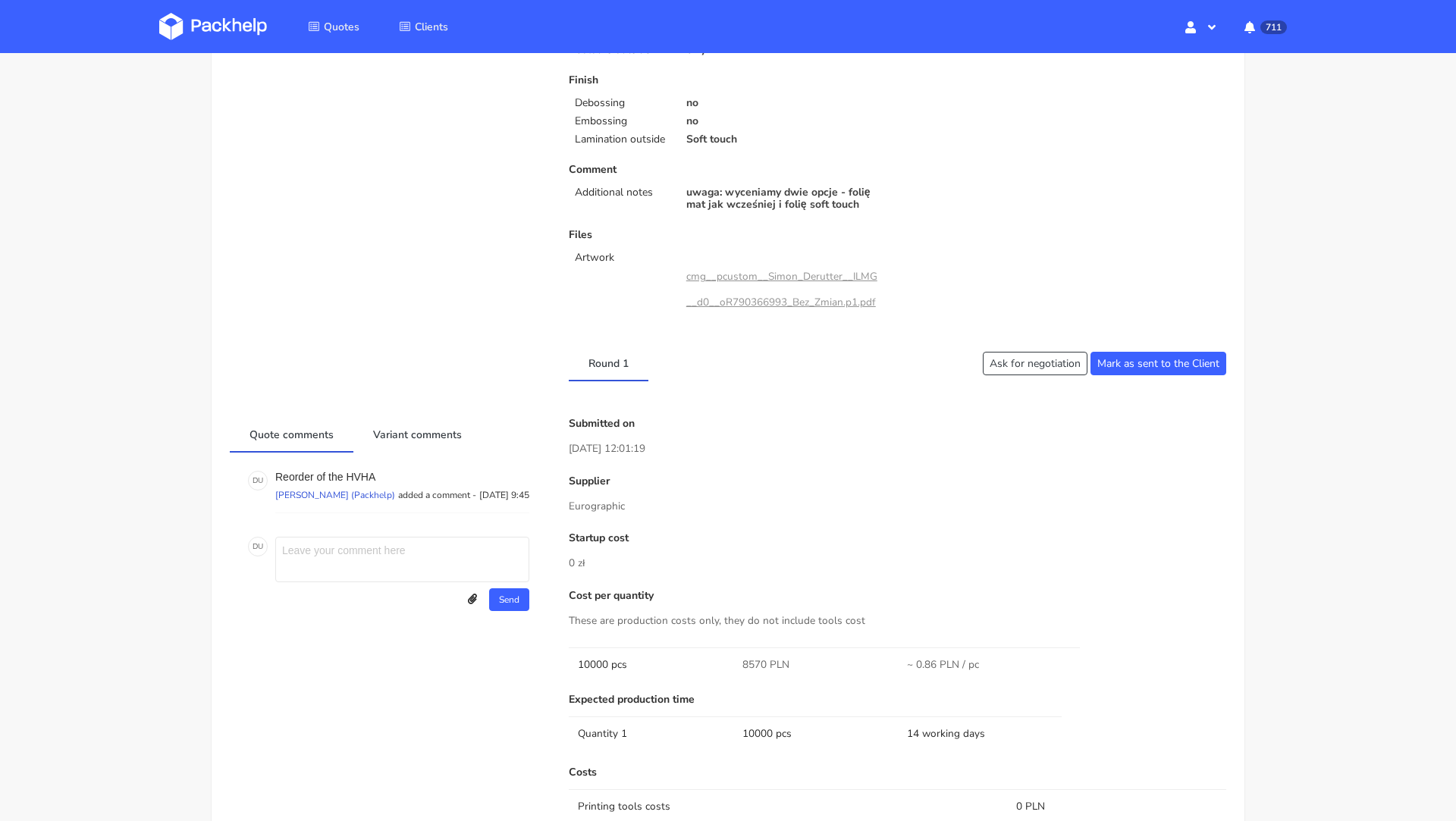
scroll to position [0, 0]
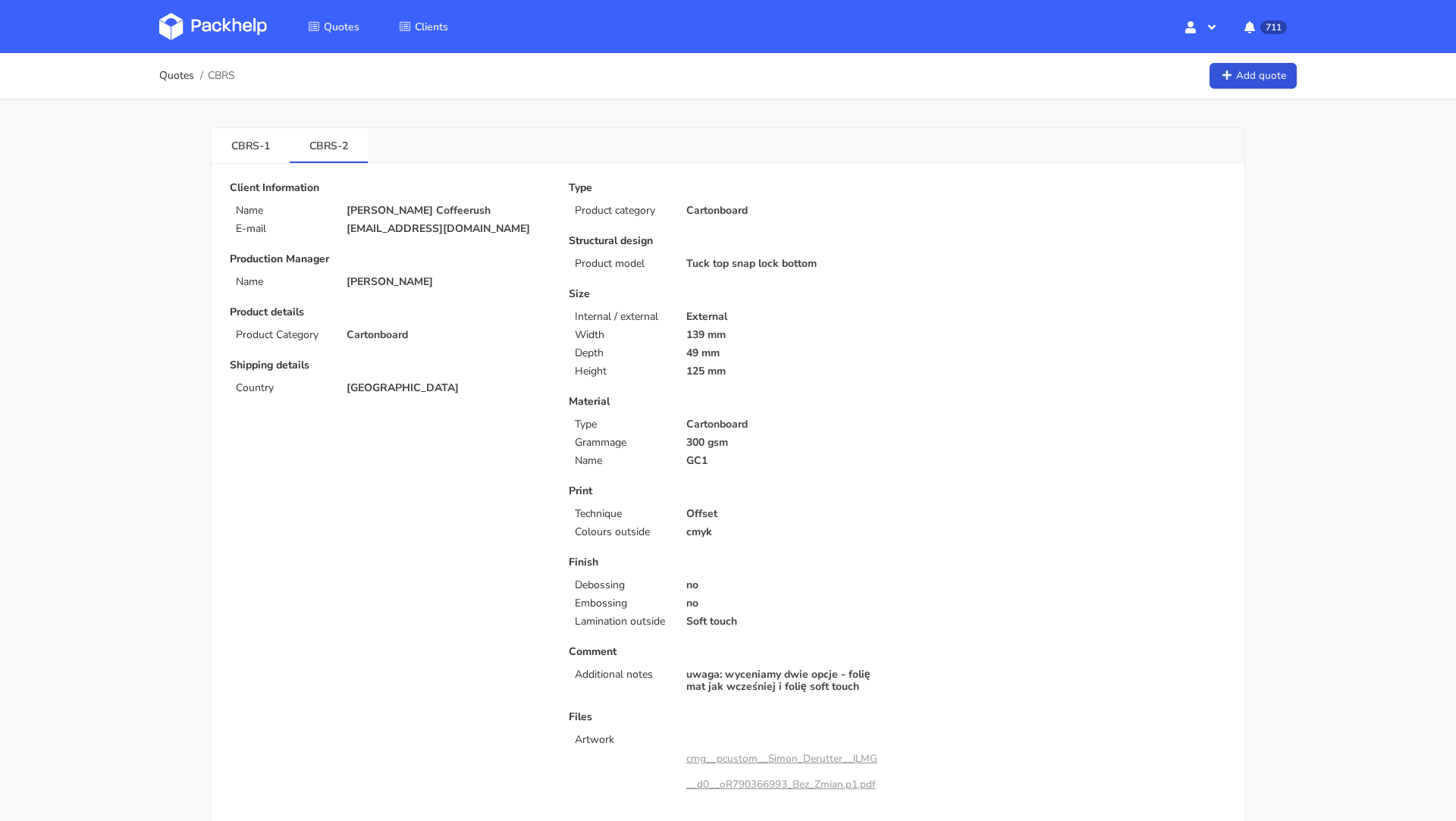
click at [214, 23] on img at bounding box center [212, 27] width 107 height 27
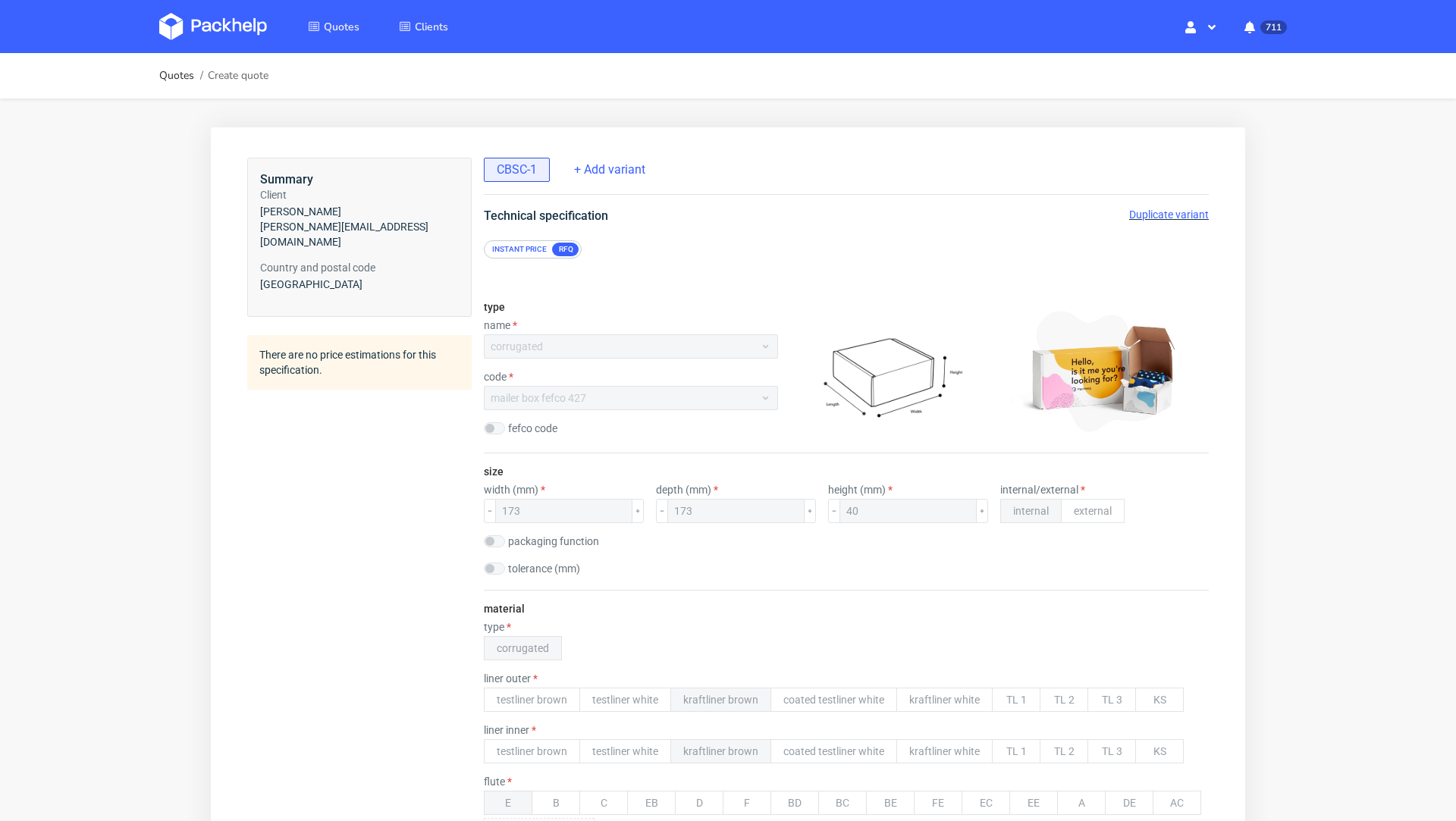
click at [1133, 214] on span "Duplicate variant" at bounding box center [1168, 215] width 80 height 12
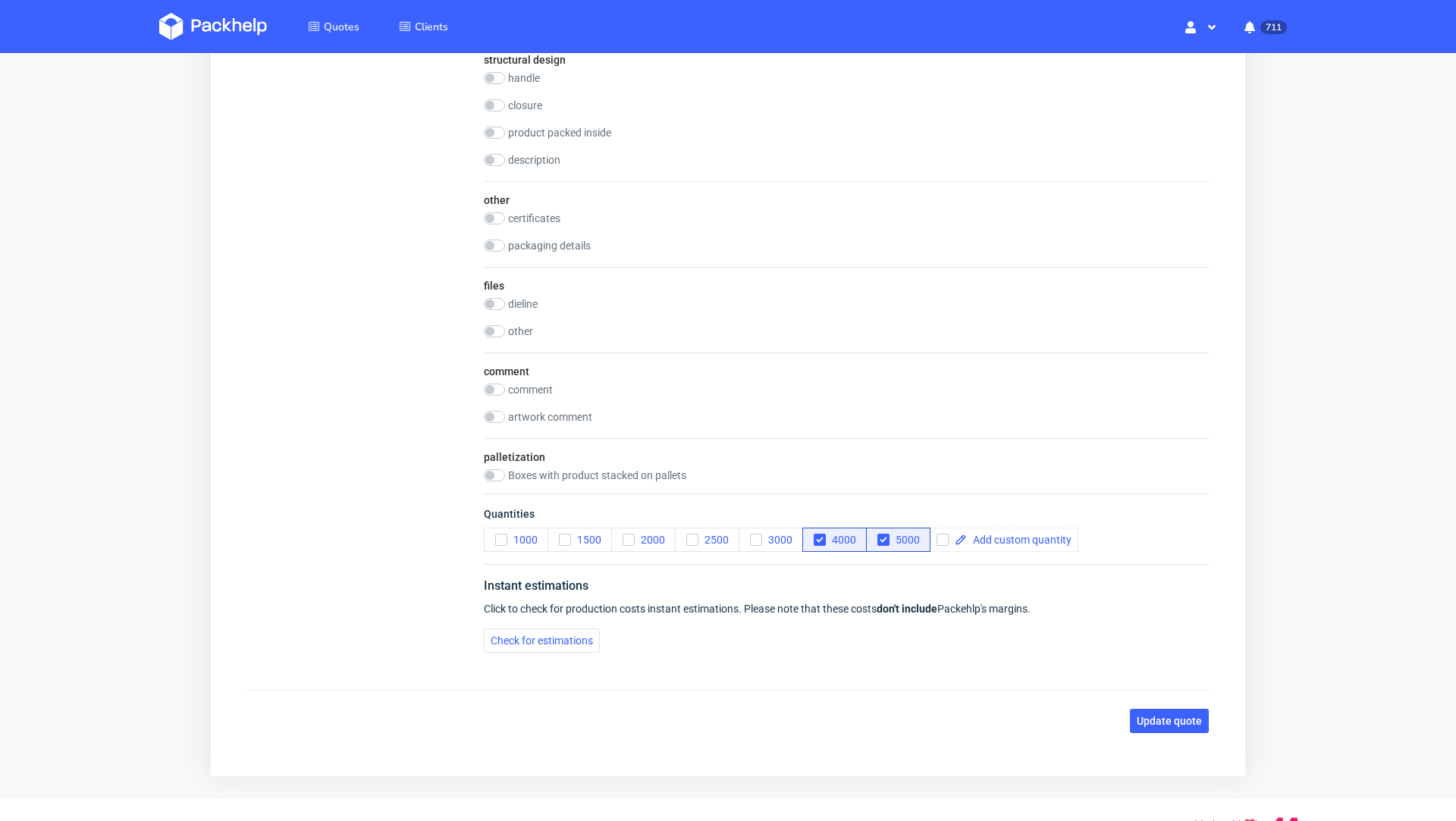
scroll to position [1368, 0]
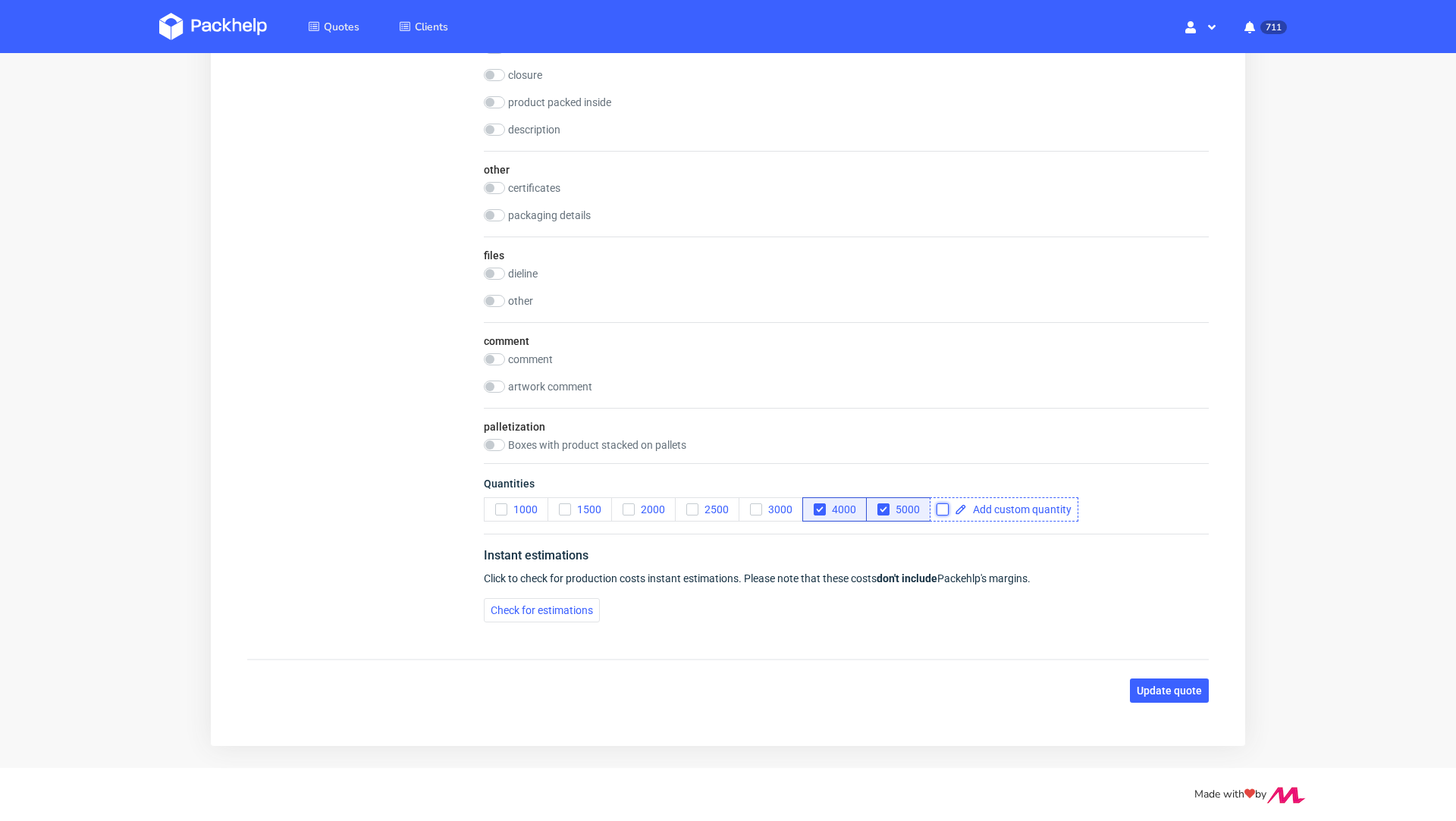
click at [945, 503] on input "checkbox" at bounding box center [943, 509] width 12 height 12
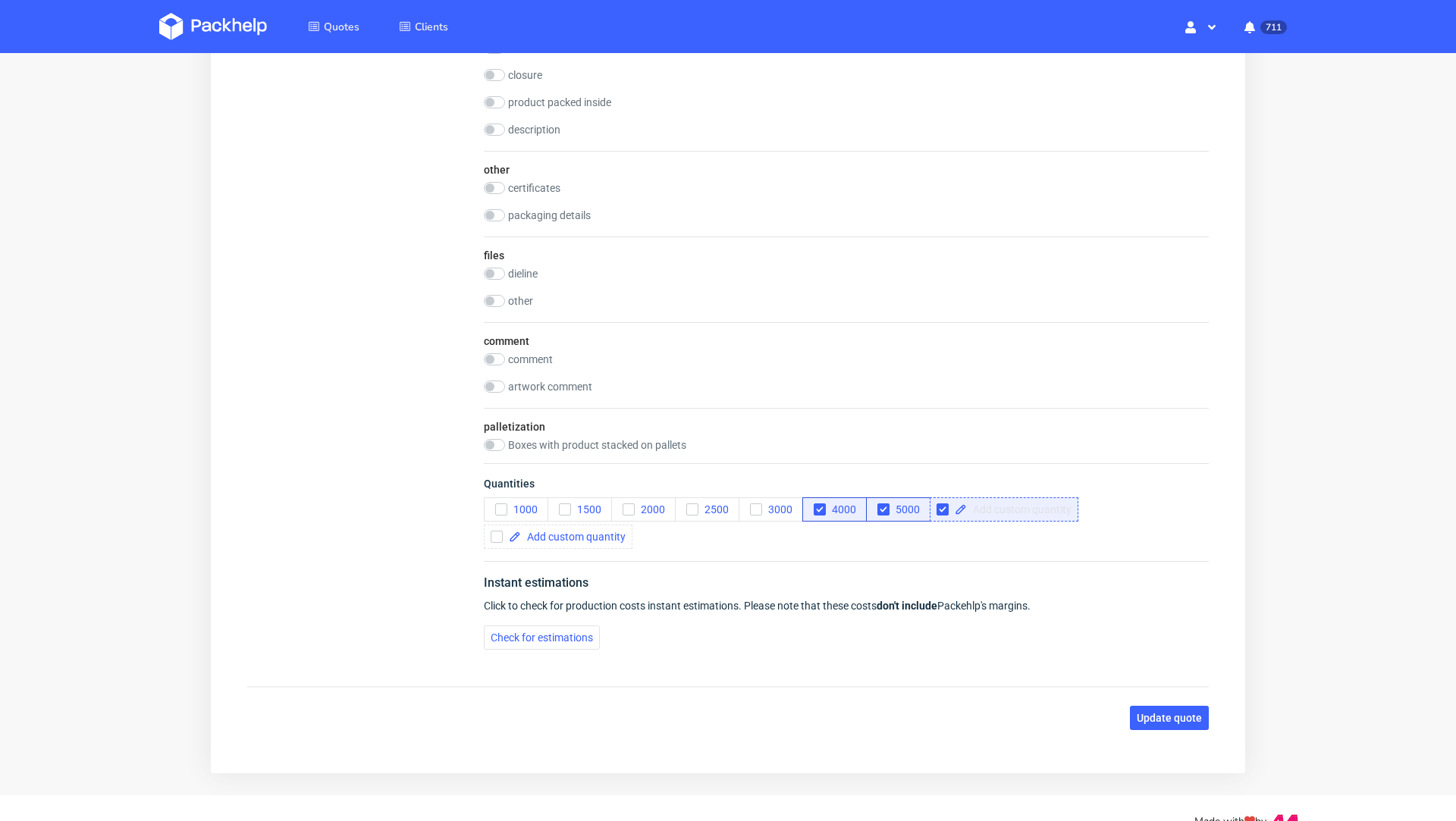
click at [974, 504] on span at bounding box center [1019, 509] width 105 height 10
click at [821, 497] on button "4000" at bounding box center [834, 509] width 64 height 24
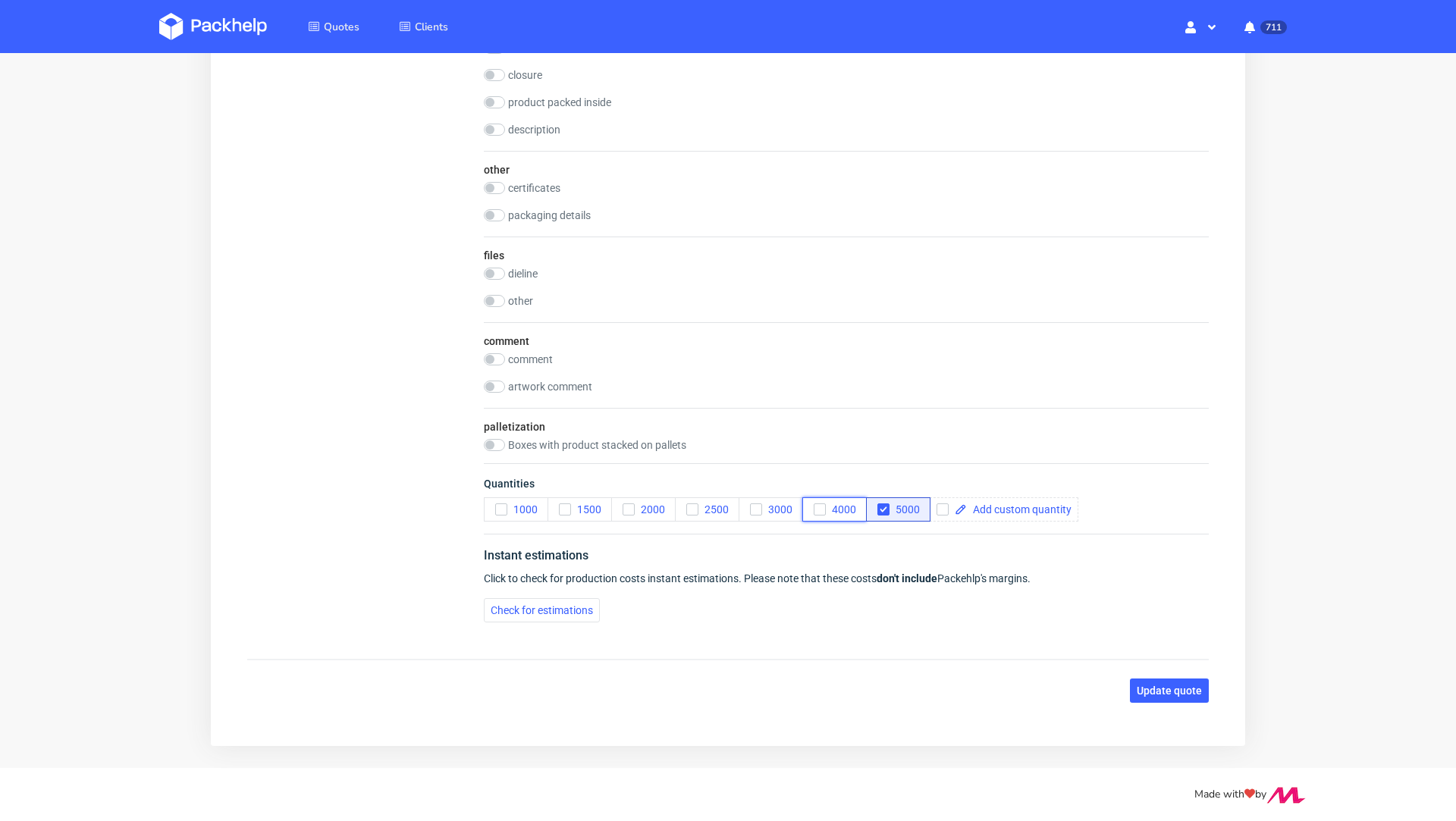
scroll to position [0, 0]
click at [883, 512] on div "button" at bounding box center [883, 509] width 12 height 12
click at [943, 508] on input "checkbox" at bounding box center [943, 509] width 12 height 12
checkbox input "true"
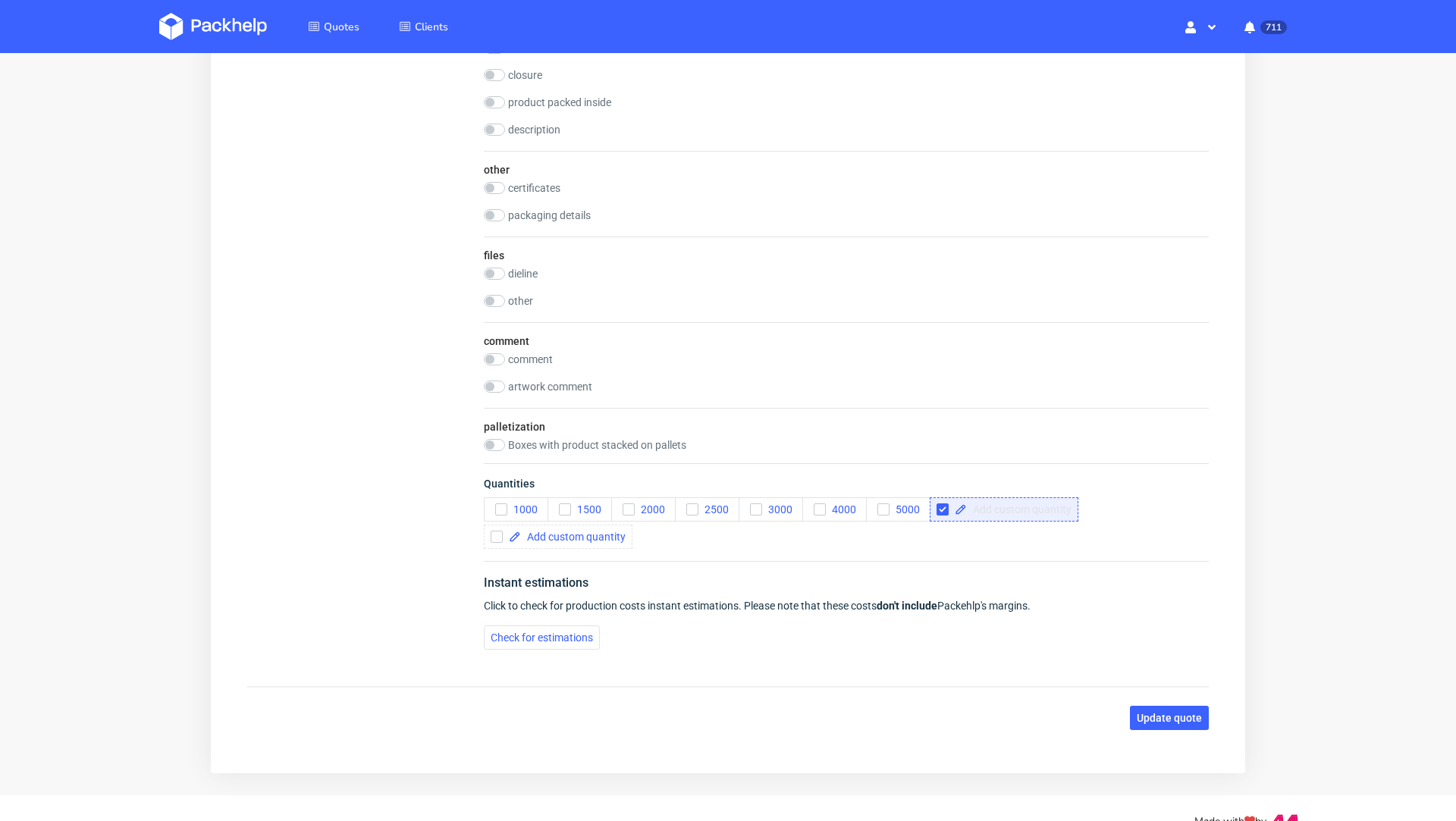
click at [986, 505] on span at bounding box center [1019, 509] width 105 height 10
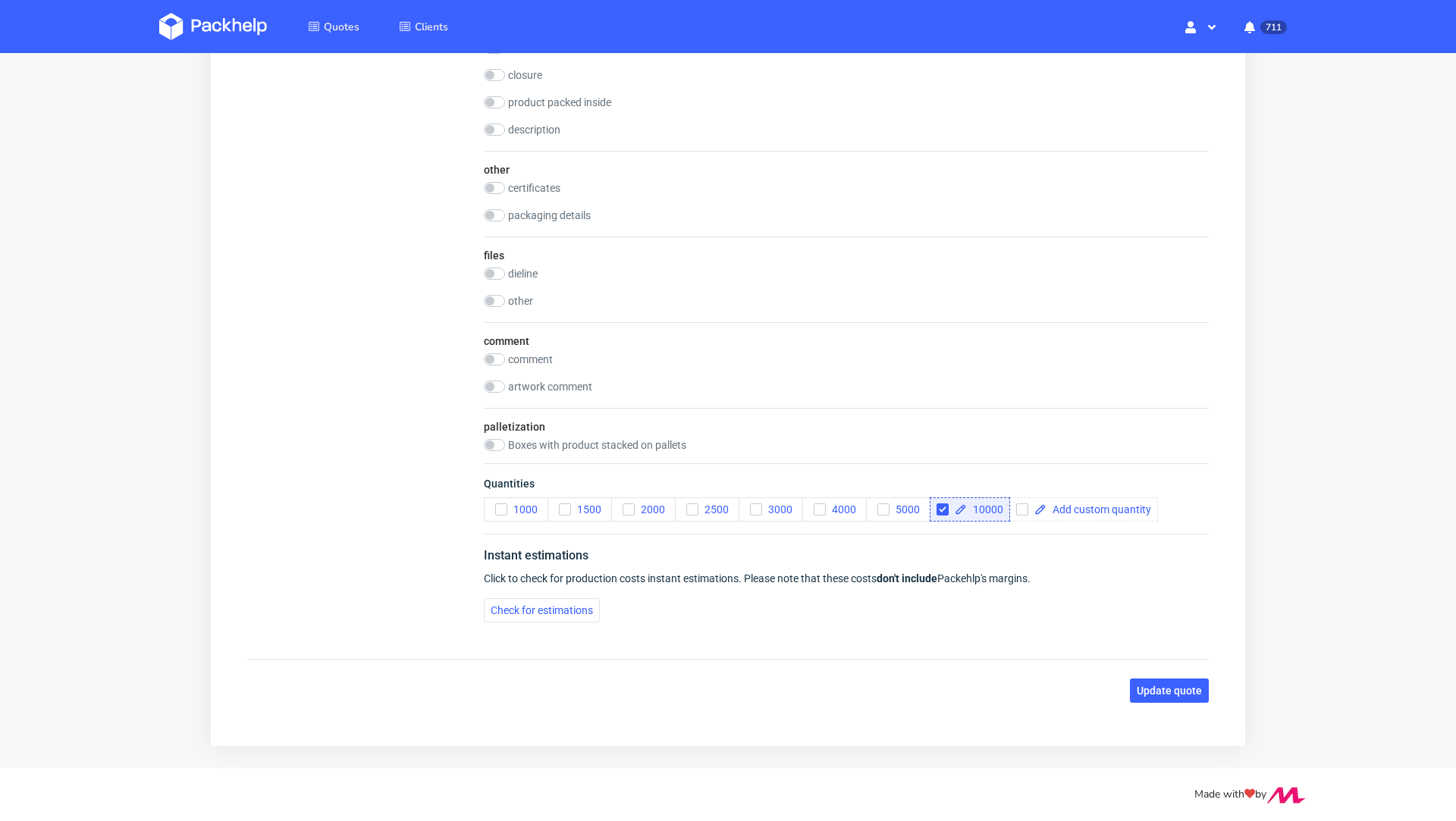
checkbox input "true"
click at [1152, 678] on button "Update quote" at bounding box center [1169, 690] width 79 height 24
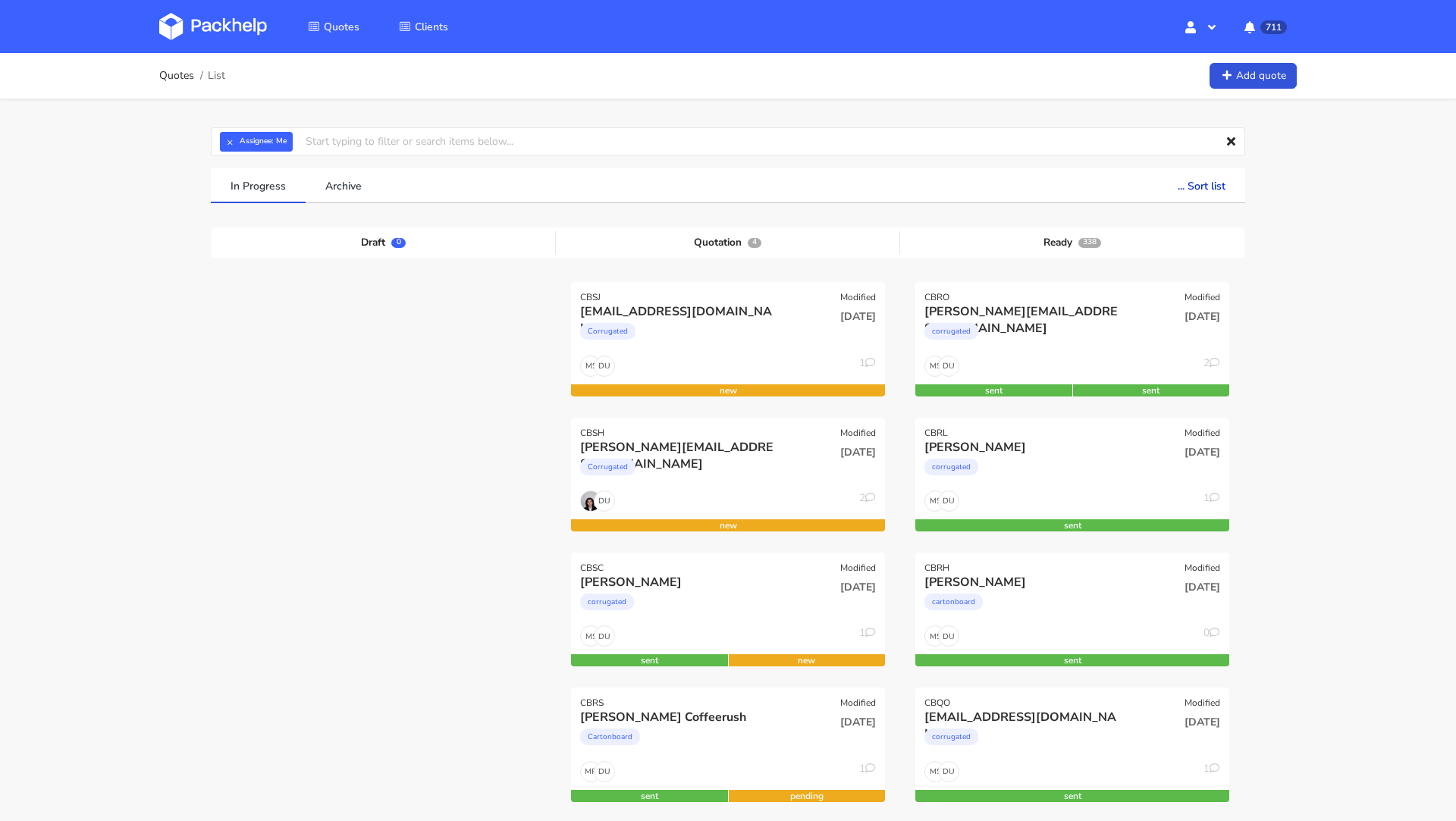
click at [217, 31] on img at bounding box center [212, 27] width 107 height 27
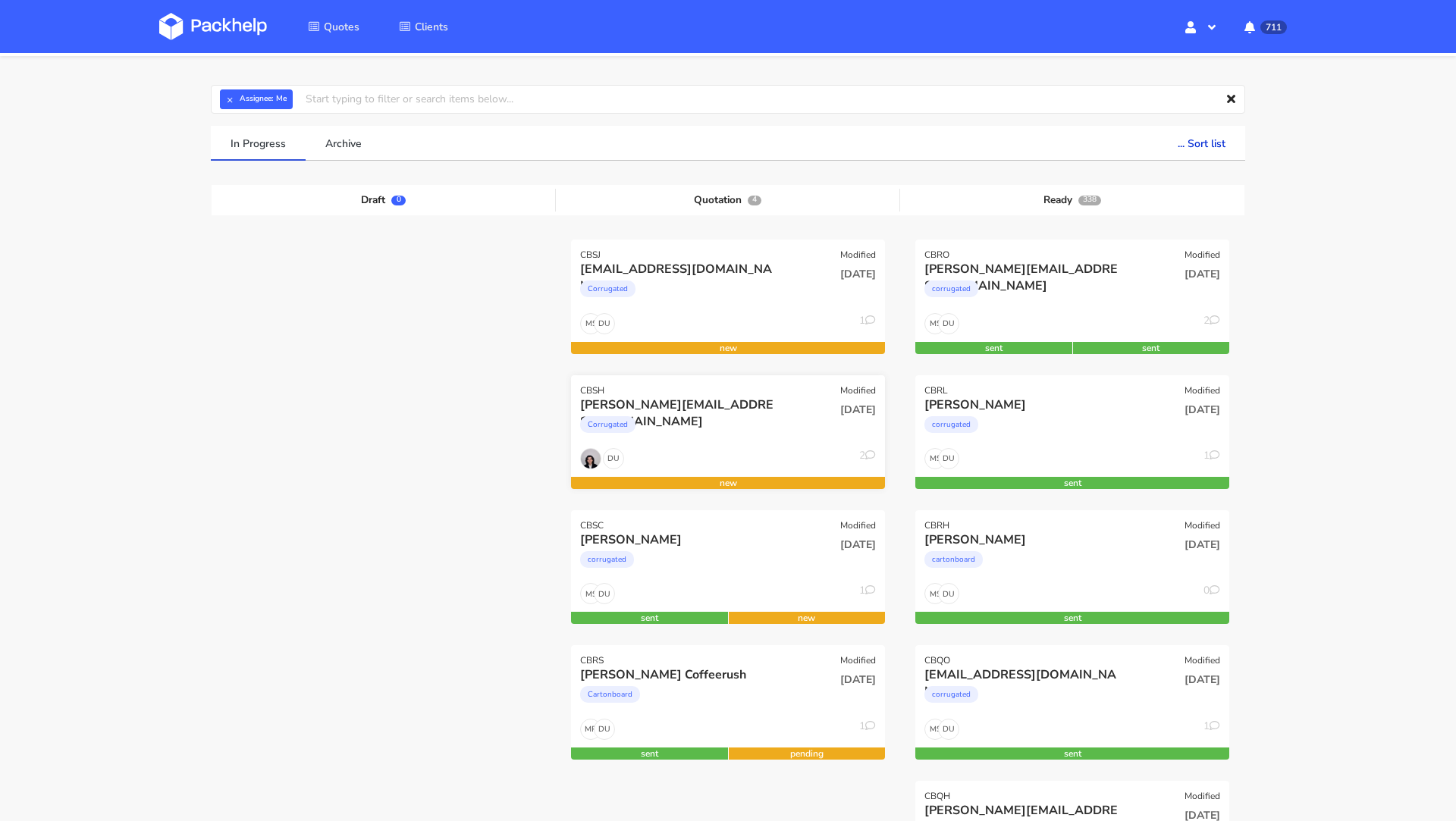
scroll to position [47, 0]
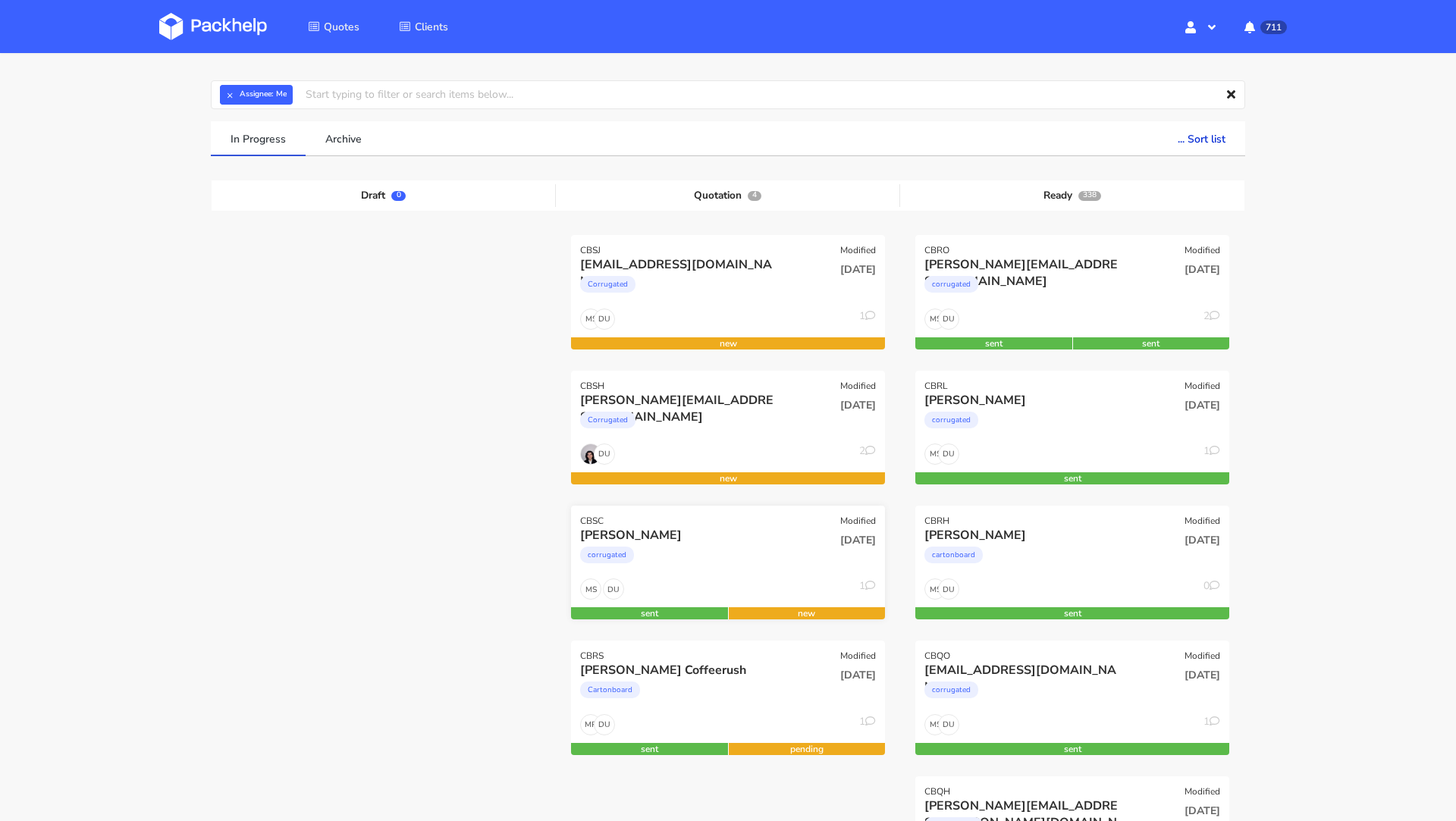
click at [685, 541] on div "[PERSON_NAME]" at bounding box center [681, 535] width 201 height 16
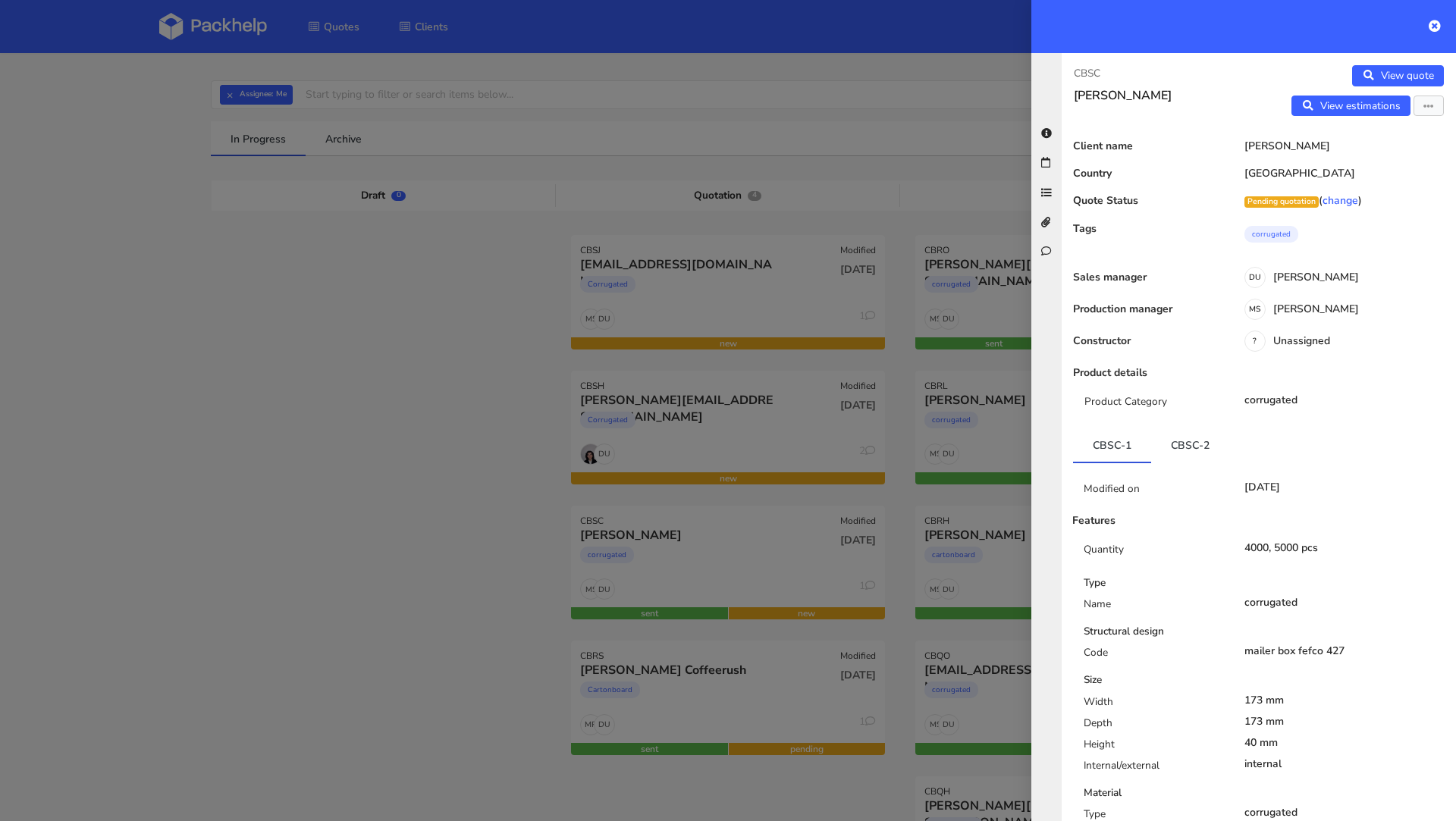
click at [1099, 75] on p "CBSC" at bounding box center [1160, 73] width 173 height 16
click at [1095, 69] on p "CBSC" at bounding box center [1160, 73] width 173 height 16
copy p "CBSC"
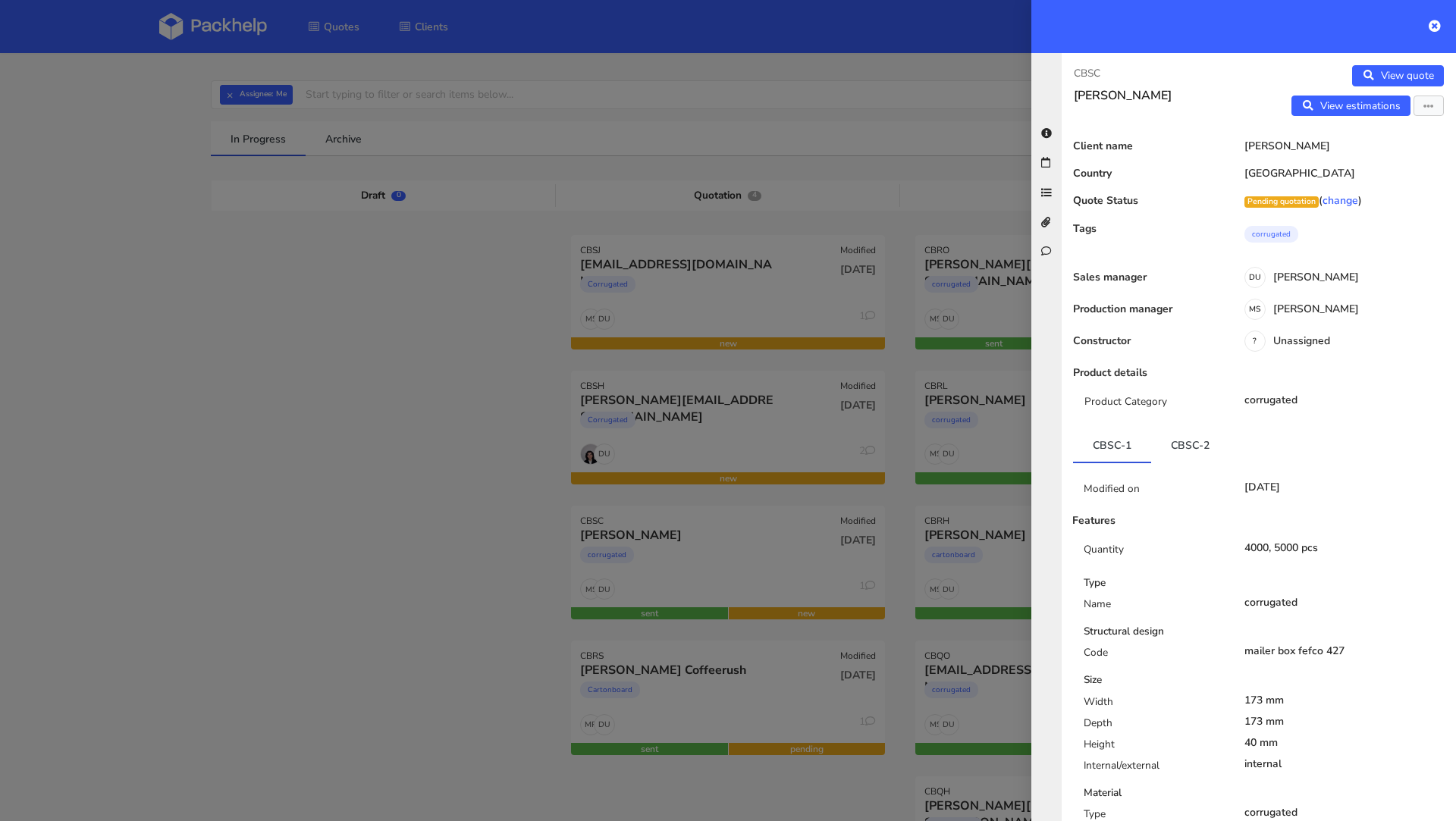
click at [277, 350] on div at bounding box center [728, 410] width 1456 height 821
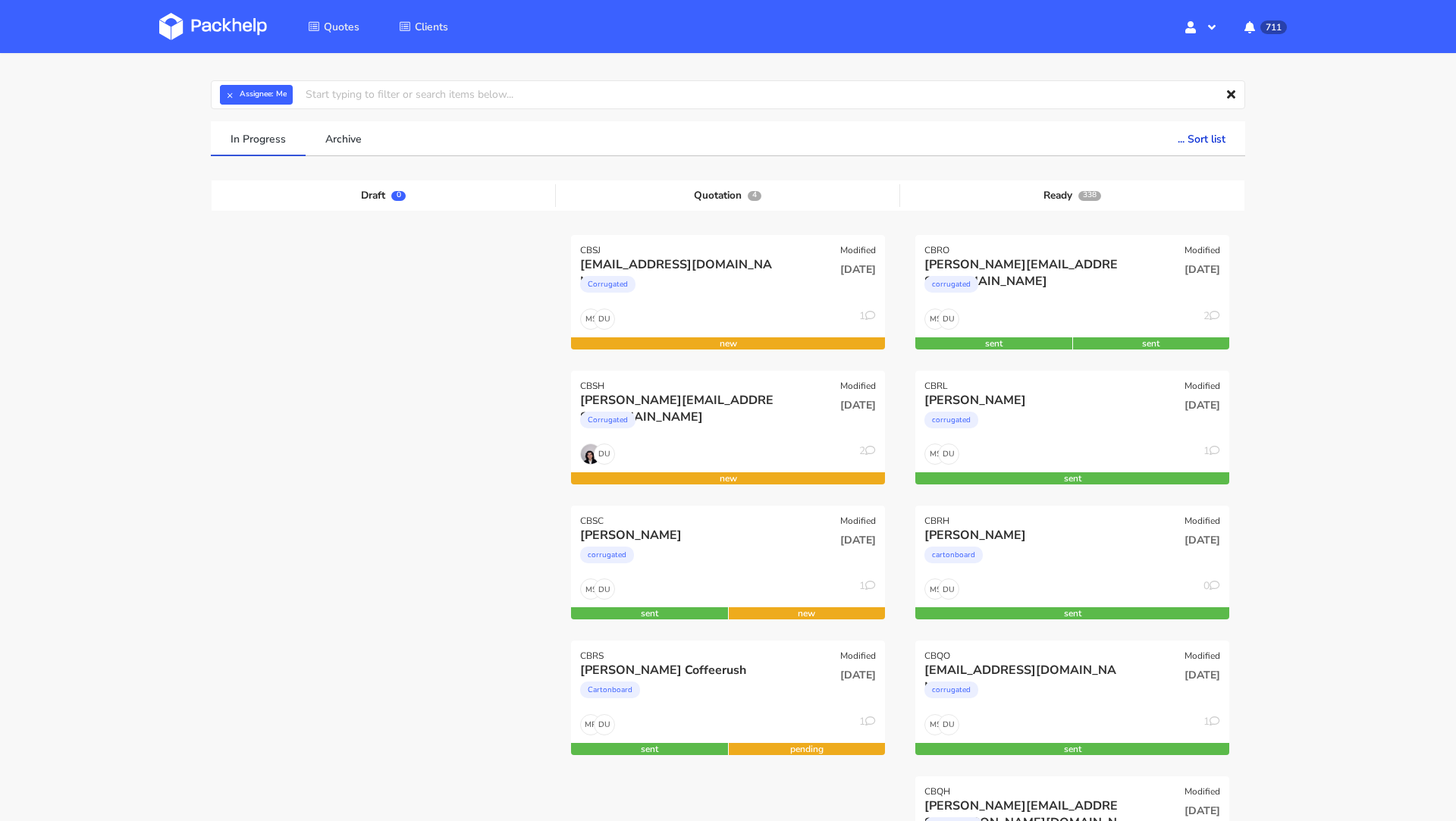
scroll to position [55, 0]
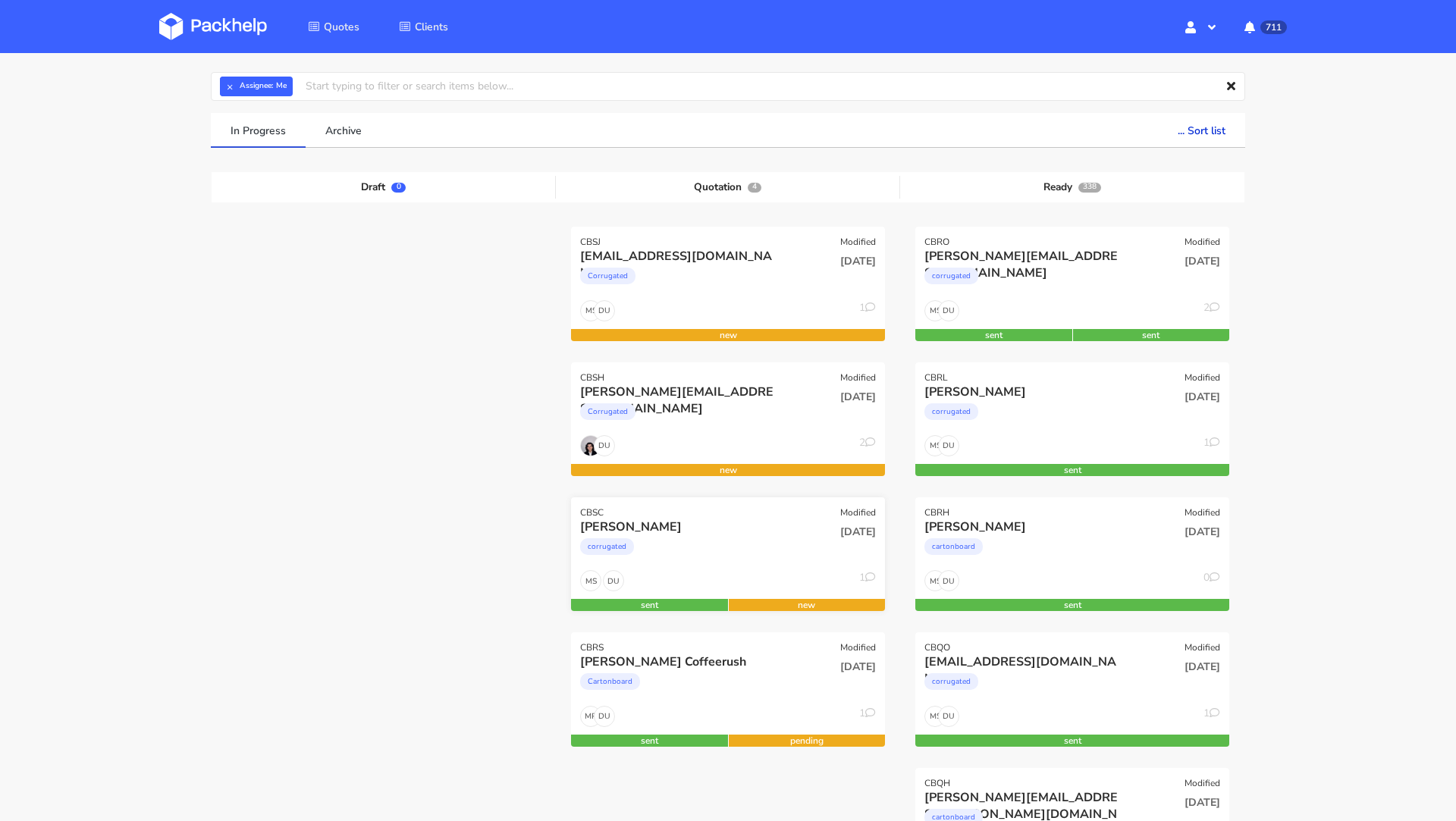
click at [689, 522] on div "[PERSON_NAME]" at bounding box center [681, 526] width 201 height 16
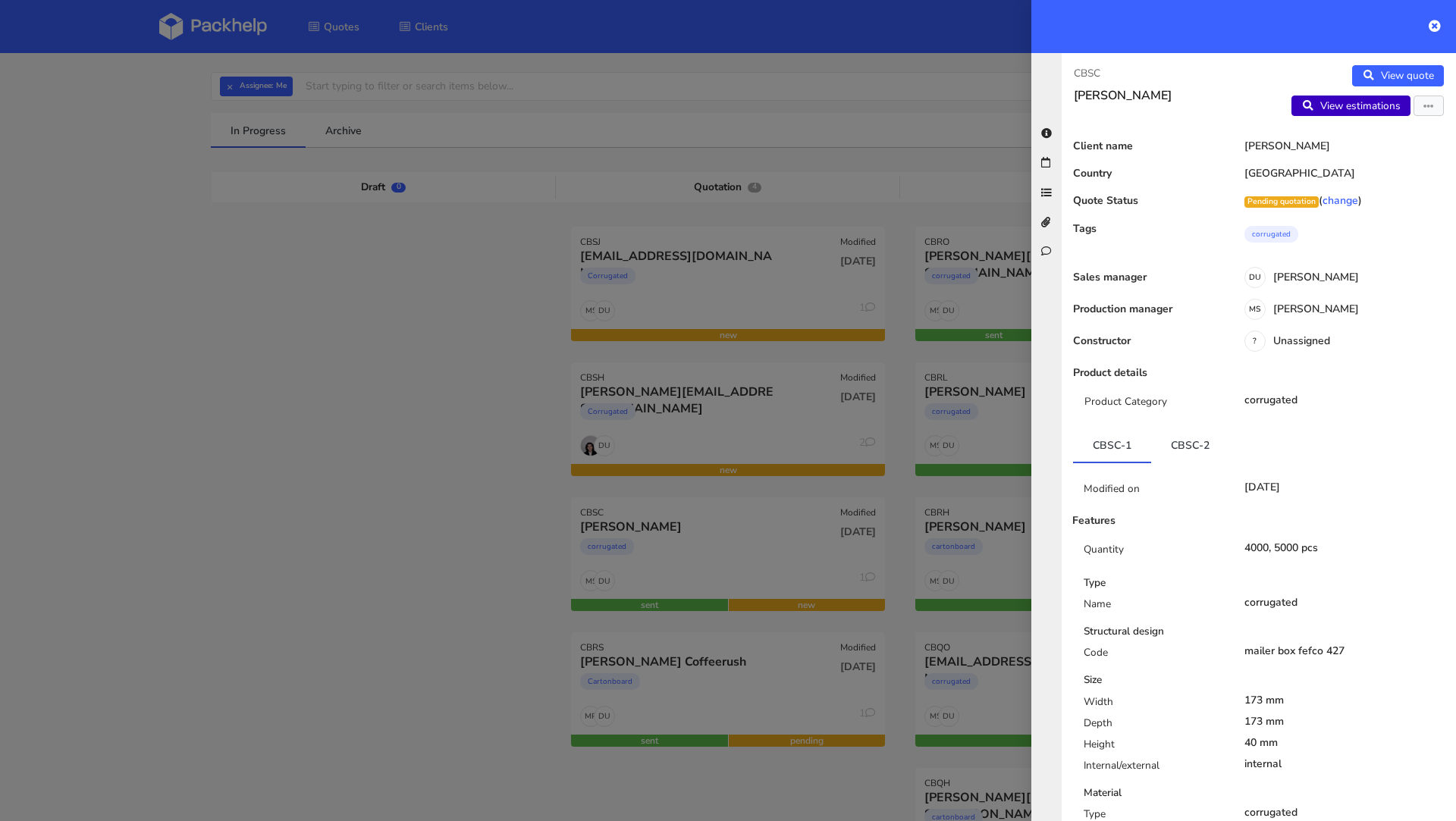
click at [1353, 111] on link "View estimations" at bounding box center [1350, 106] width 119 height 21
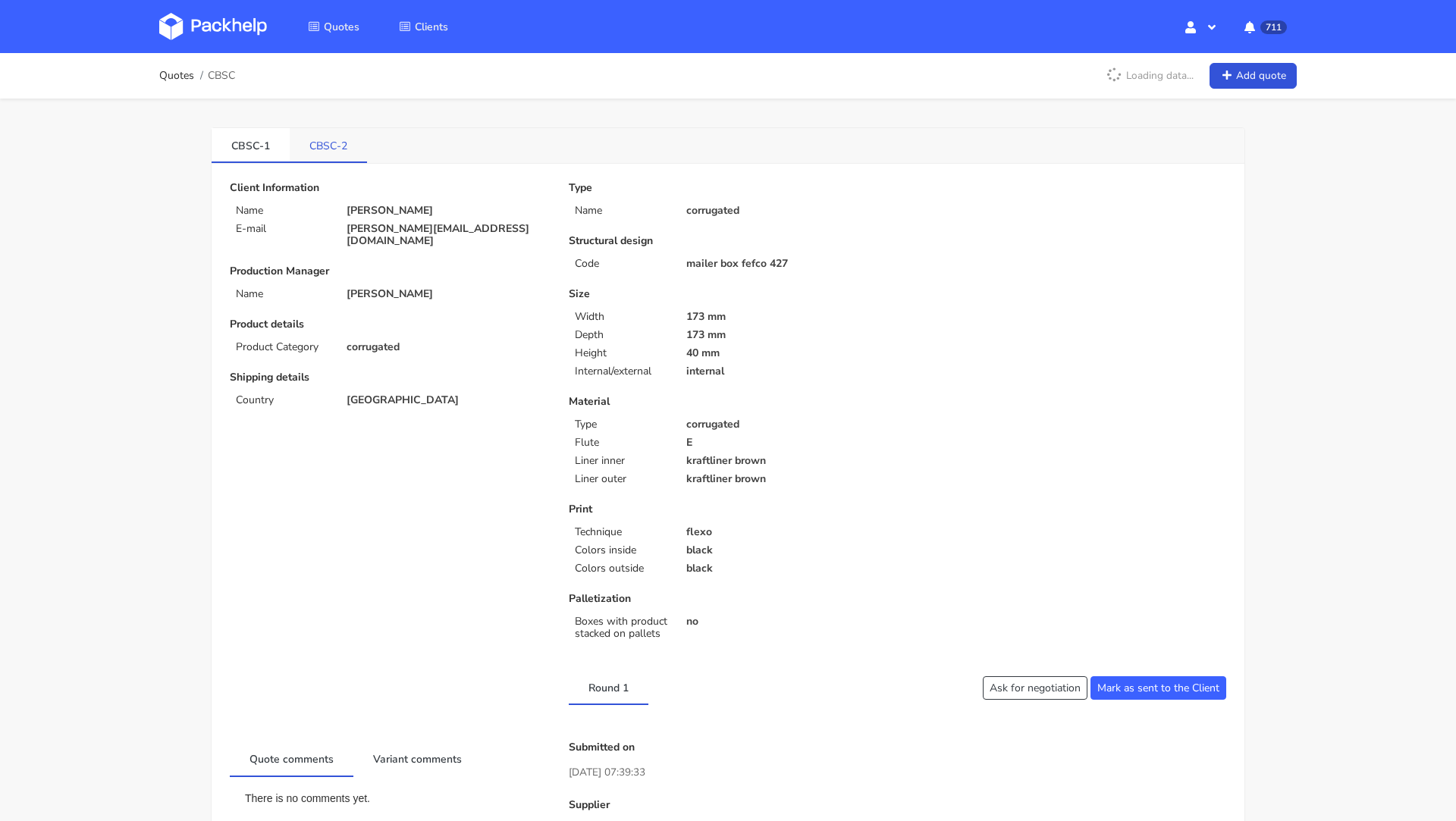
click at [357, 159] on link "CBSC-2" at bounding box center [328, 144] width 77 height 33
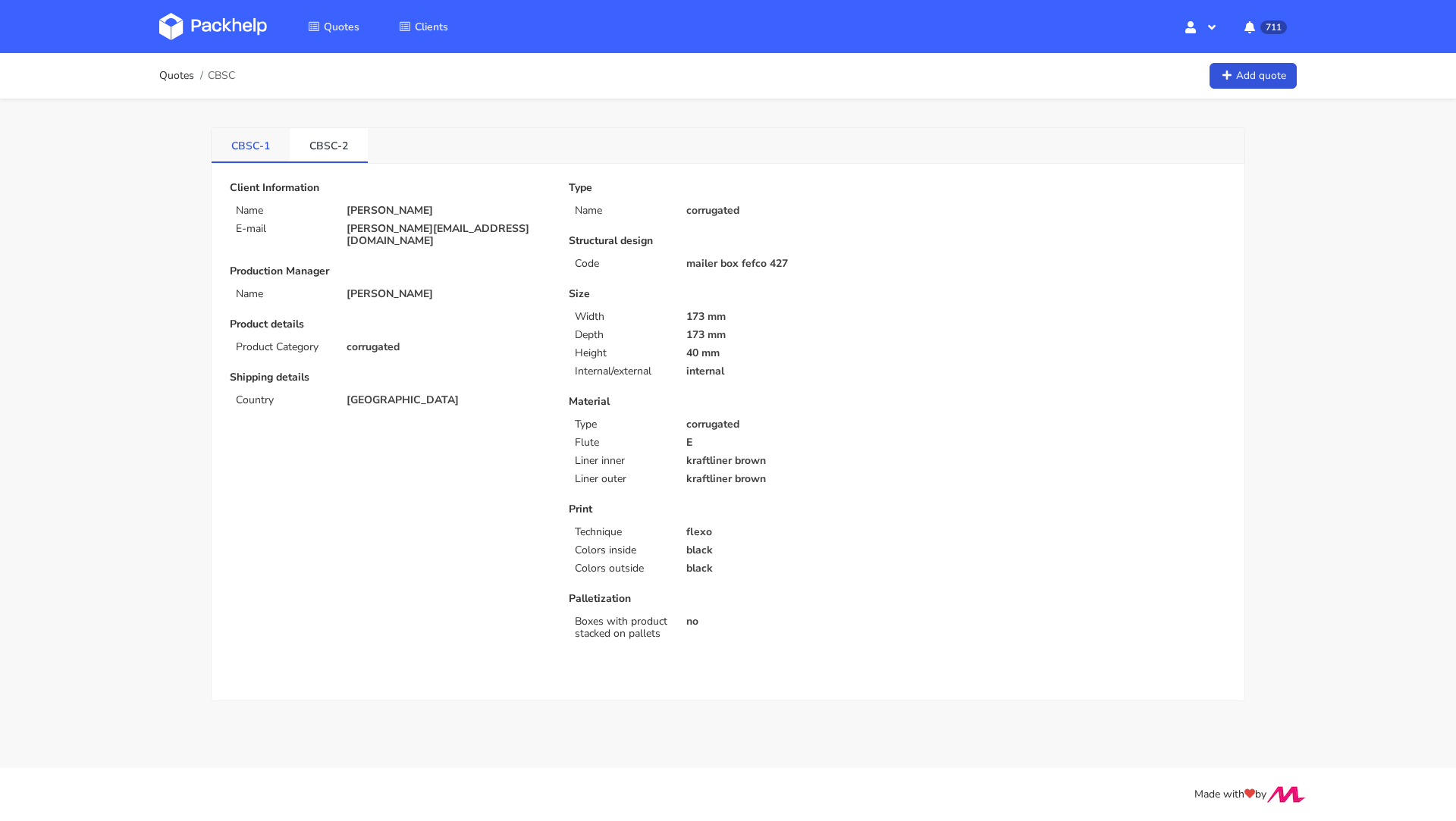
click at [265, 148] on link "CBSC-1" at bounding box center [250, 144] width 78 height 33
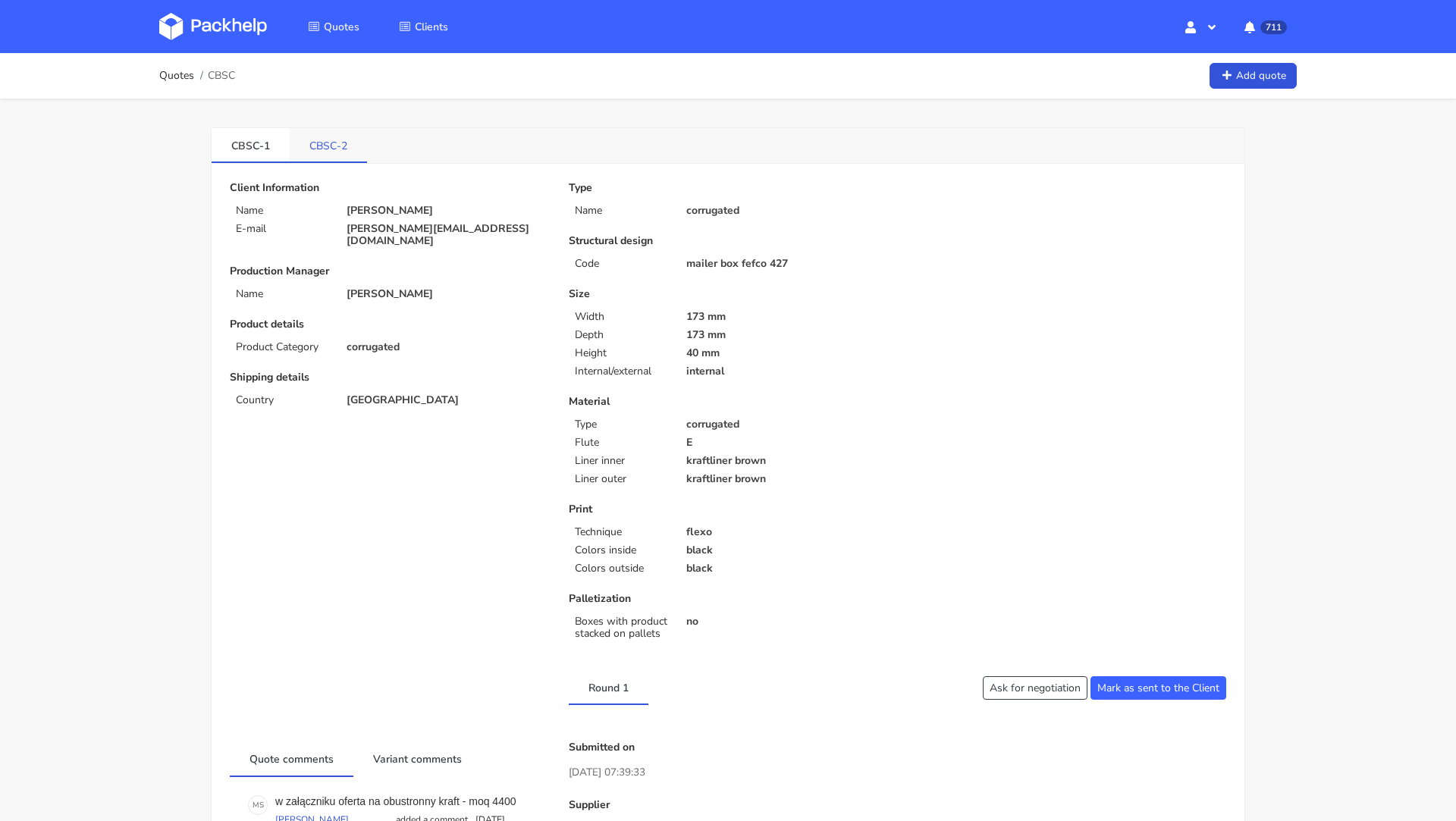
click at [325, 160] on link "CBSC-2" at bounding box center [328, 144] width 77 height 33
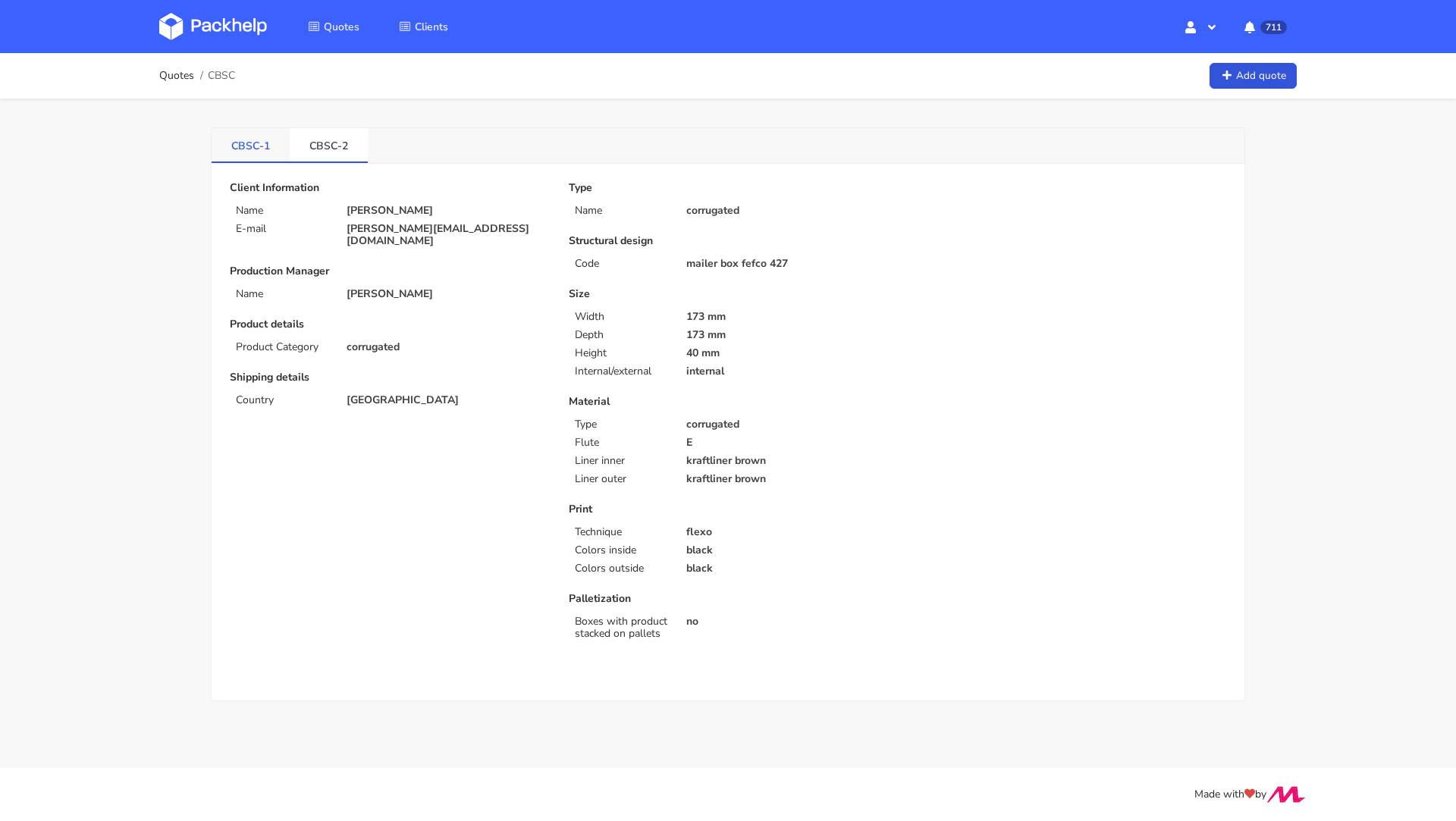
click at [255, 153] on link "CBSC-1" at bounding box center [250, 144] width 78 height 33
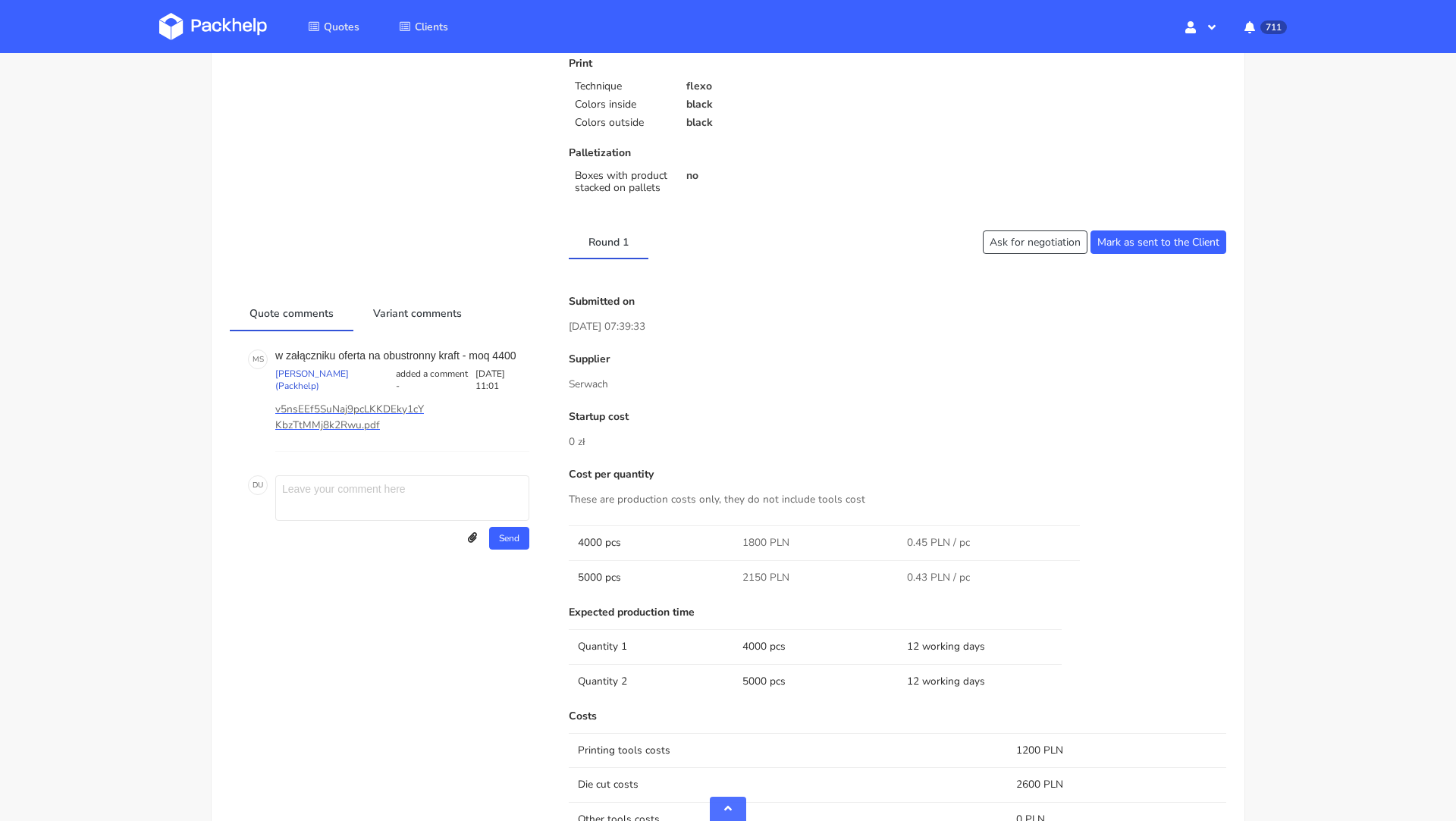
scroll to position [645, 0]
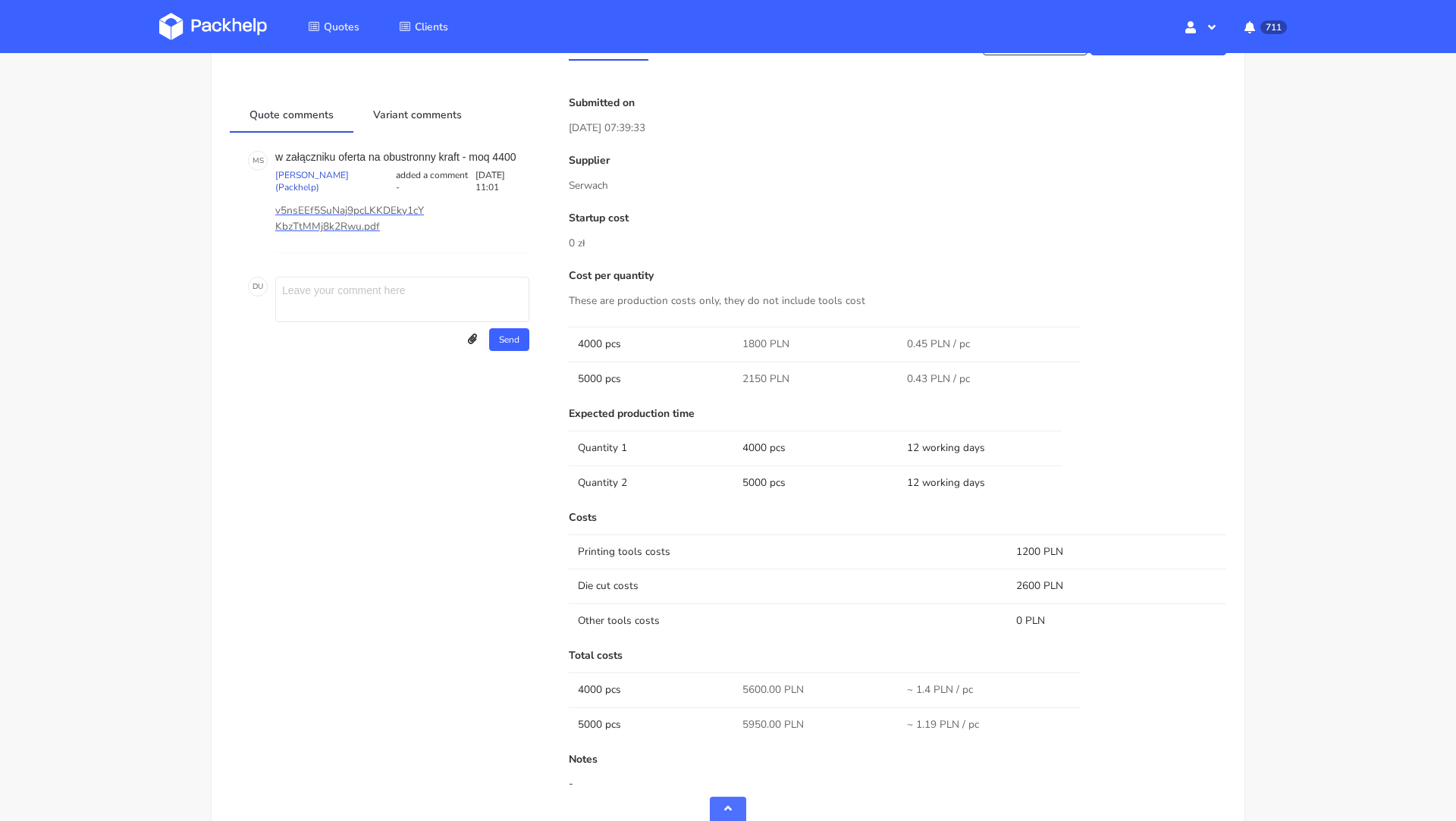
click at [1025, 585] on td "2600 PLN" at bounding box center [1116, 586] width 219 height 34
drag, startPoint x: 1061, startPoint y: 585, endPoint x: 1009, endPoint y: 581, distance: 52.2
click at [1009, 581] on td "2600 PLN" at bounding box center [1116, 586] width 219 height 34
copy td "2600 PLN"
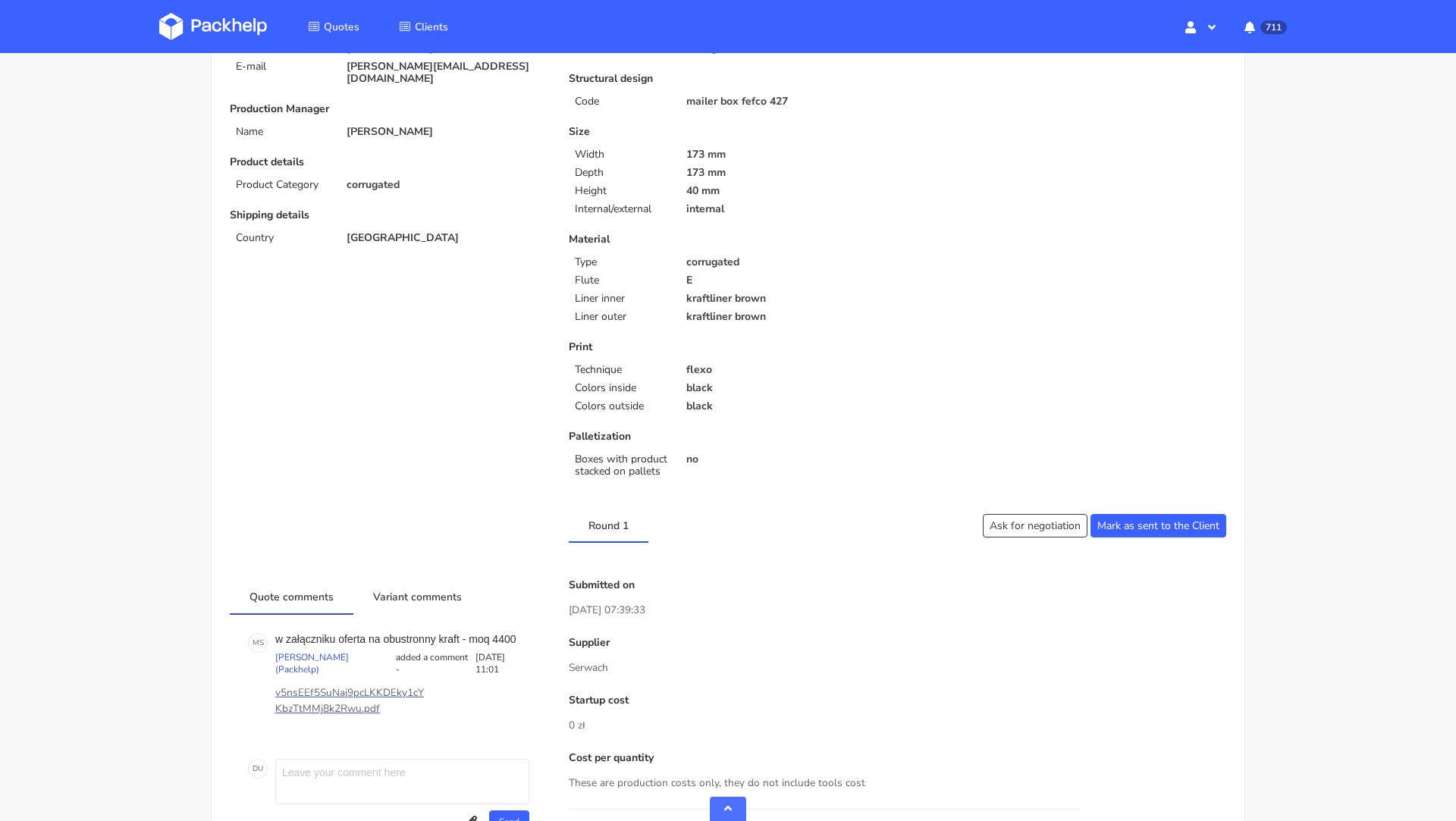
scroll to position [0, 0]
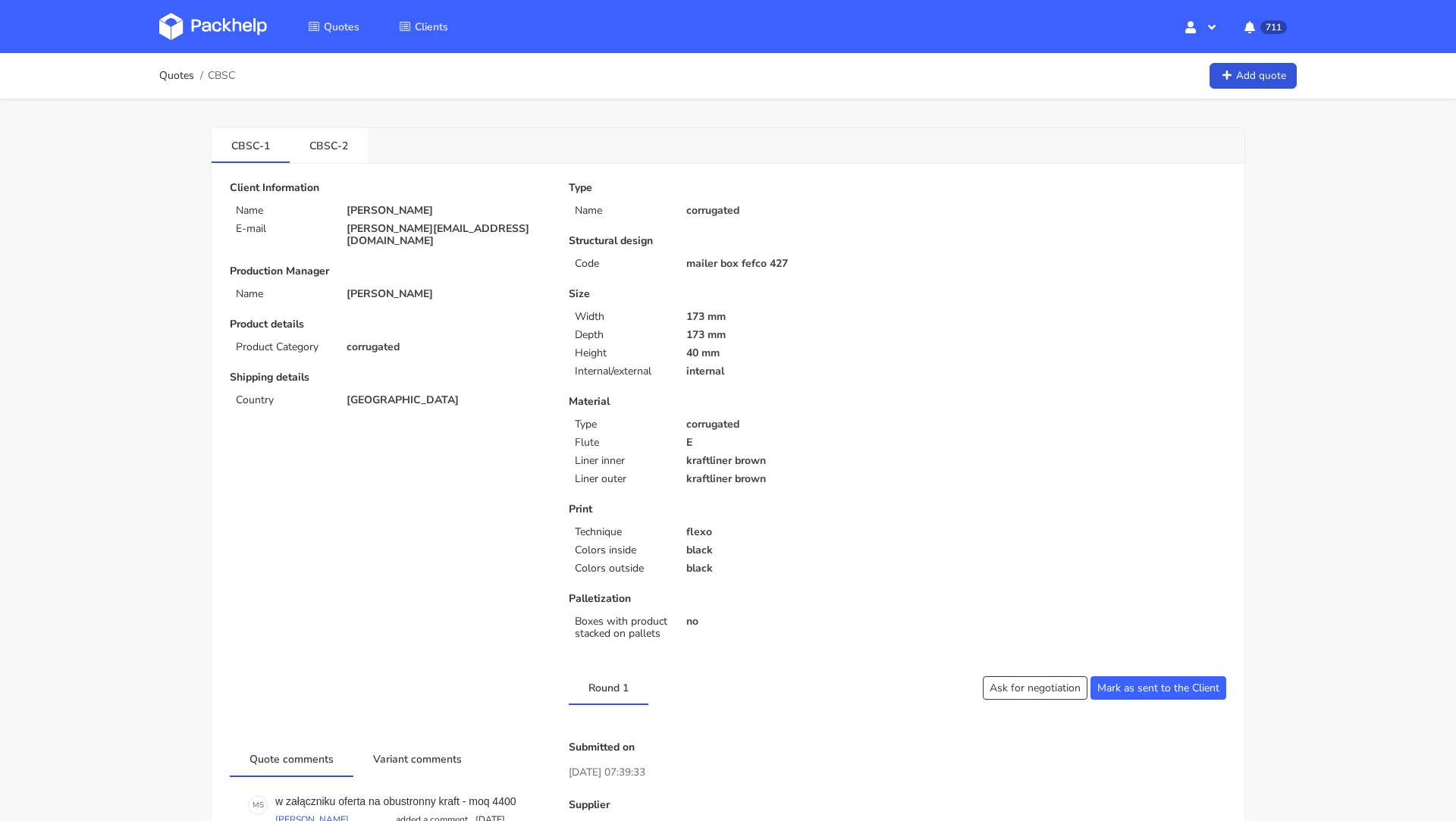
click at [209, 29] on img at bounding box center [212, 27] width 107 height 27
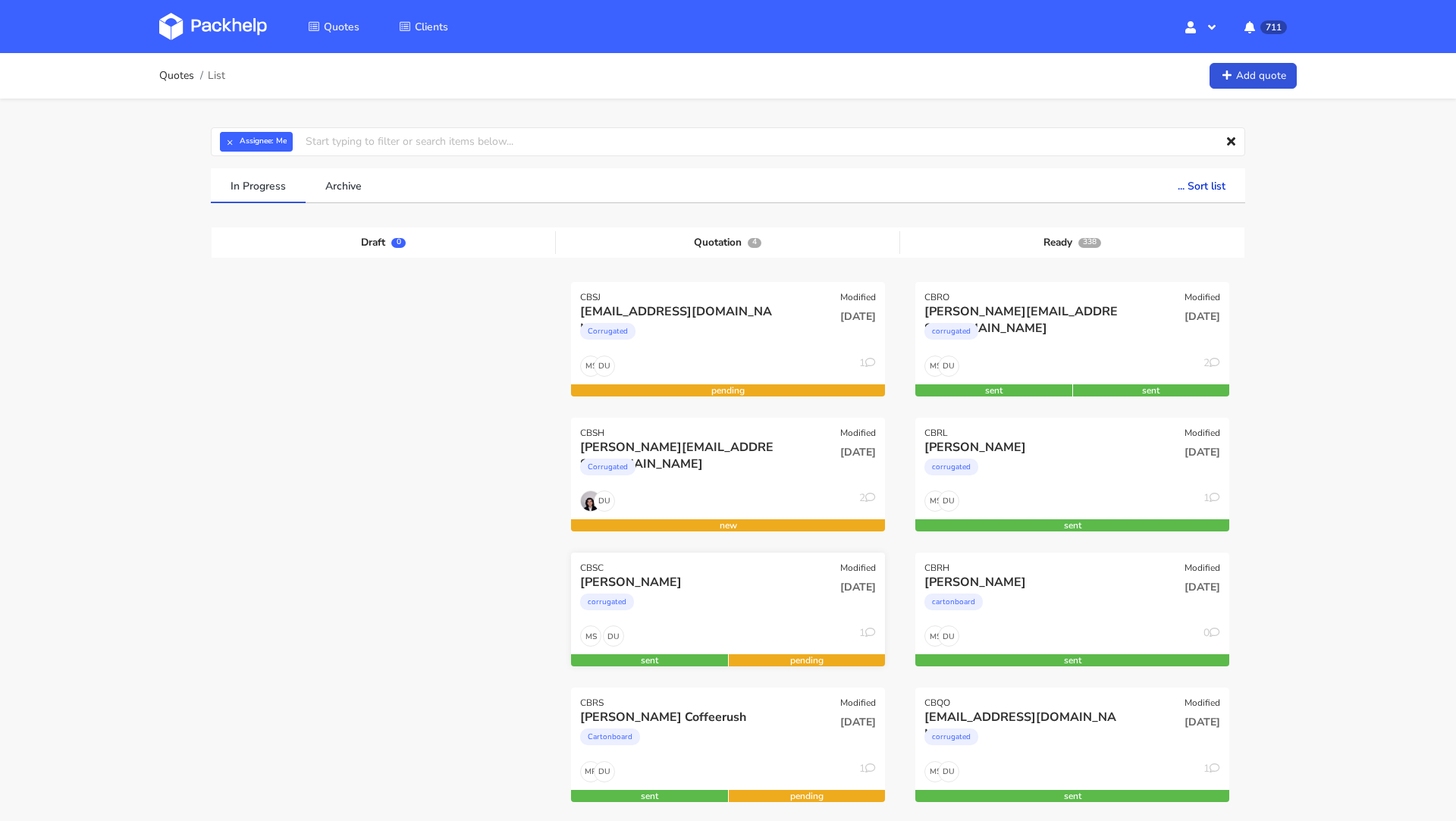
click at [622, 591] on div "corrugated" at bounding box center [681, 605] width 201 height 30
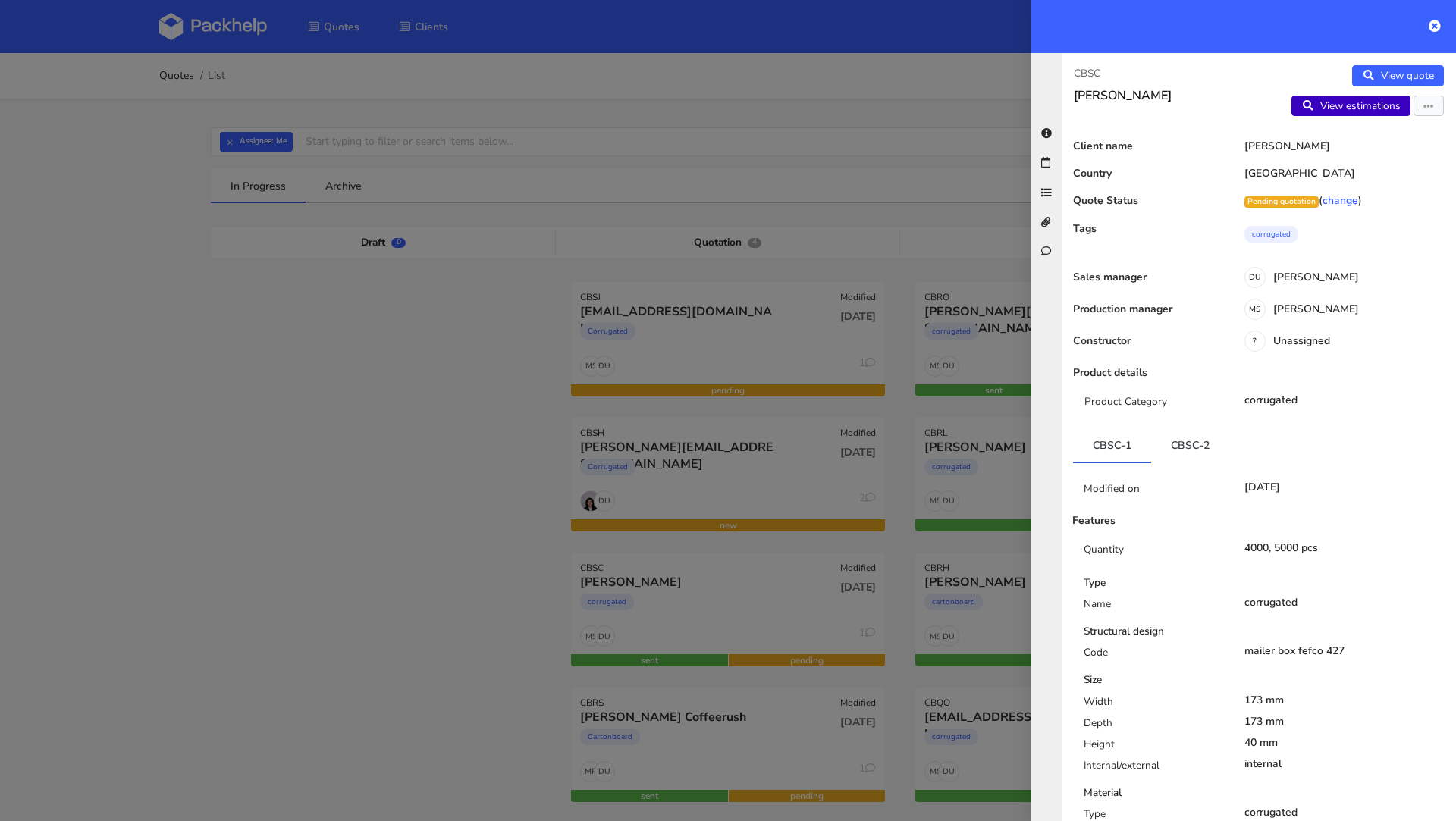
click at [1344, 113] on link "View estimations" at bounding box center [1350, 106] width 119 height 21
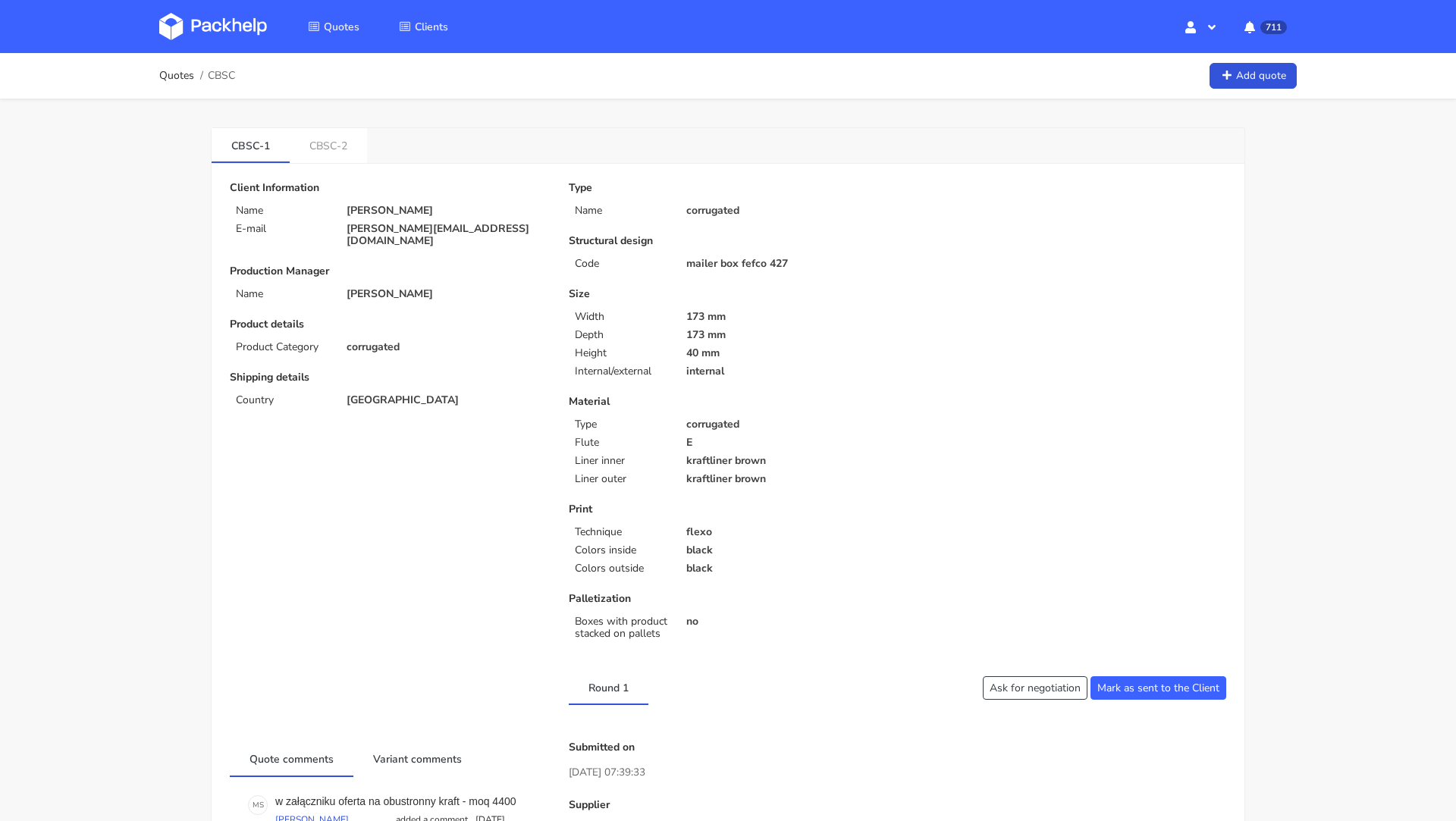
click at [217, 37] on img at bounding box center [212, 27] width 107 height 27
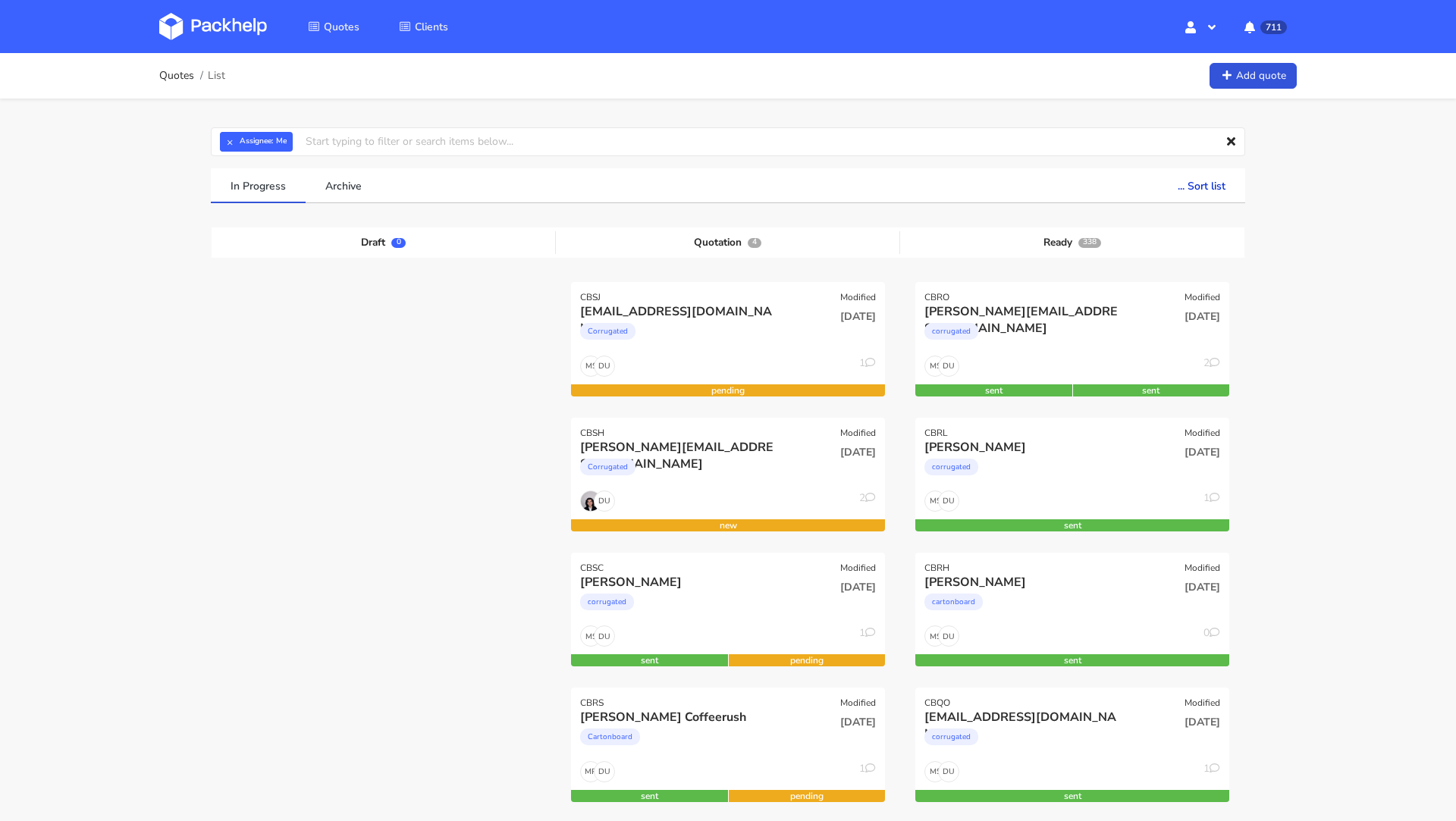
click at [198, 36] on img at bounding box center [212, 27] width 107 height 27
click at [242, 15] on img at bounding box center [212, 27] width 107 height 27
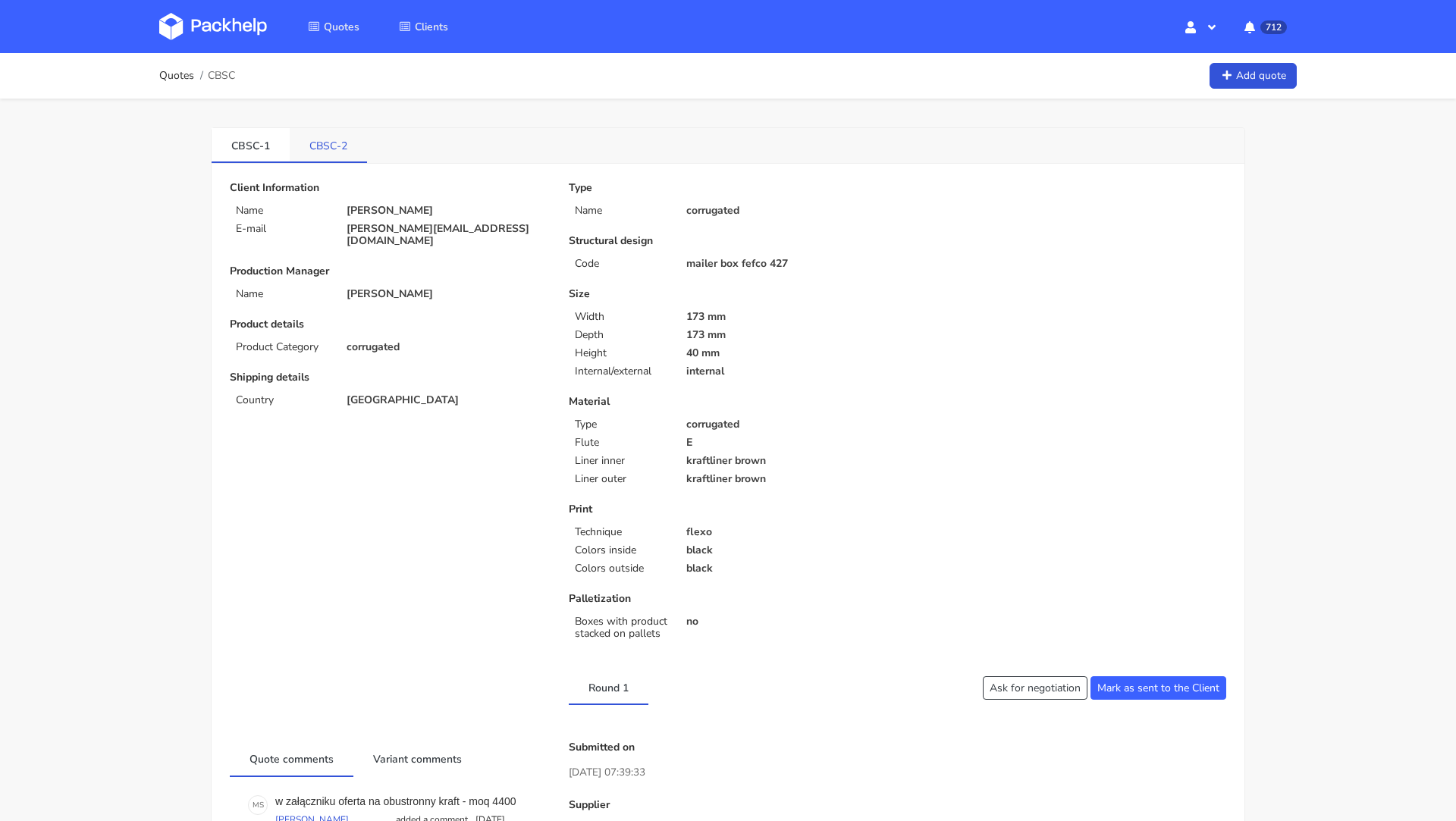
click at [329, 144] on link "CBSC-2" at bounding box center [328, 144] width 77 height 33
click at [220, 70] on span "CBSC" at bounding box center [221, 76] width 27 height 12
copy span "CBSC"
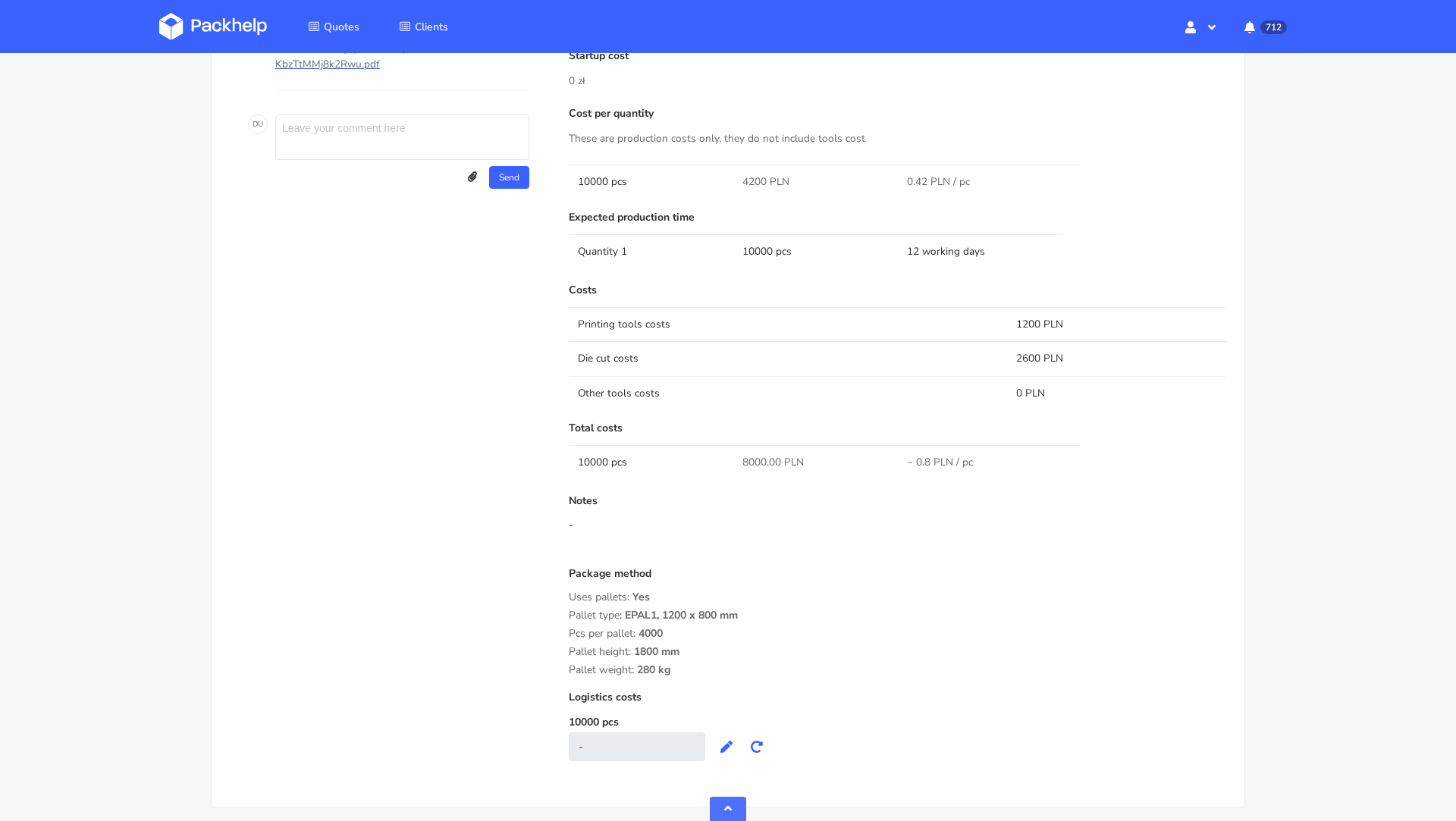
scroll to position [830, 0]
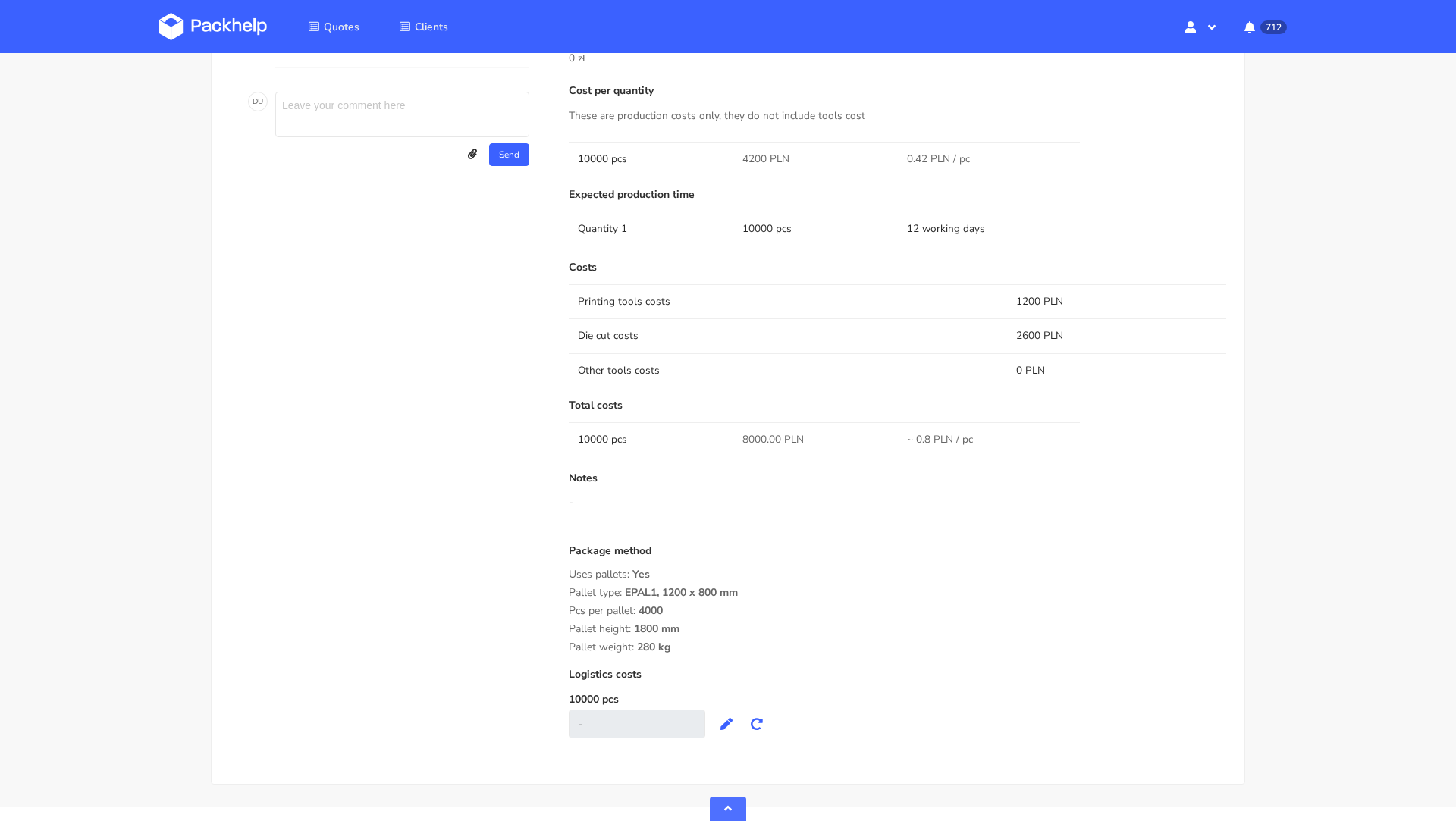
click at [747, 442] on span "8000.00 PLN" at bounding box center [774, 440] width 62 height 15
copy span "8000.00"
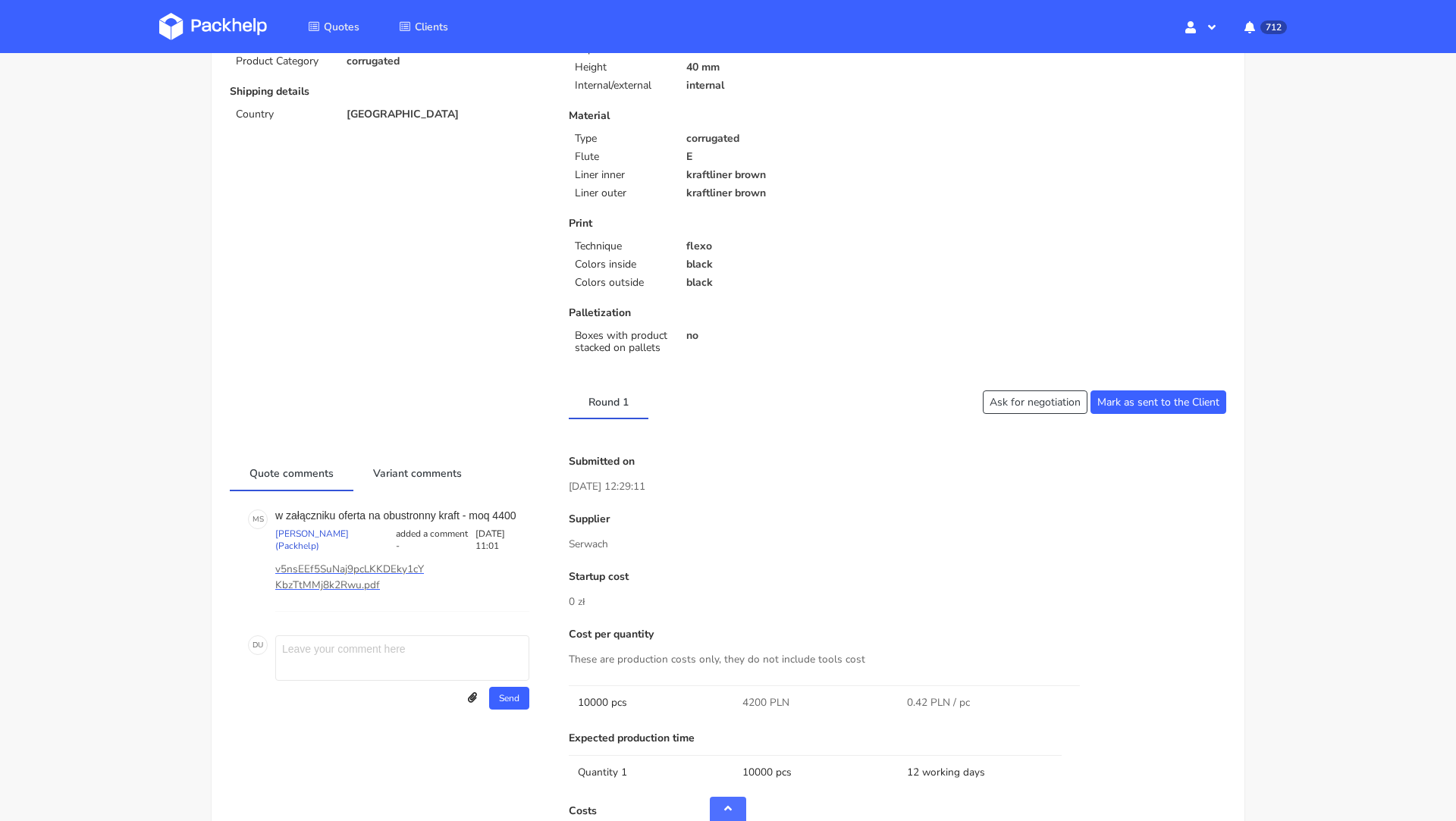
scroll to position [22, 0]
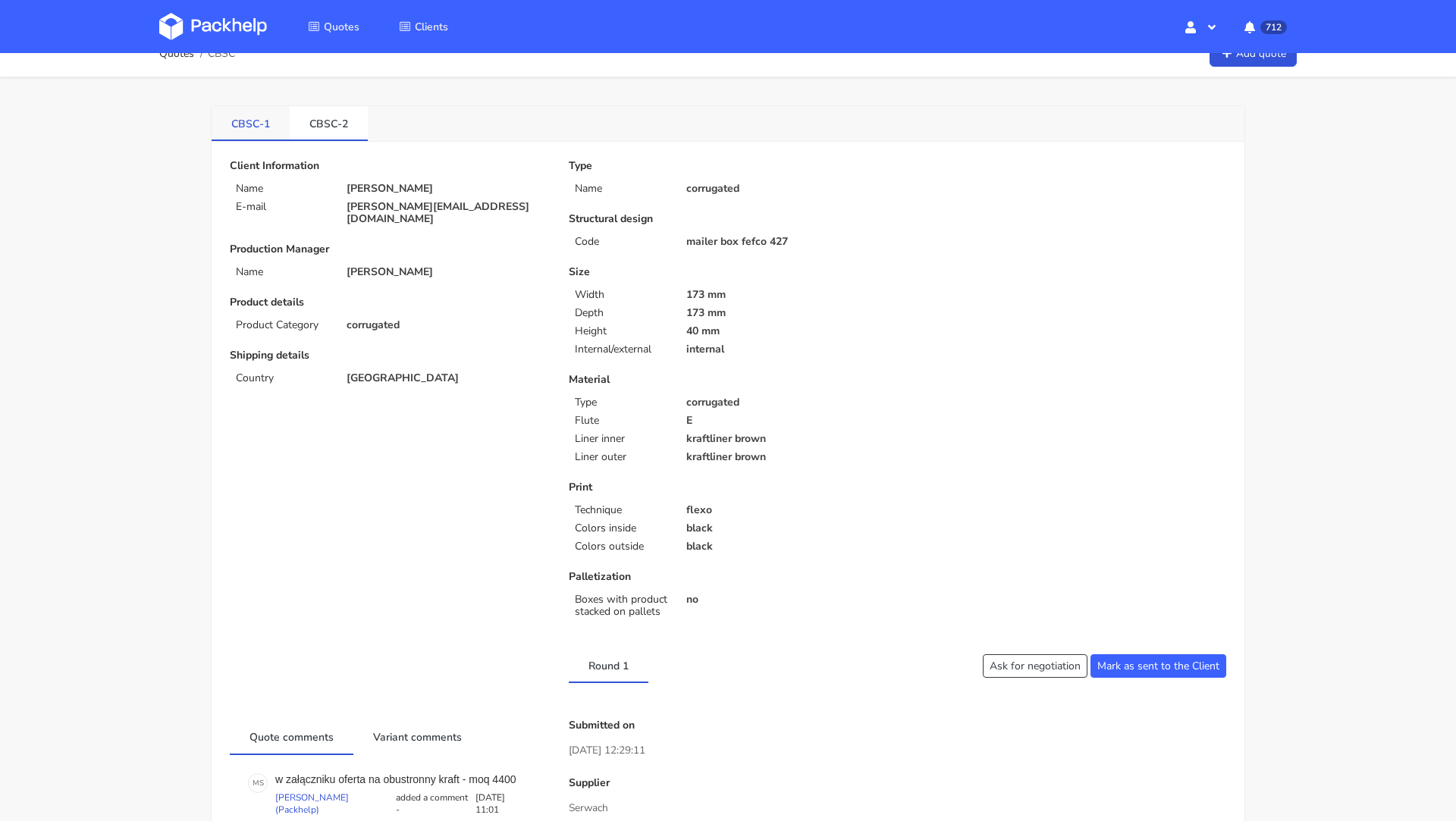
click at [253, 120] on link "CBSC-1" at bounding box center [250, 123] width 78 height 33
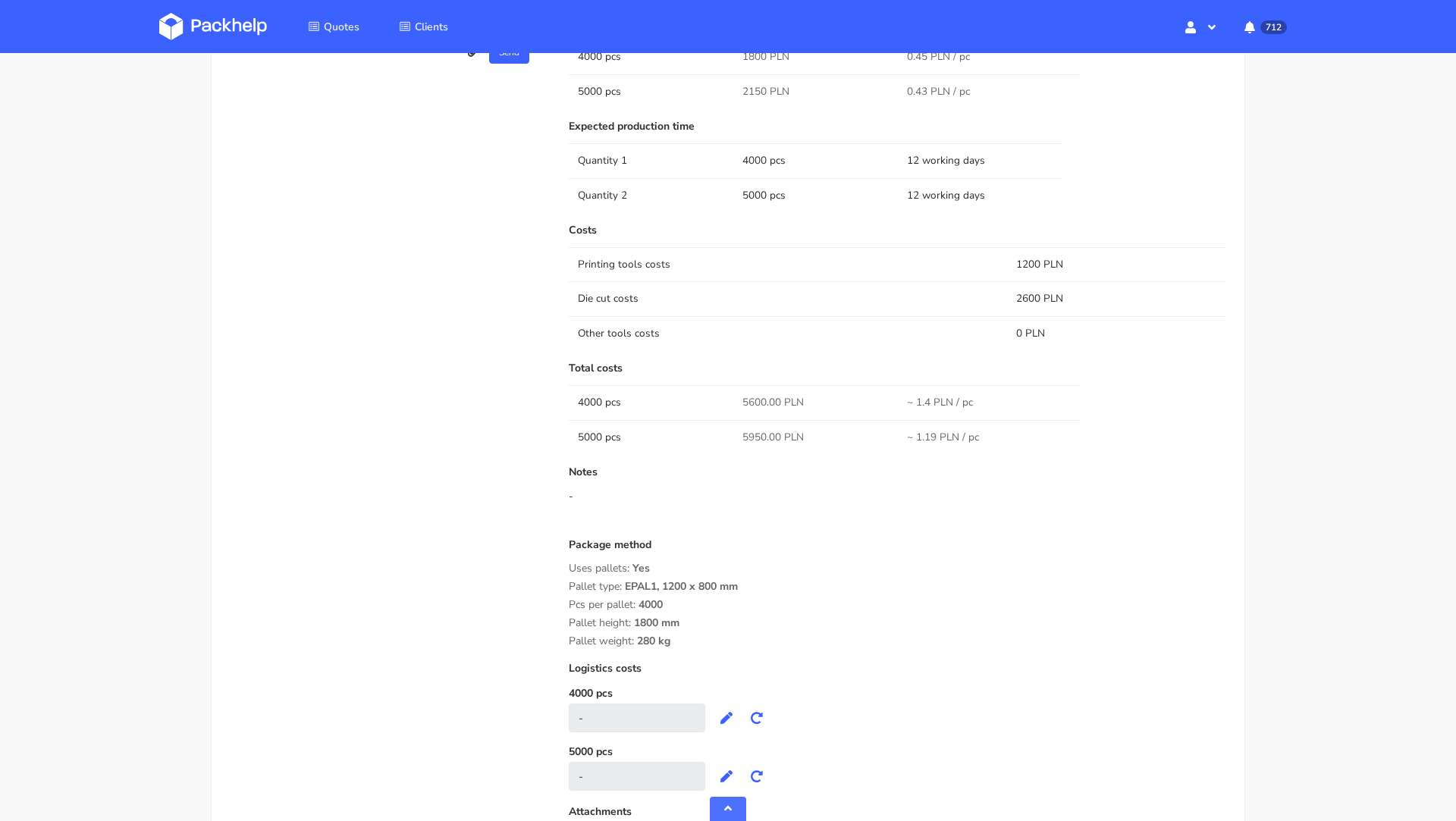
scroll to position [0, 0]
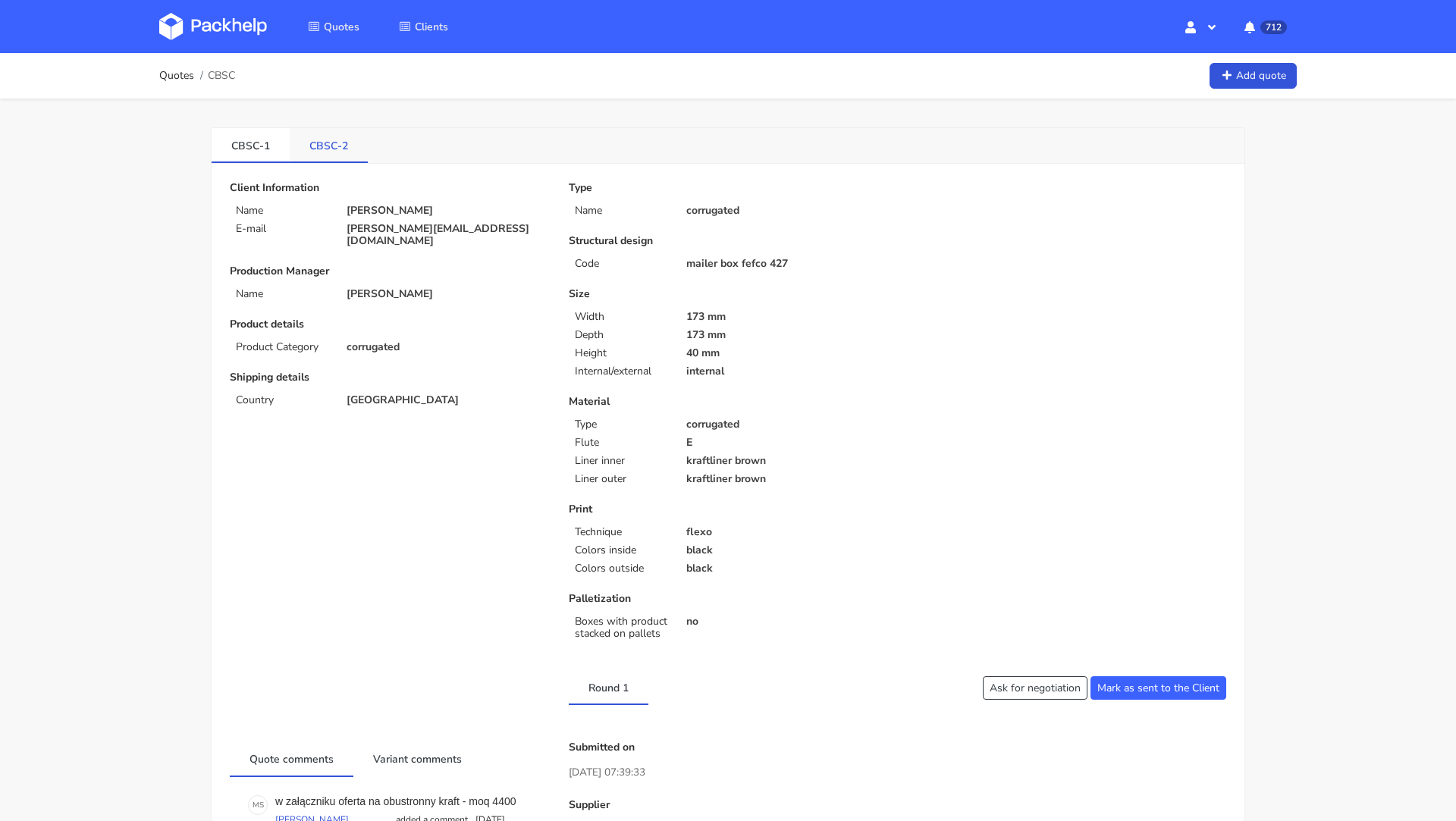
click at [328, 128] on link "CBSC-2" at bounding box center [328, 144] width 78 height 33
click at [209, 29] on img at bounding box center [212, 27] width 107 height 27
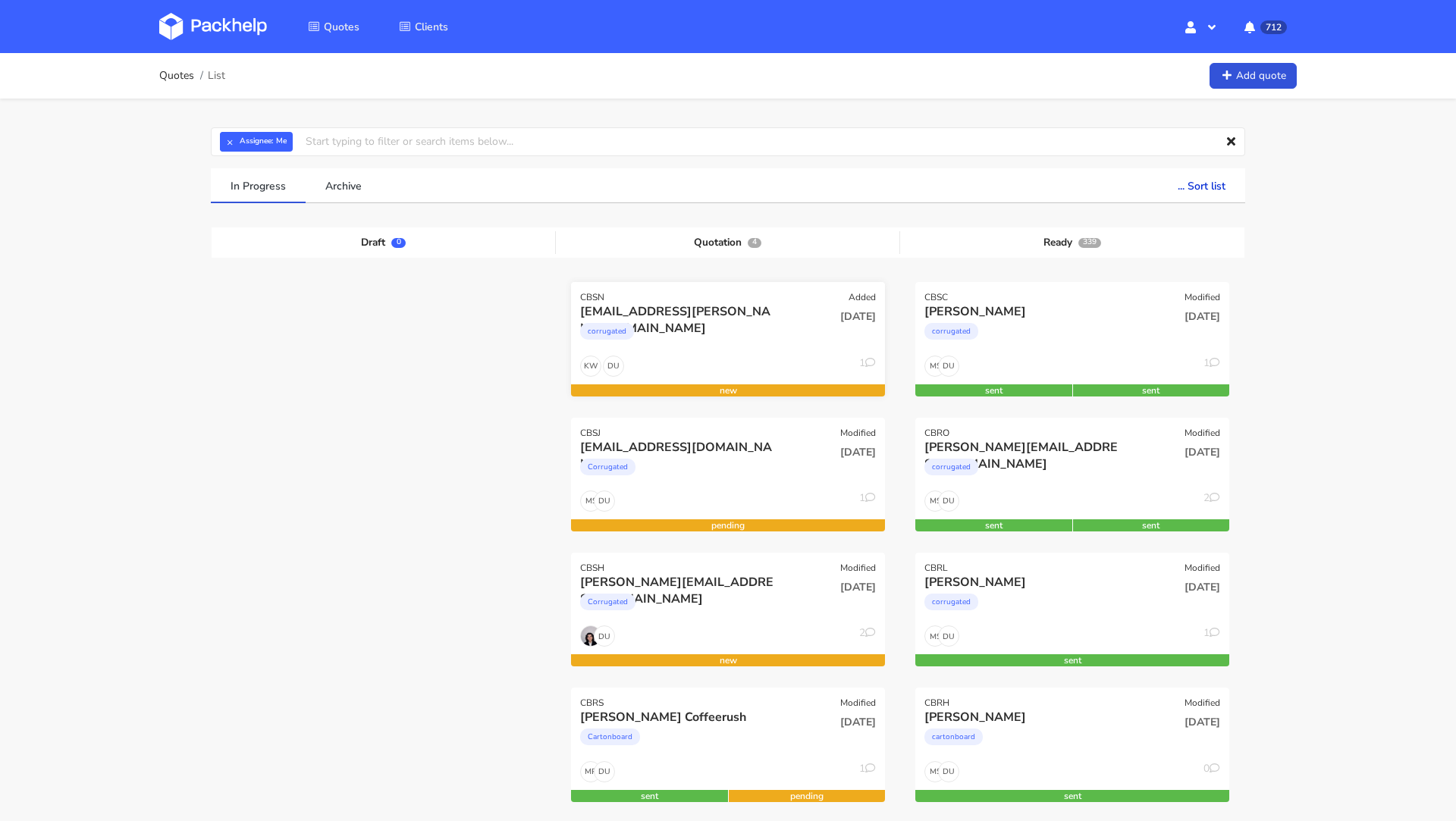
click at [661, 320] on div "corrugated" at bounding box center [681, 335] width 201 height 30
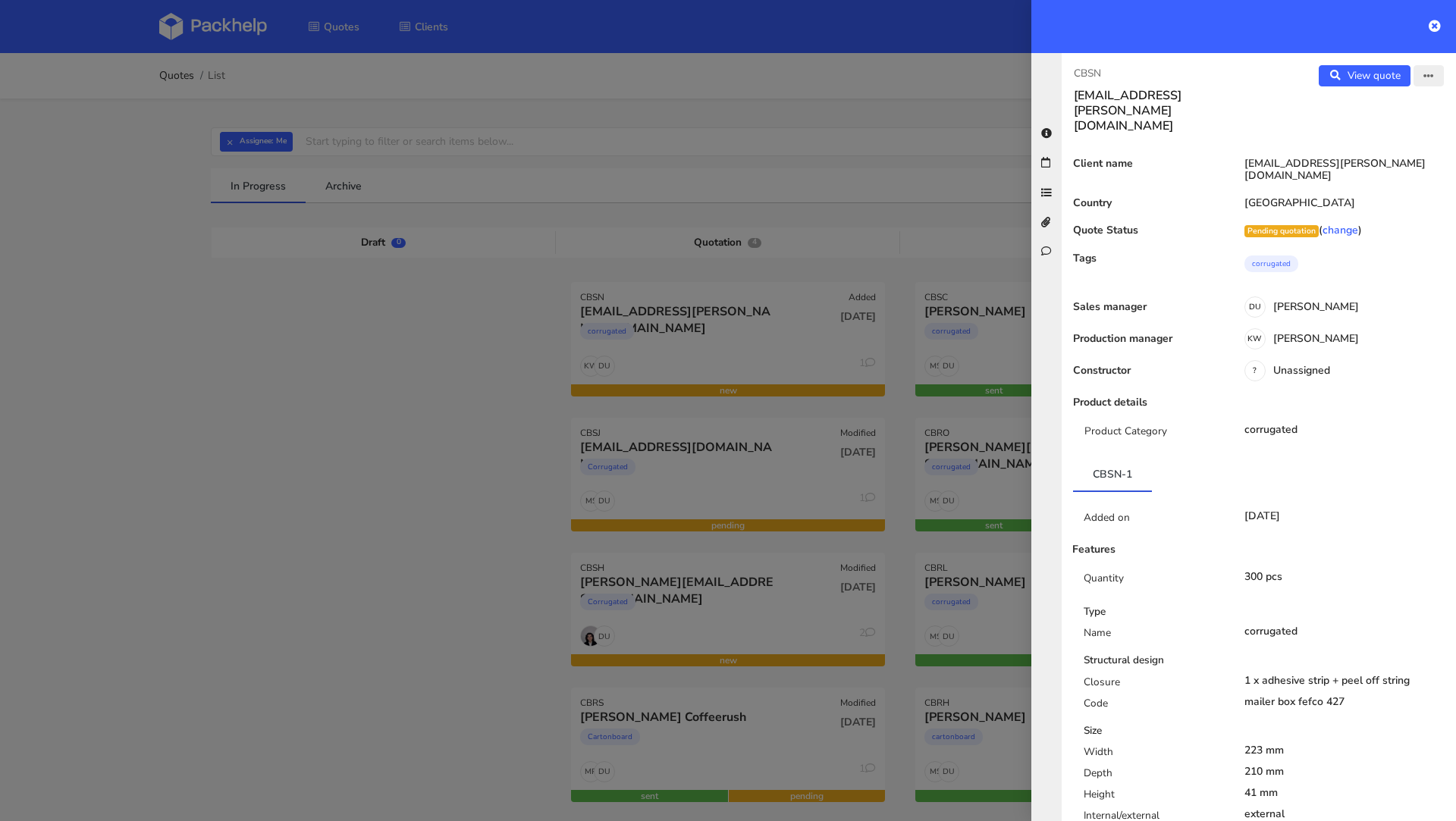
click at [1427, 85] on button "button" at bounding box center [1428, 76] width 30 height 21
click at [1392, 100] on link "Edit quote" at bounding box center [1378, 106] width 133 height 25
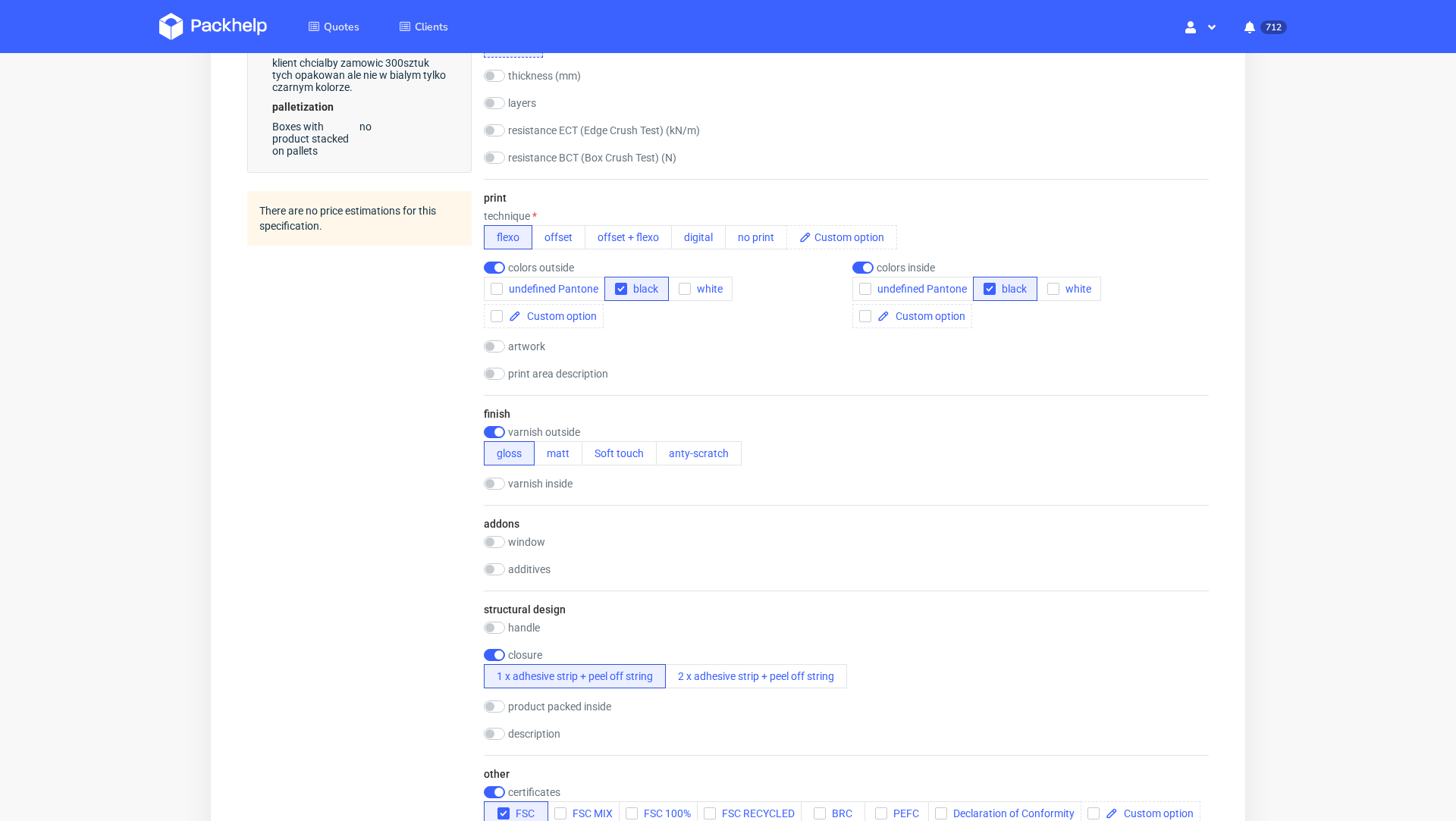
scroll to position [814, 0]
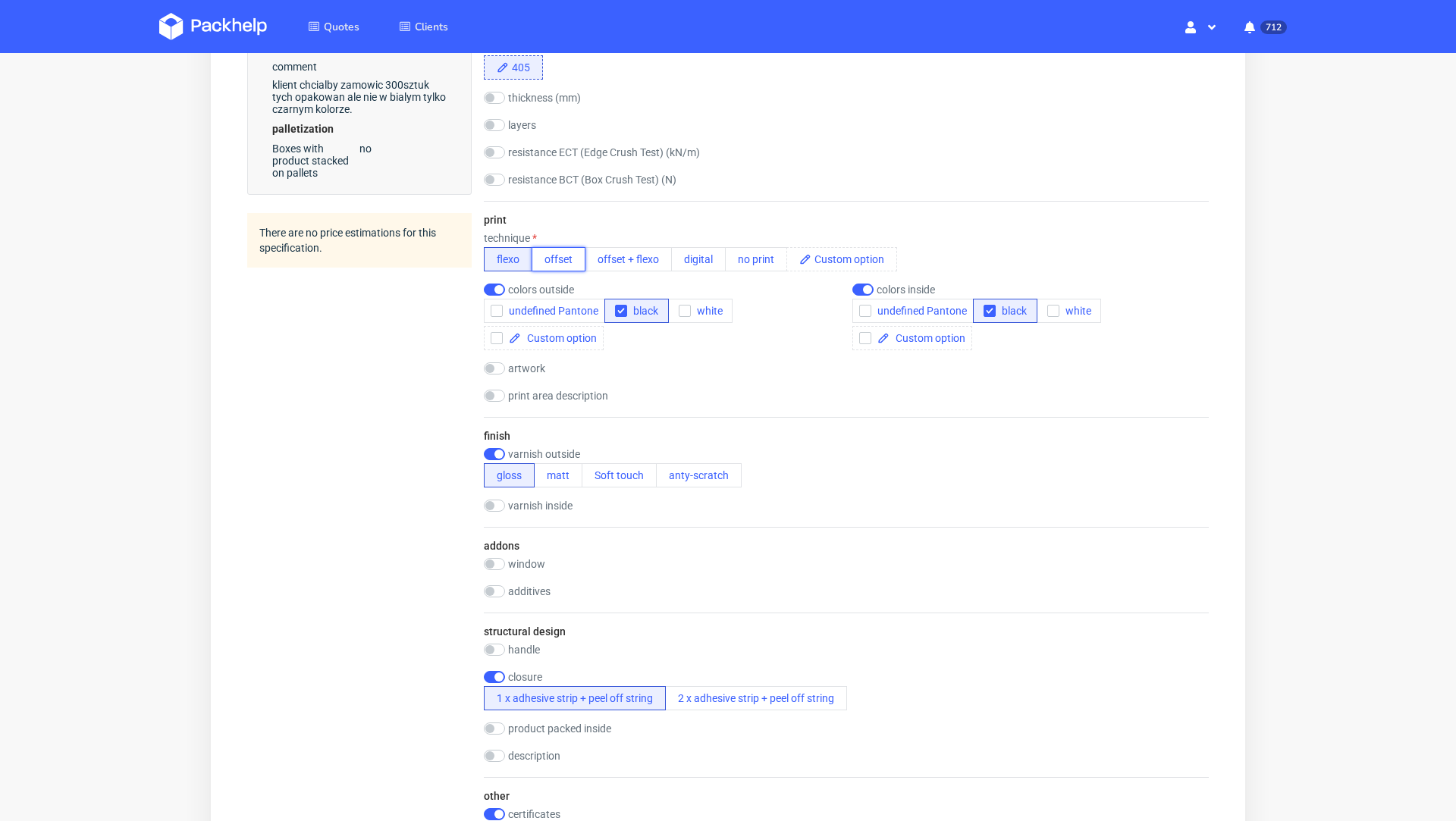
click at [558, 263] on button "offset" at bounding box center [558, 259] width 54 height 24
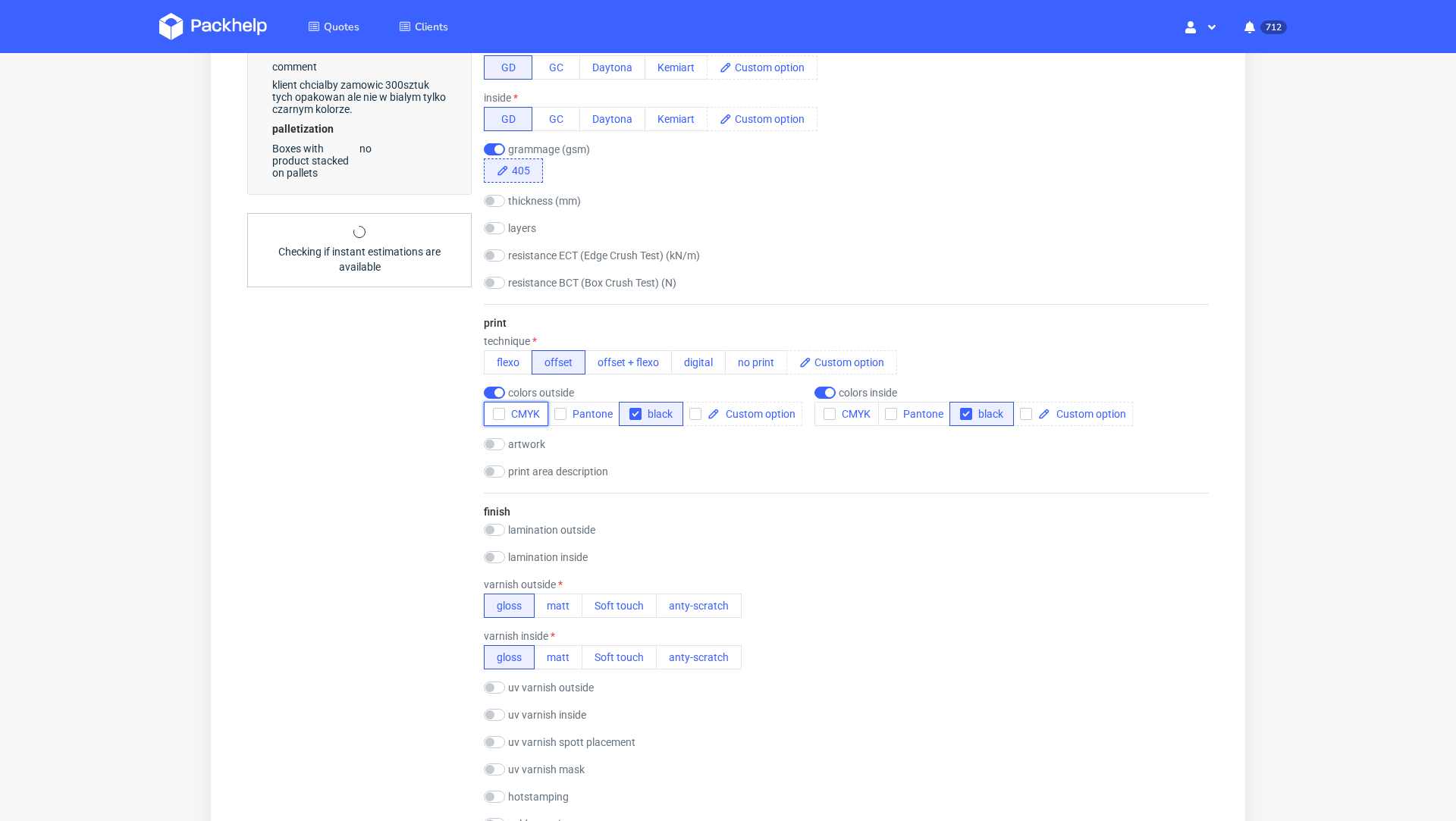
click at [499, 414] on icon "button" at bounding box center [499, 414] width 10 height 10
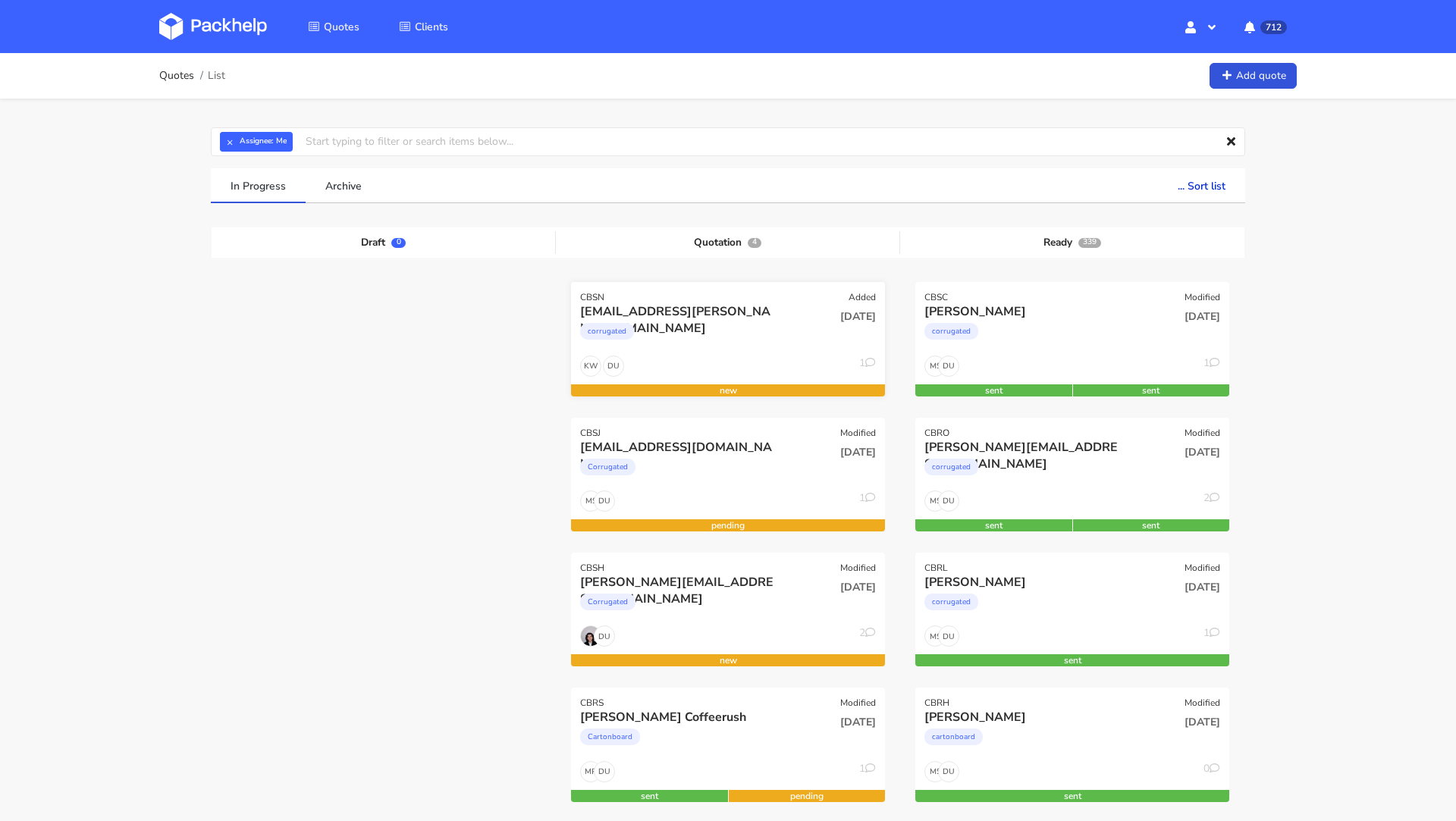
click at [731, 333] on div "corrugated" at bounding box center [681, 335] width 201 height 30
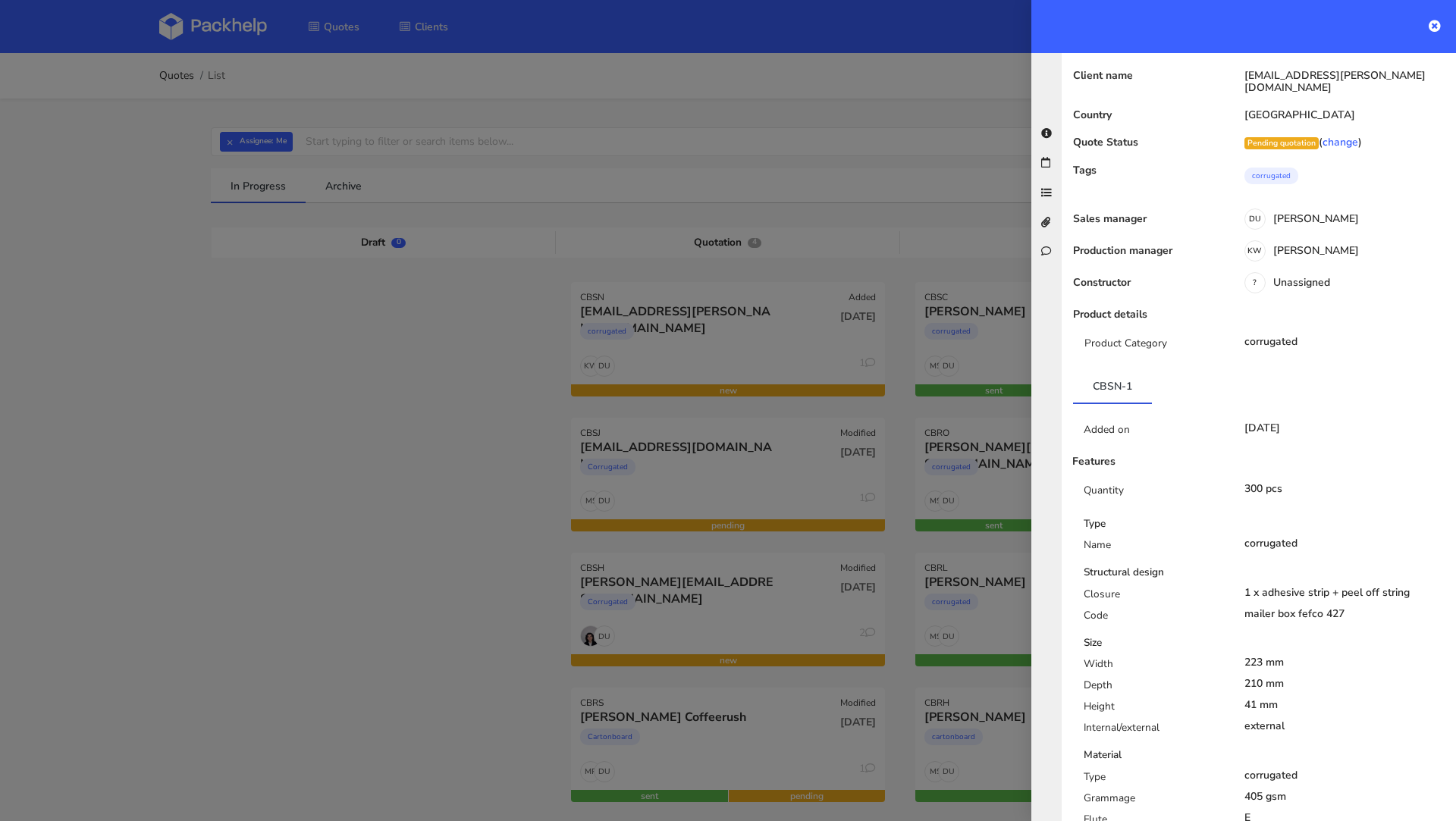
scroll to position [1, 0]
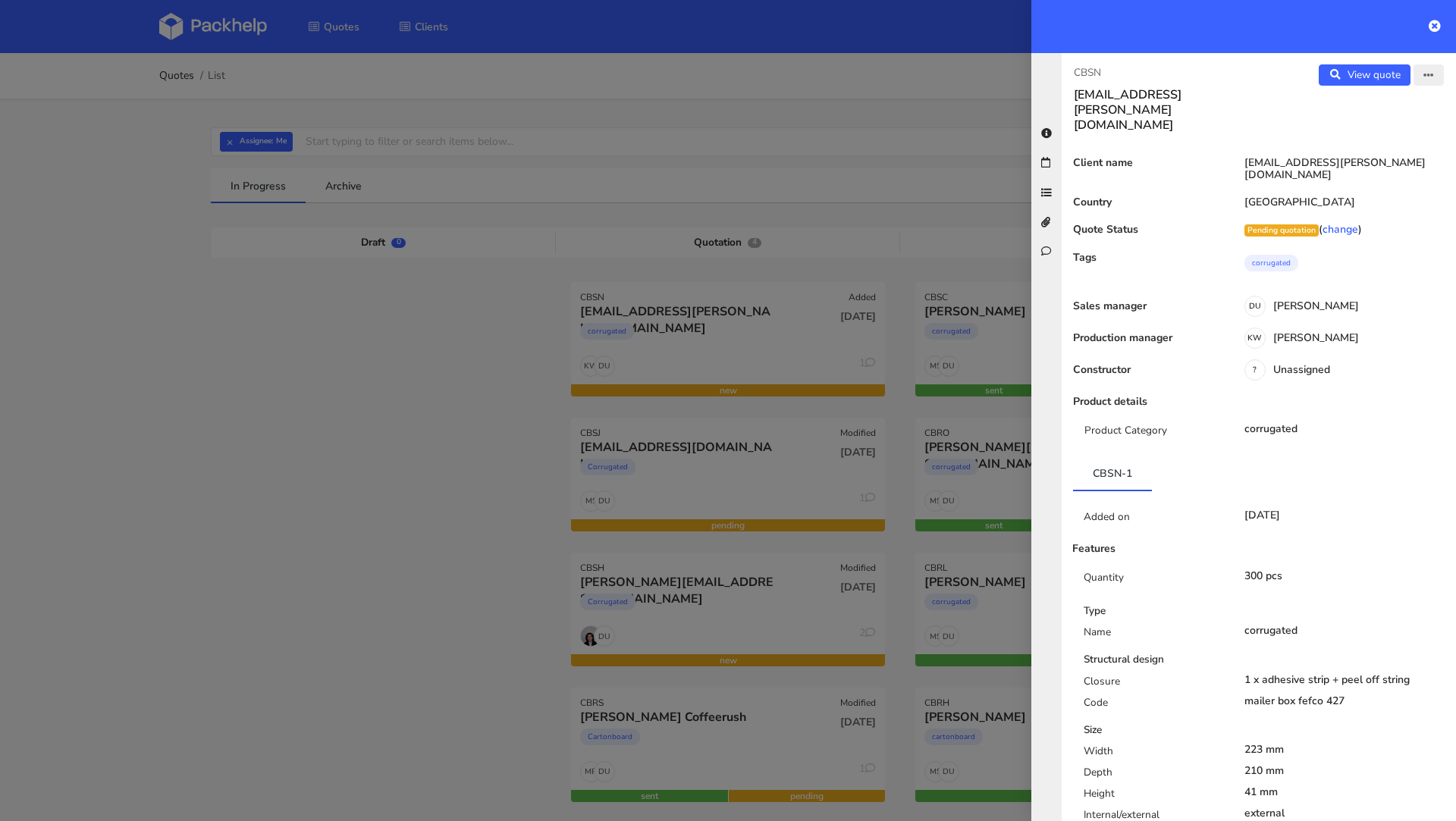
click at [1436, 75] on button "button" at bounding box center [1428, 75] width 30 height 21
click at [1375, 101] on link "Edit quote" at bounding box center [1378, 105] width 133 height 25
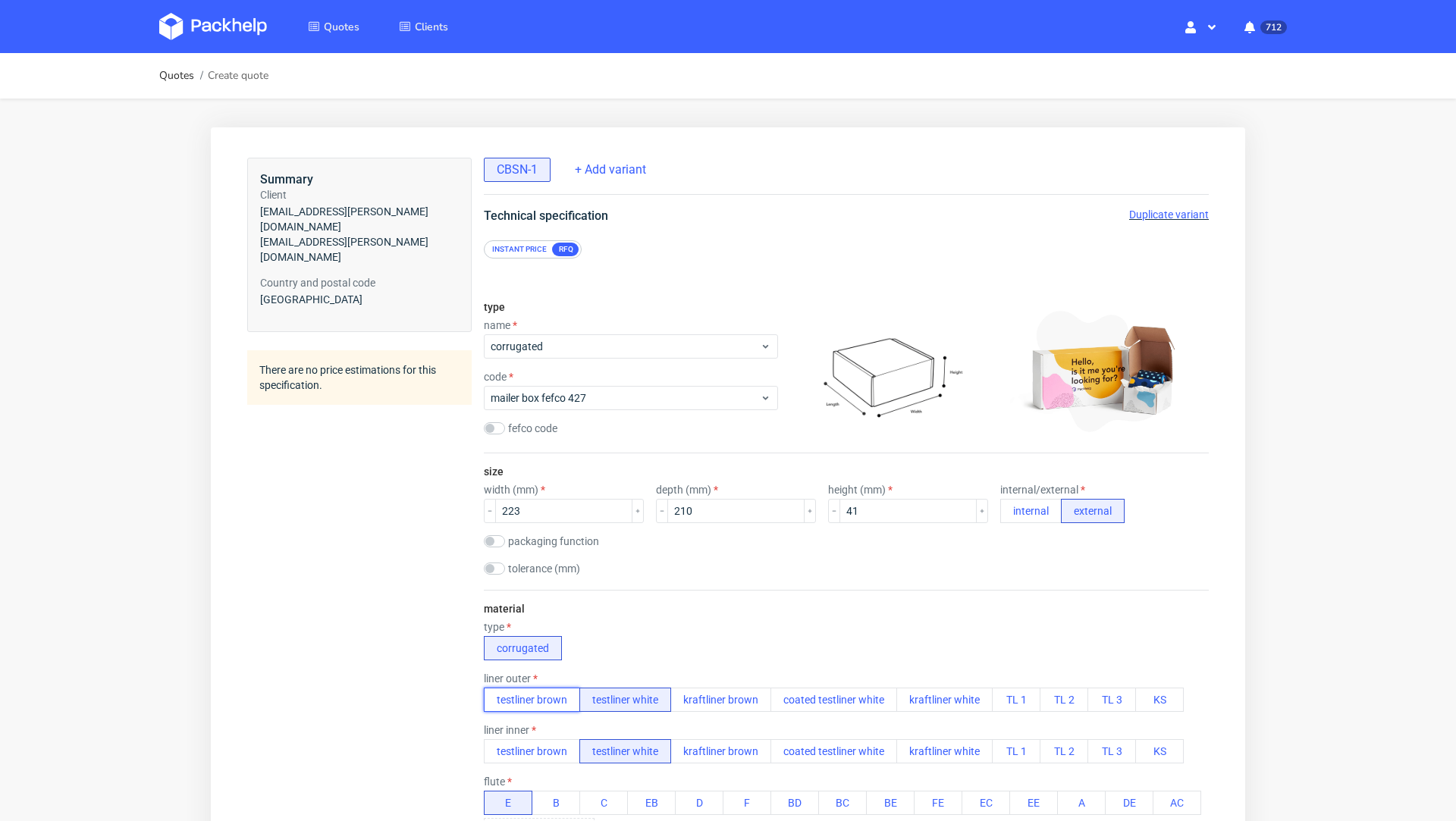
click at [534, 700] on button "testliner brown" at bounding box center [531, 700] width 96 height 24
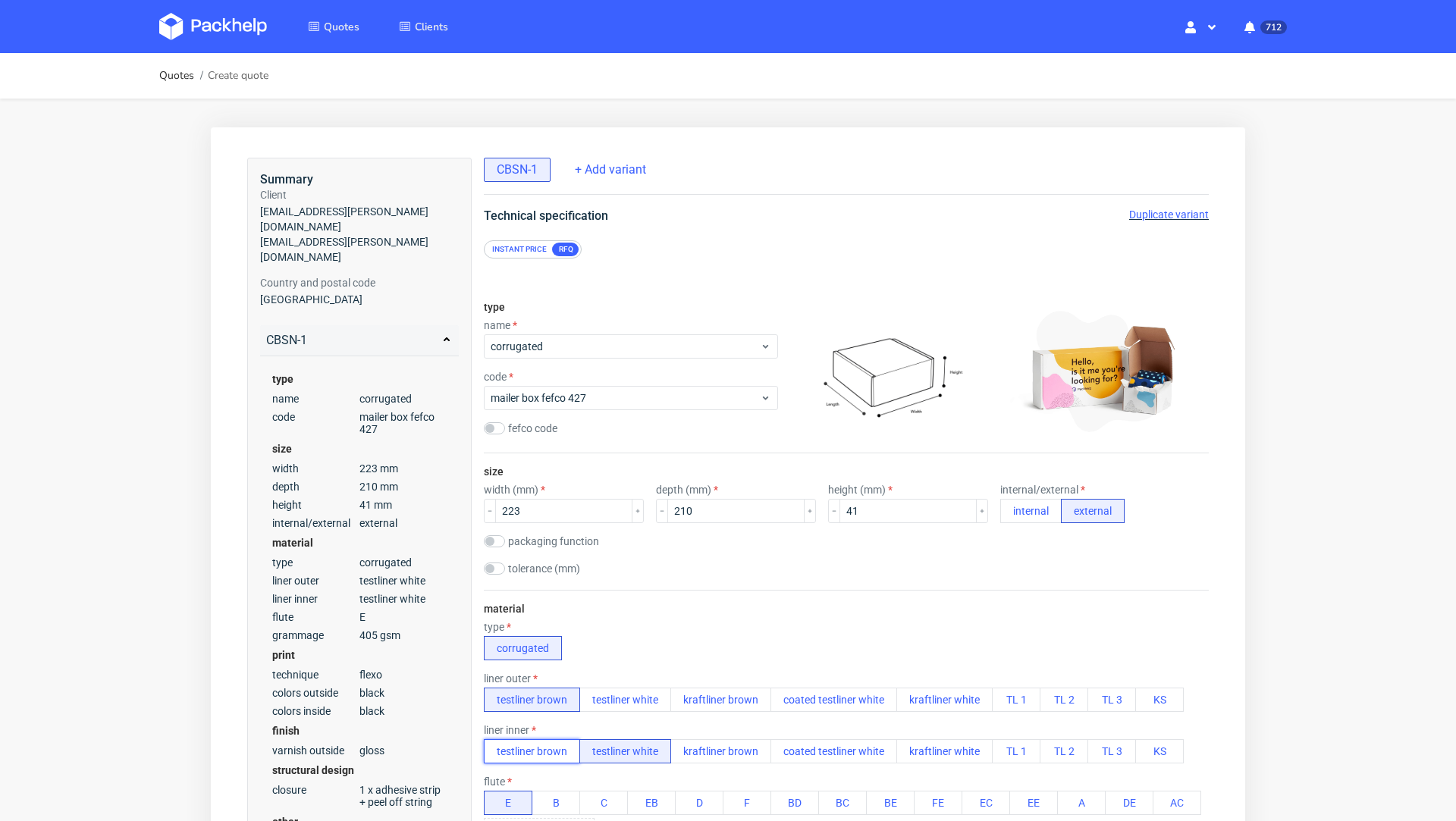
click at [534, 759] on button "testliner brown" at bounding box center [531, 751] width 96 height 24
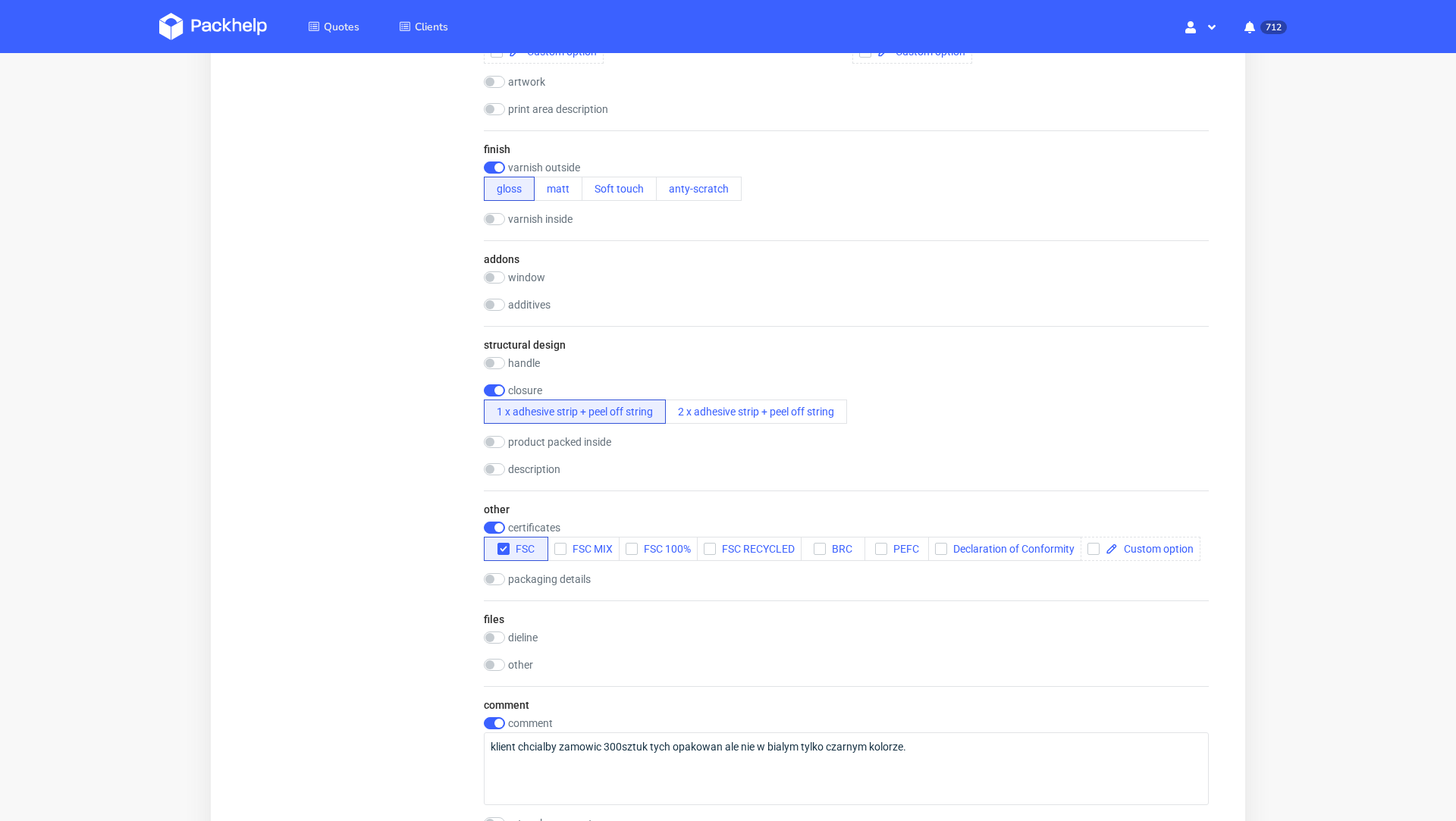
scroll to position [756, 0]
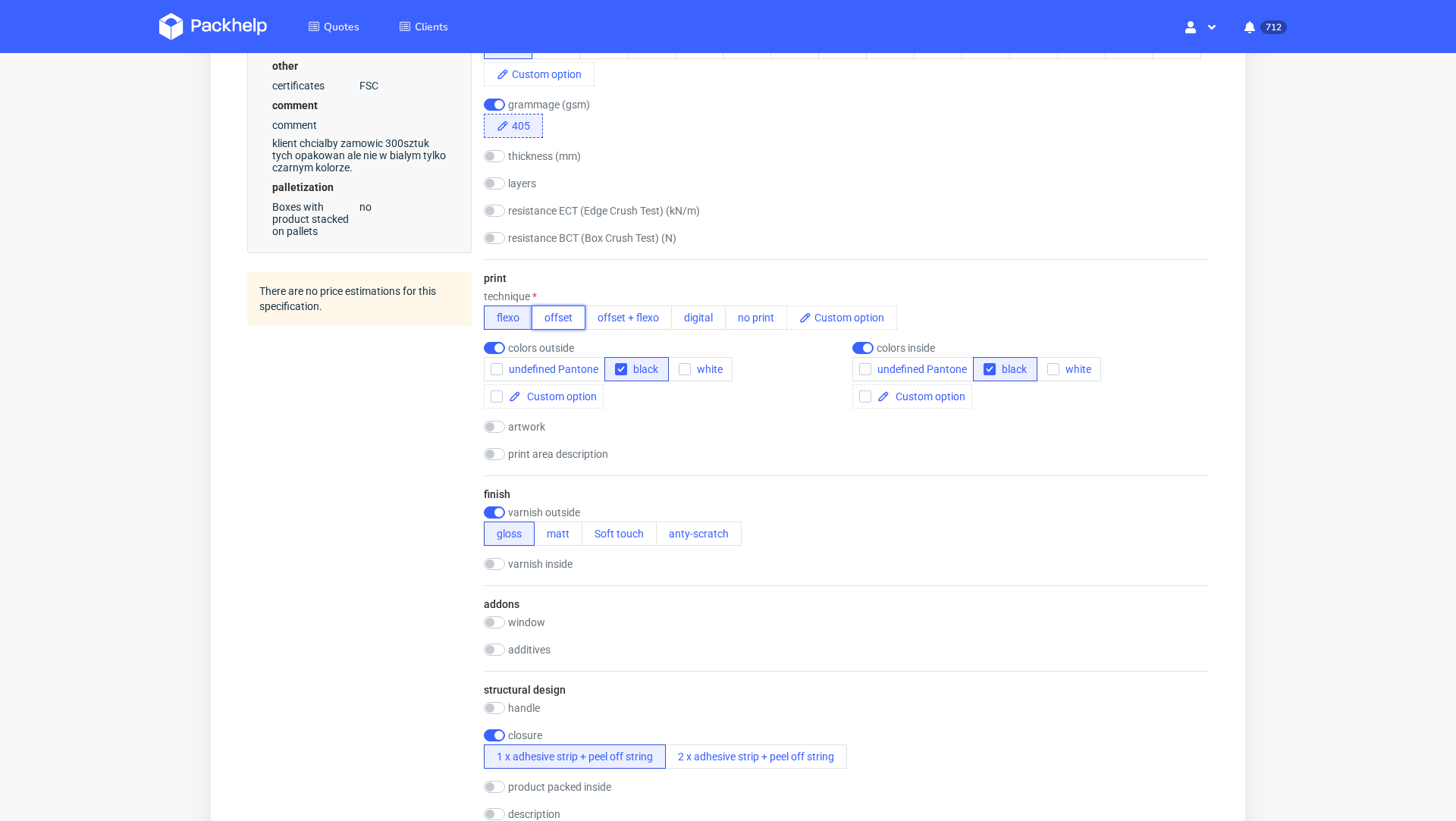
click at [555, 318] on button "offset" at bounding box center [558, 318] width 54 height 24
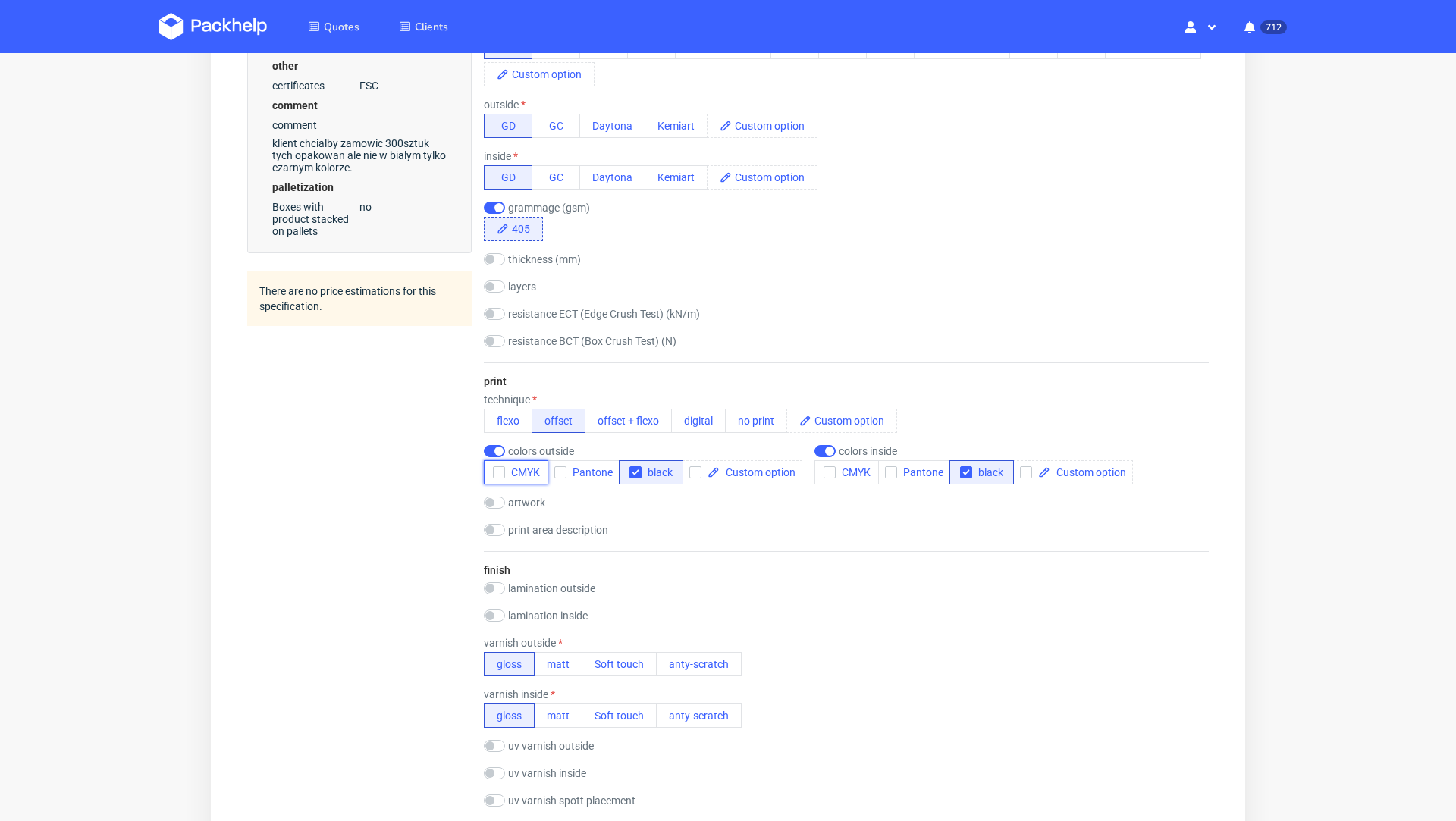
click at [513, 468] on span "CMYK" at bounding box center [522, 472] width 35 height 12
click at [837, 477] on button "CMYK" at bounding box center [846, 472] width 64 height 24
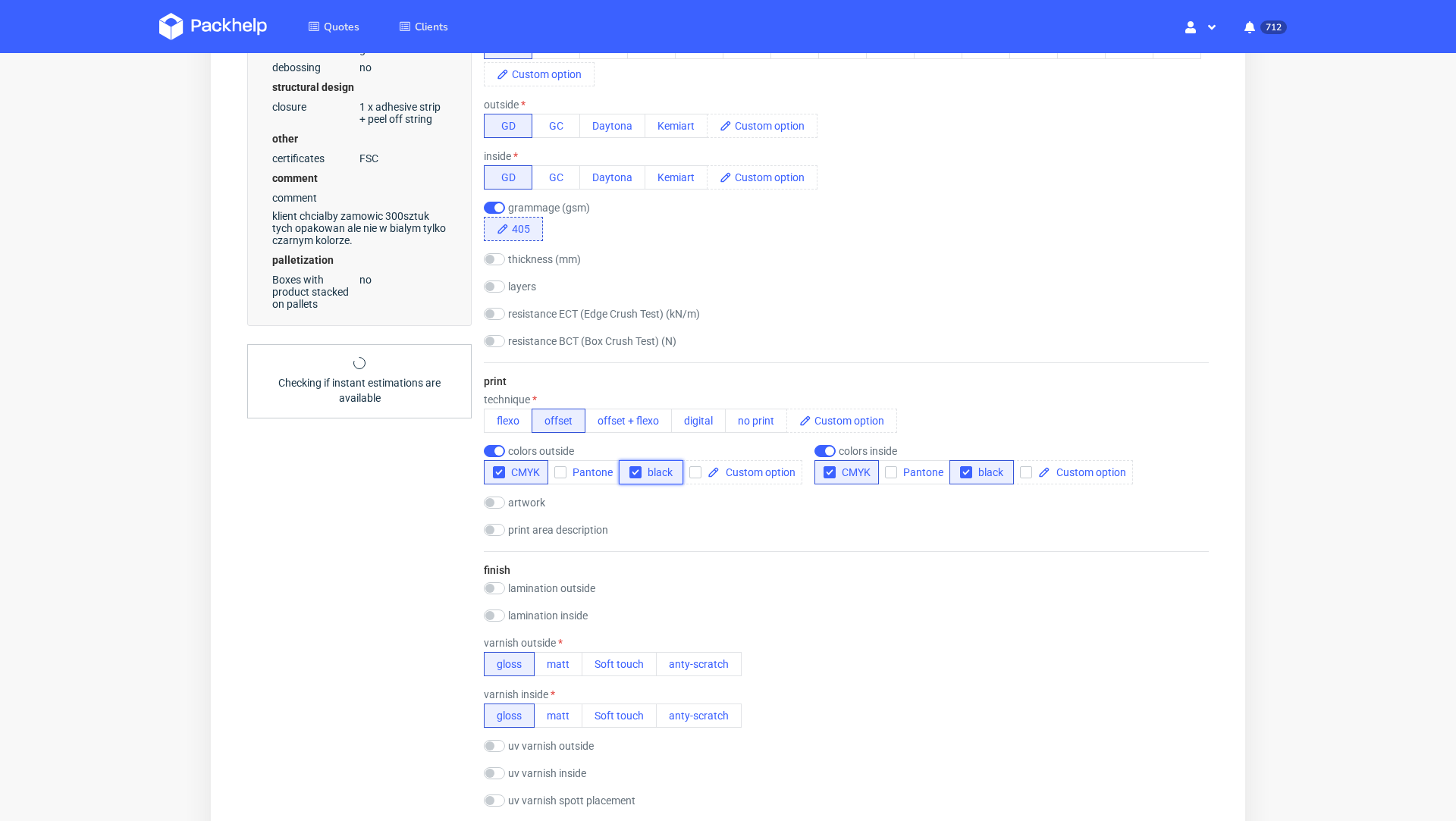
click at [633, 470] on icon "button" at bounding box center [635, 472] width 10 height 10
click at [953, 472] on button "black" at bounding box center [981, 472] width 64 height 24
click at [1362, 551] on div "Quotes Create quote Your browser does not support iframes." at bounding box center [728, 622] width 1456 height 2651
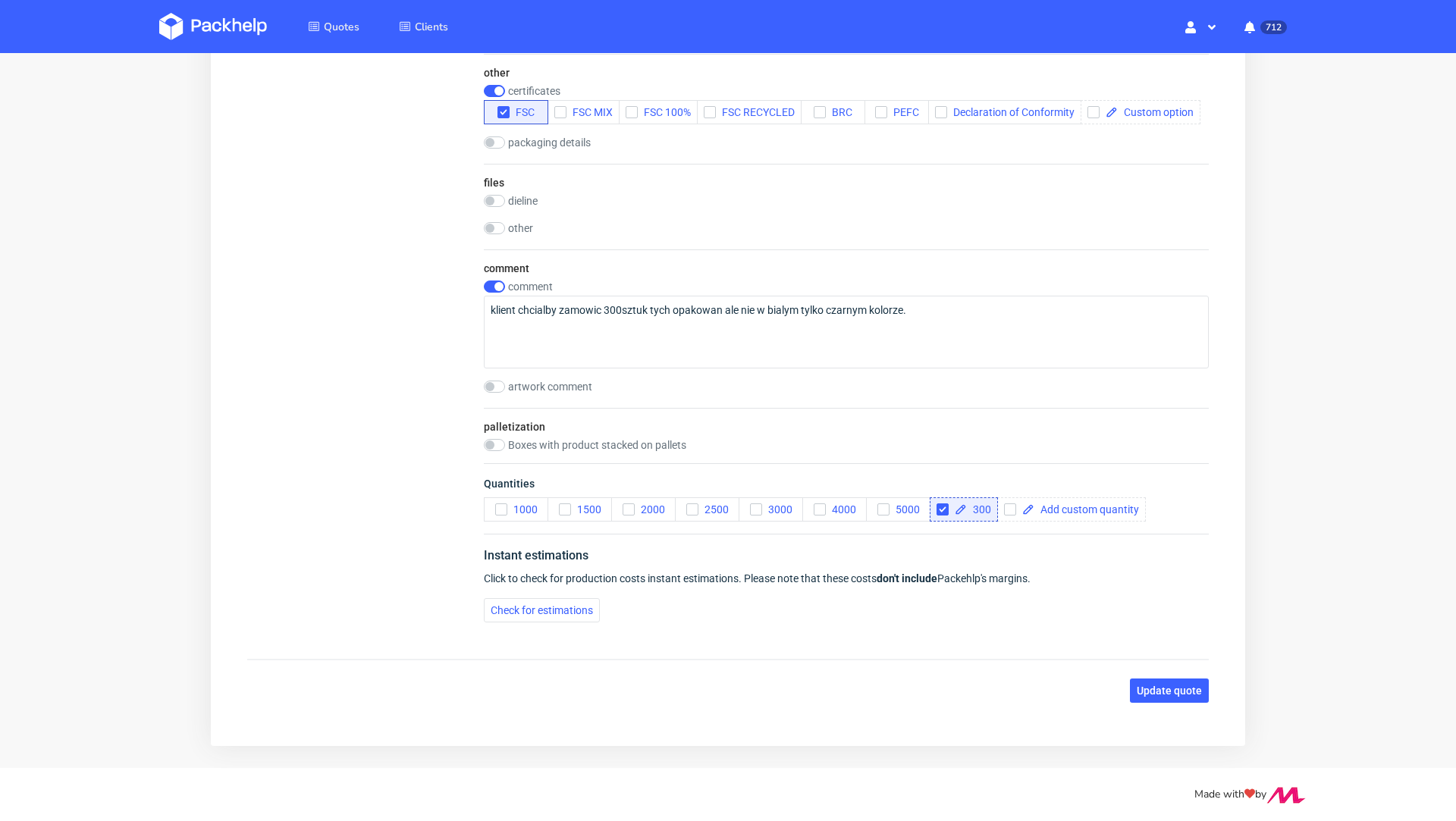
scroll to position [0, 0]
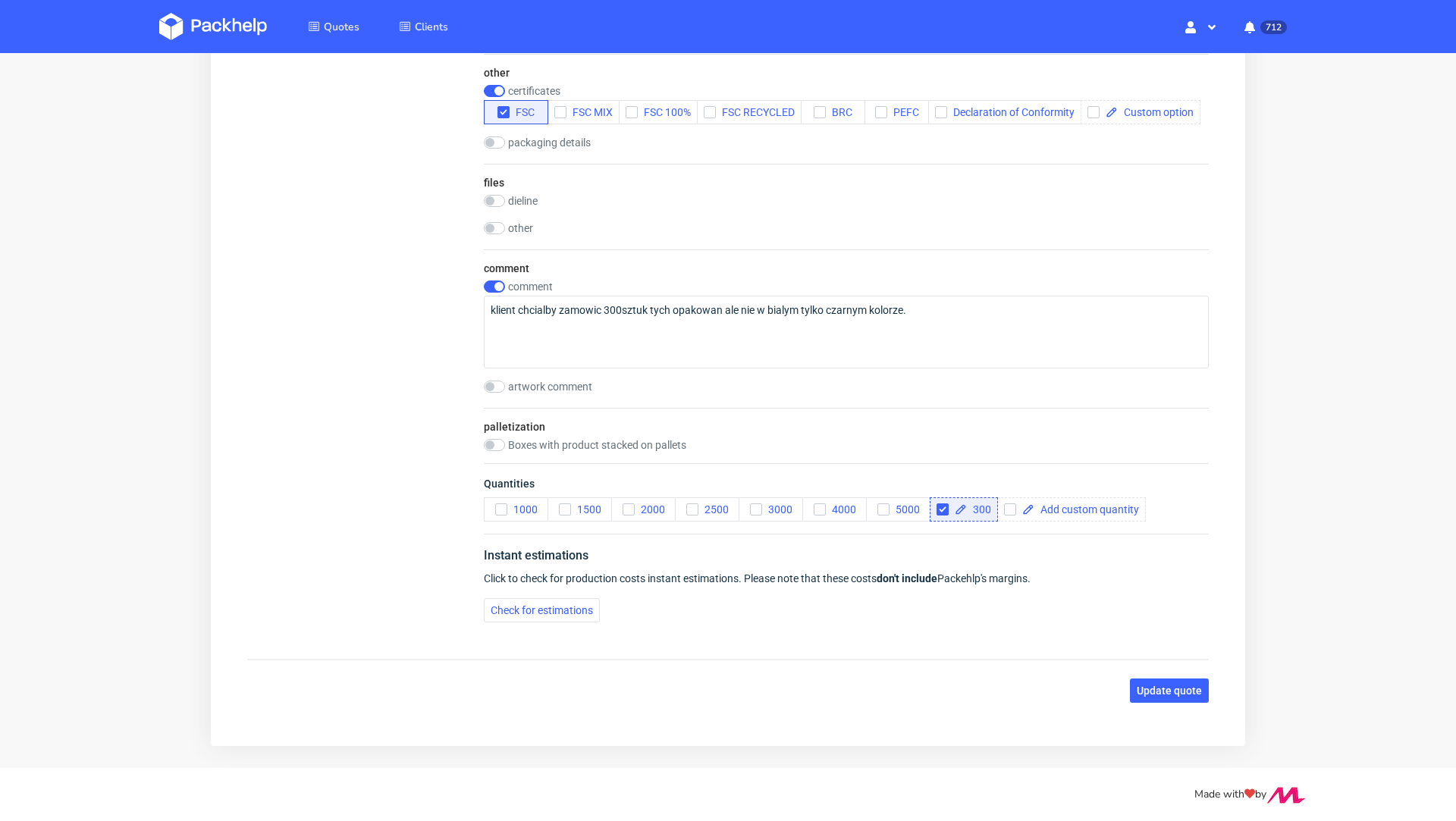
click at [1133, 696] on button "Update quote" at bounding box center [1169, 690] width 79 height 24
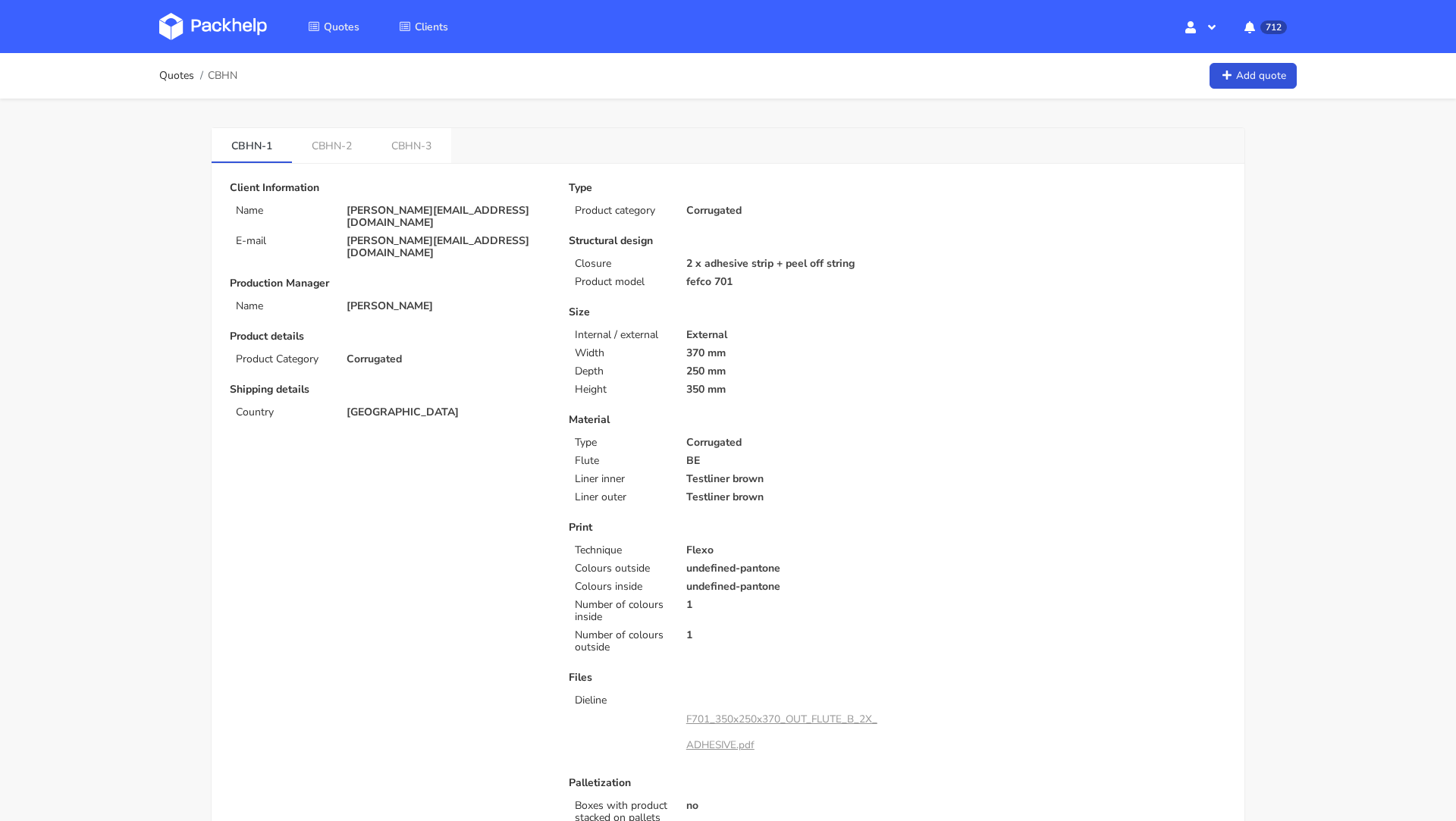
click at [196, 29] on img at bounding box center [212, 27] width 107 height 27
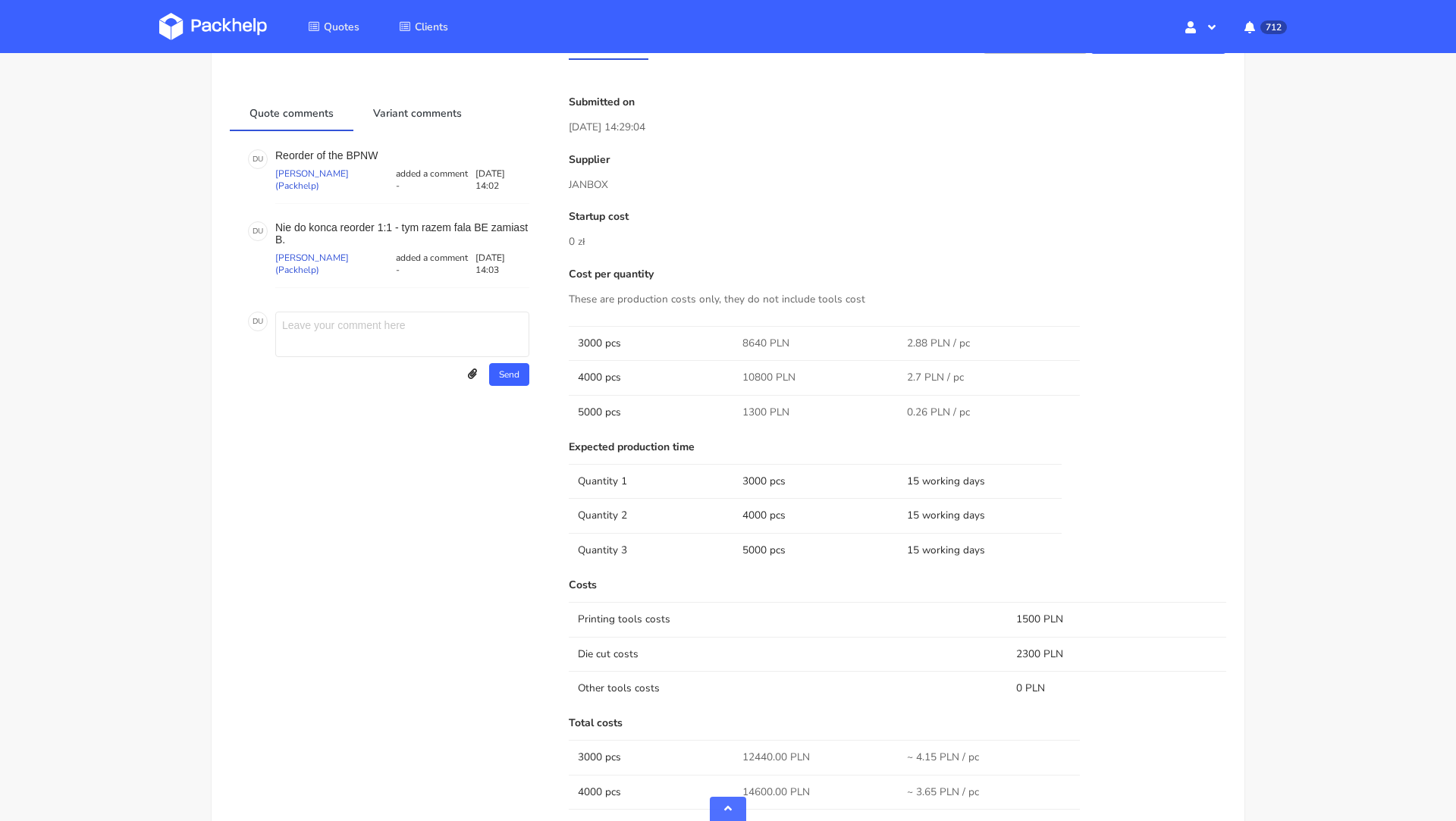
scroll to position [824, 0]
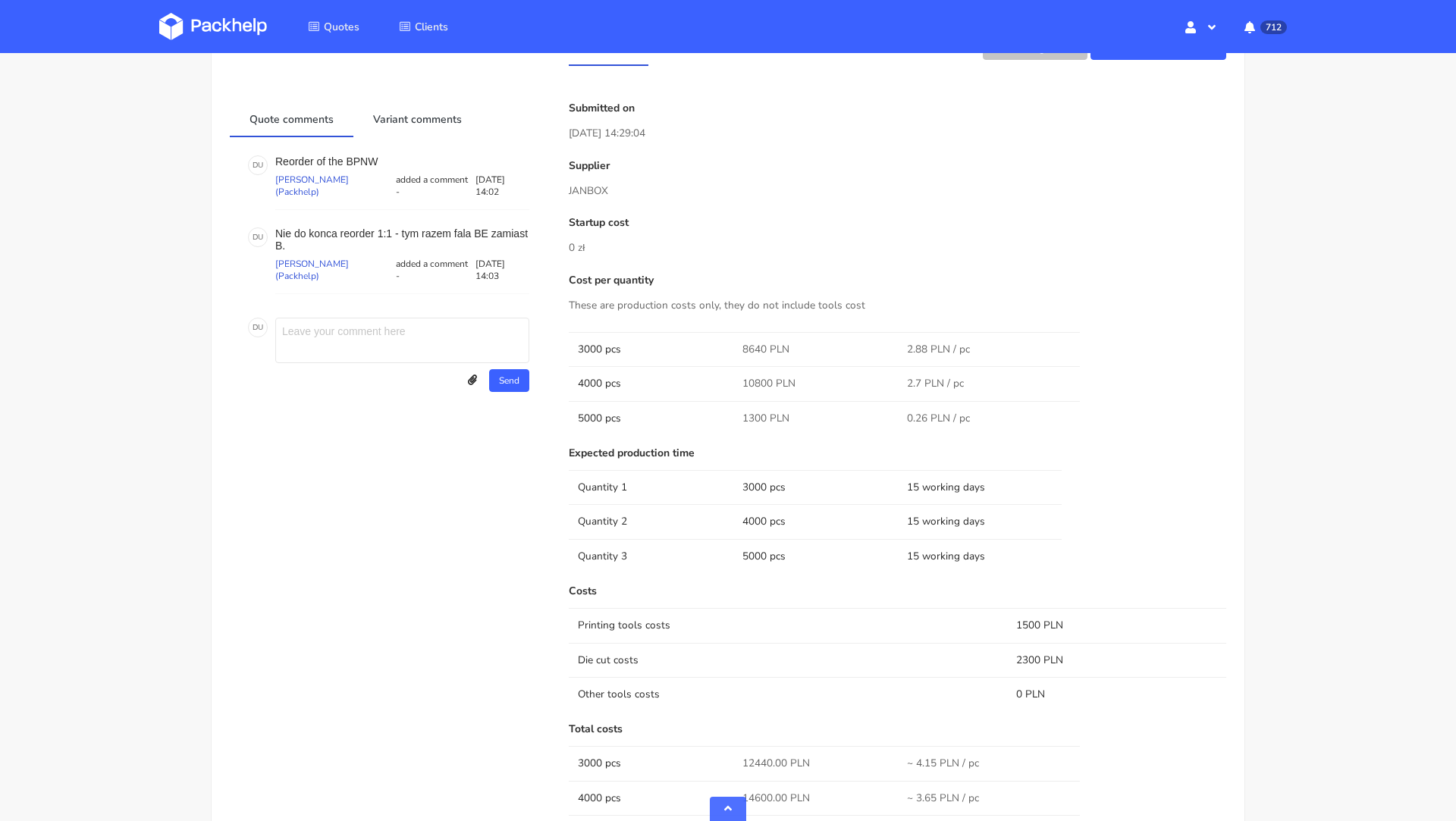
click at [585, 188] on p "JANBOX" at bounding box center [897, 191] width 658 height 16
copy p "JANBOX"
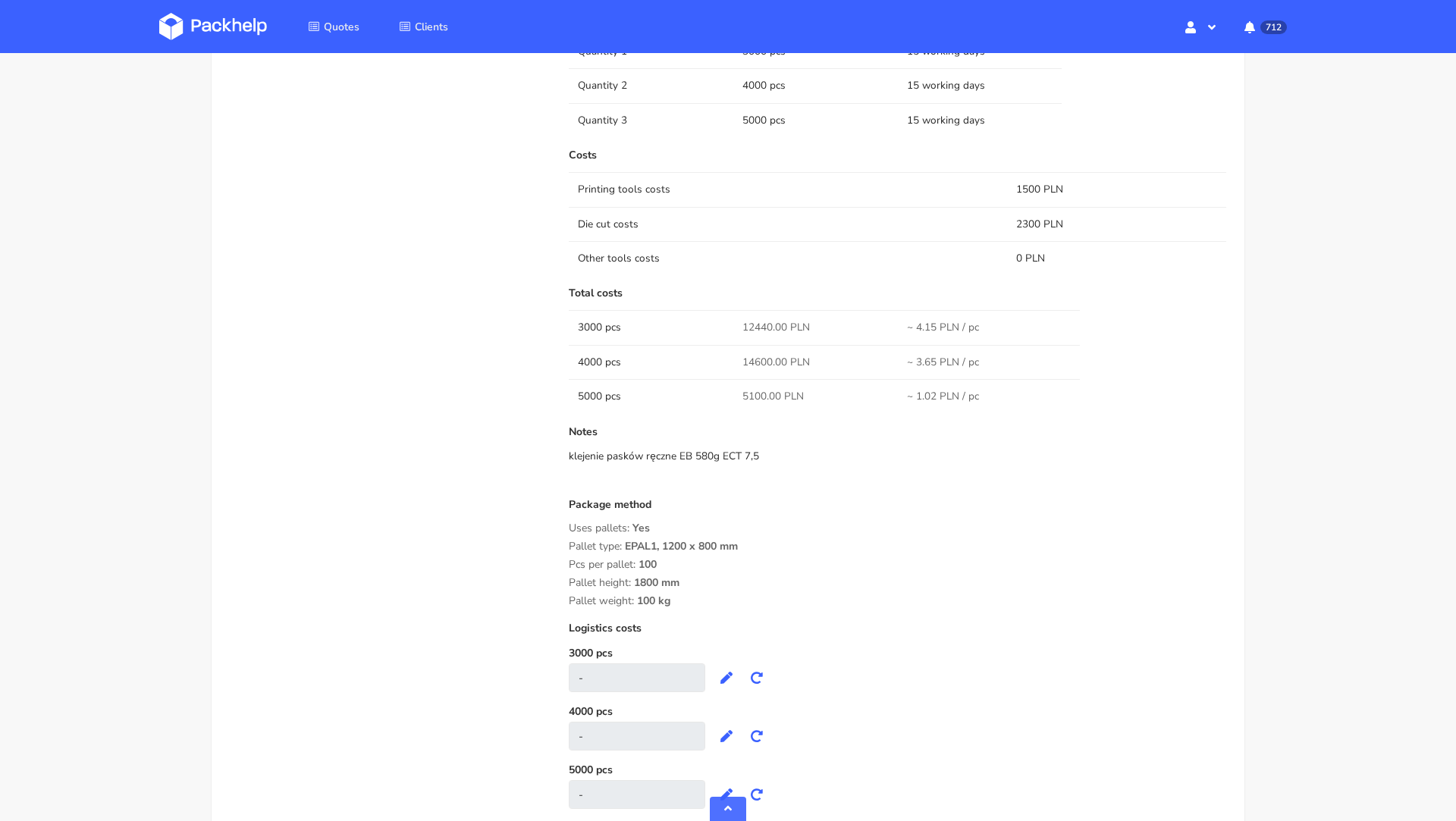
scroll to position [1262, 0]
click at [798, 524] on div "Uses pallets: Yes" at bounding box center [897, 526] width 658 height 12
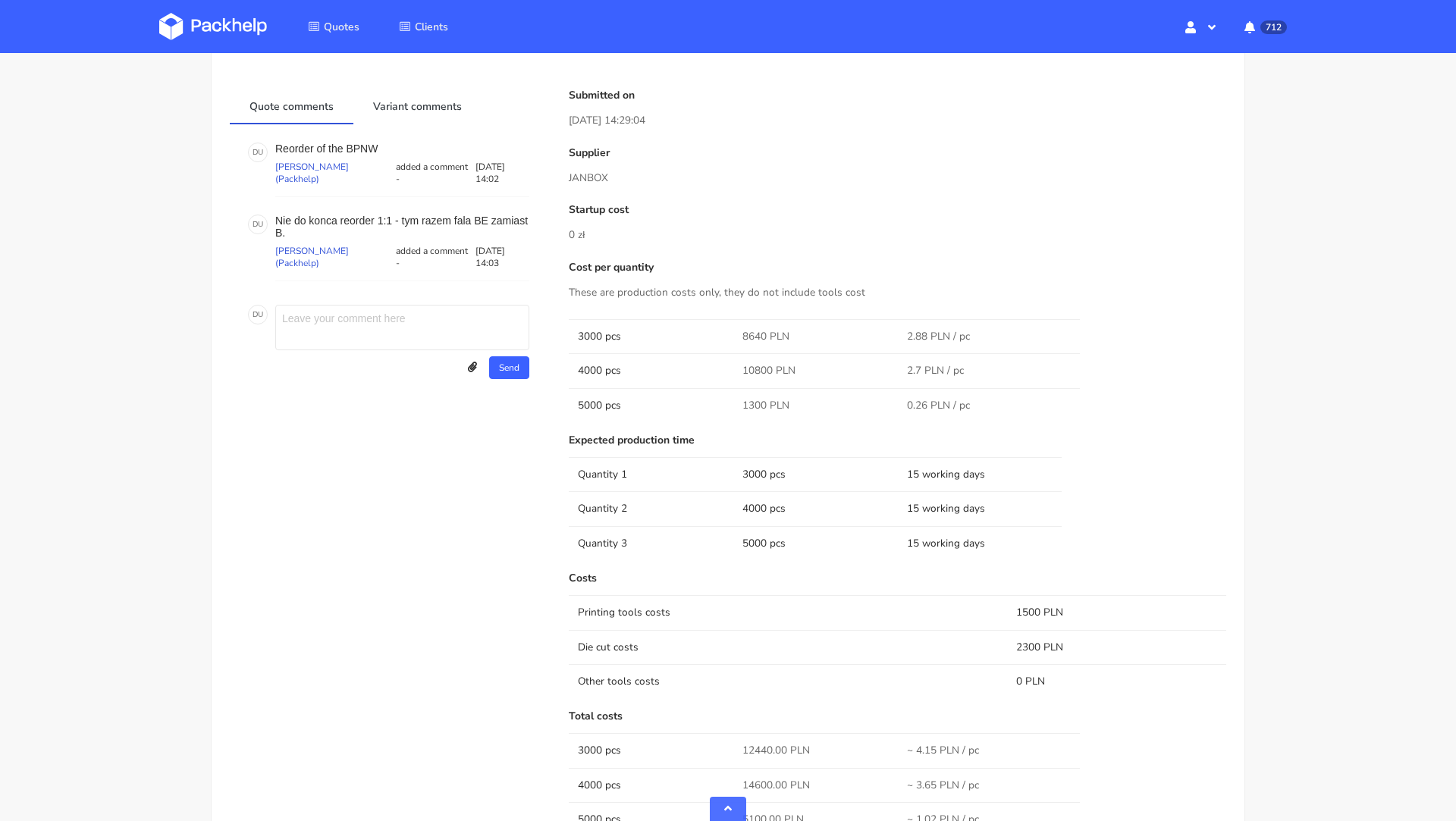
scroll to position [822, 0]
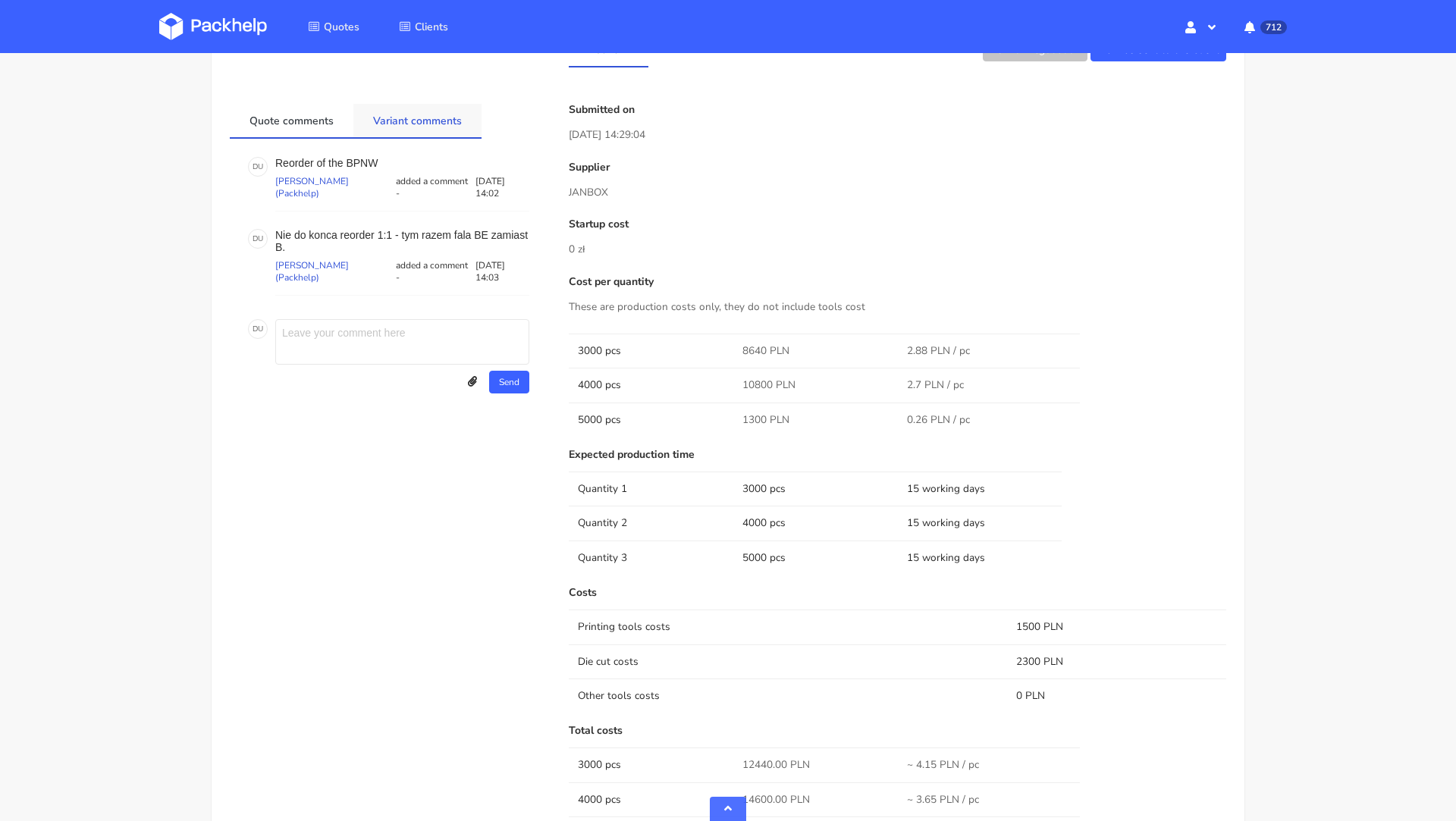
click at [403, 116] on link "Variant comments" at bounding box center [417, 120] width 128 height 33
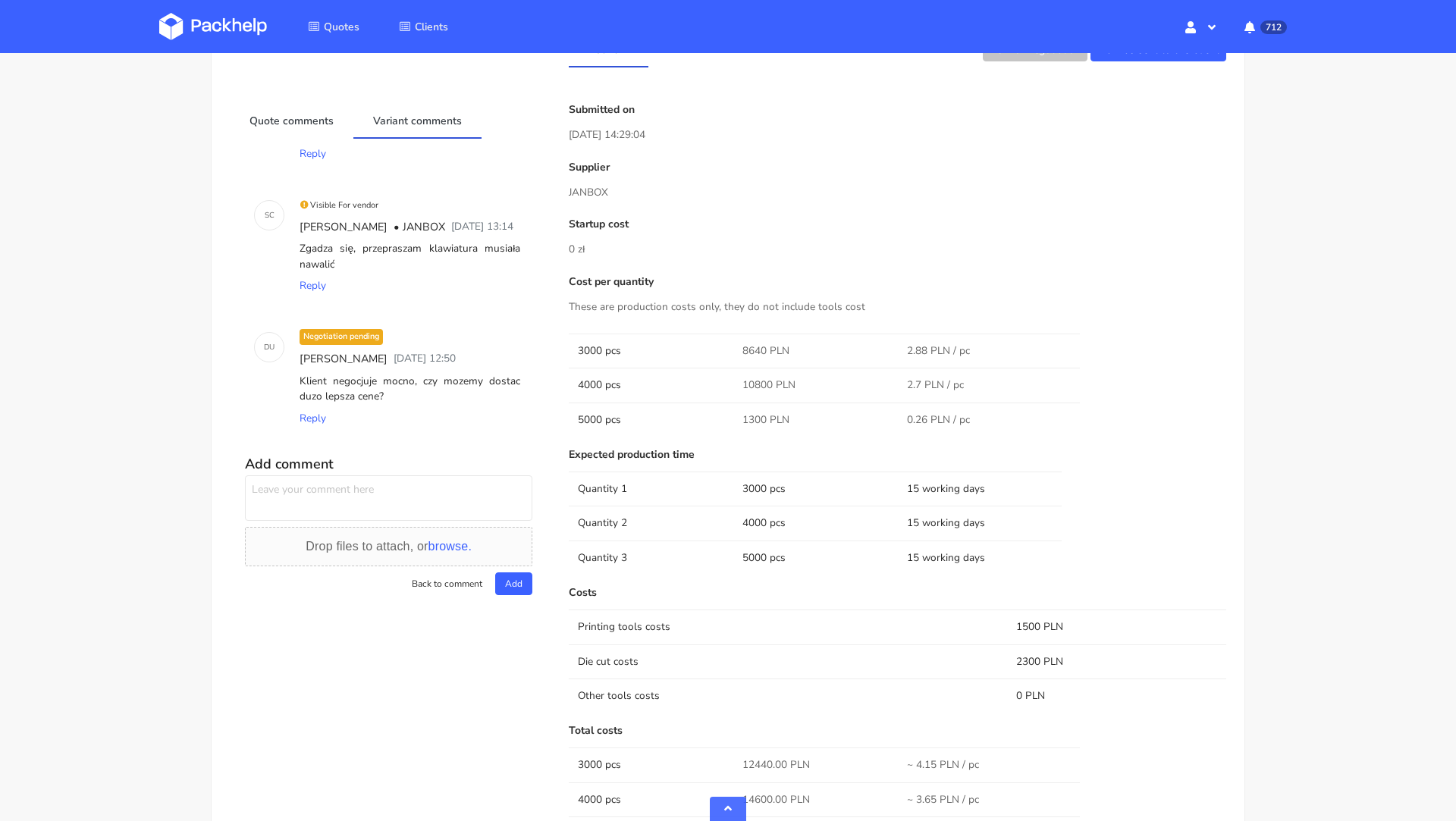
scroll to position [295, 0]
drag, startPoint x: 391, startPoint y: 403, endPoint x: 300, endPoint y: 378, distance: 94.4
click at [300, 378] on div "Klient negocjuje mocno, czy mozemy dostac duzo lepsza cene?" at bounding box center [410, 389] width 227 height 37
copy div "Klient negocjuje mocno, czy mozemy dostac duzo lepsza cene?"
click at [301, 499] on textarea at bounding box center [388, 498] width 288 height 46
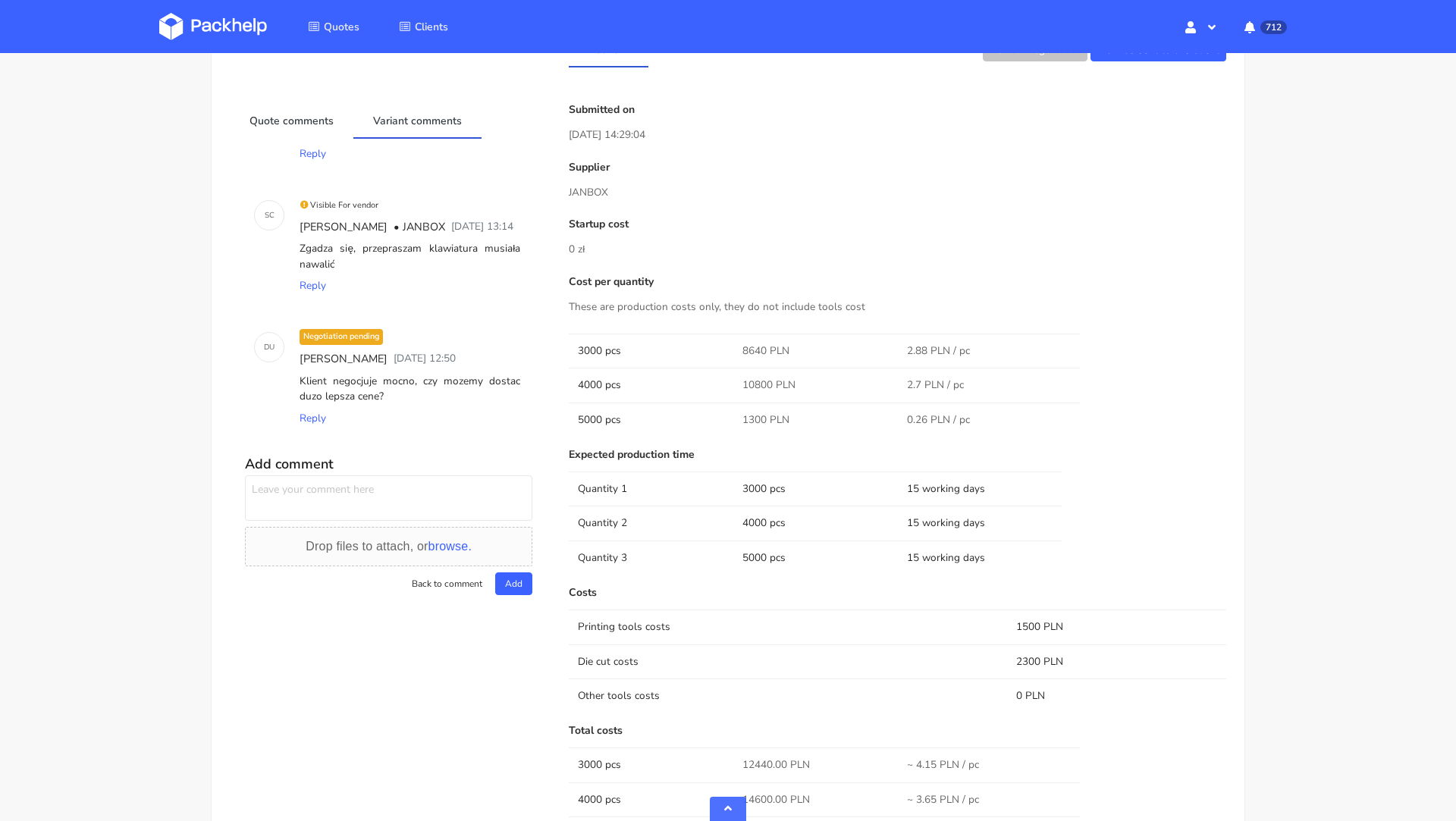
paste textarea "Klient negocjuje mocno, czy mozemy dostac duzo lepsza cene?"
click at [490, 491] on textarea "Klient negocjuje mocno, czy mozemy dostac duzo lepsza cene?" at bounding box center [388, 498] width 288 height 46
type textarea "Klient negocjuje mocno, czy mozemy dostac lepsza cene?"
click at [515, 581] on button "Add" at bounding box center [513, 584] width 37 height 22
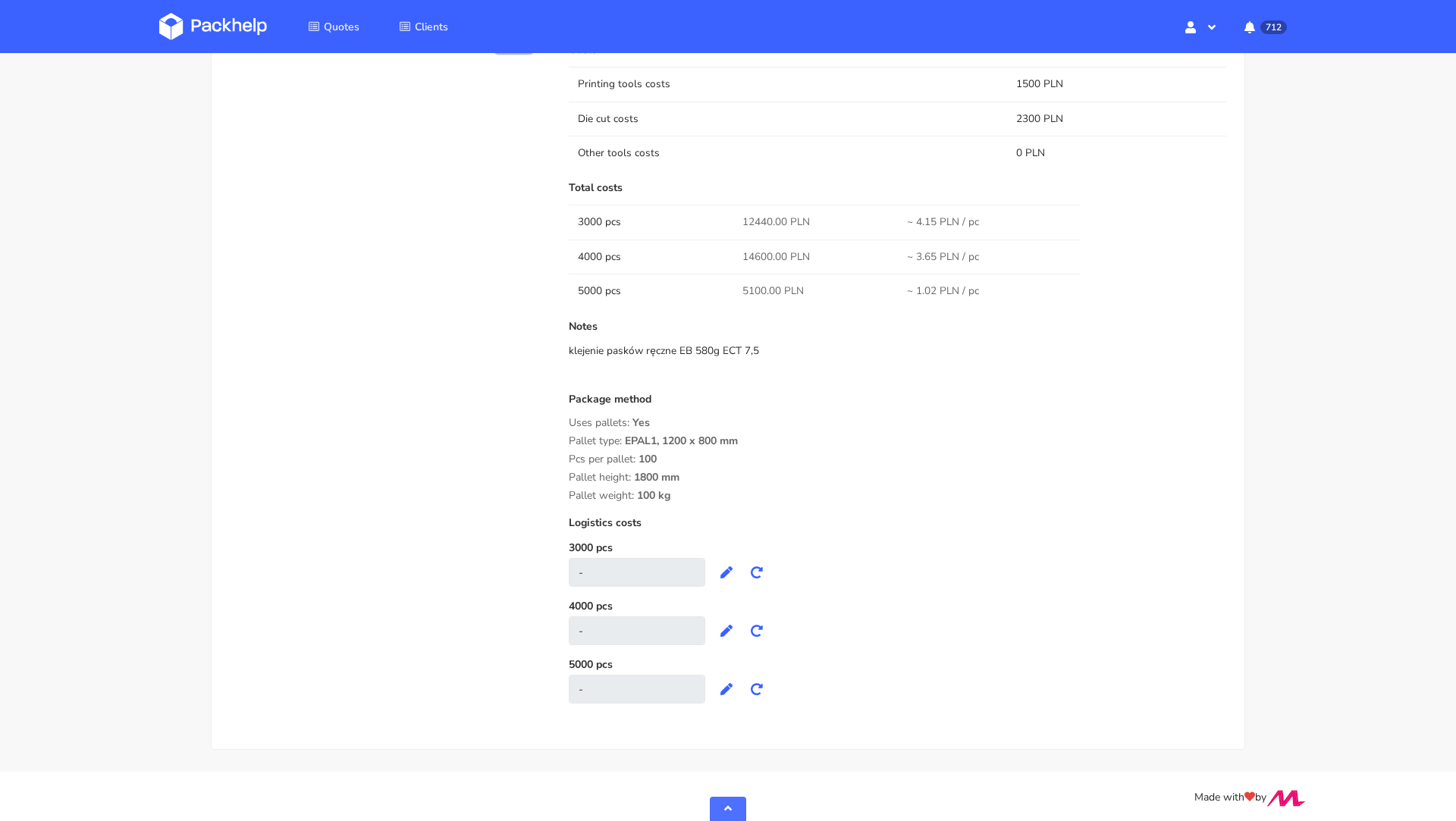
scroll to position [0, 0]
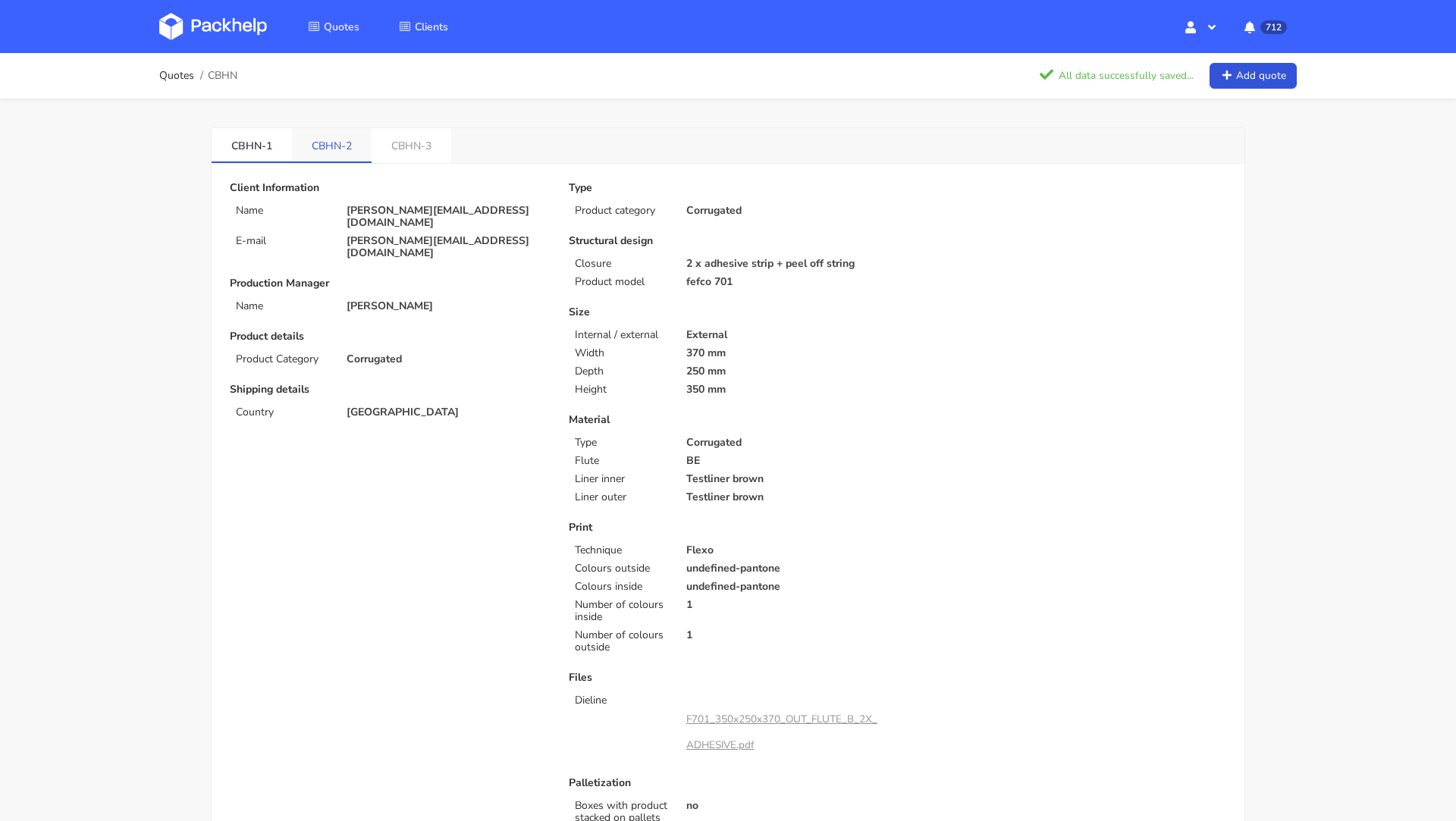
click at [330, 144] on link "CBHN-2" at bounding box center [331, 144] width 80 height 33
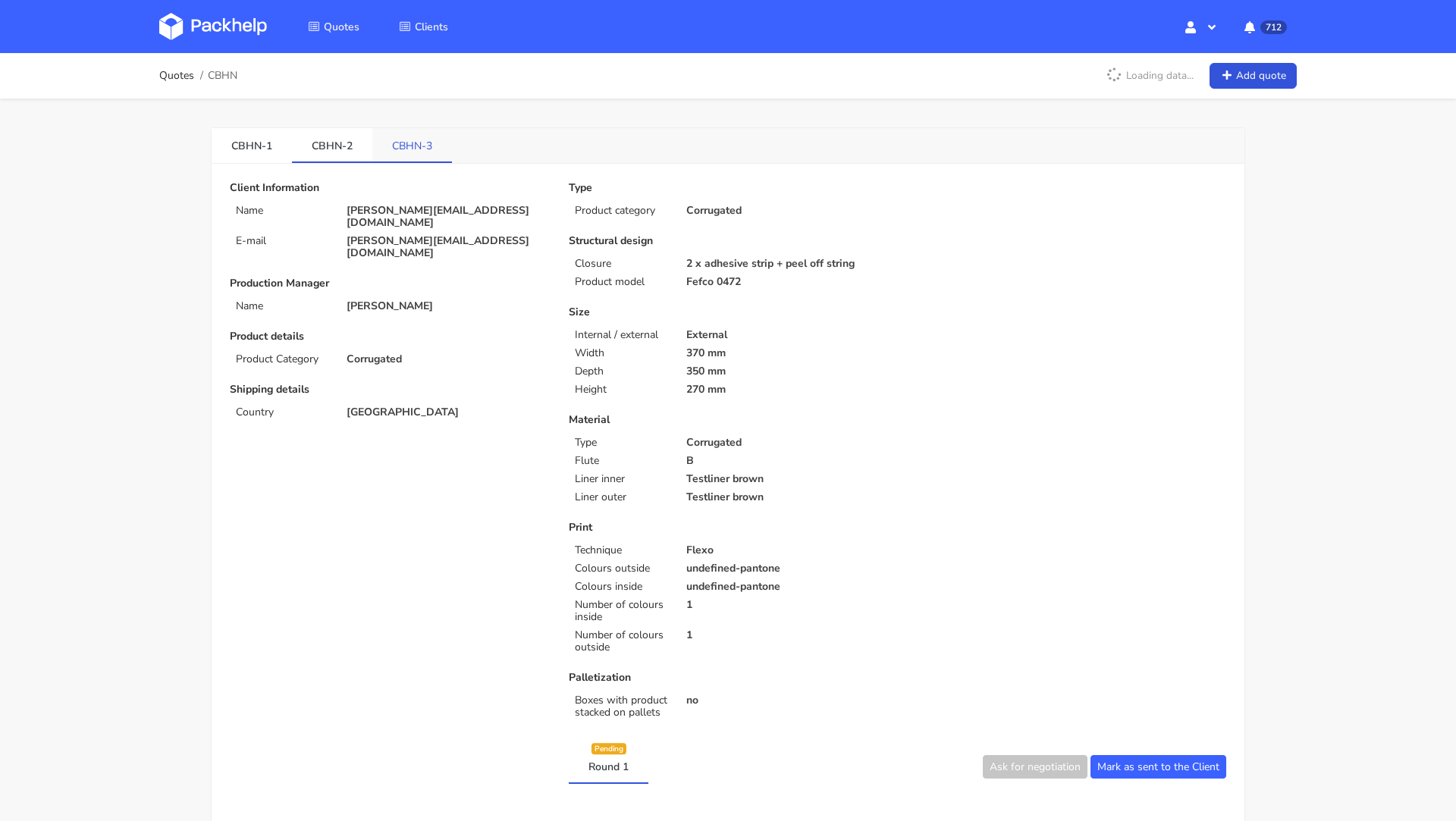
click at [386, 144] on link "CBHN-3" at bounding box center [412, 144] width 80 height 33
click at [220, 139] on link "CBHN-1" at bounding box center [252, 144] width 81 height 33
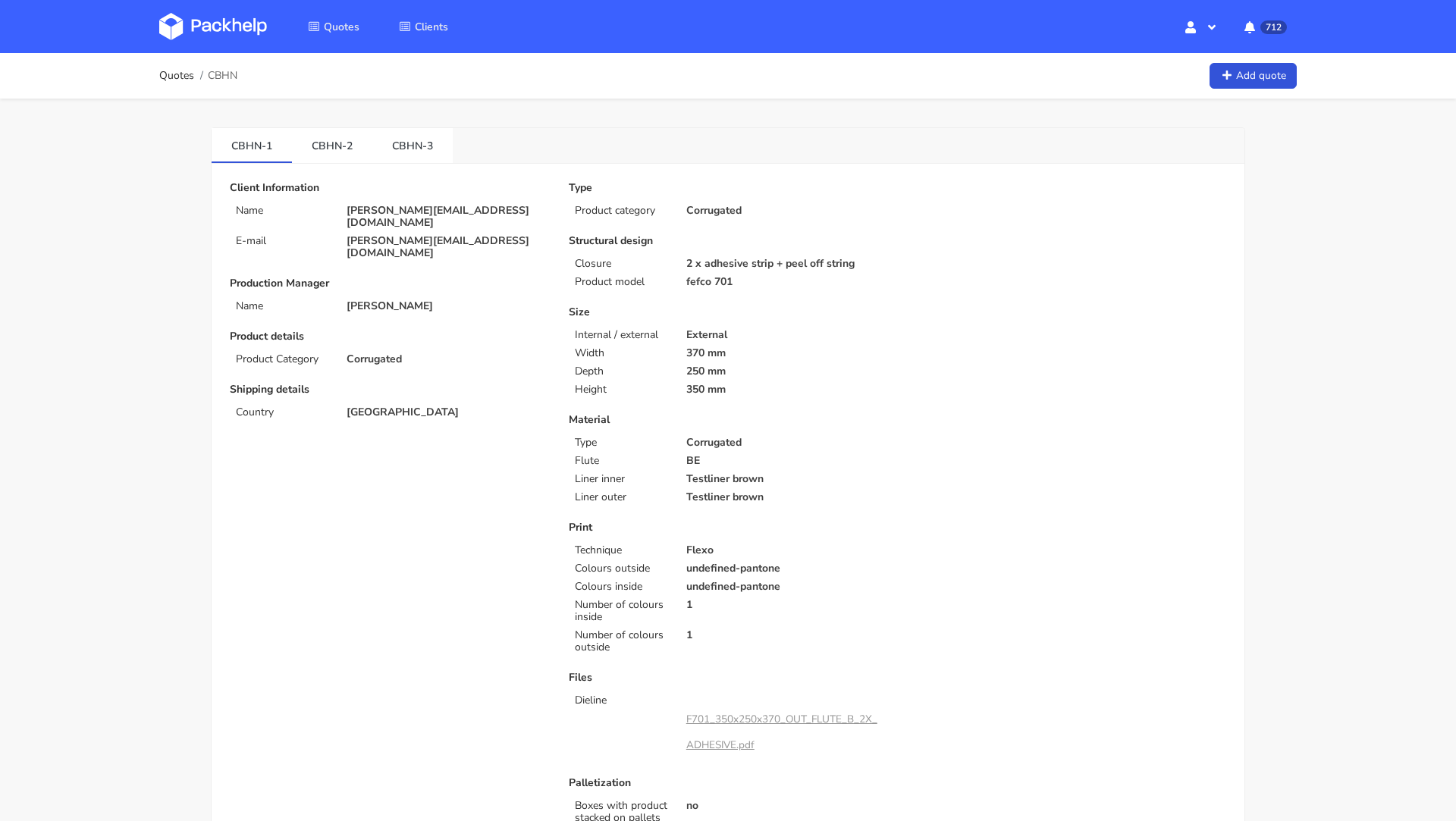
click at [211, 14] on img at bounding box center [212, 27] width 107 height 27
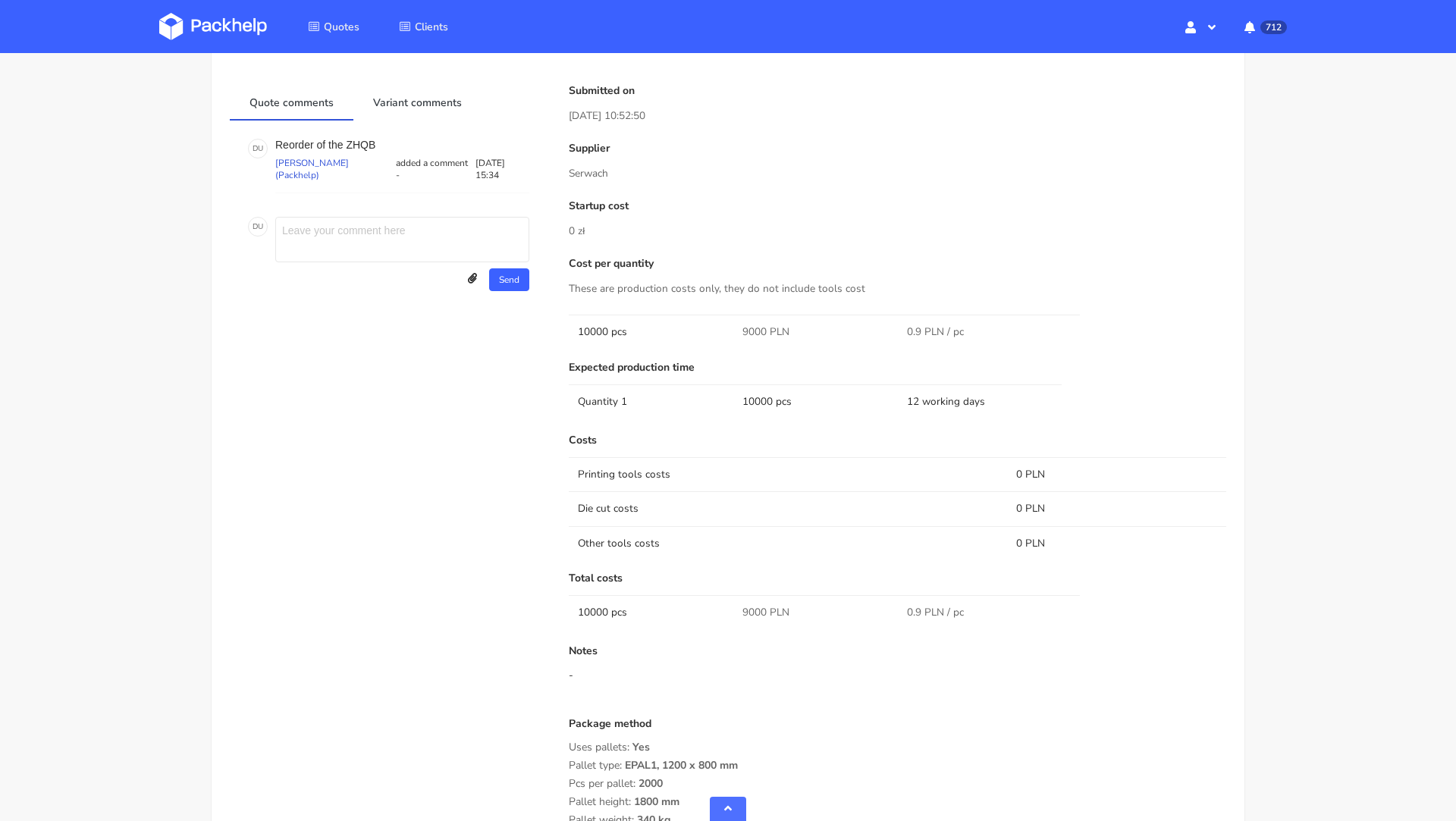
scroll to position [1146, 0]
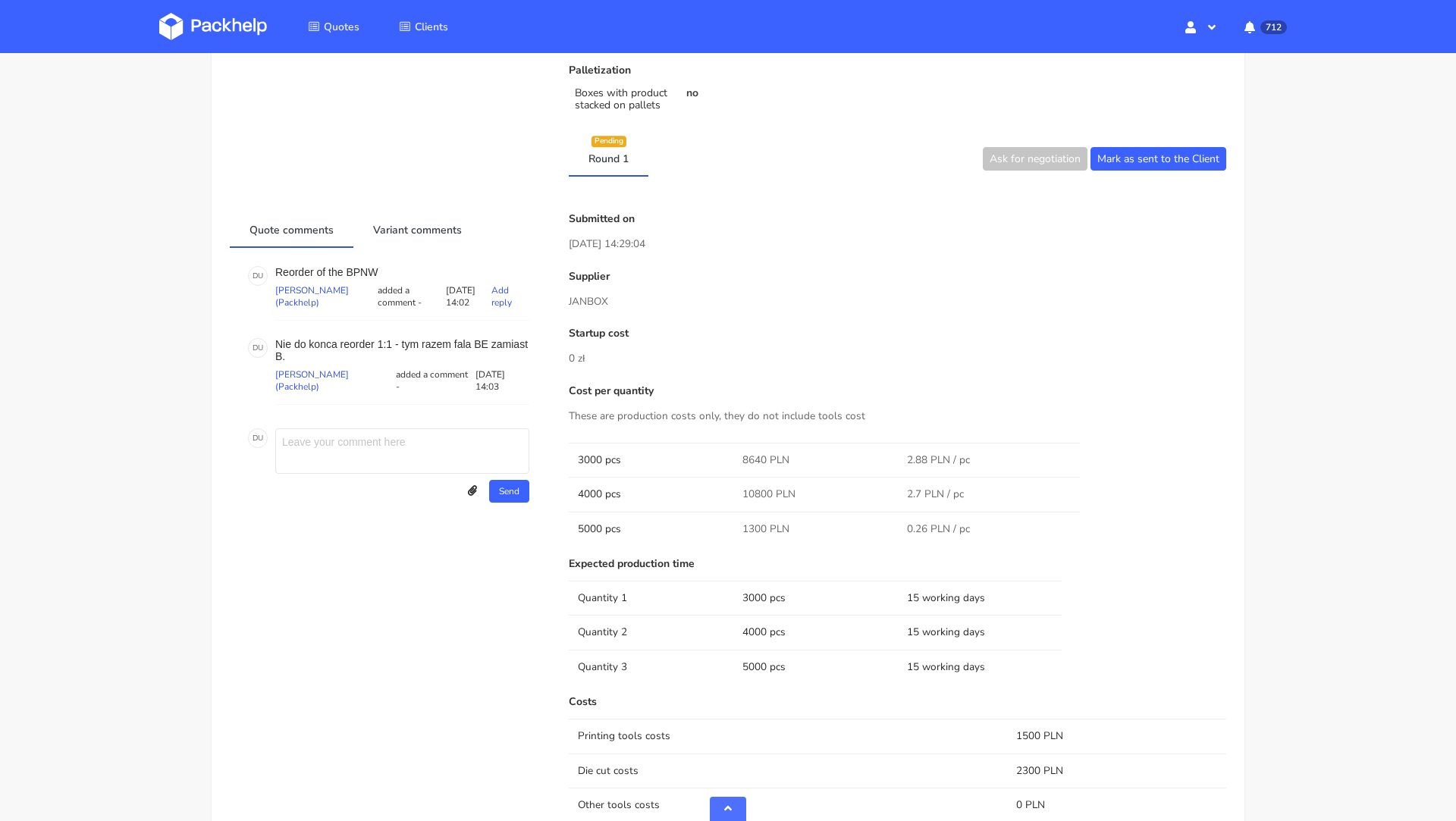
scroll to position [691, 0]
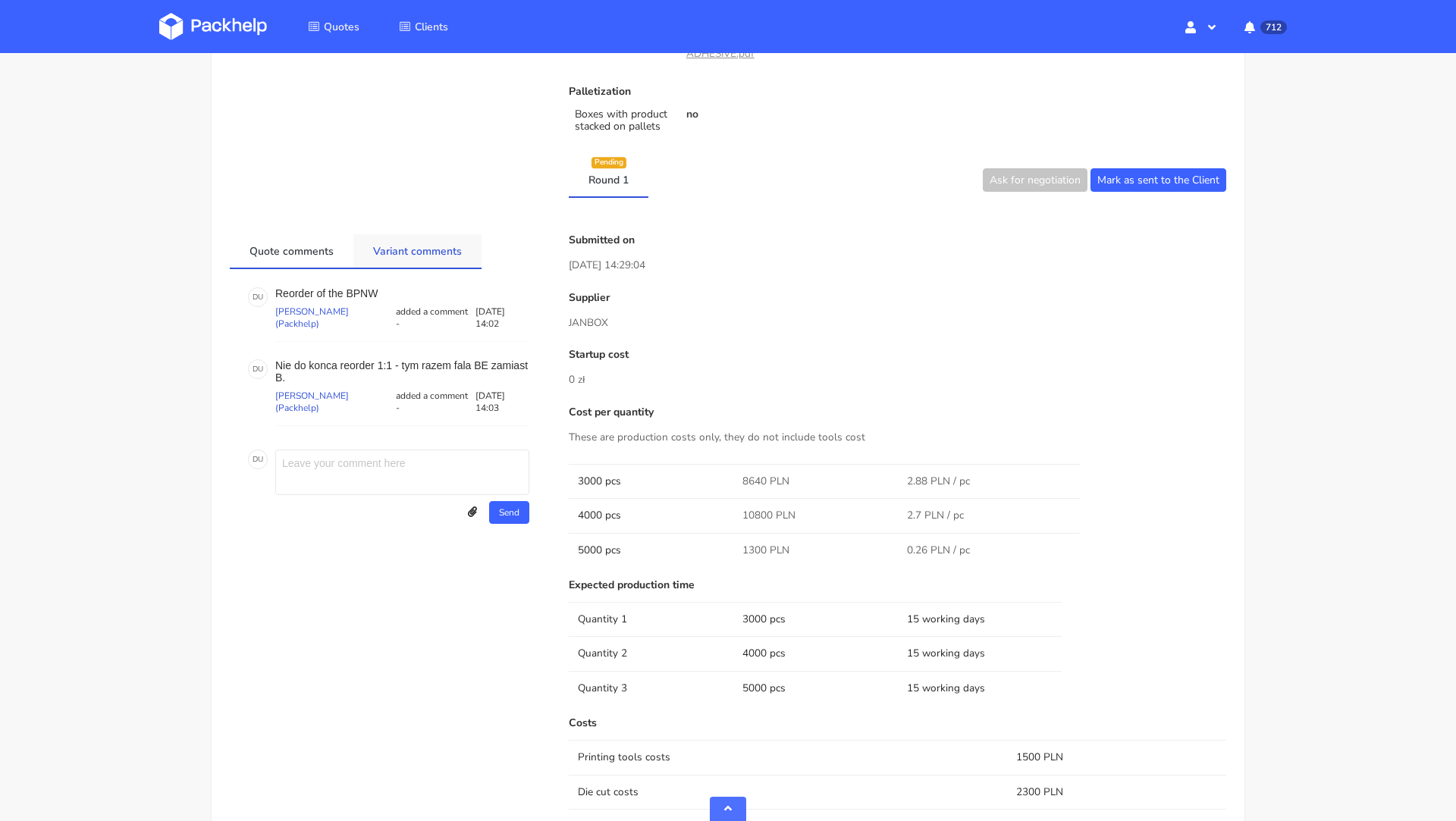
click at [412, 252] on link "Variant comments" at bounding box center [417, 251] width 128 height 33
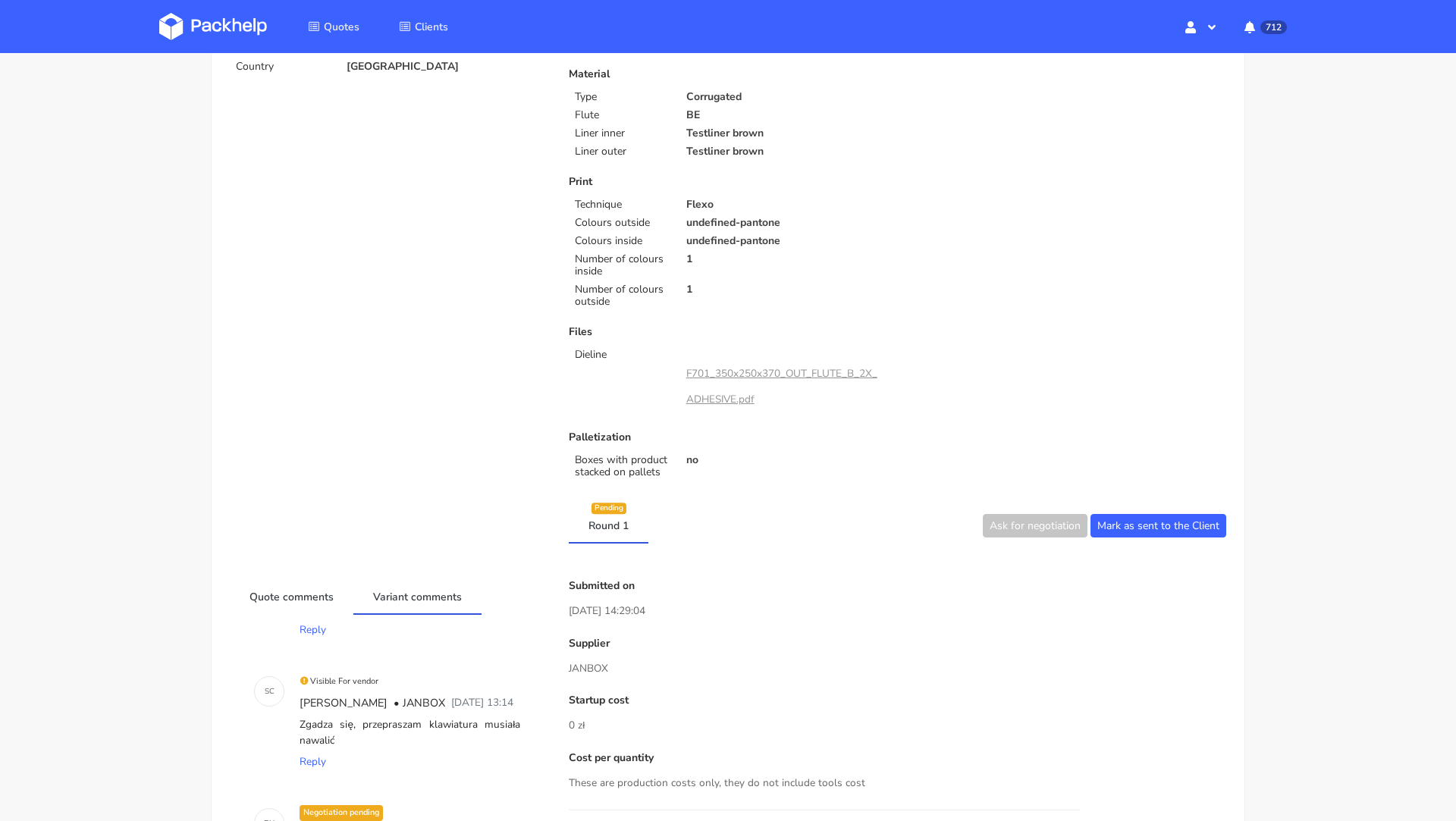
scroll to position [0, 0]
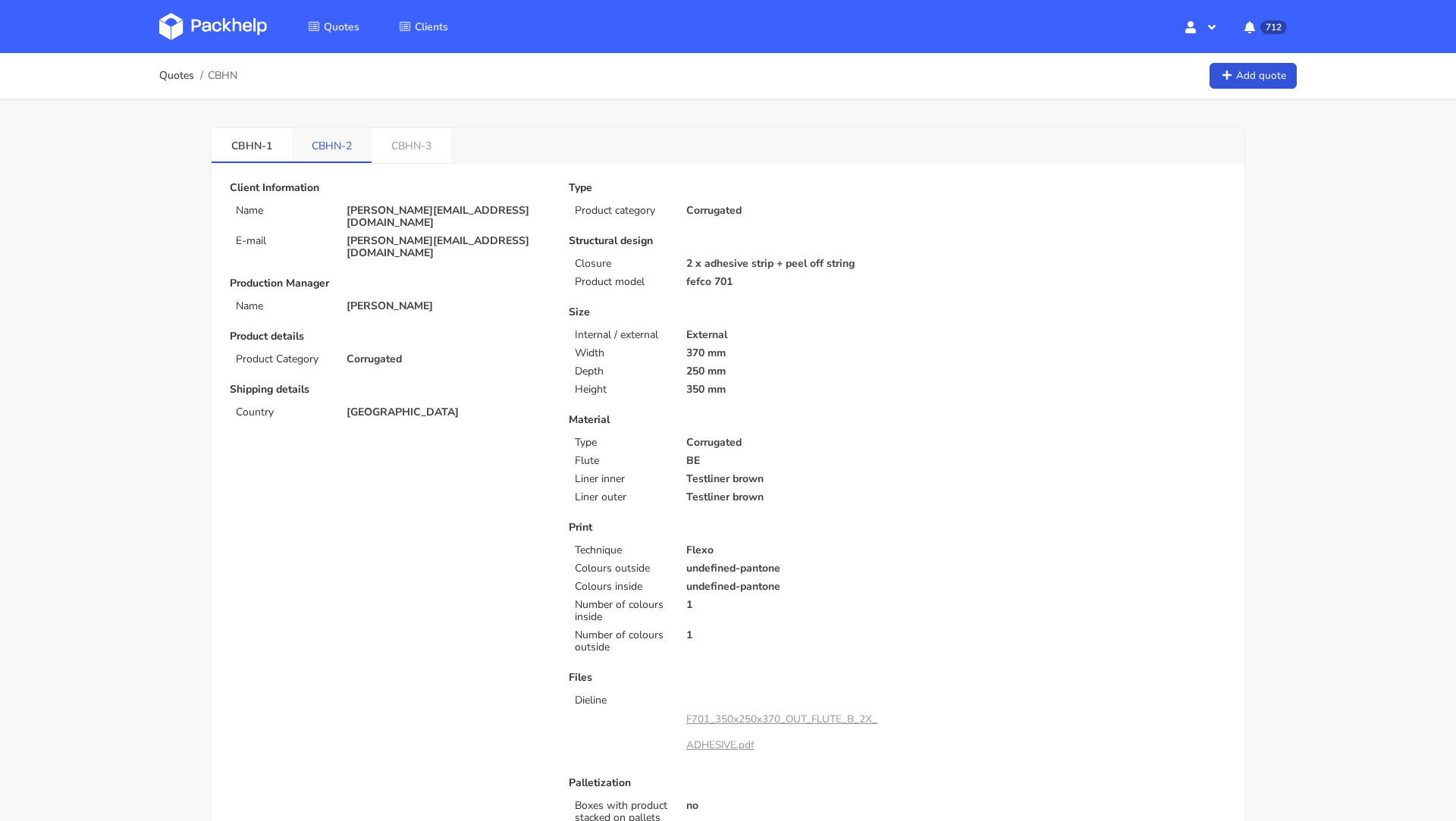
click at [322, 141] on link "CBHN-2" at bounding box center [331, 144] width 80 height 33
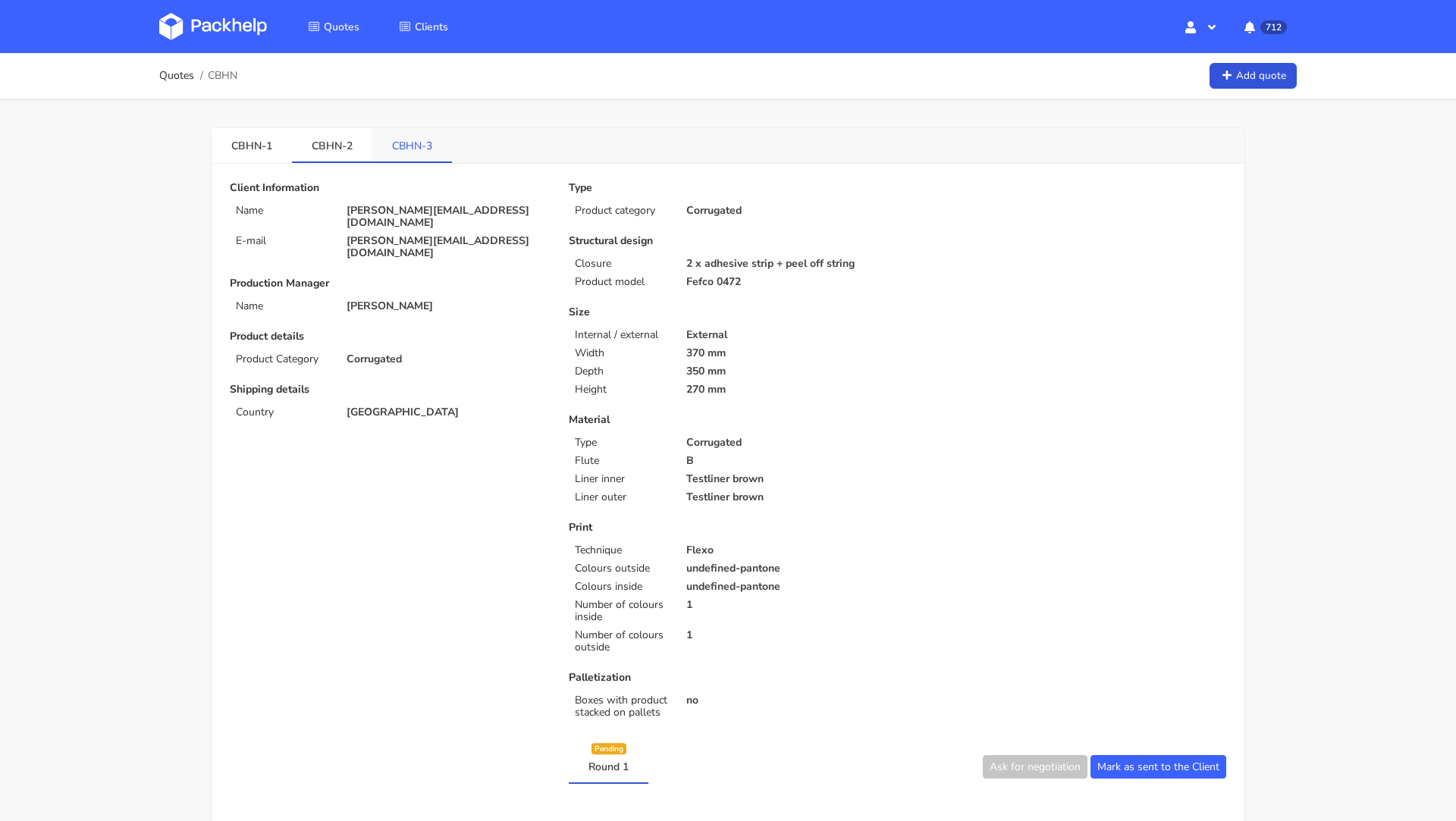
click at [385, 142] on link "CBHN-3" at bounding box center [412, 144] width 80 height 33
click at [247, 147] on link "CBHN-1" at bounding box center [252, 144] width 81 height 33
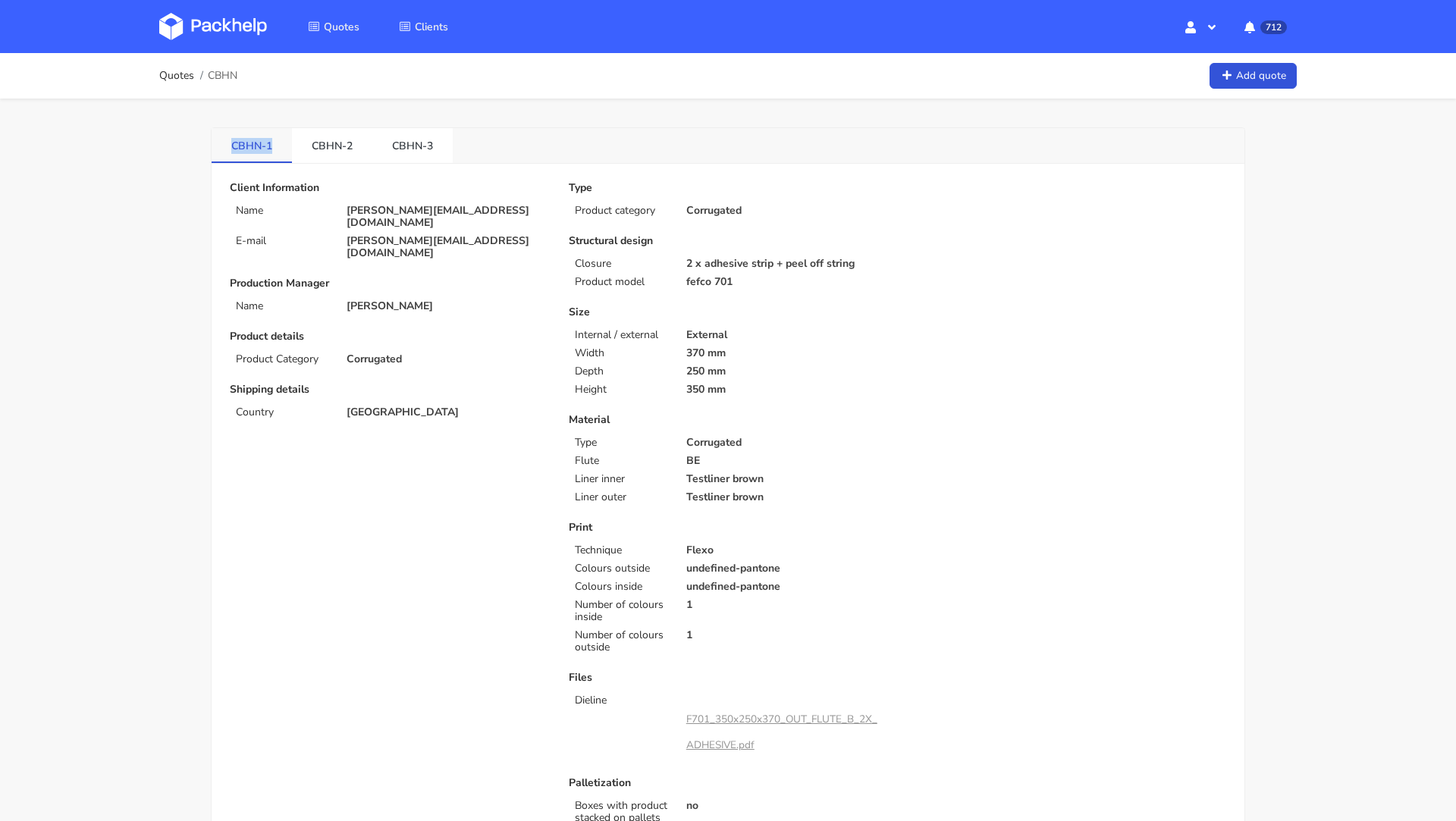
drag, startPoint x: 279, startPoint y: 146, endPoint x: 211, endPoint y: 145, distance: 68.0
click at [211, 145] on link "CBHN-1" at bounding box center [252, 144] width 81 height 33
copy link "CBHN-1"
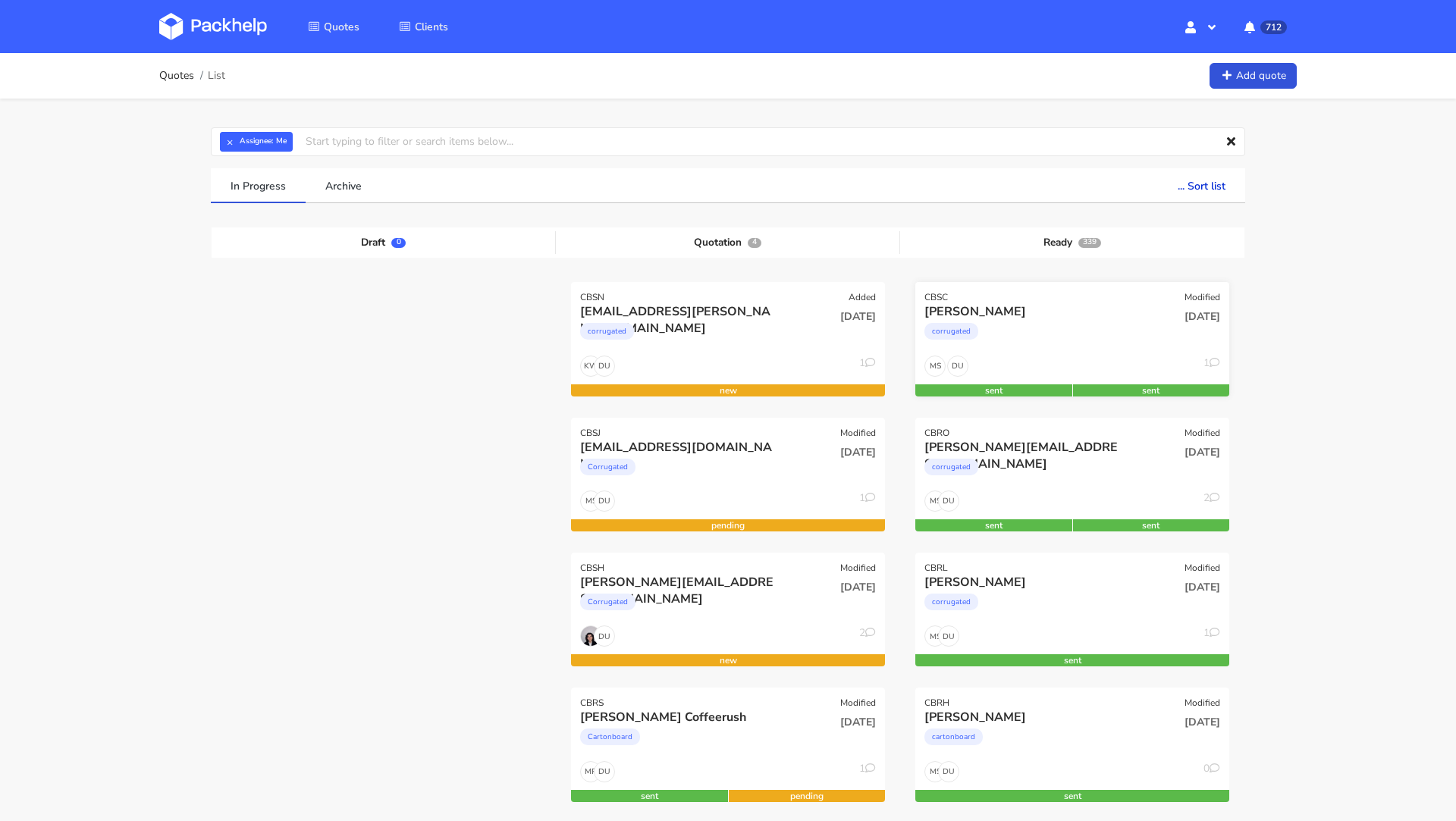
click at [1007, 321] on div "corrugated" at bounding box center [1025, 335] width 201 height 30
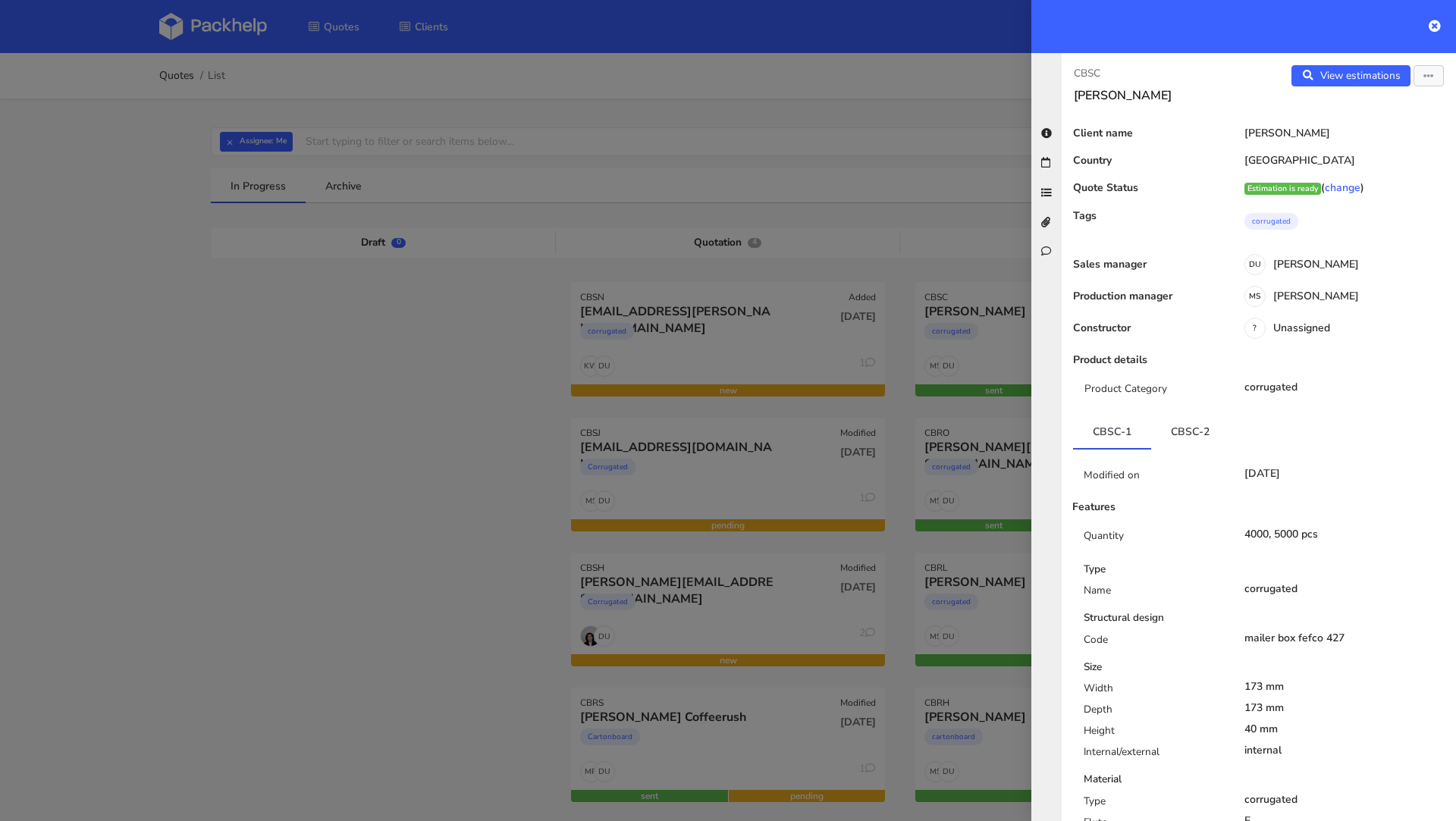
click at [221, 490] on div at bounding box center [728, 410] width 1456 height 821
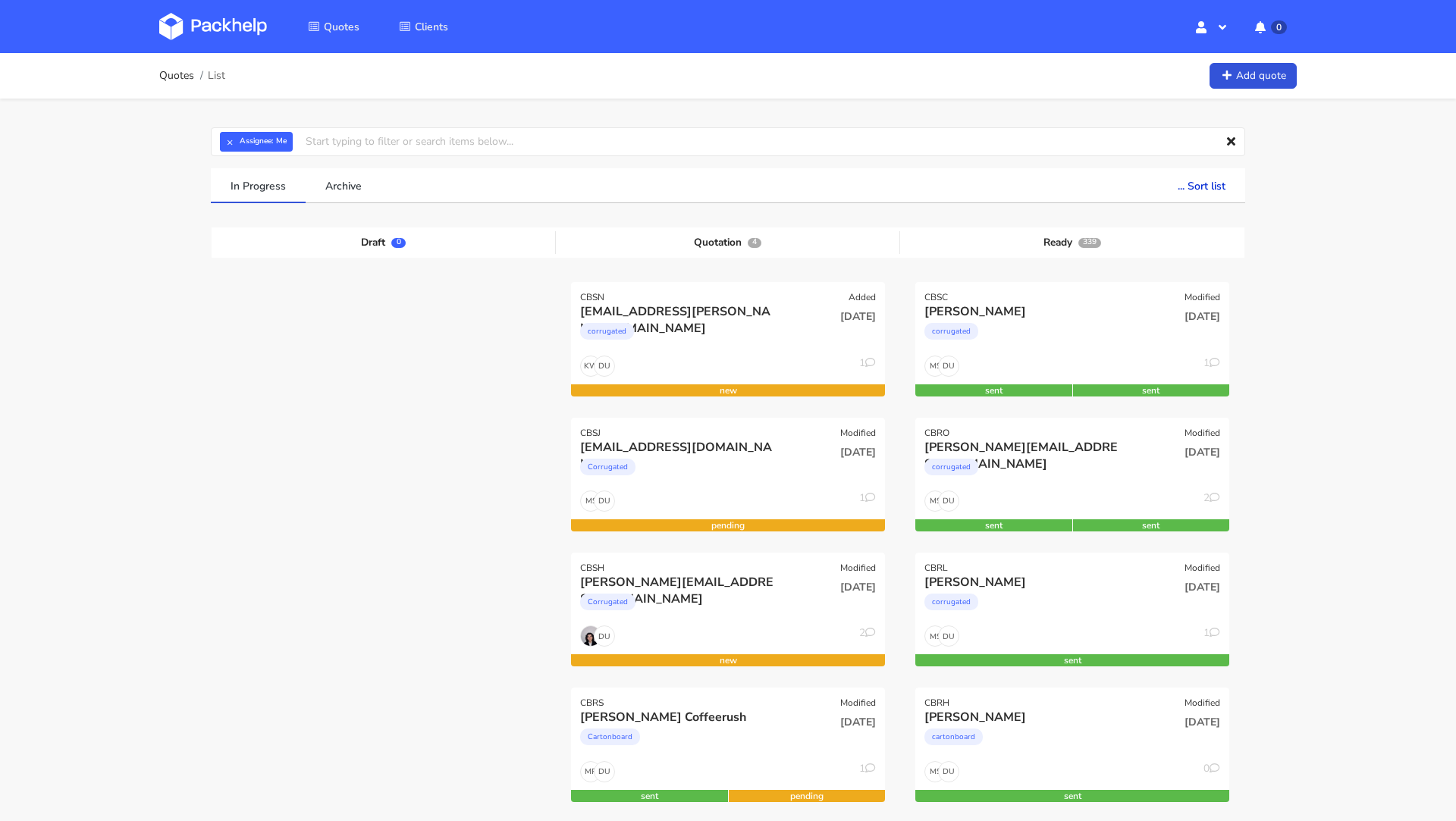
click at [218, 19] on img at bounding box center [212, 27] width 107 height 27
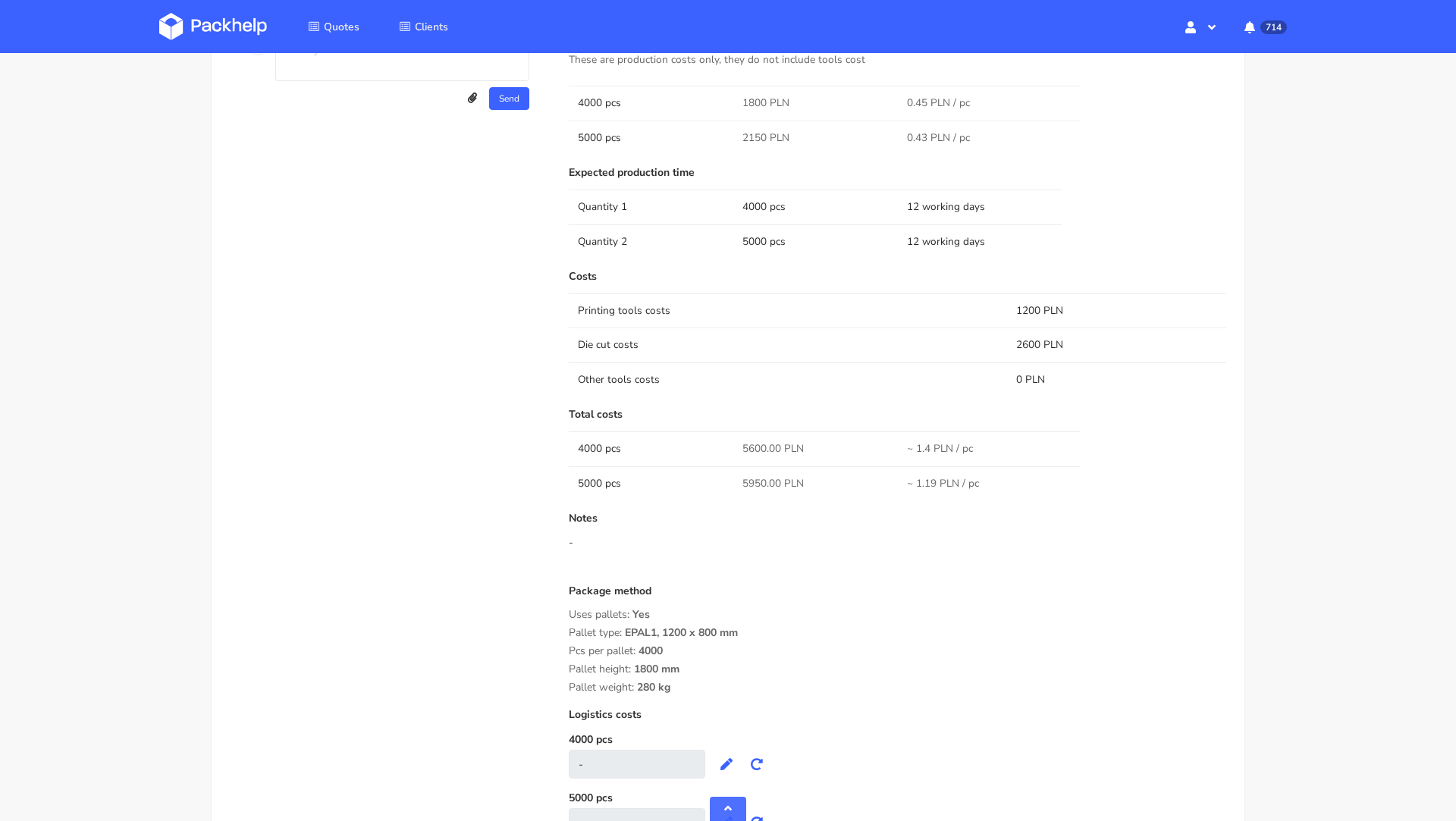
scroll to position [883, 0]
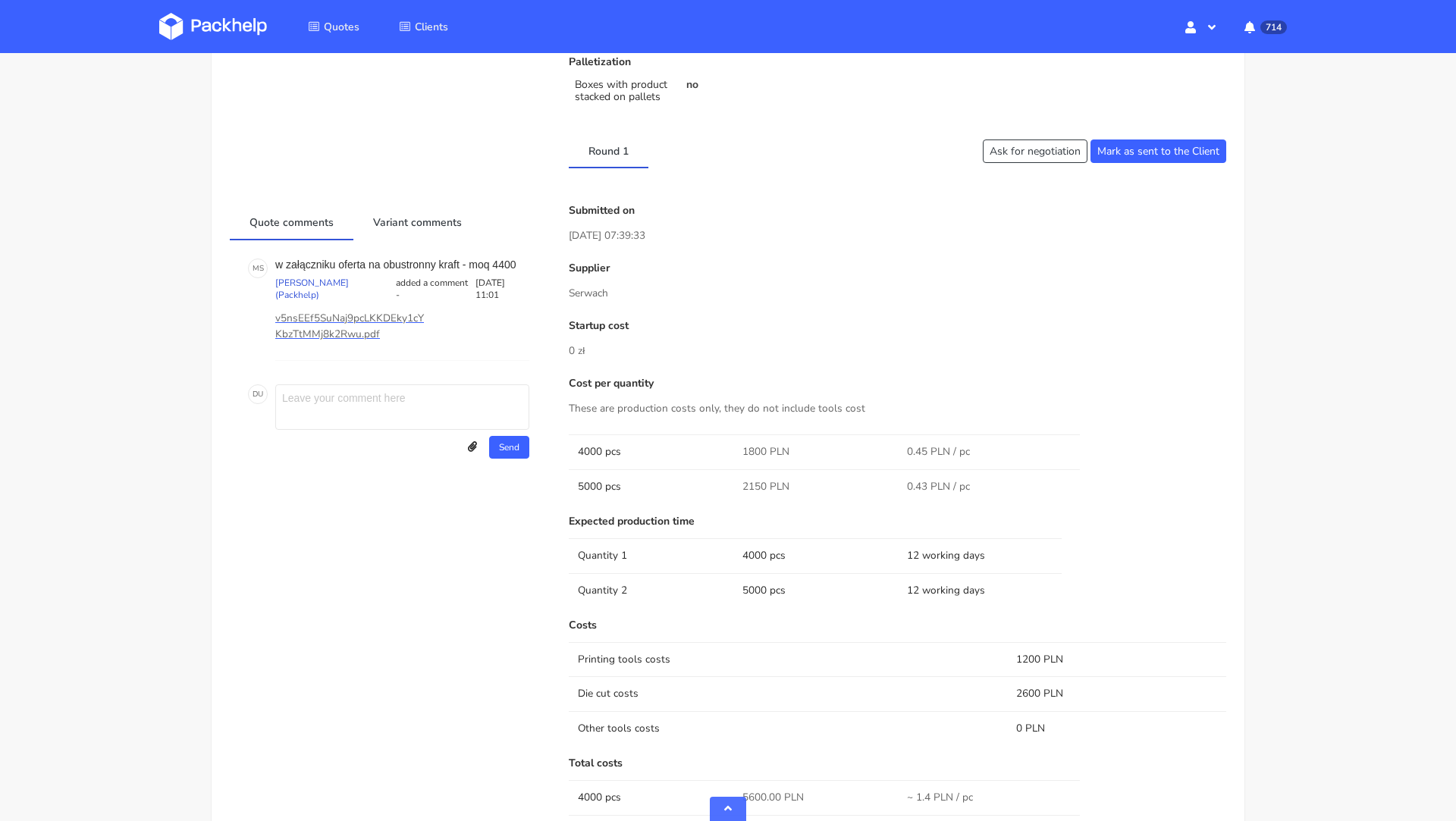
scroll to position [540, 0]
click at [993, 162] on div "Round 1 Ask for negotiation [PERSON_NAME] as sent to the Client" at bounding box center [727, 148] width 1017 height 35
click at [1010, 144] on button "Ask for negotiation" at bounding box center [1035, 148] width 105 height 23
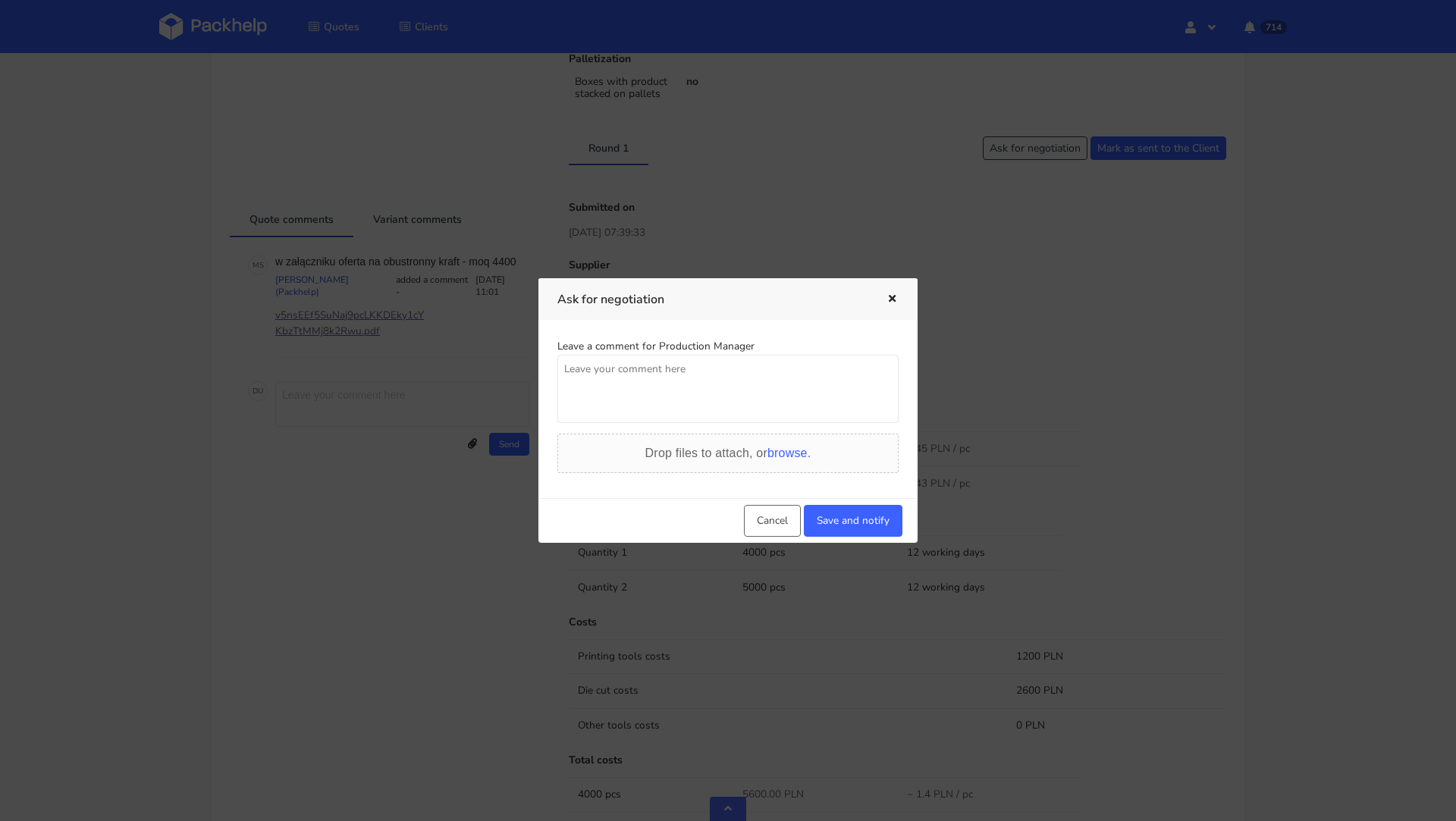
click at [719, 399] on textarea at bounding box center [727, 388] width 341 height 68
paste textarea "width 180 mm depth 180 mm height 40 mm"
click at [732, 377] on textarea "Prosze o lepsza cene na opakowanie width 180 mm depth 180 mm height 40 mm" at bounding box center [727, 388] width 341 height 68
drag, startPoint x: 653, startPoint y: 412, endPoint x: 496, endPoint y: 319, distance: 182.5
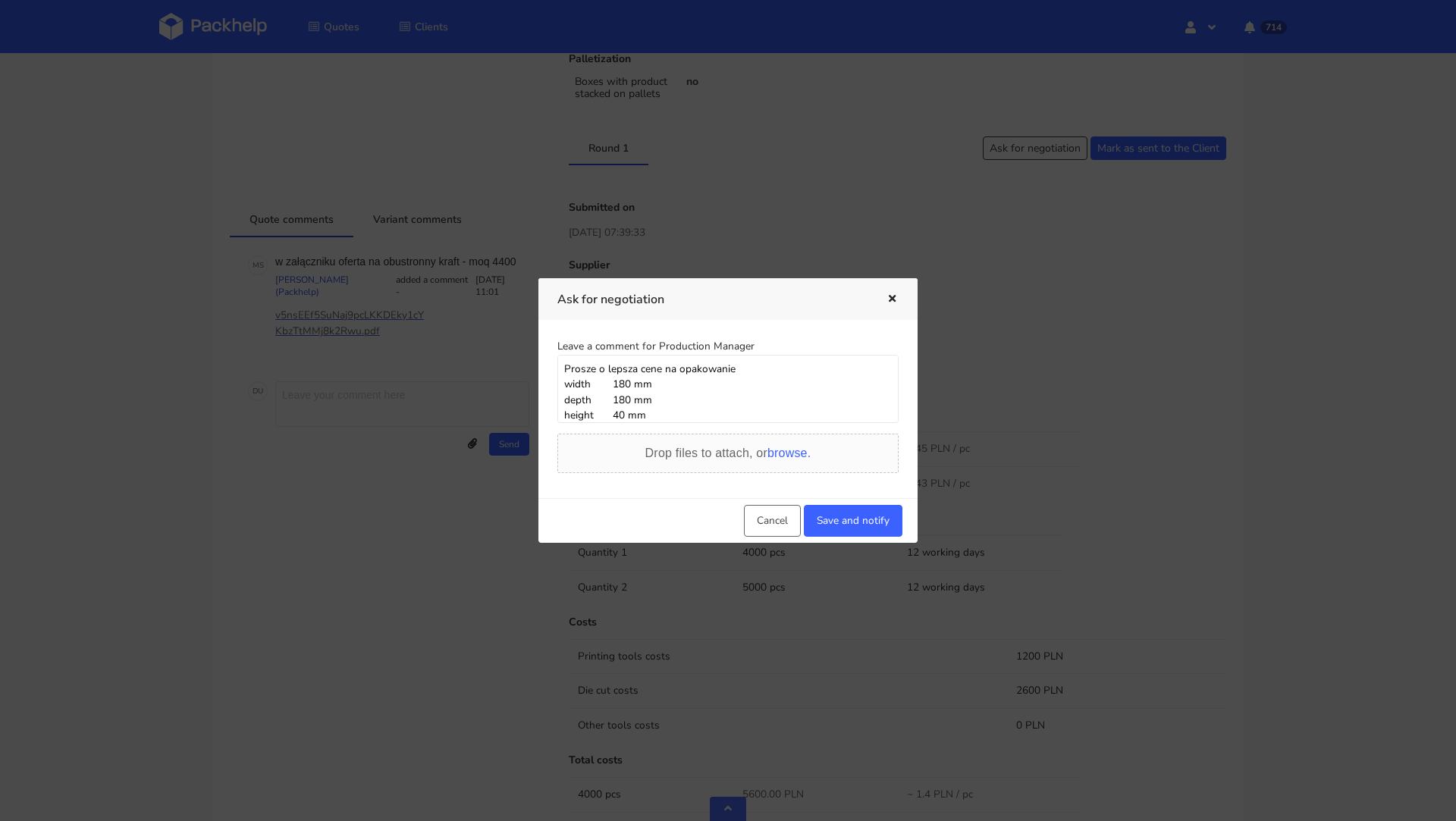
click at [496, 319] on div "Ask for negotiation Leave a comment for Production Manager Prosze o lepsza cene…" at bounding box center [728, 410] width 1456 height 821
type textarea "Prosze o lepsza cene na opakowanie width 180 mm depth 180 mm height 40 mm"
click at [875, 516] on button "Save and notify" at bounding box center [852, 520] width 99 height 32
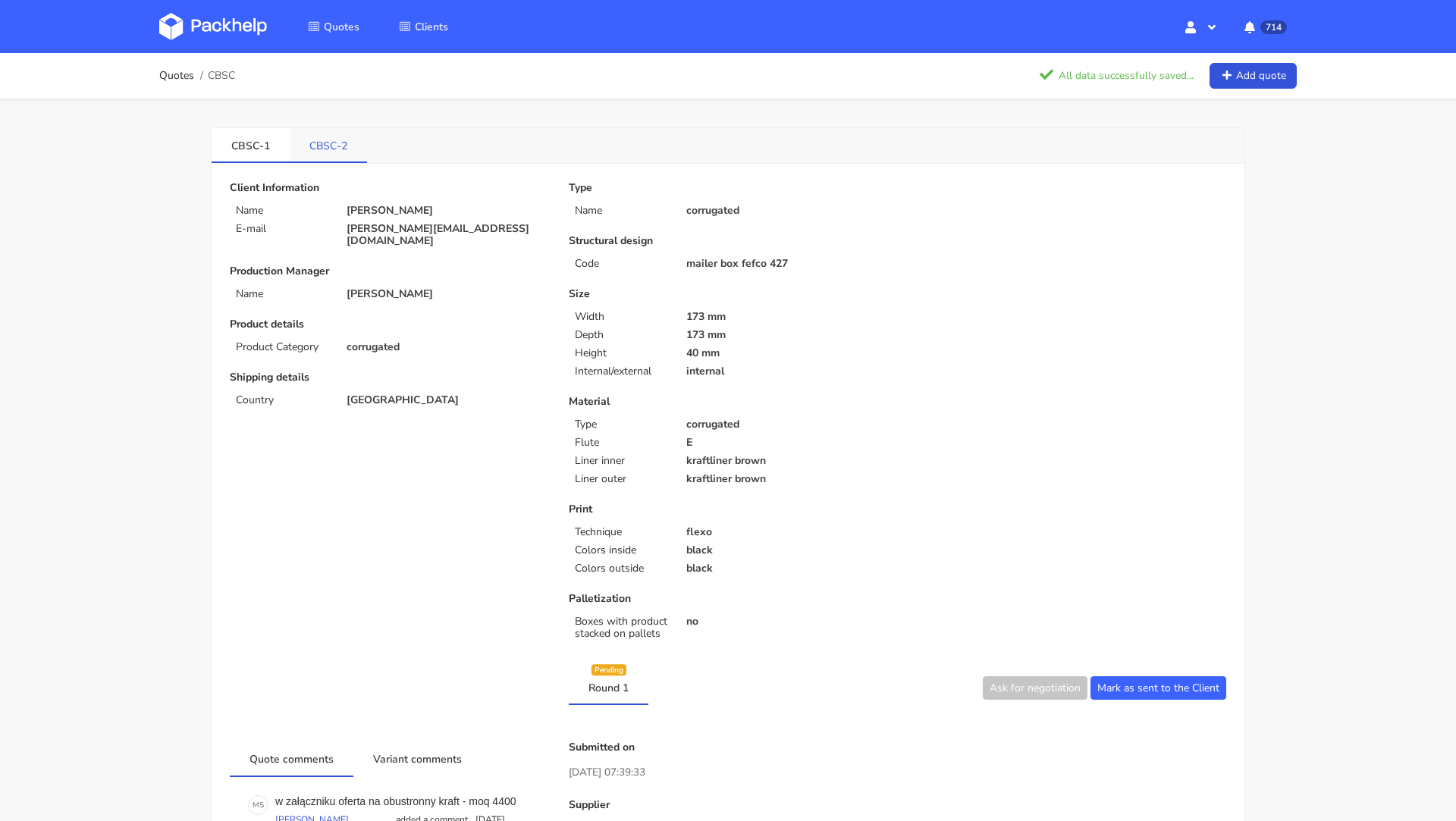
click at [312, 155] on link "CBSC-2" at bounding box center [328, 144] width 77 height 33
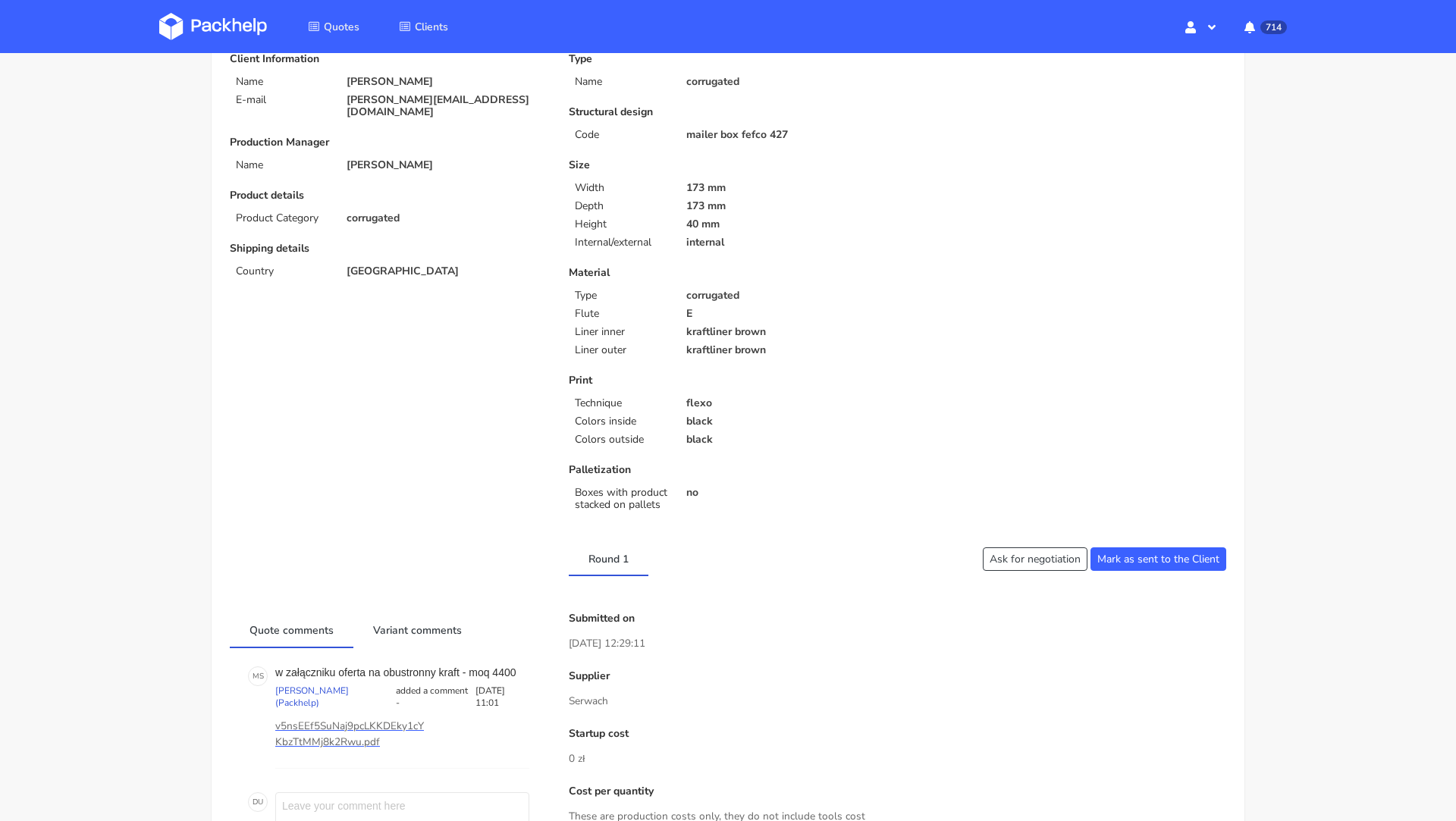
scroll to position [173, 0]
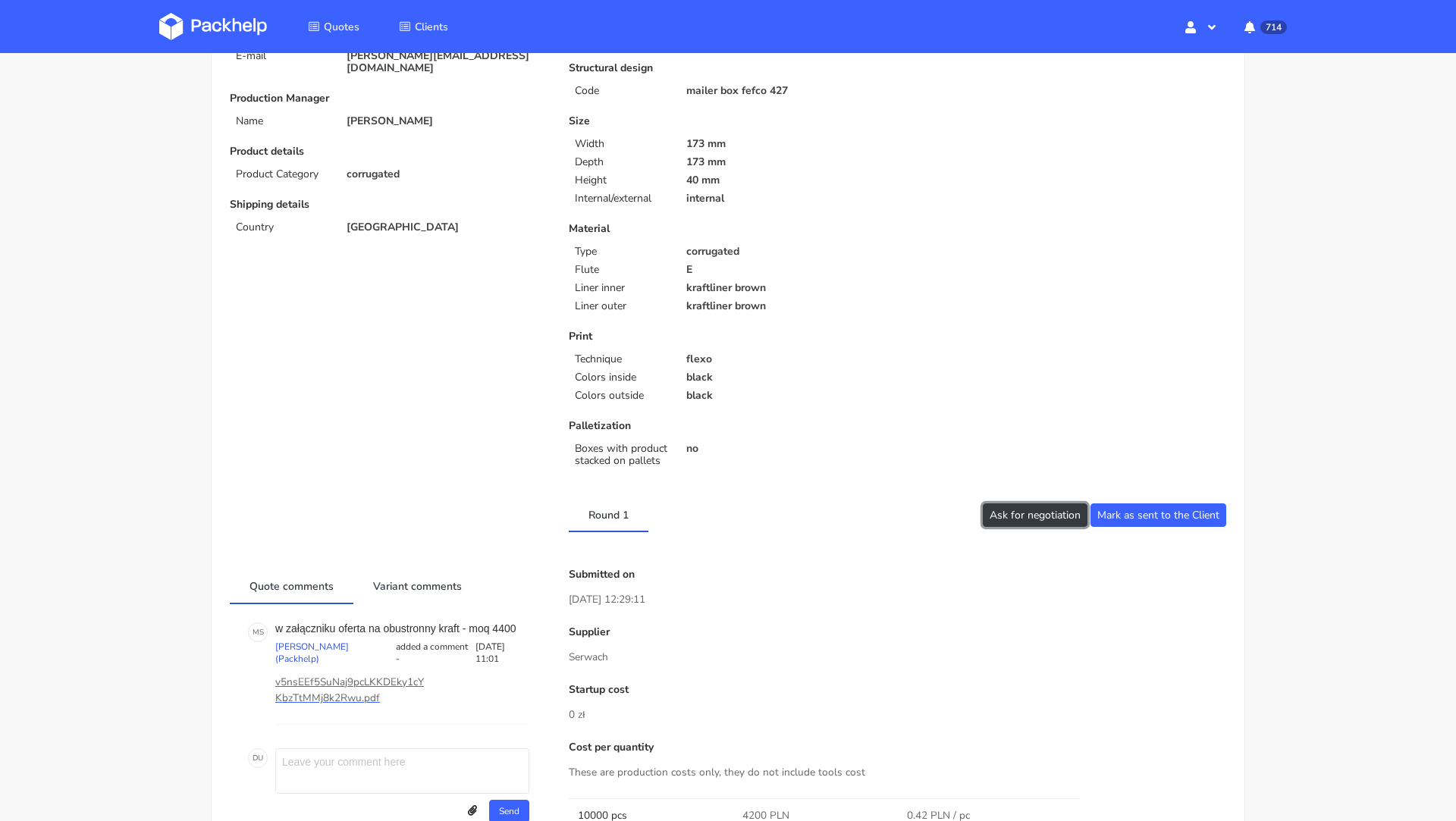
click at [1002, 523] on button "Ask for negotiation" at bounding box center [1035, 514] width 105 height 23
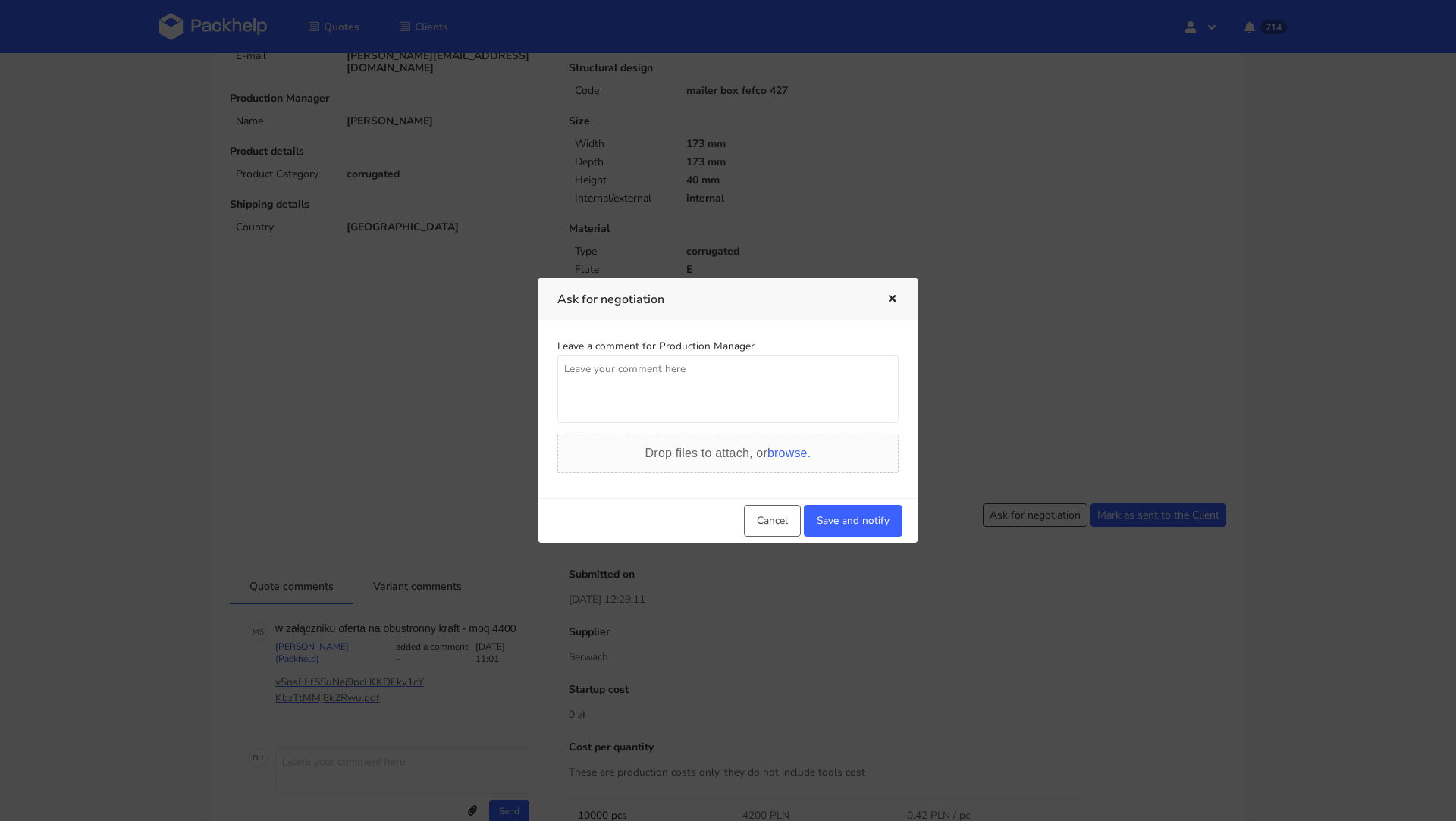
click at [658, 380] on textarea at bounding box center [727, 388] width 341 height 68
paste textarea "Prosze o lepsza cene na opakowanie width 180 mm depth 180 mm height 40 mm"
type textarea "Prosze o lepsza cene na opakowanie width 180 mm depth 180 mm height 40 mm"
click at [833, 519] on button "Save and notify" at bounding box center [852, 520] width 99 height 32
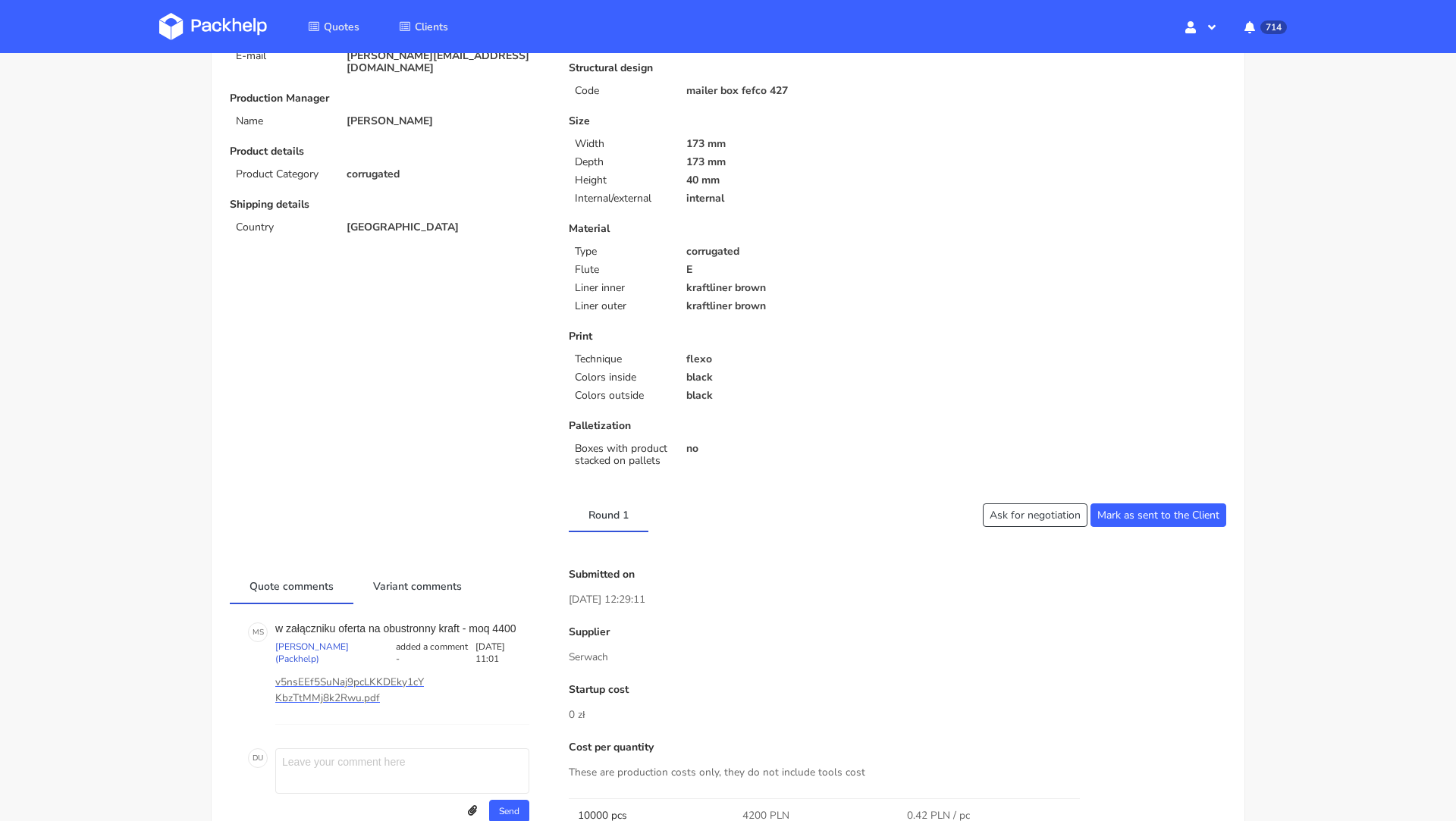
scroll to position [0, 0]
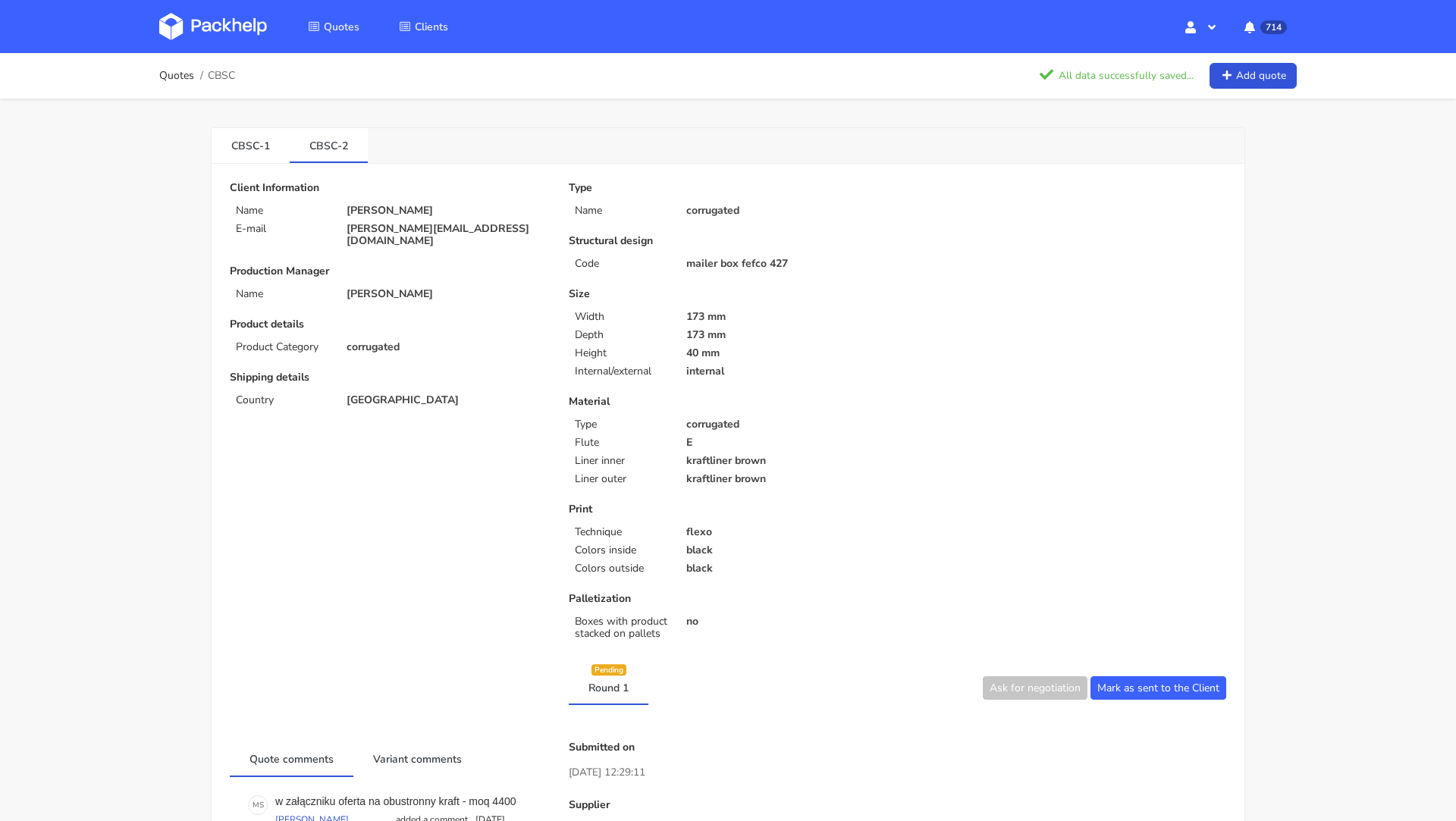
click at [228, 29] on img at bounding box center [212, 27] width 107 height 27
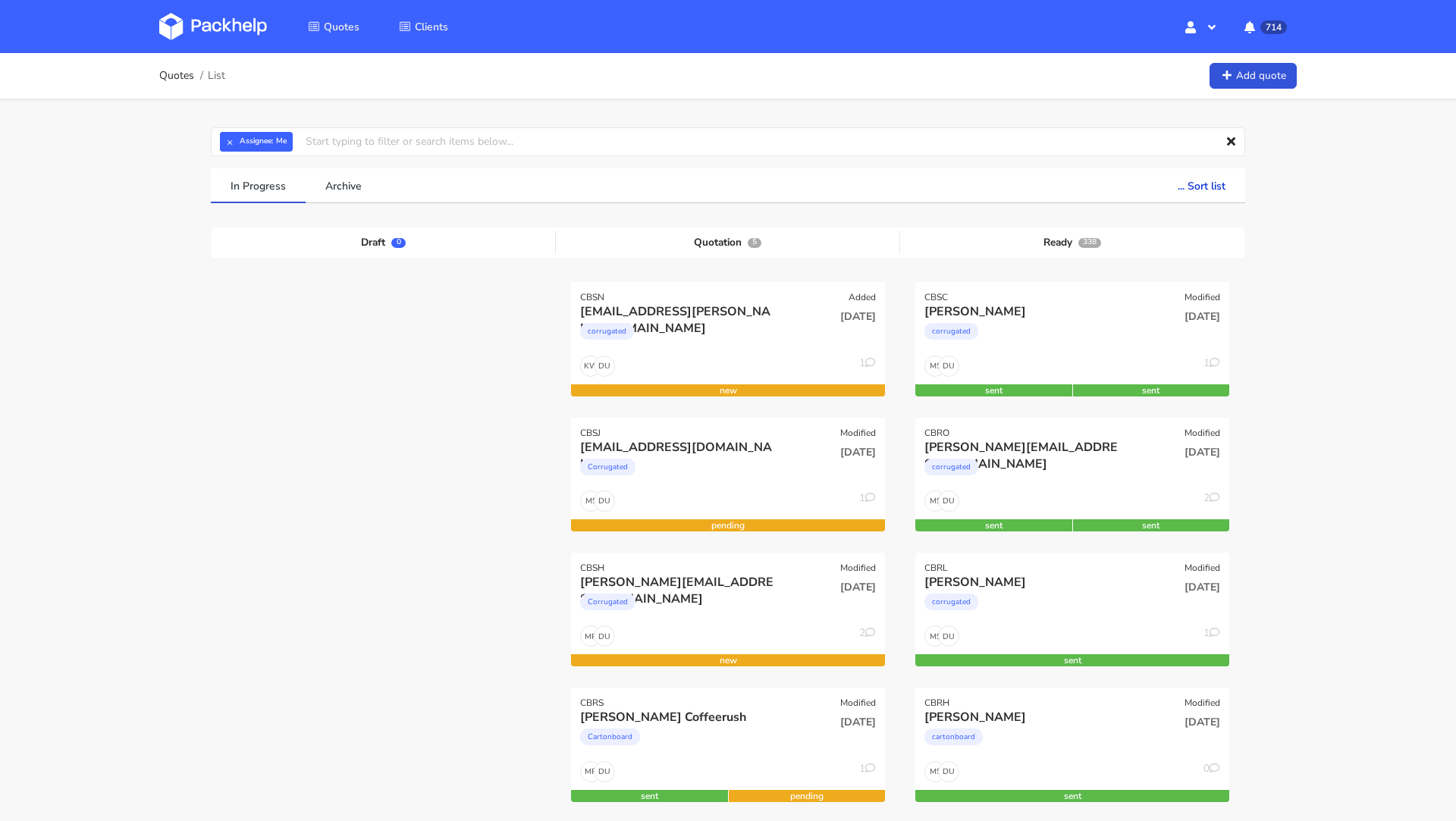
click at [193, 20] on img at bounding box center [212, 27] width 107 height 27
